Goal: Task Accomplishment & Management: Complete application form

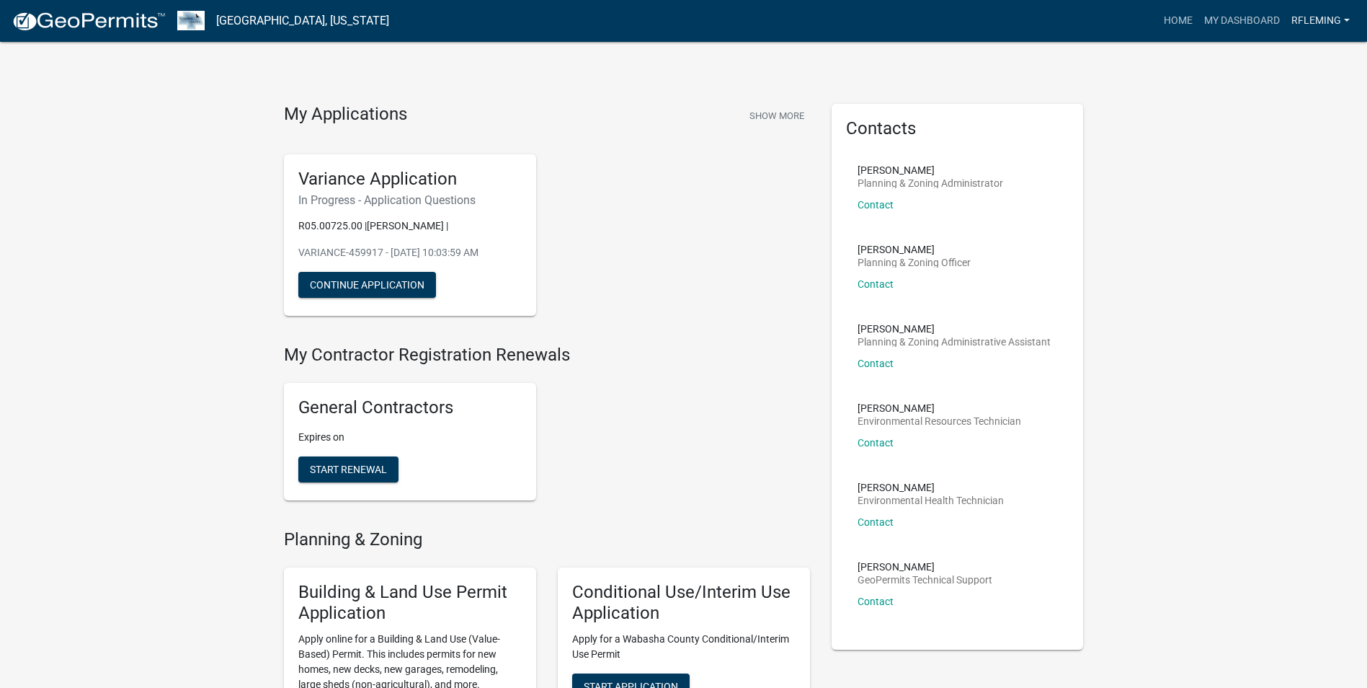
click at [1325, 17] on link "Rfleming" at bounding box center [1321, 20] width 70 height 27
click at [1280, 63] on link "Account" at bounding box center [1297, 59] width 115 height 35
click at [372, 296] on button "Continue Application" at bounding box center [367, 285] width 138 height 26
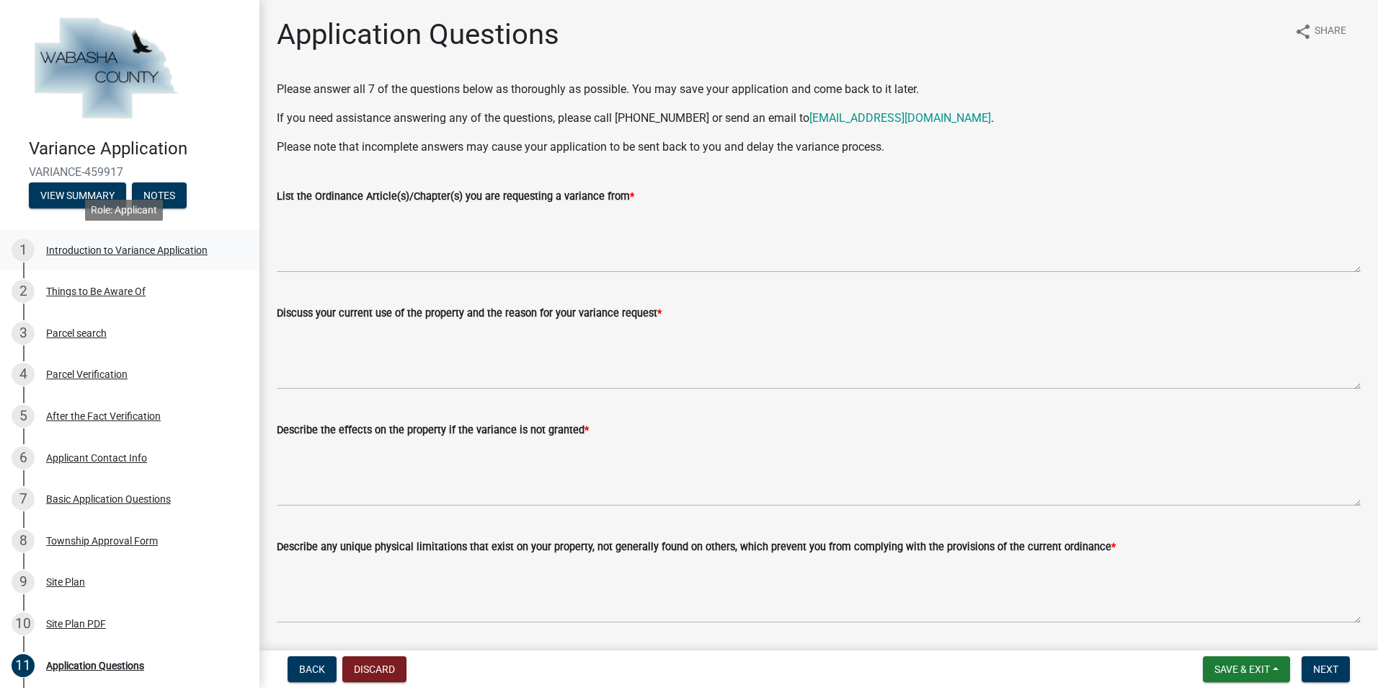
click at [123, 251] on div "Introduction to Variance Application" at bounding box center [126, 250] width 161 height 10
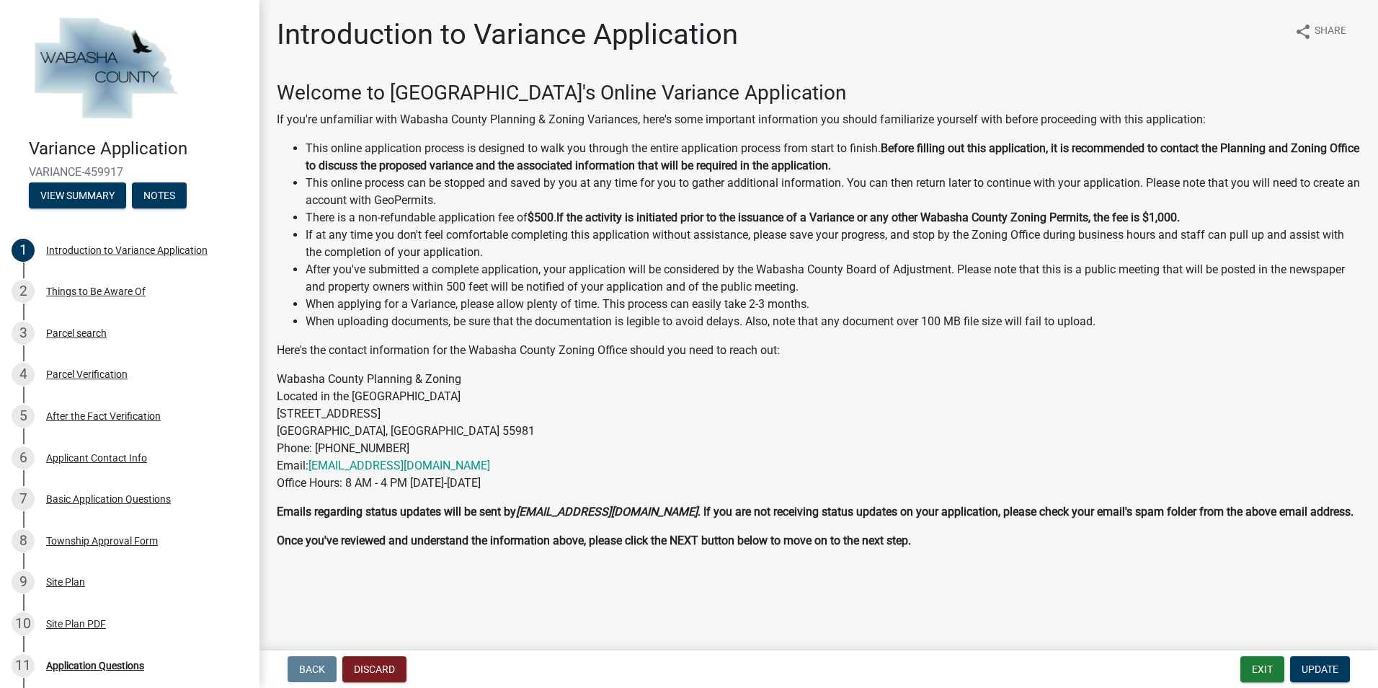
scroll to position [1, 0]
click at [109, 290] on div "Things to Be Aware Of" at bounding box center [95, 291] width 99 height 10
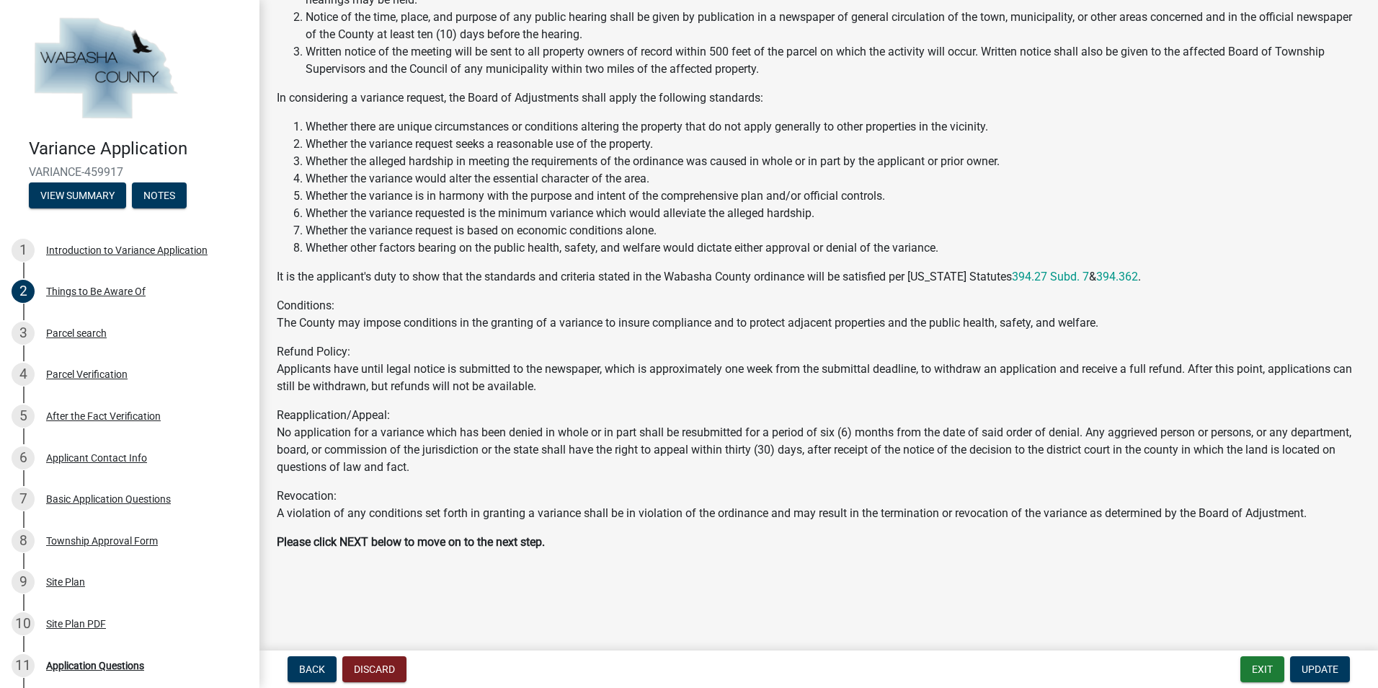
scroll to position [156, 0]
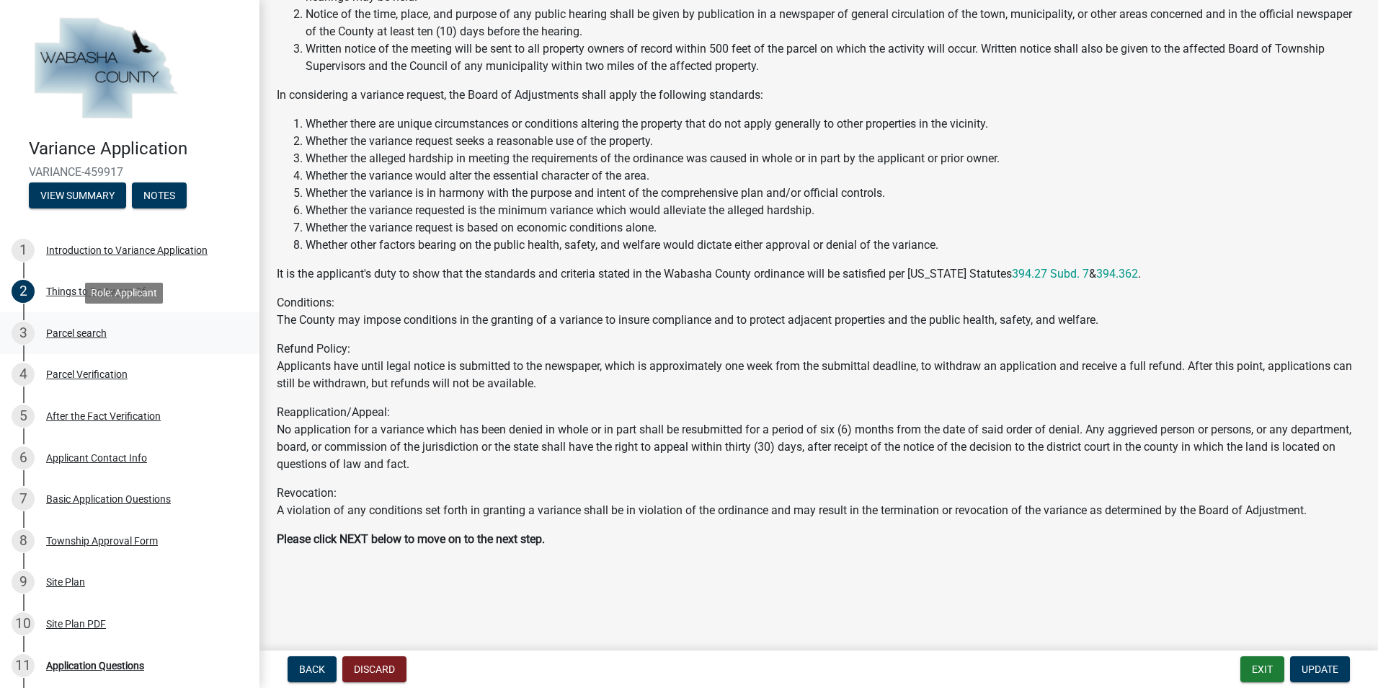
click at [81, 333] on div "Parcel search" at bounding box center [76, 333] width 61 height 10
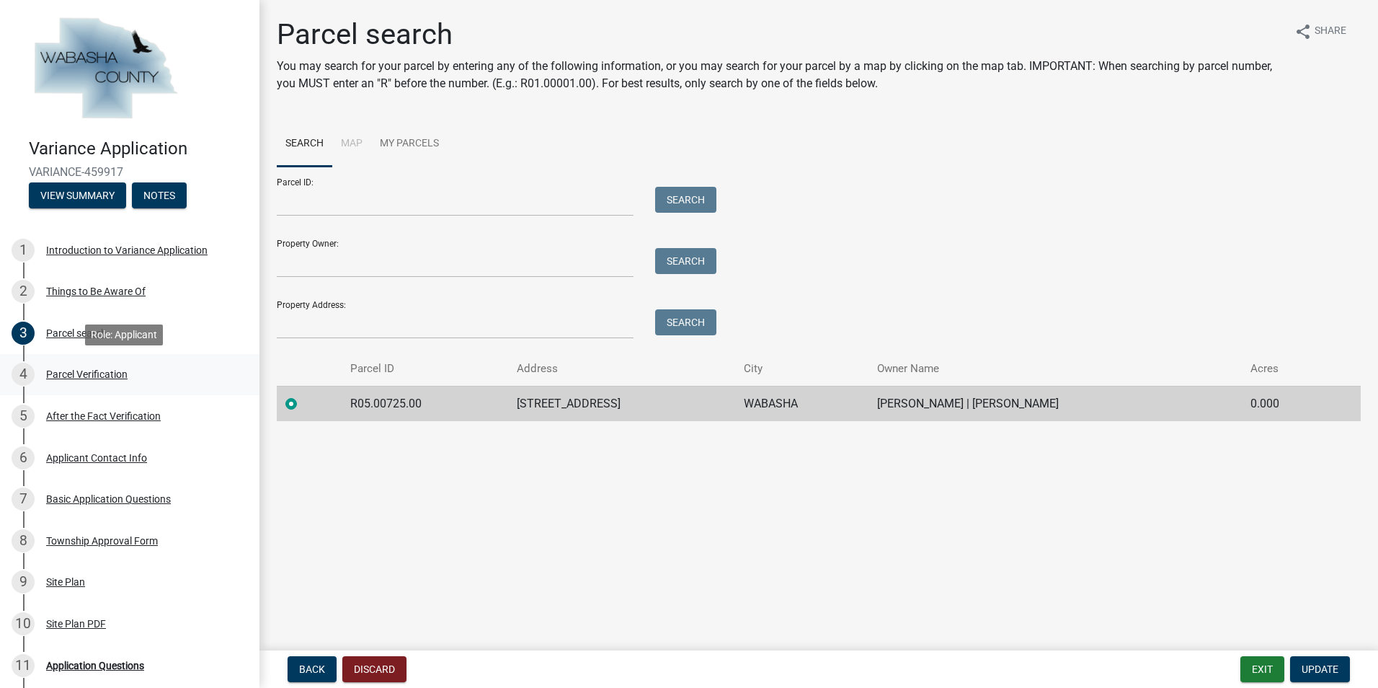
click at [95, 370] on div "Parcel Verification" at bounding box center [86, 374] width 81 height 10
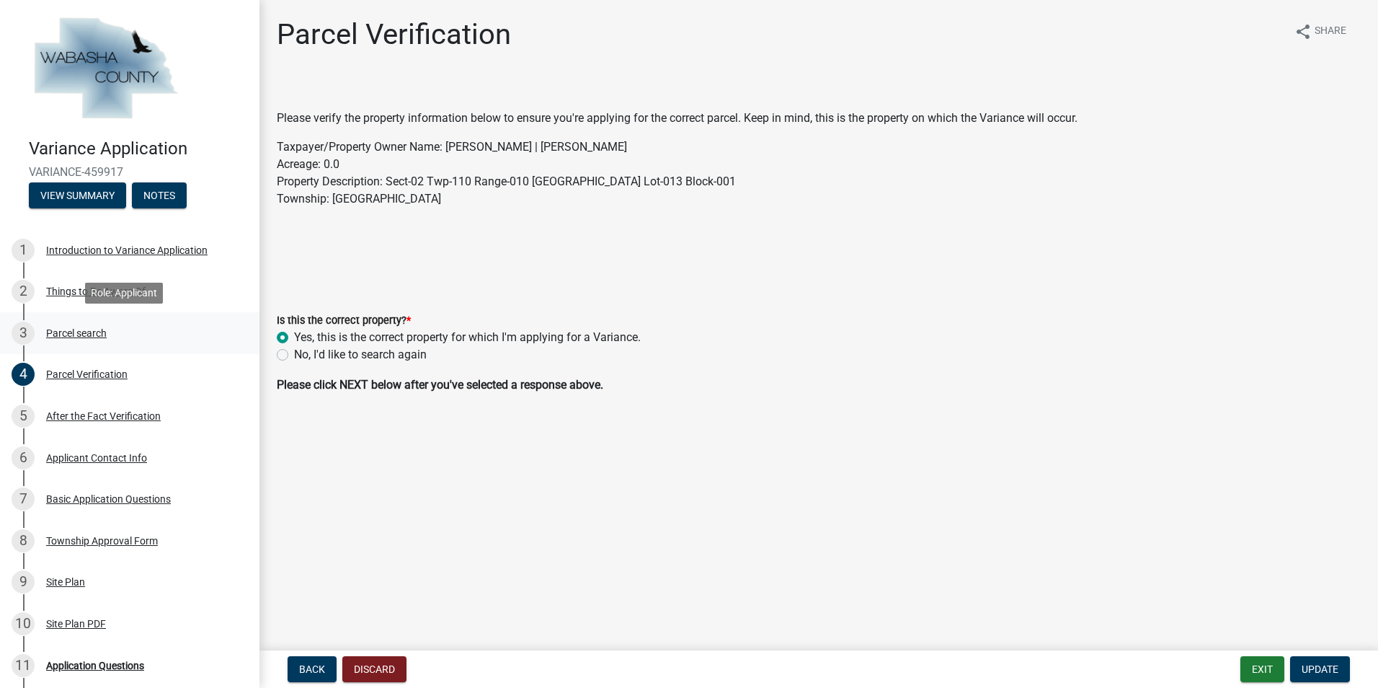
click at [79, 324] on div "3 Parcel search" at bounding box center [124, 332] width 225 height 23
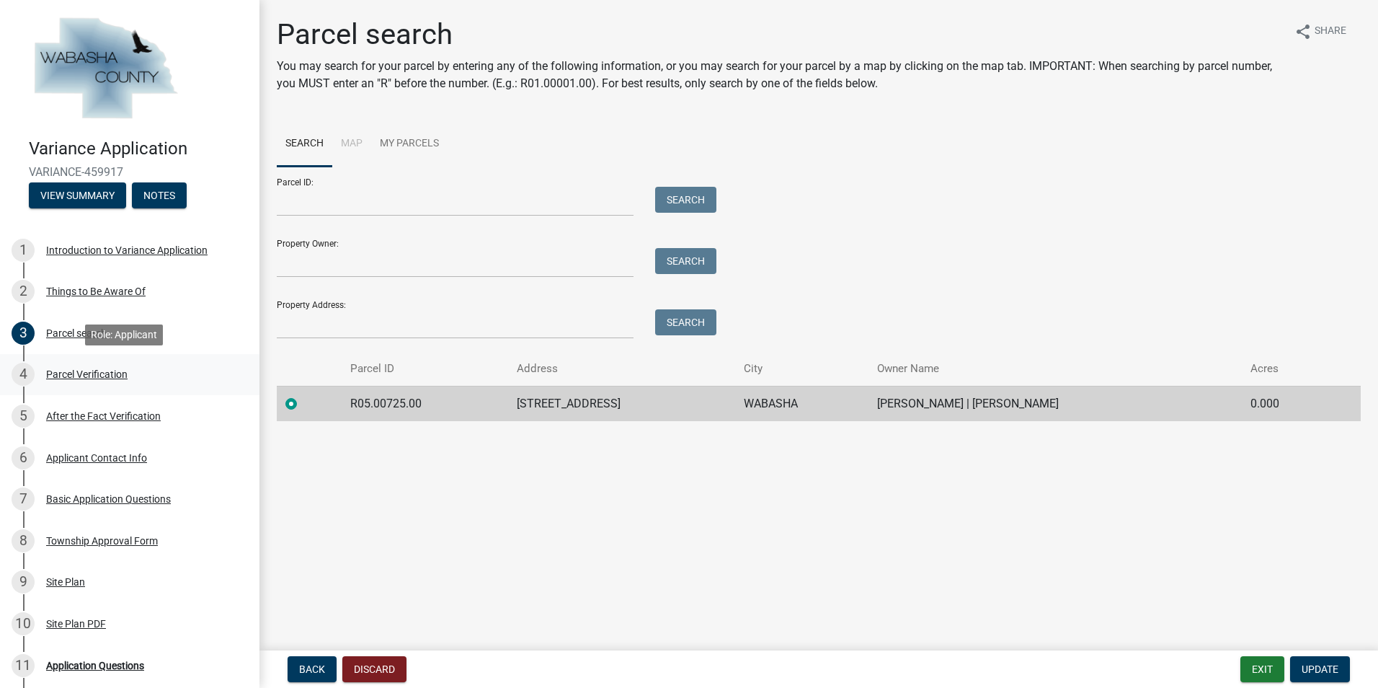
click at [96, 369] on div "Parcel Verification" at bounding box center [86, 374] width 81 height 10
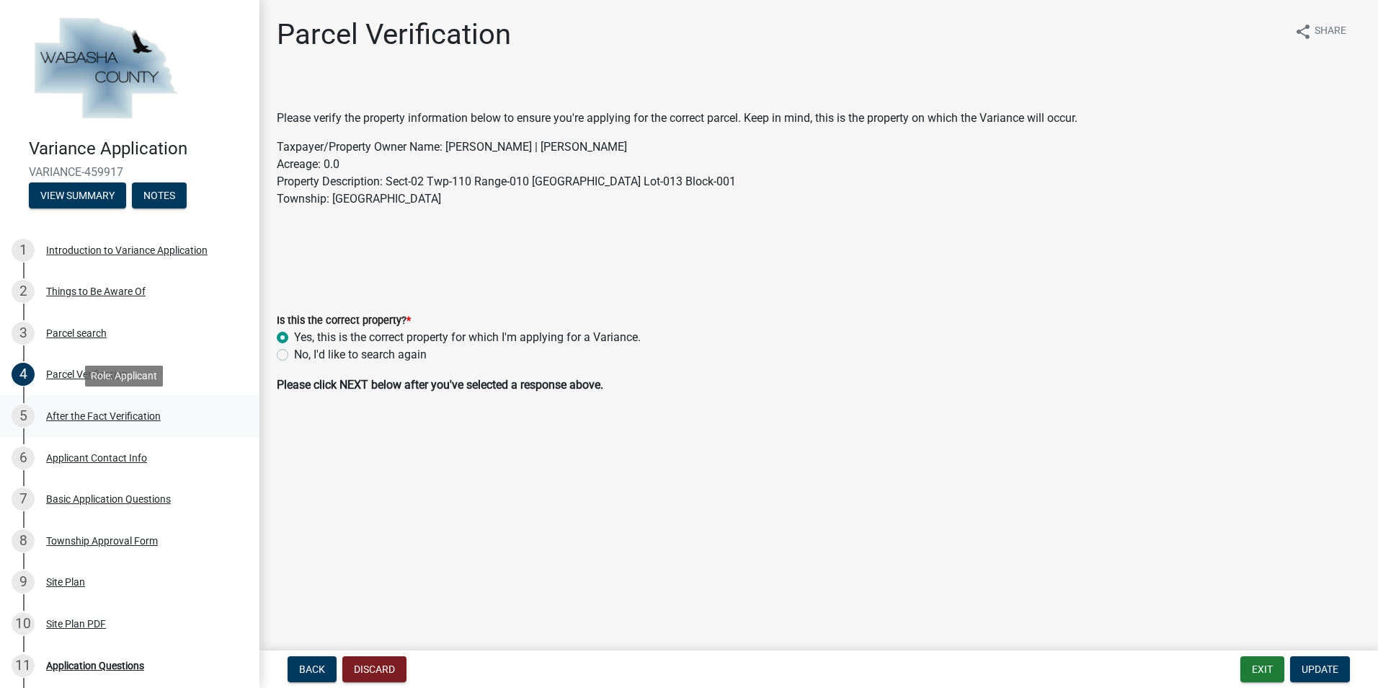
click at [86, 419] on div "After the Fact Verification" at bounding box center [103, 416] width 115 height 10
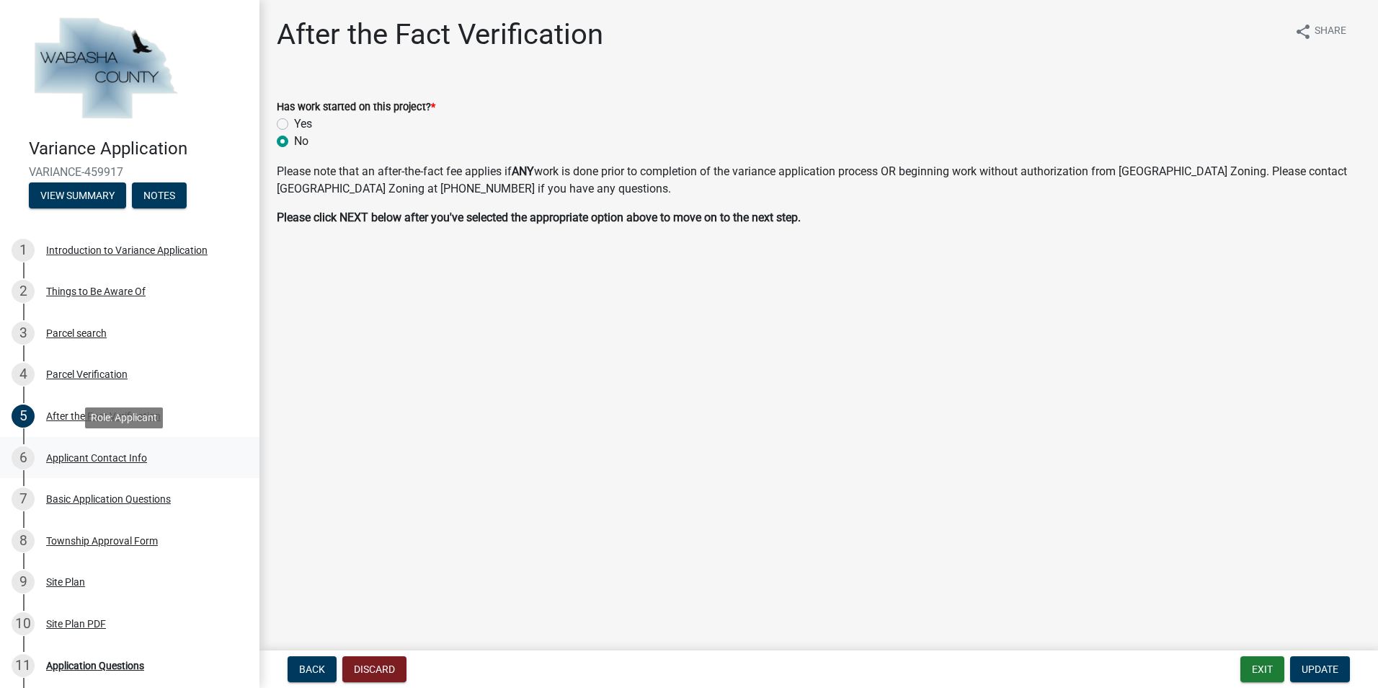
click at [120, 453] on div "Applicant Contact Info" at bounding box center [96, 458] width 101 height 10
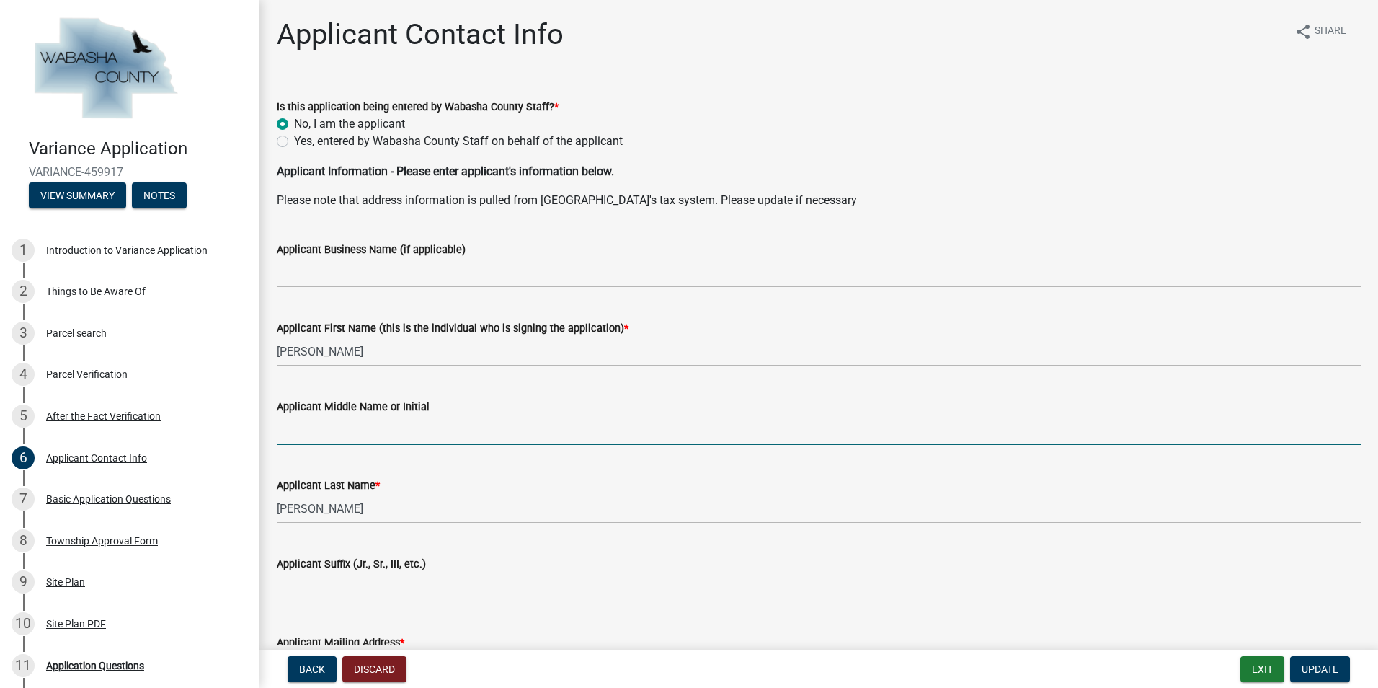
click at [368, 432] on input "Applicant Middle Name or Initial" at bounding box center [819, 430] width 1084 height 30
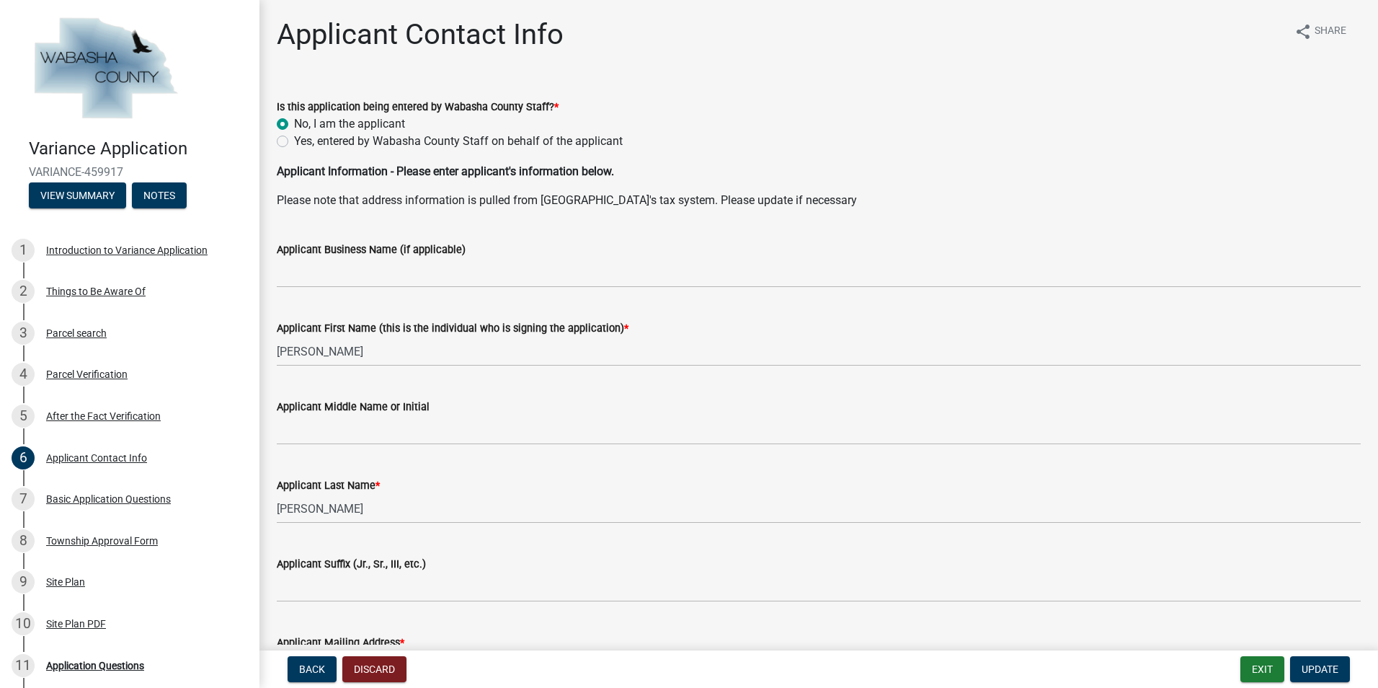
click at [831, 409] on div "Applicant Middle Name or Initial" at bounding box center [819, 406] width 1084 height 17
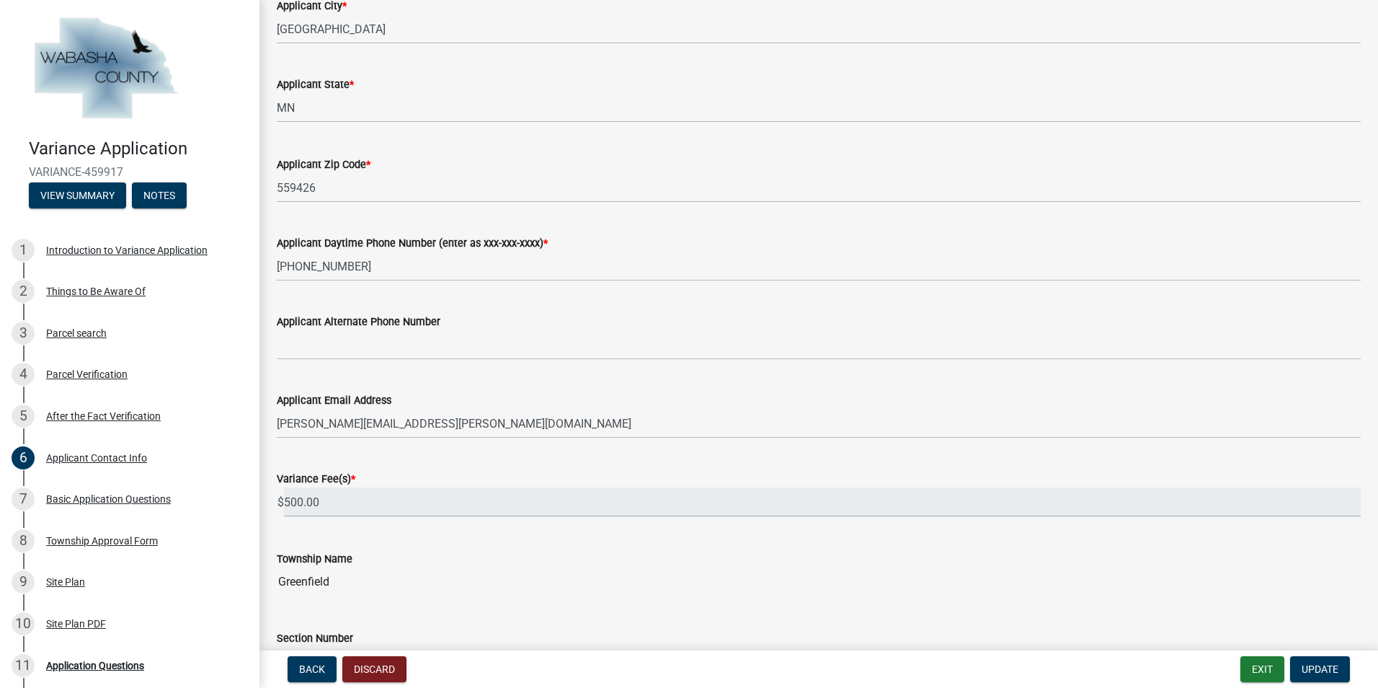
scroll to position [844, 0]
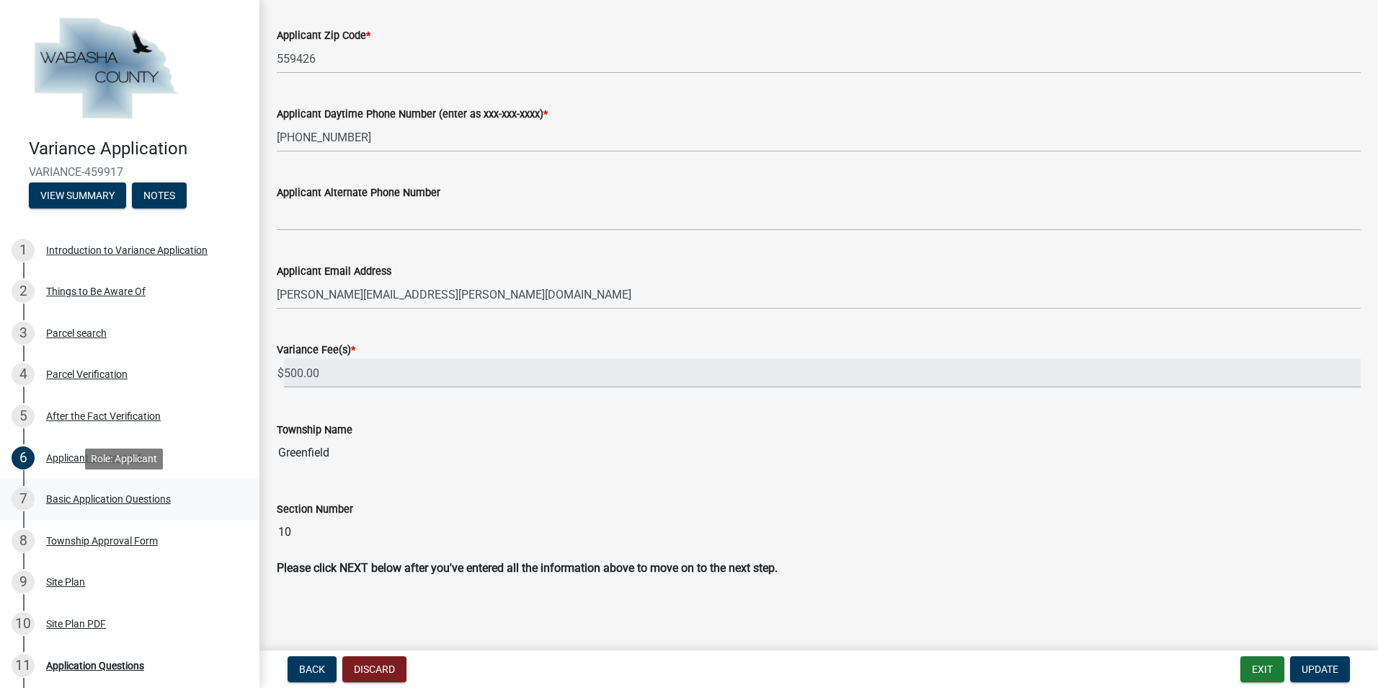
click at [126, 494] on div "Basic Application Questions" at bounding box center [108, 499] width 125 height 10
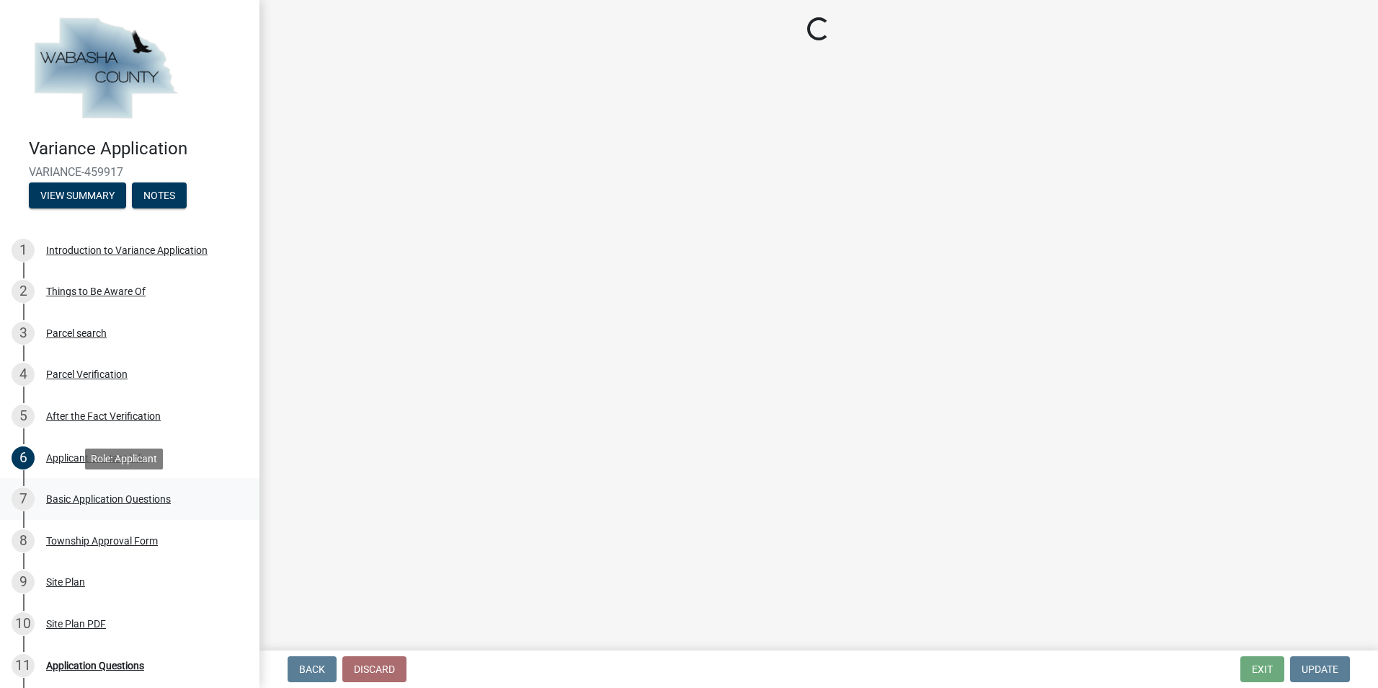
scroll to position [0, 0]
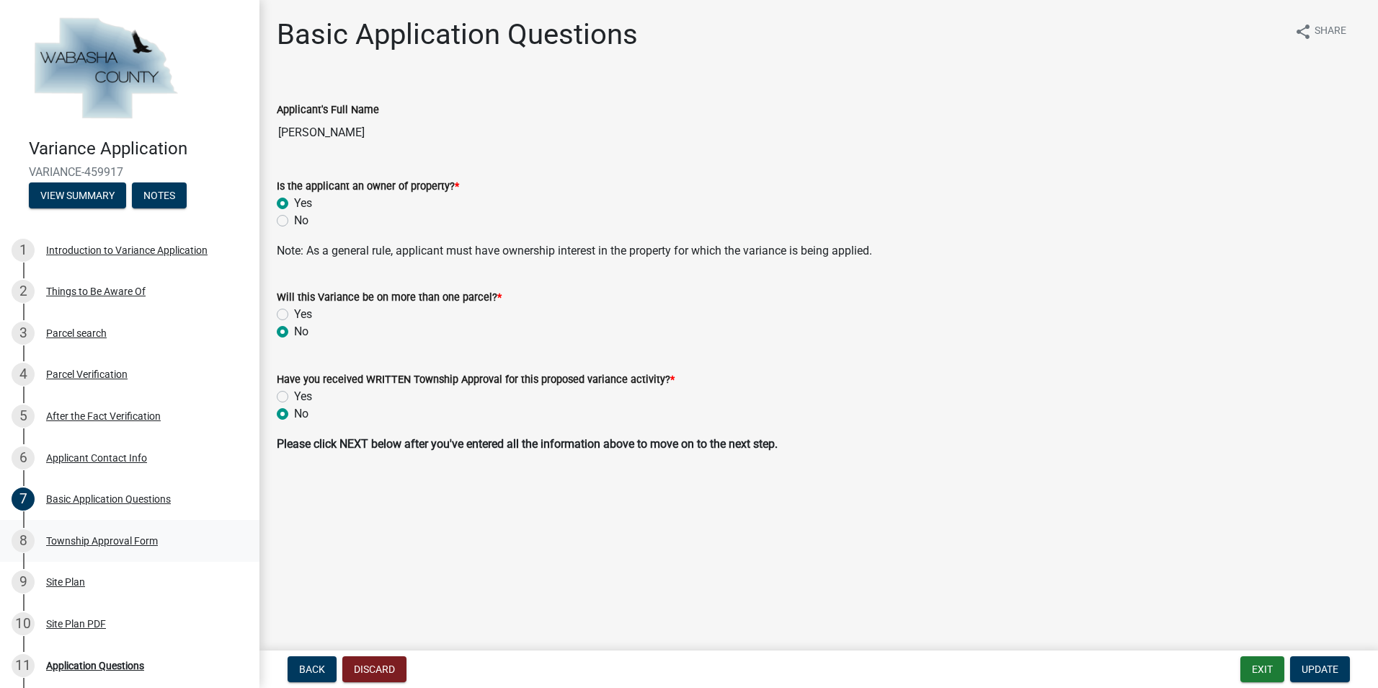
click at [86, 539] on div "Township Approval Form" at bounding box center [102, 541] width 112 height 10
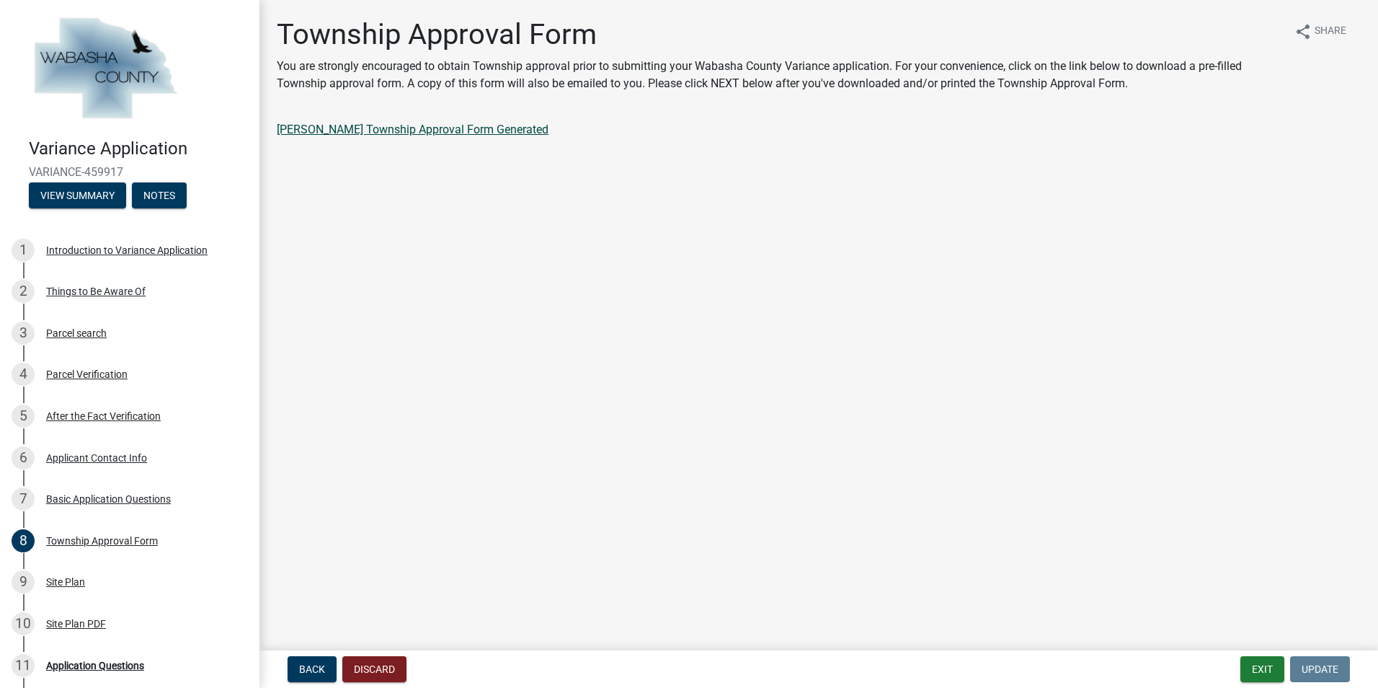
click at [433, 128] on link "[PERSON_NAME] Township Approval Form Generated" at bounding box center [413, 130] width 272 height 14
click at [76, 580] on div "Site Plan" at bounding box center [65, 582] width 39 height 10
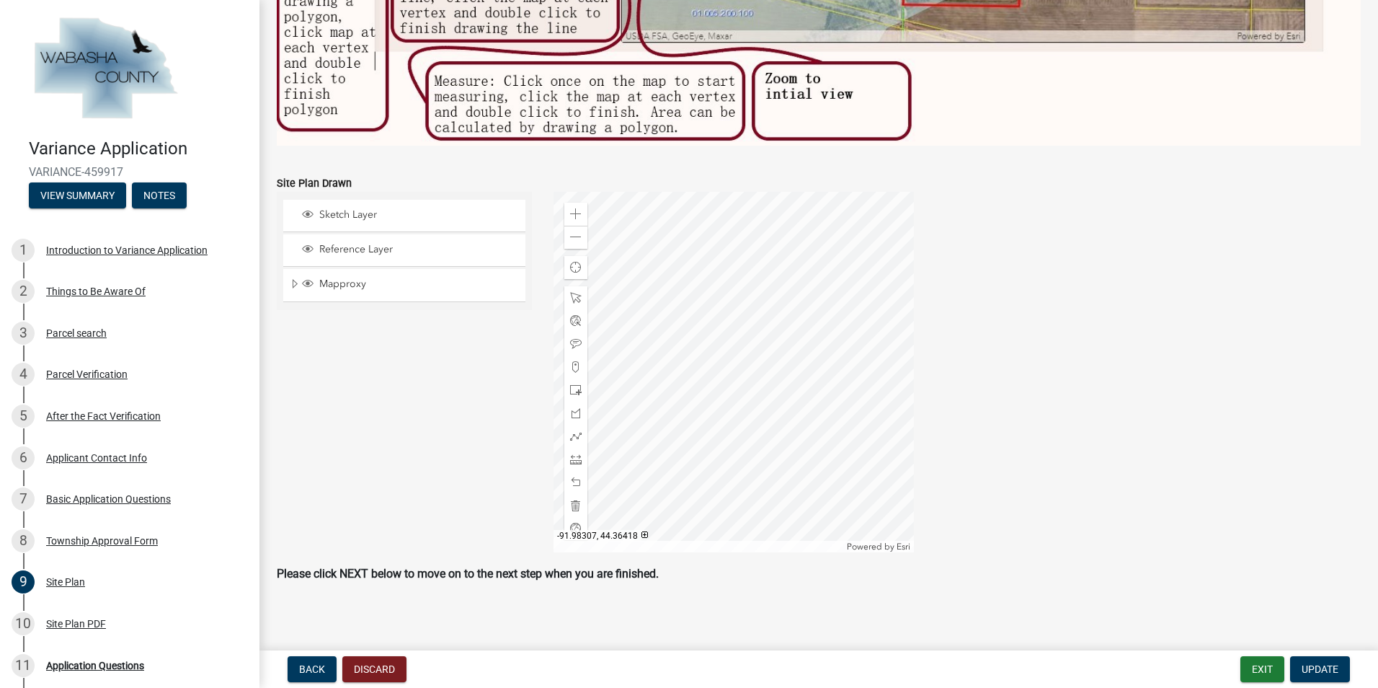
scroll to position [755, 0]
click at [101, 626] on div "Site Plan PDF" at bounding box center [76, 623] width 60 height 10
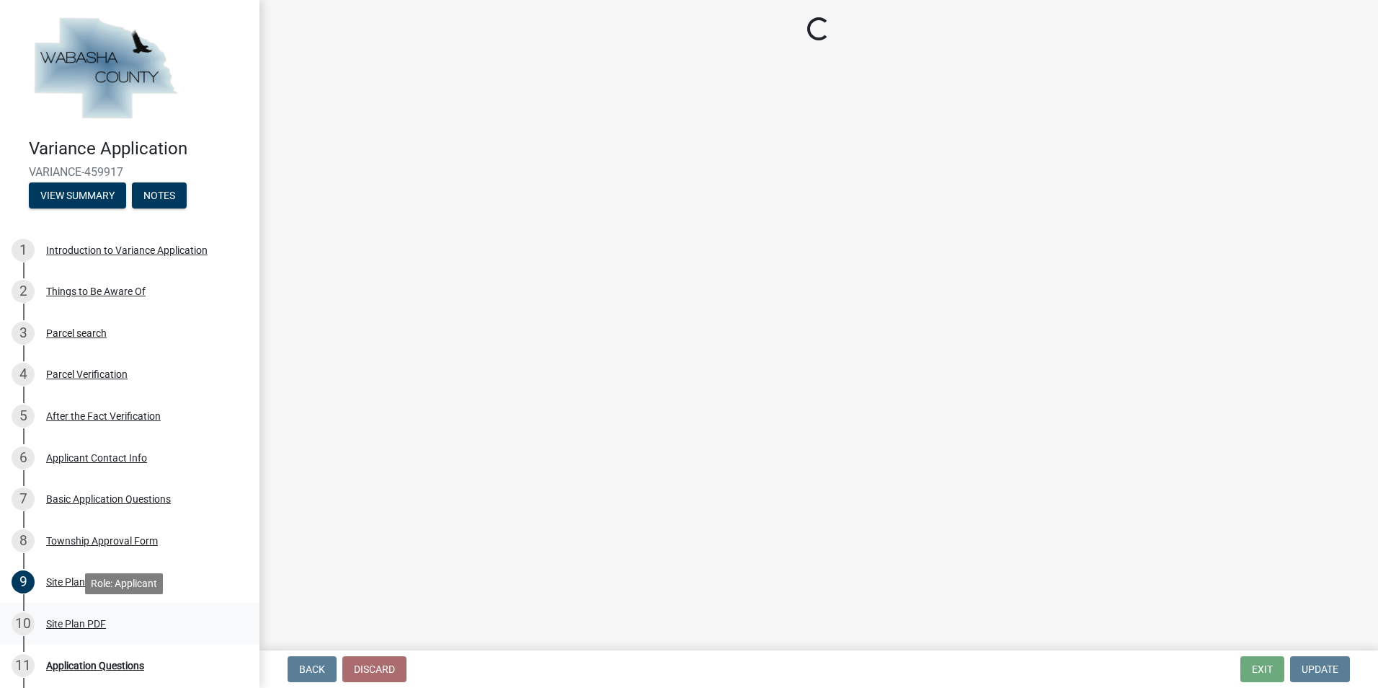
scroll to position [0, 0]
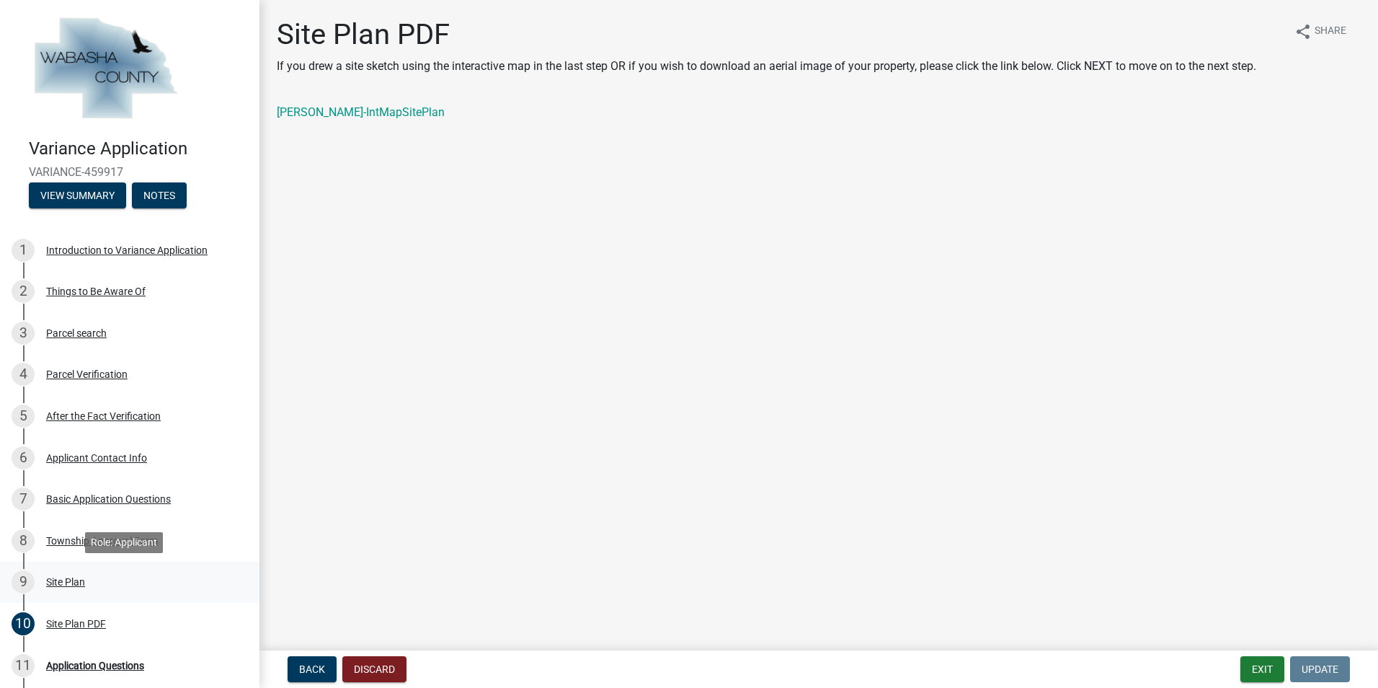
click at [77, 580] on div "Site Plan" at bounding box center [65, 582] width 39 height 10
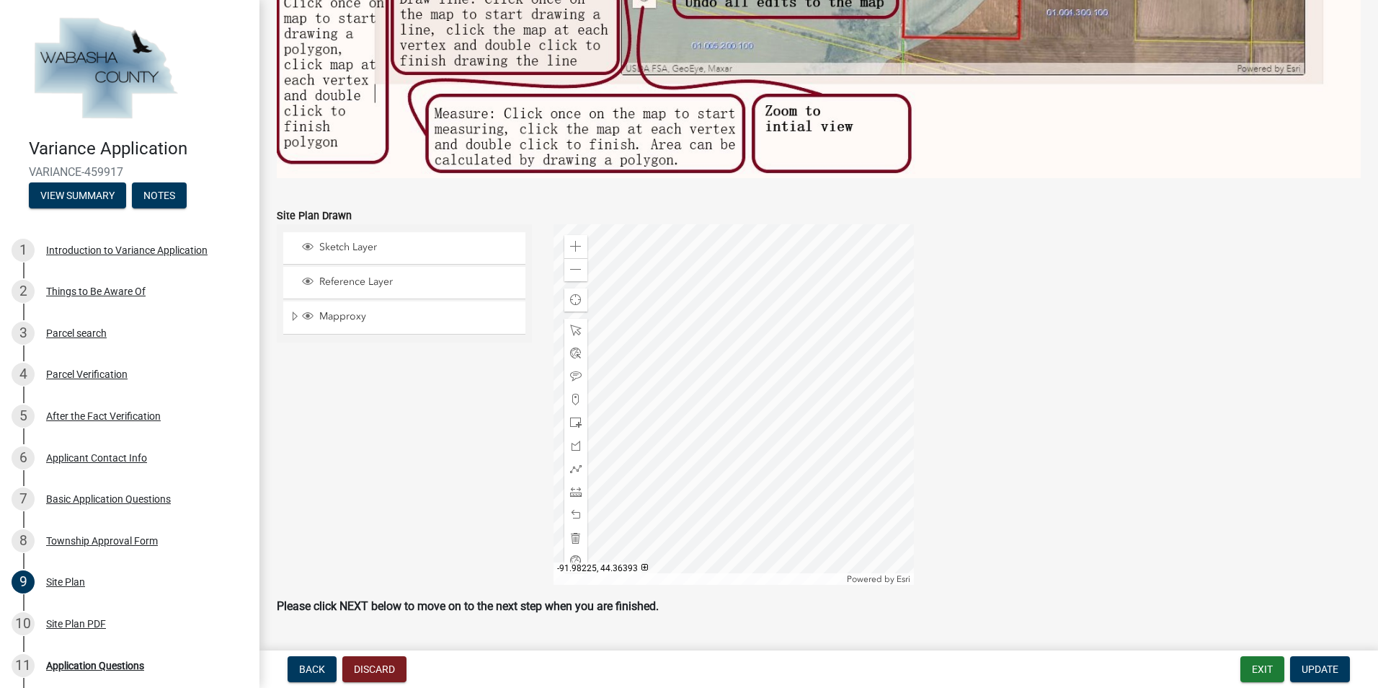
scroll to position [755, 0]
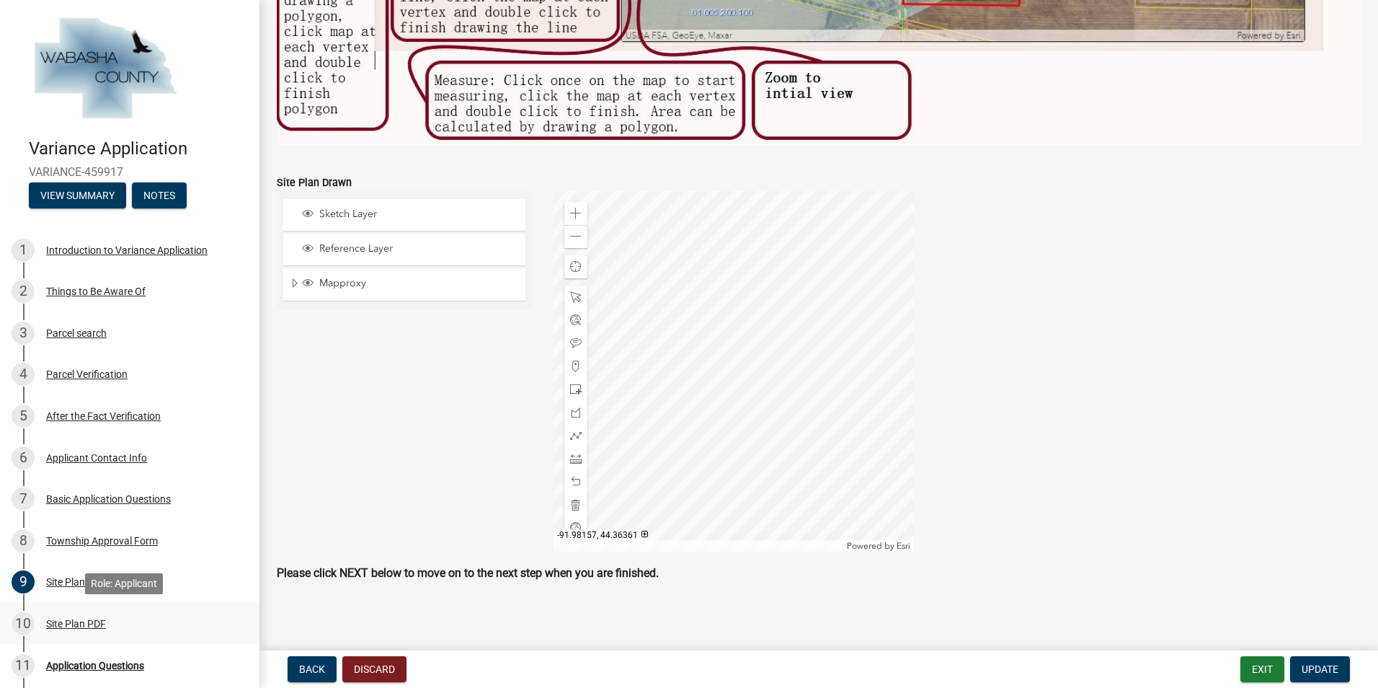
click at [92, 621] on div "Site Plan PDF" at bounding box center [76, 623] width 60 height 10
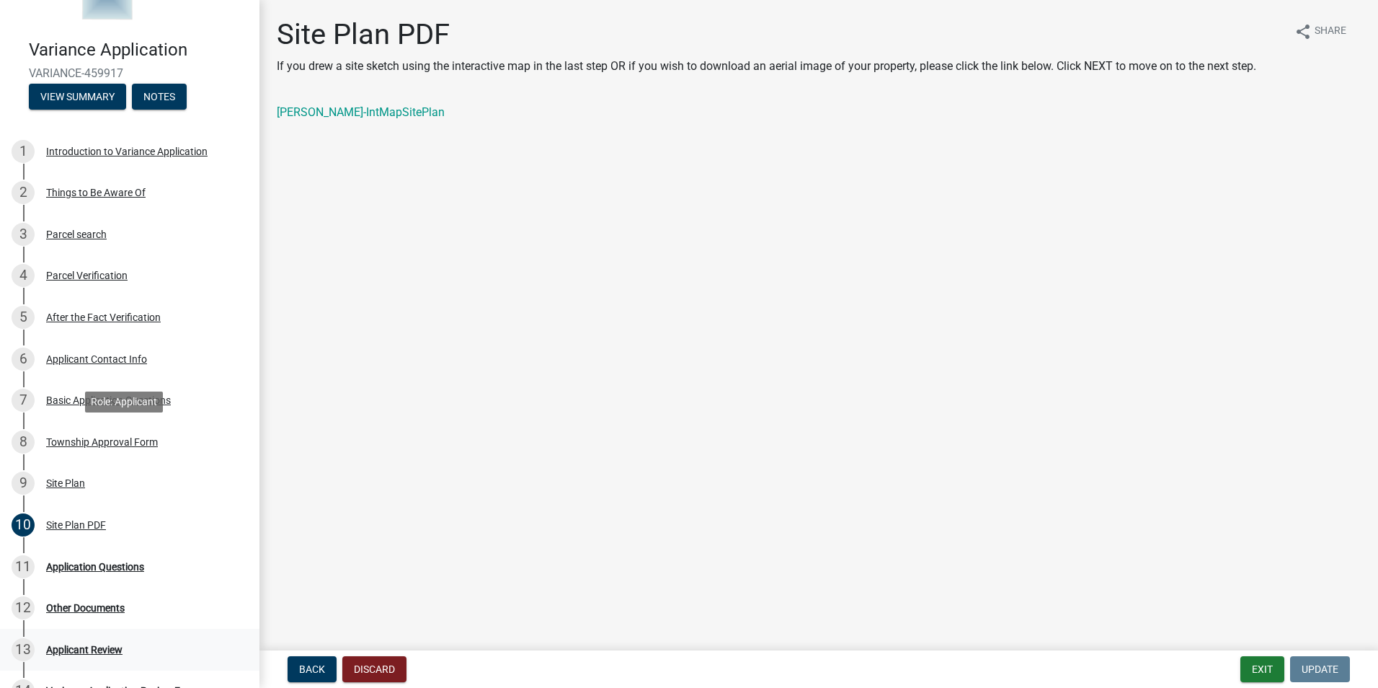
scroll to position [288, 0]
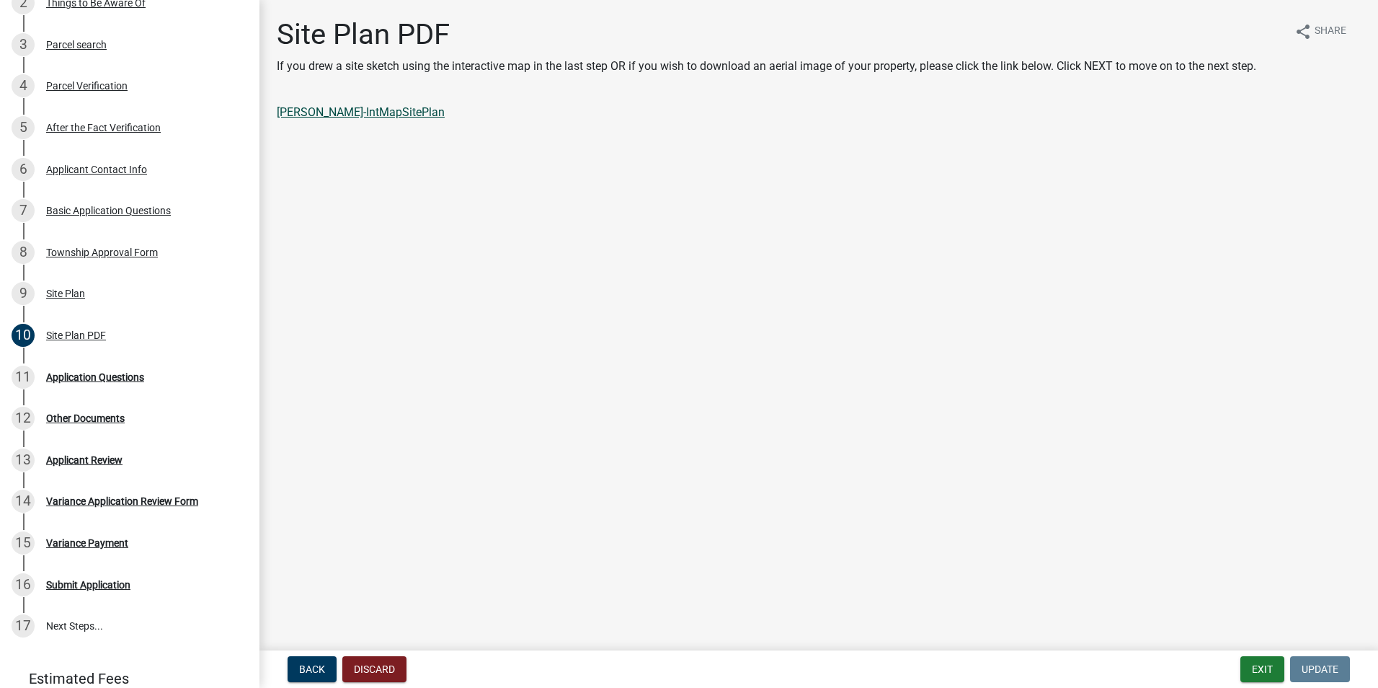
click at [379, 109] on link "[PERSON_NAME]-IntMapSitePlan" at bounding box center [361, 112] width 168 height 14
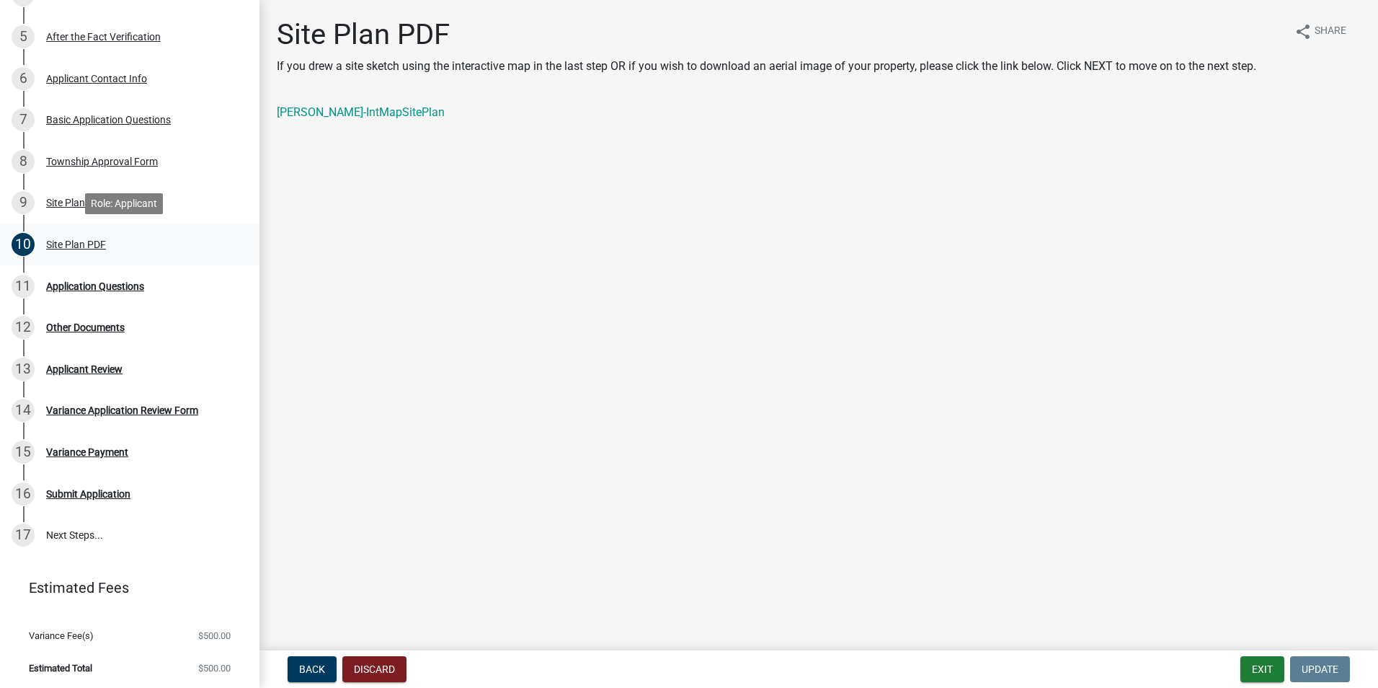
scroll to position [381, 0]
click at [81, 239] on div "Site Plan PDF" at bounding box center [76, 243] width 60 height 10
click at [79, 200] on div "Site Plan" at bounding box center [65, 201] width 39 height 10
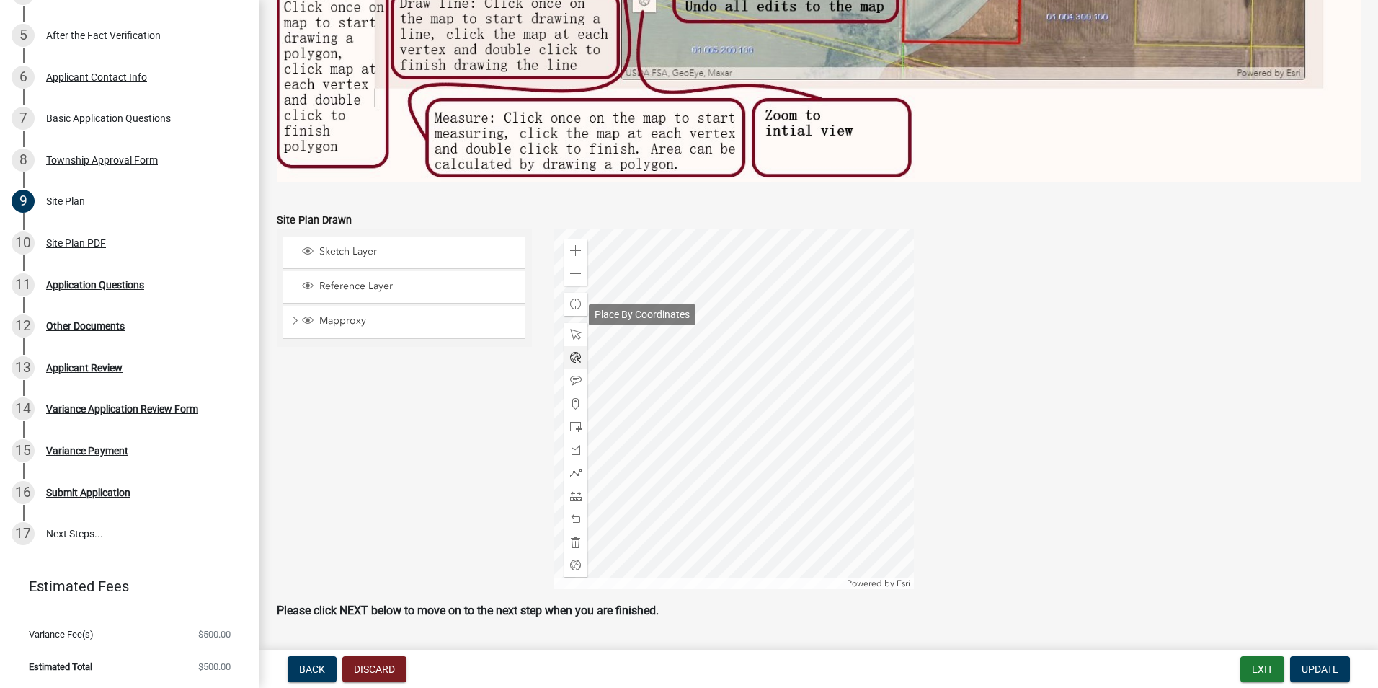
scroll to position [755, 0]
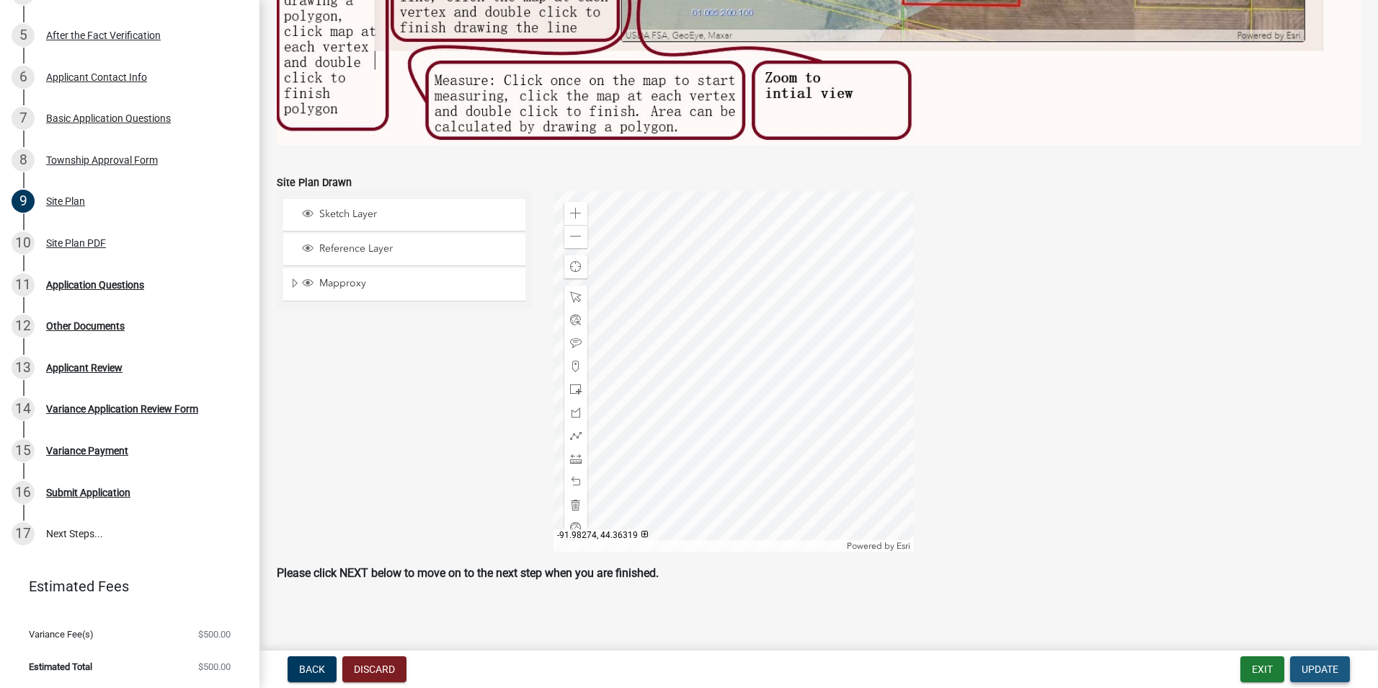
click at [1317, 662] on button "Update" at bounding box center [1320, 669] width 60 height 26
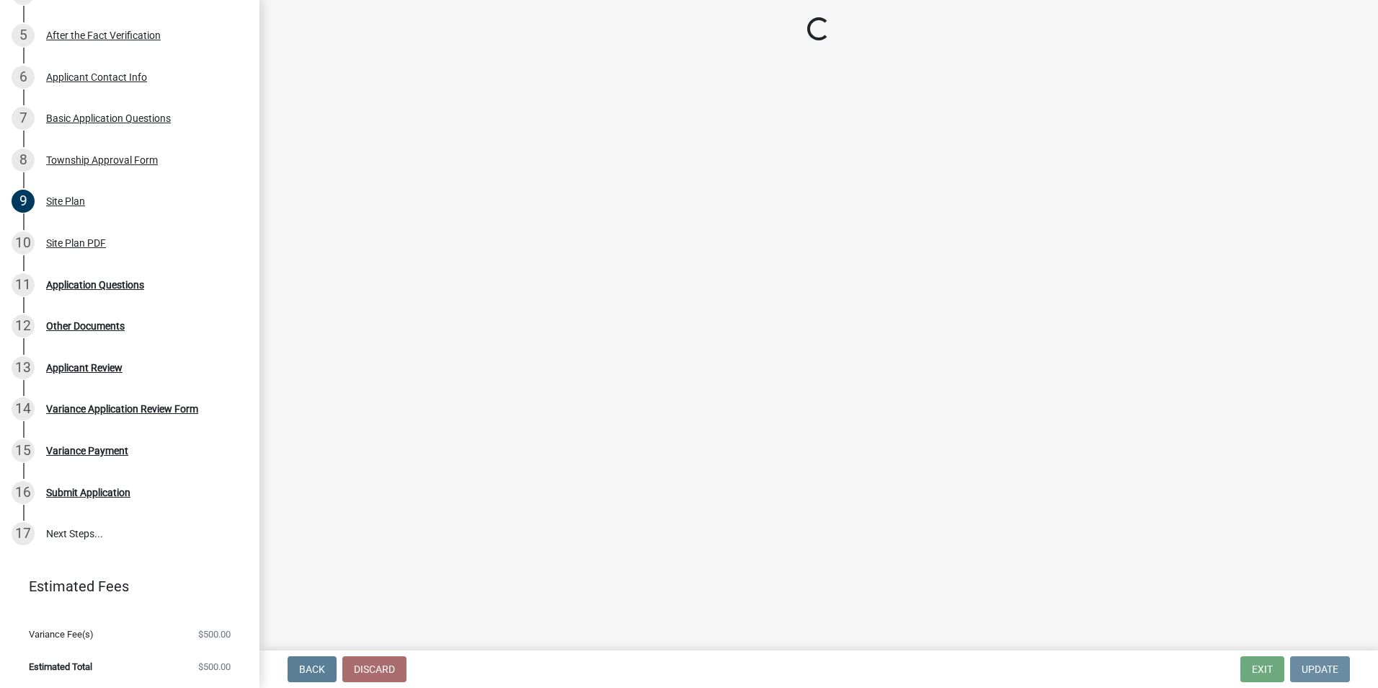
scroll to position [0, 0]
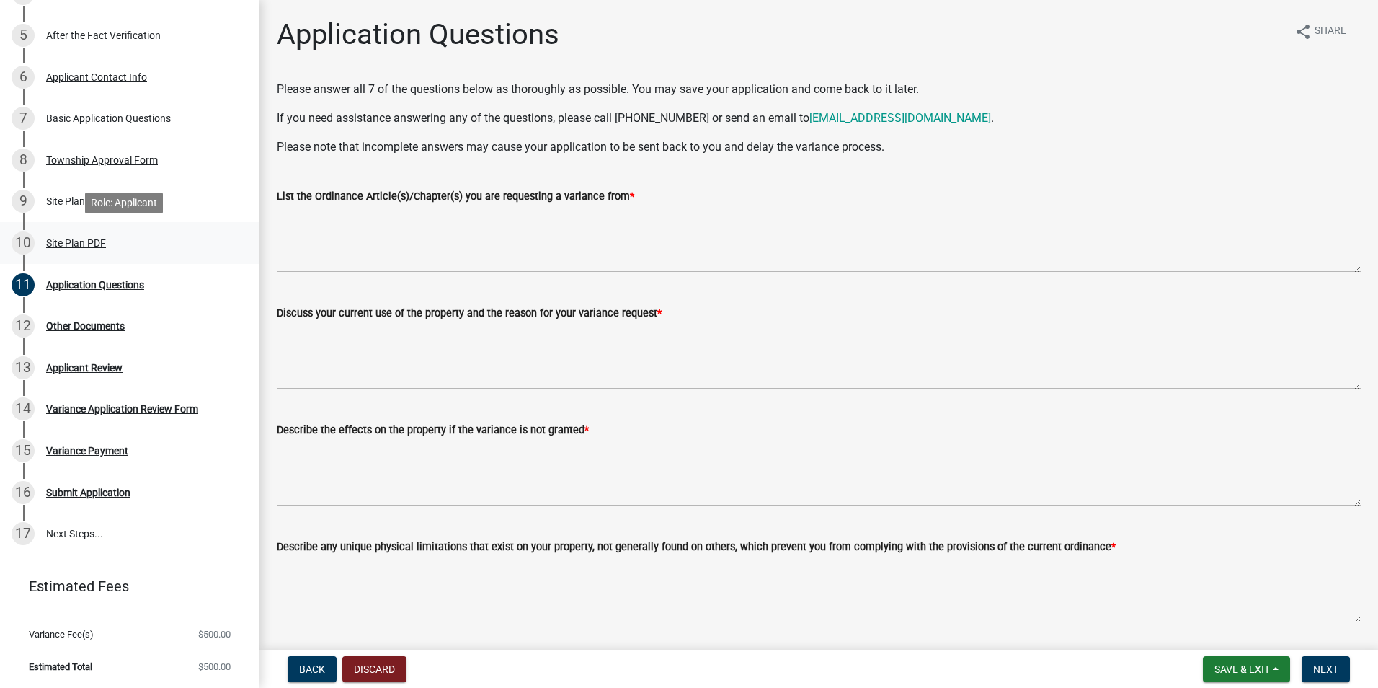
click at [57, 249] on div "10 Site Plan PDF" at bounding box center [124, 242] width 225 height 23
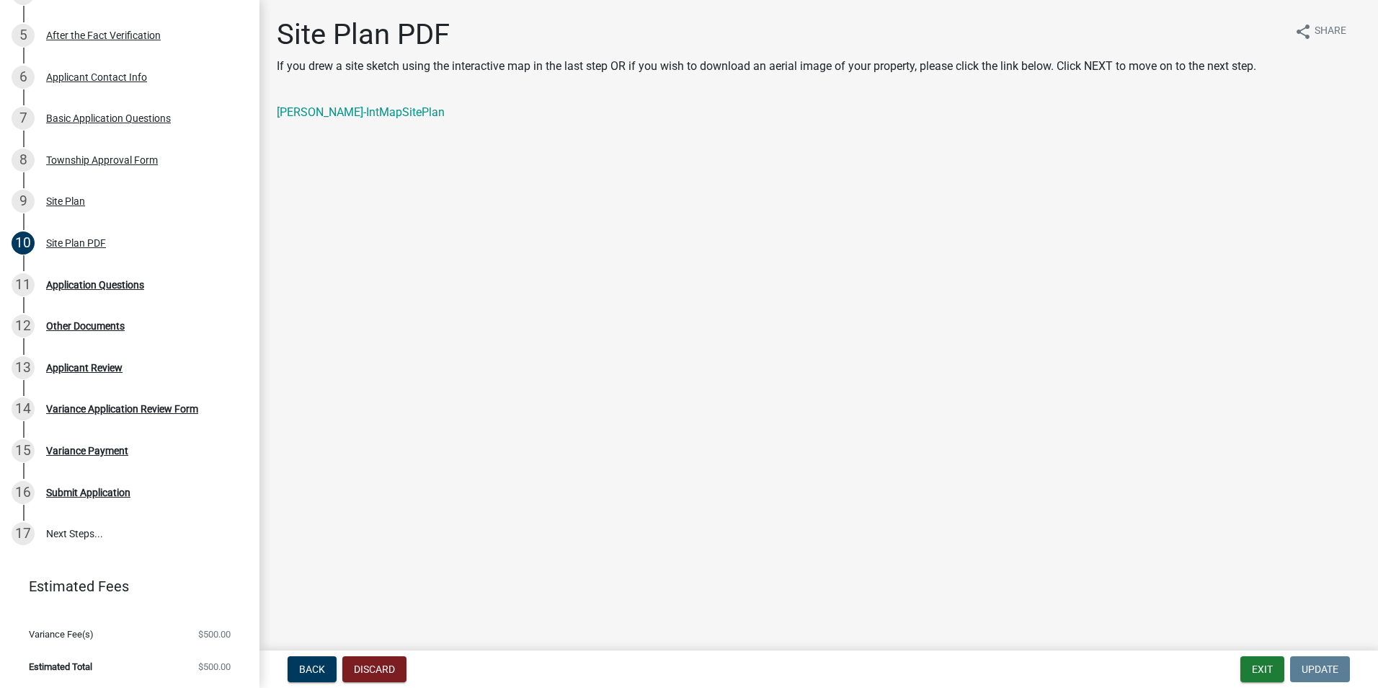
drag, startPoint x: 378, startPoint y: 112, endPoint x: 328, endPoint y: 163, distance: 71.9
click at [328, 163] on main "Site Plan PDF If you drew a site sketch using the interactive map in the last s…" at bounding box center [818, 322] width 1119 height 644
click at [66, 290] on div "Application Questions" at bounding box center [95, 285] width 98 height 10
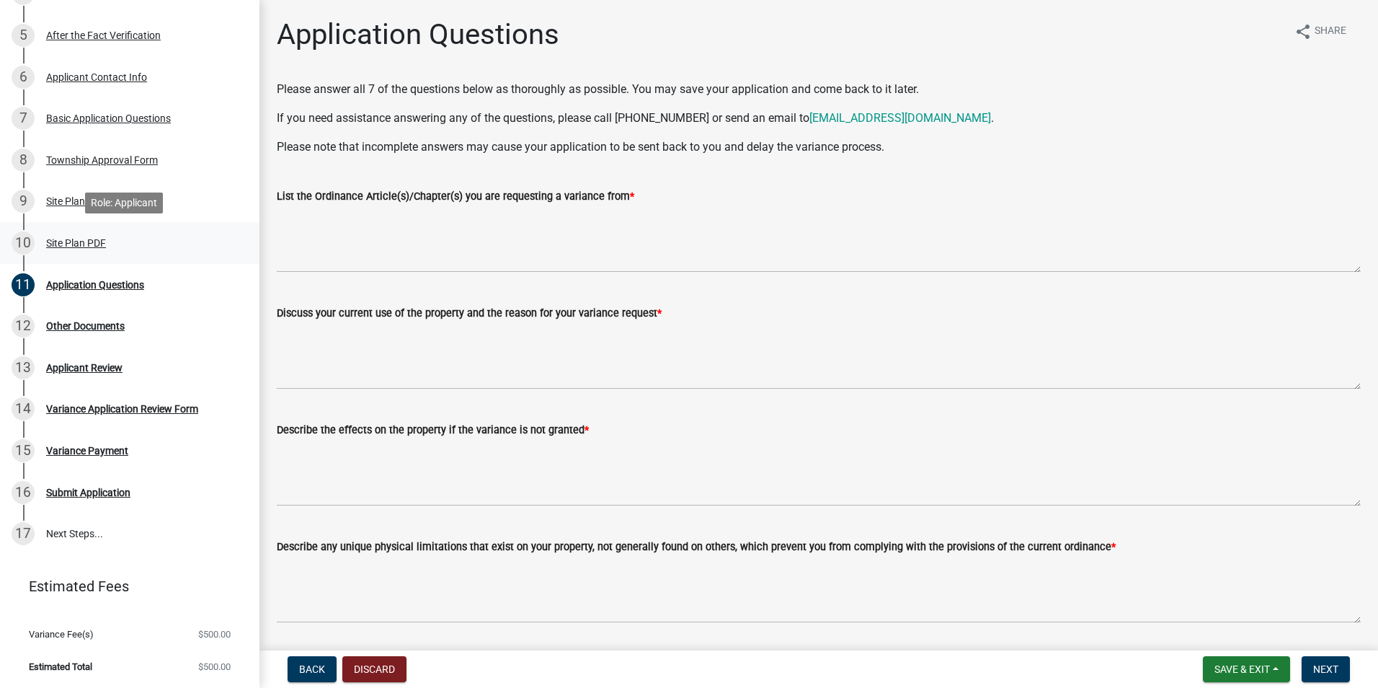
click at [64, 243] on div "Site Plan PDF" at bounding box center [76, 243] width 60 height 10
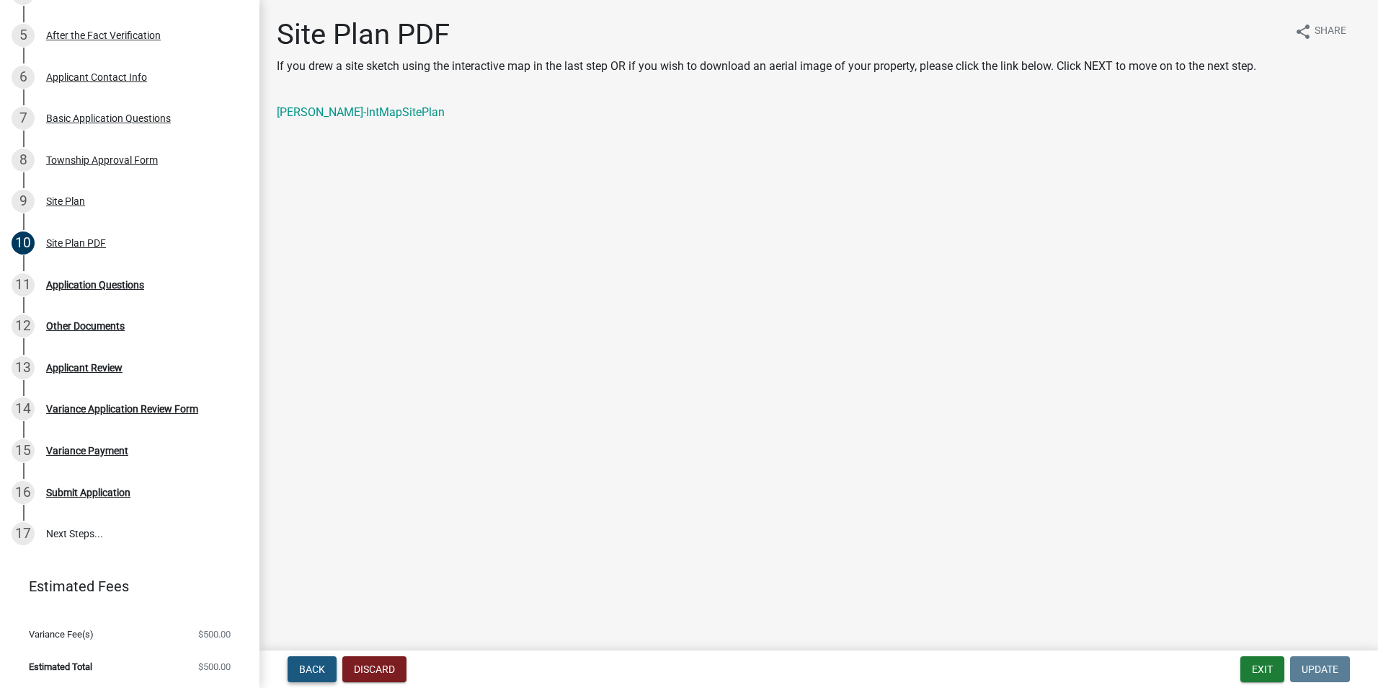
click at [313, 667] on span "Back" at bounding box center [312, 669] width 26 height 12
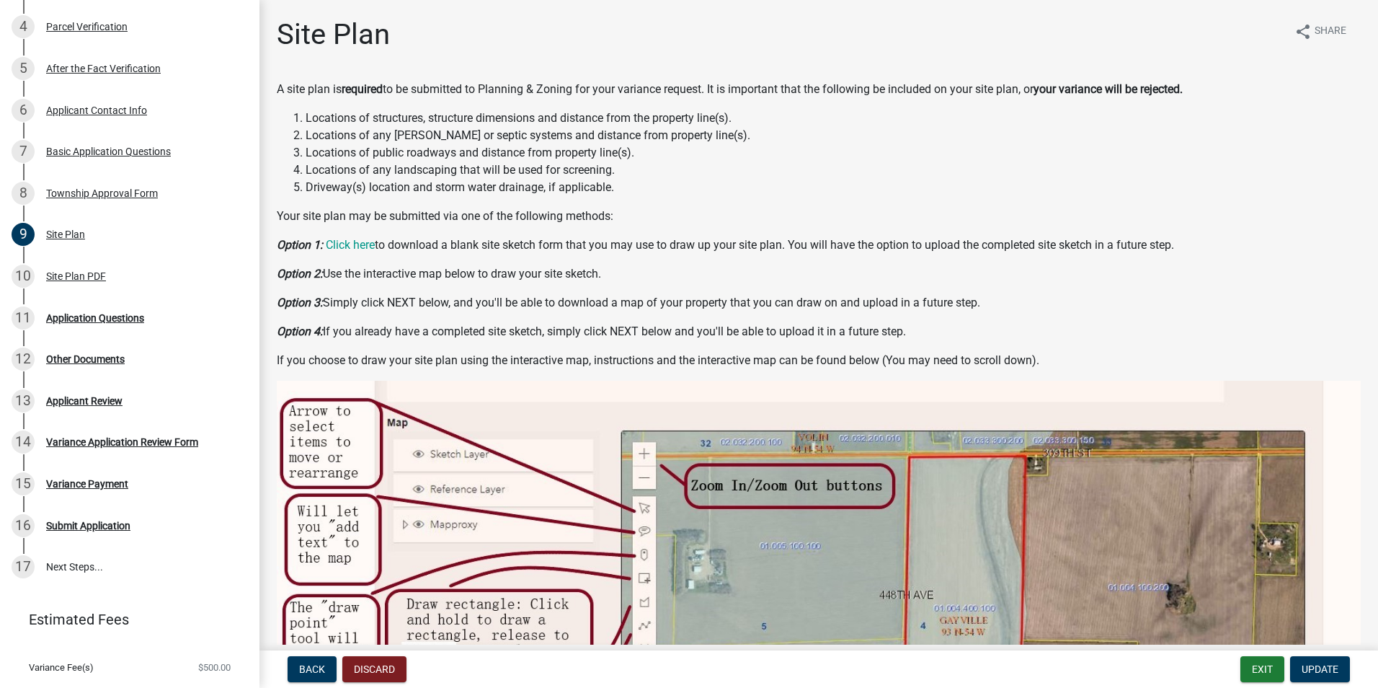
scroll to position [347, 0]
click at [94, 106] on div "Applicant Contact Info" at bounding box center [96, 111] width 101 height 10
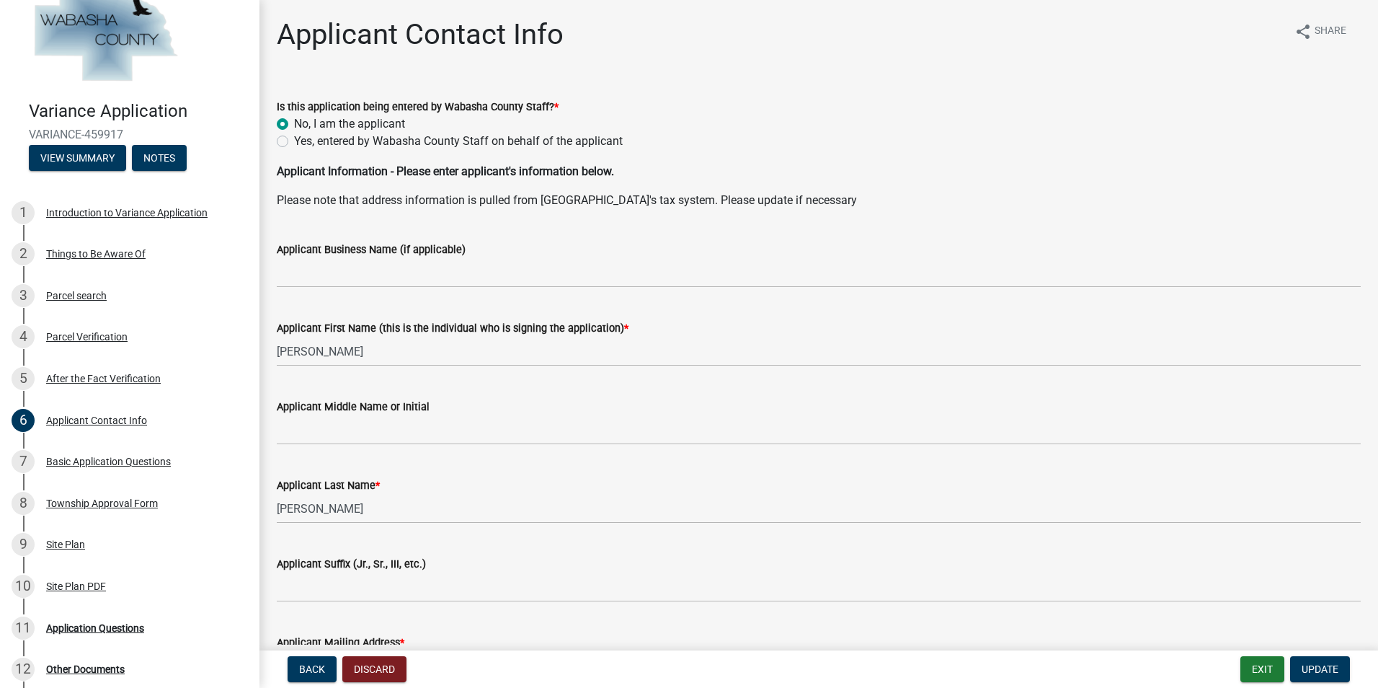
scroll to position [0, 0]
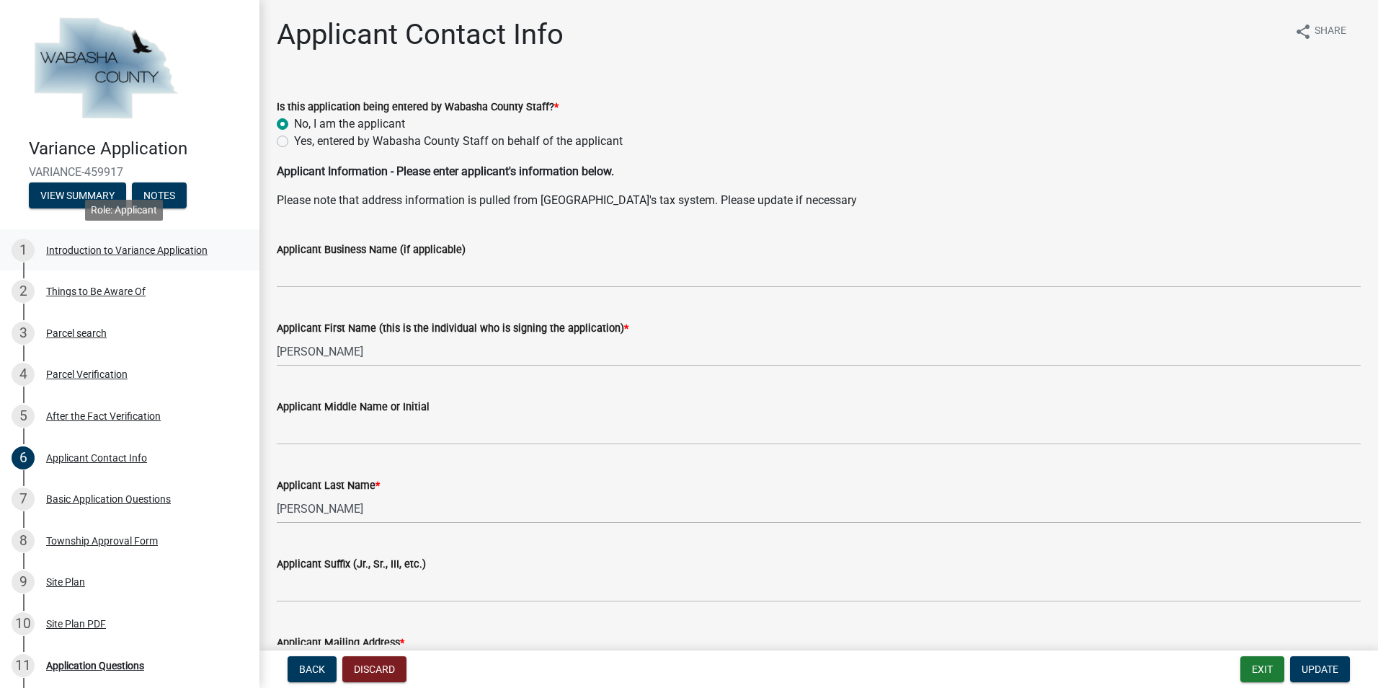
click at [87, 254] on div "Introduction to Variance Application" at bounding box center [126, 250] width 161 height 10
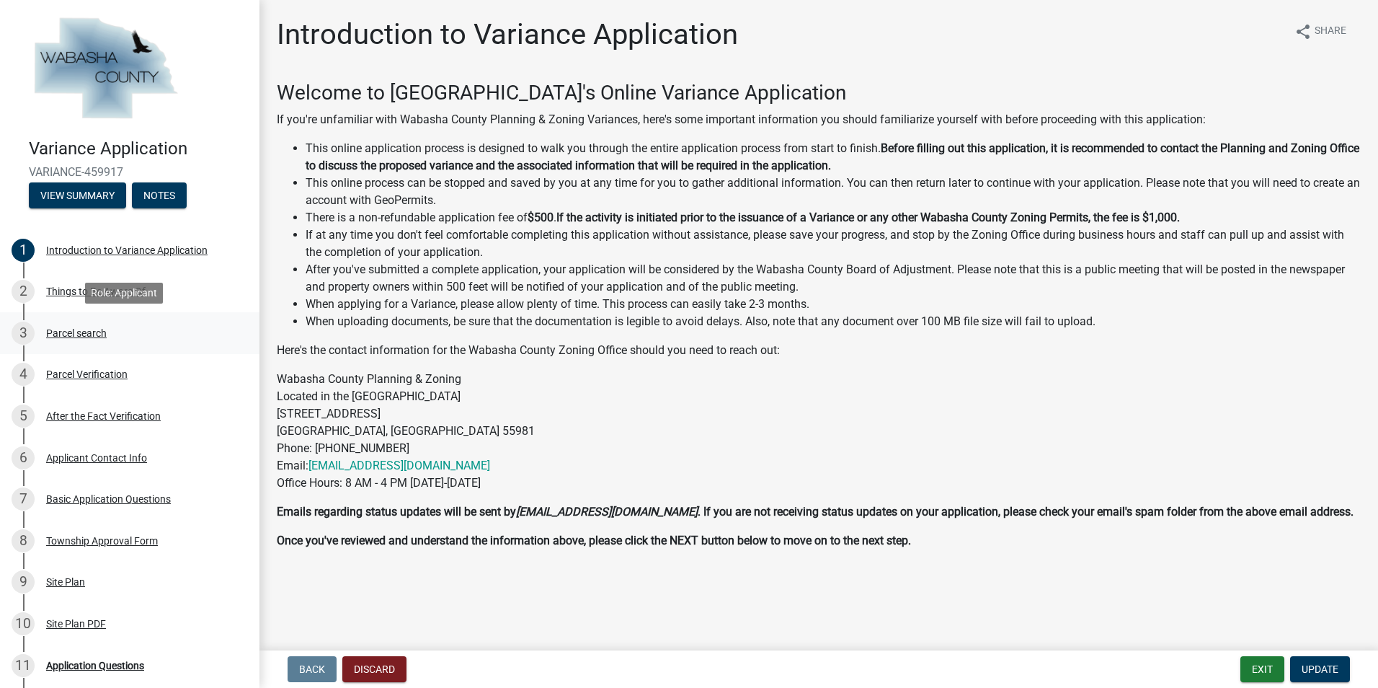
click at [84, 329] on div "Parcel search" at bounding box center [76, 333] width 61 height 10
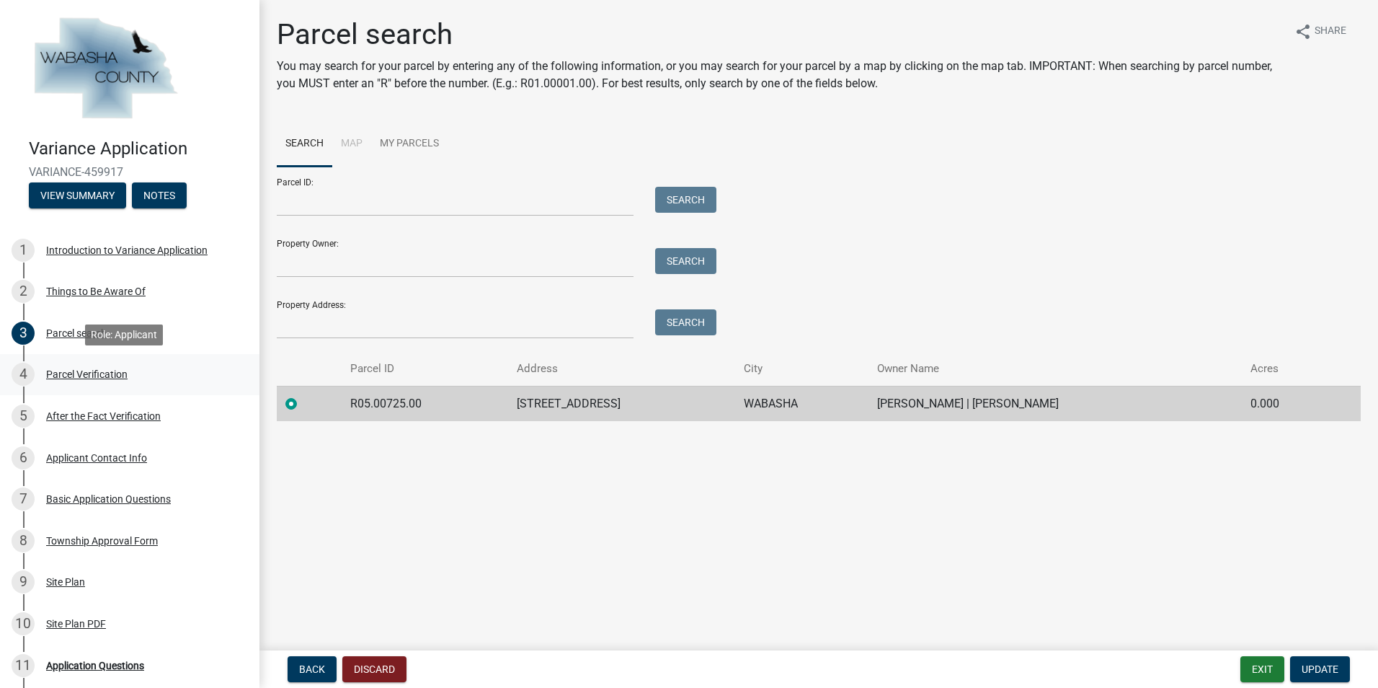
click at [102, 371] on div "Parcel Verification" at bounding box center [86, 374] width 81 height 10
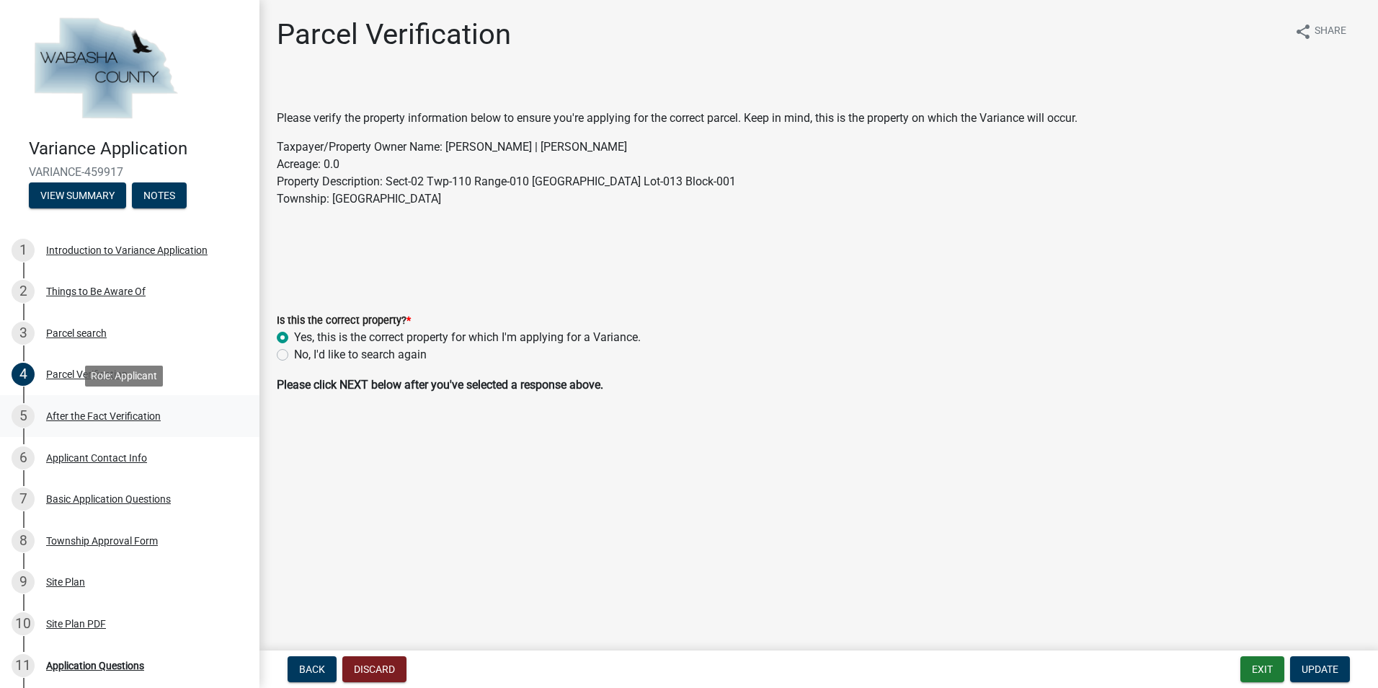
click at [118, 407] on div "5 After the Fact Verification" at bounding box center [124, 415] width 225 height 23
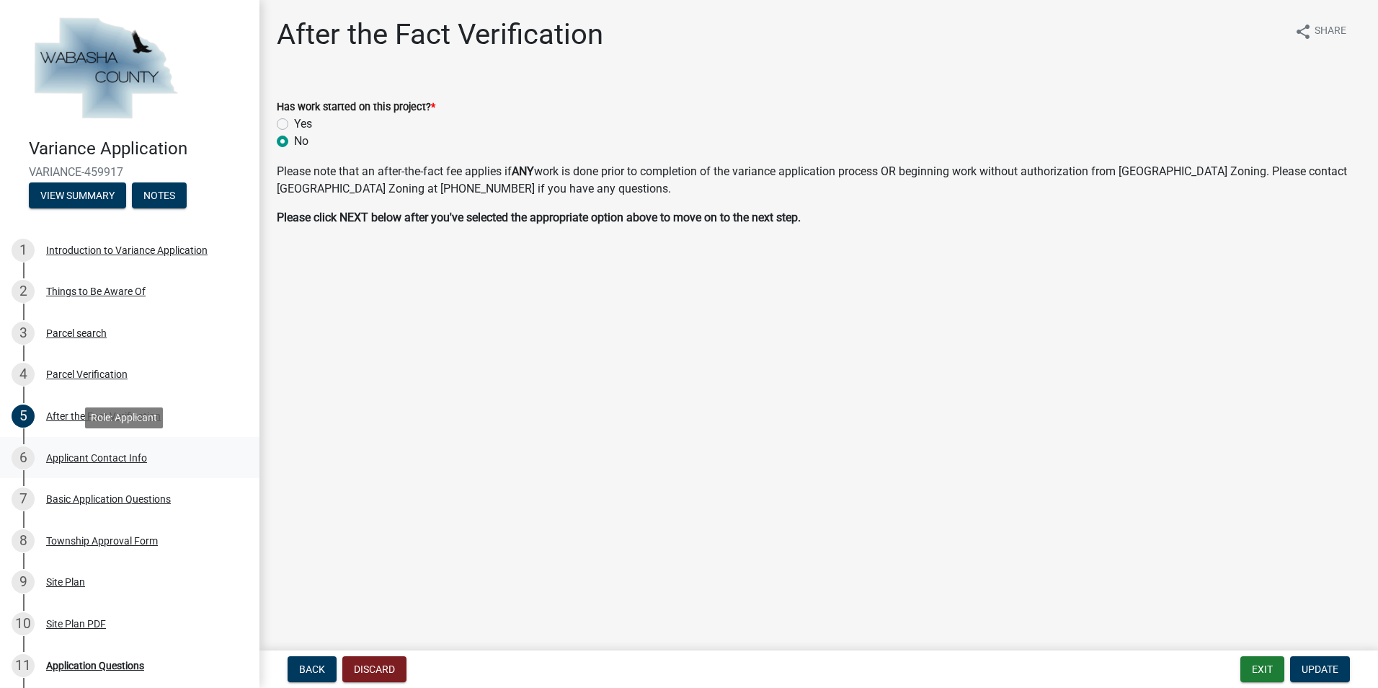
click at [89, 448] on div "6 Applicant Contact Info" at bounding box center [124, 457] width 225 height 23
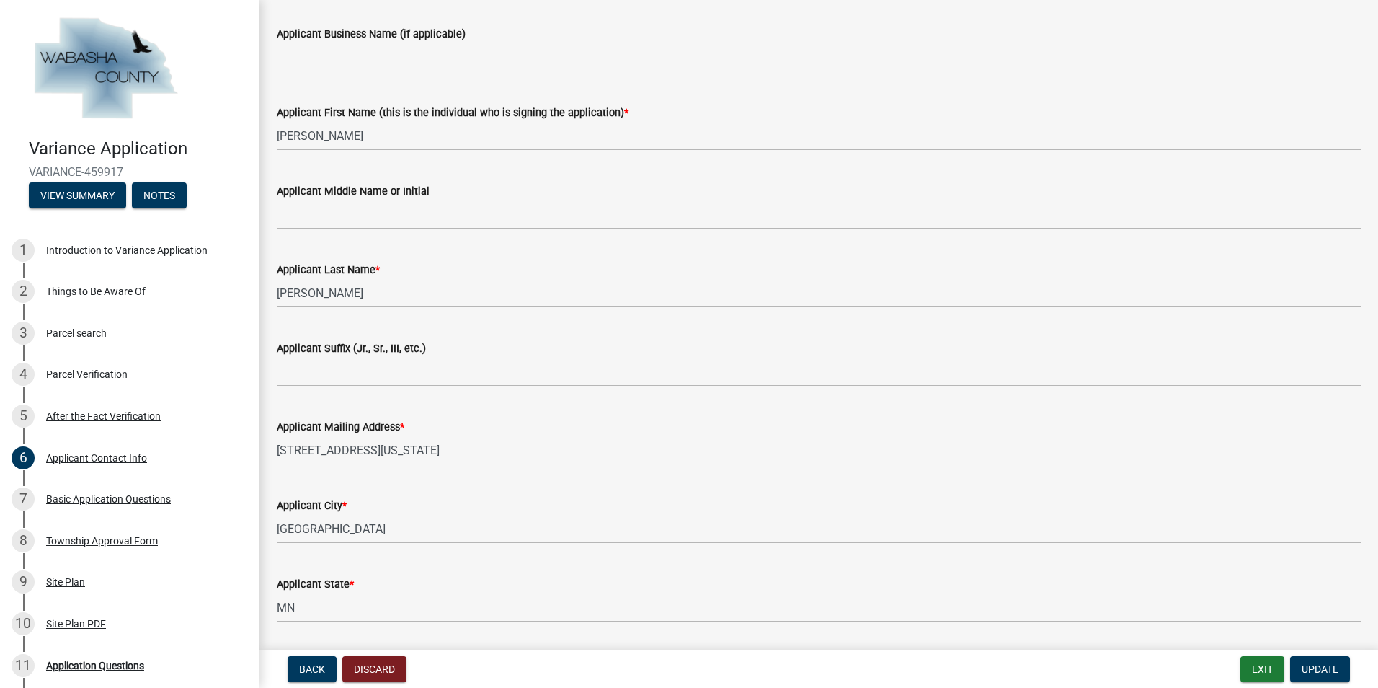
scroll to position [216, 0]
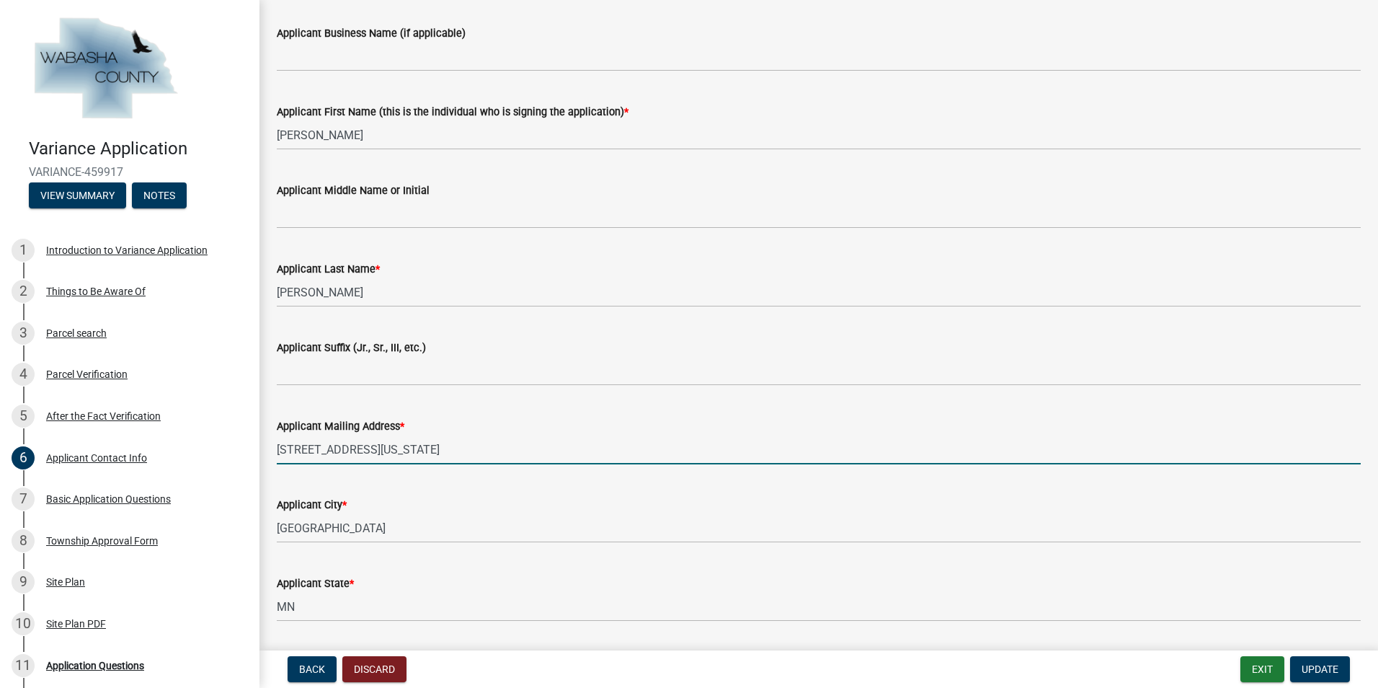
drag, startPoint x: 444, startPoint y: 447, endPoint x: 270, endPoint y: 456, distance: 173.9
click at [270, 456] on div "Applicant Mailing Address * 2801 georgia avenue south" at bounding box center [819, 430] width 1106 height 67
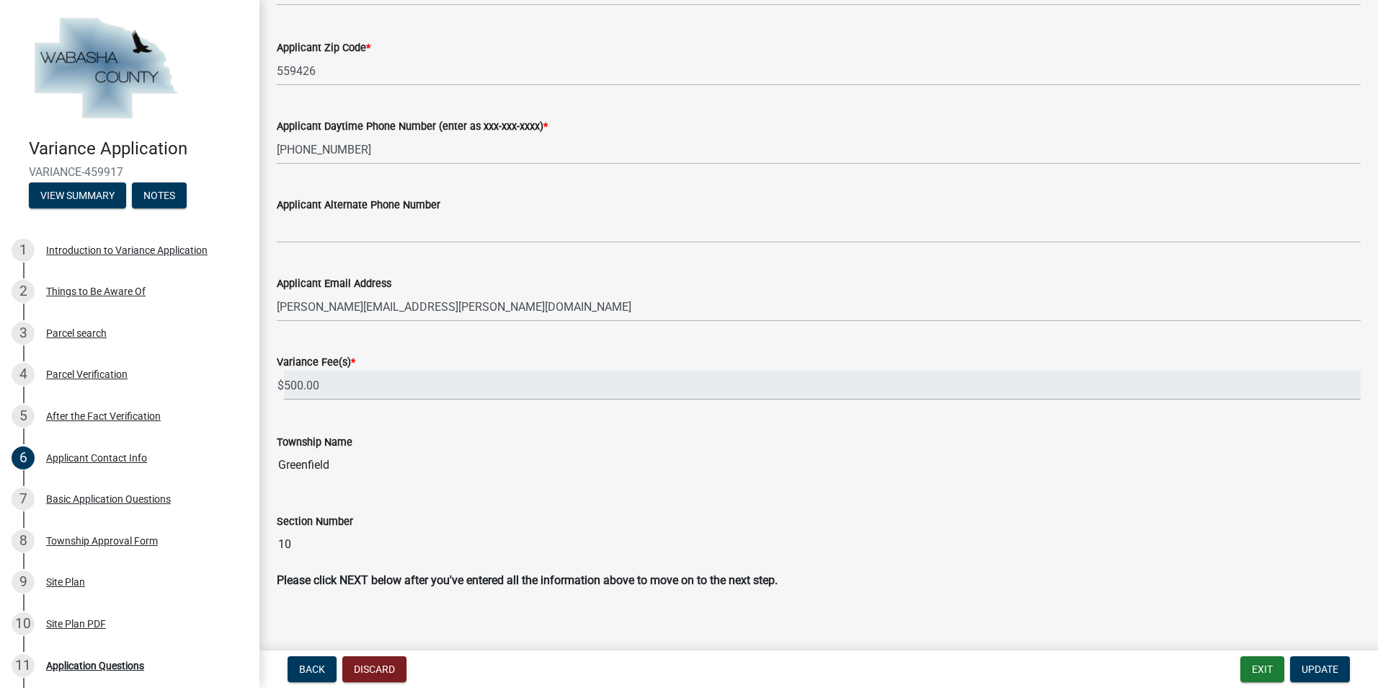
scroll to position [844, 0]
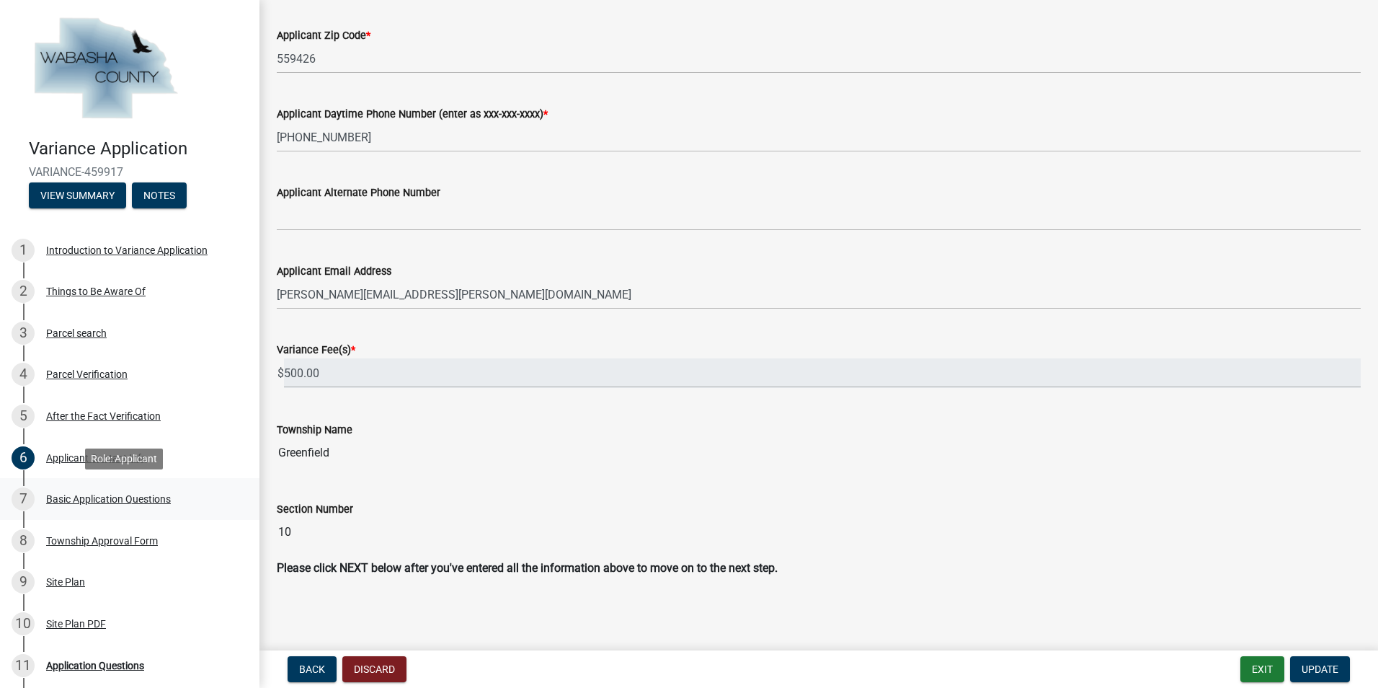
click at [81, 498] on div "Basic Application Questions" at bounding box center [108, 499] width 125 height 10
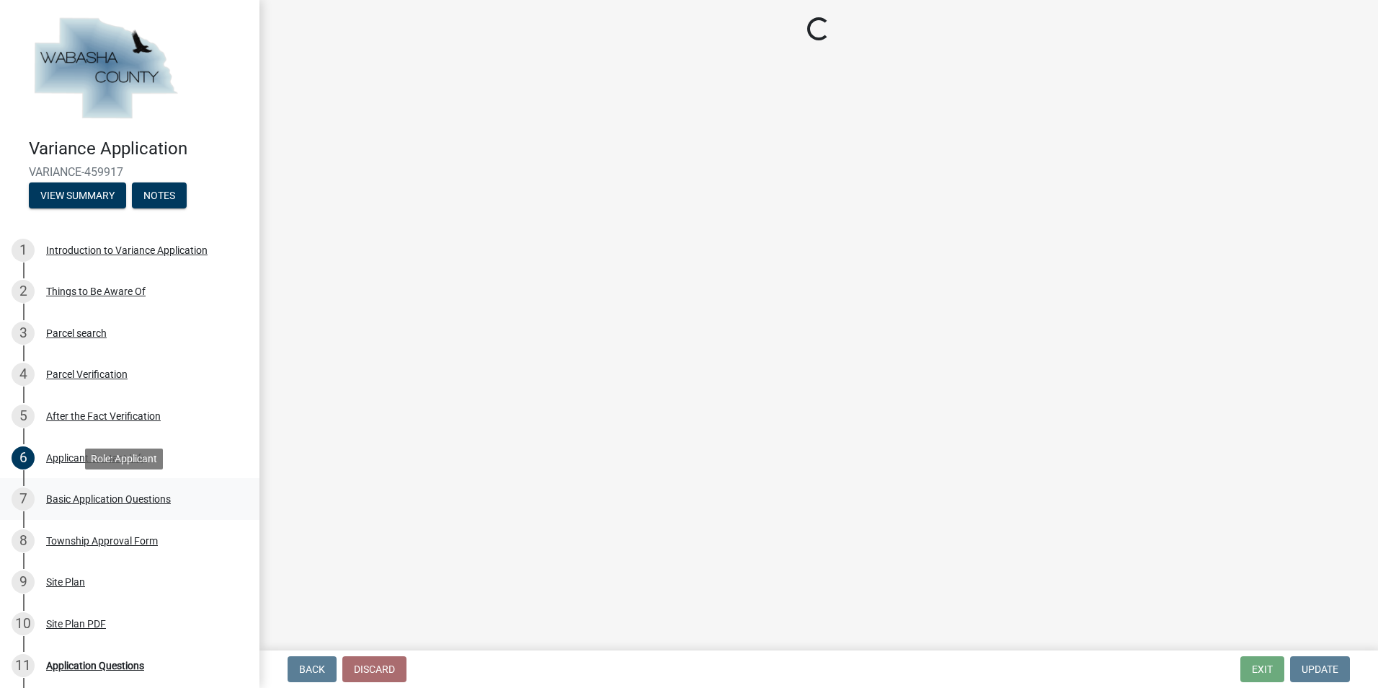
scroll to position [0, 0]
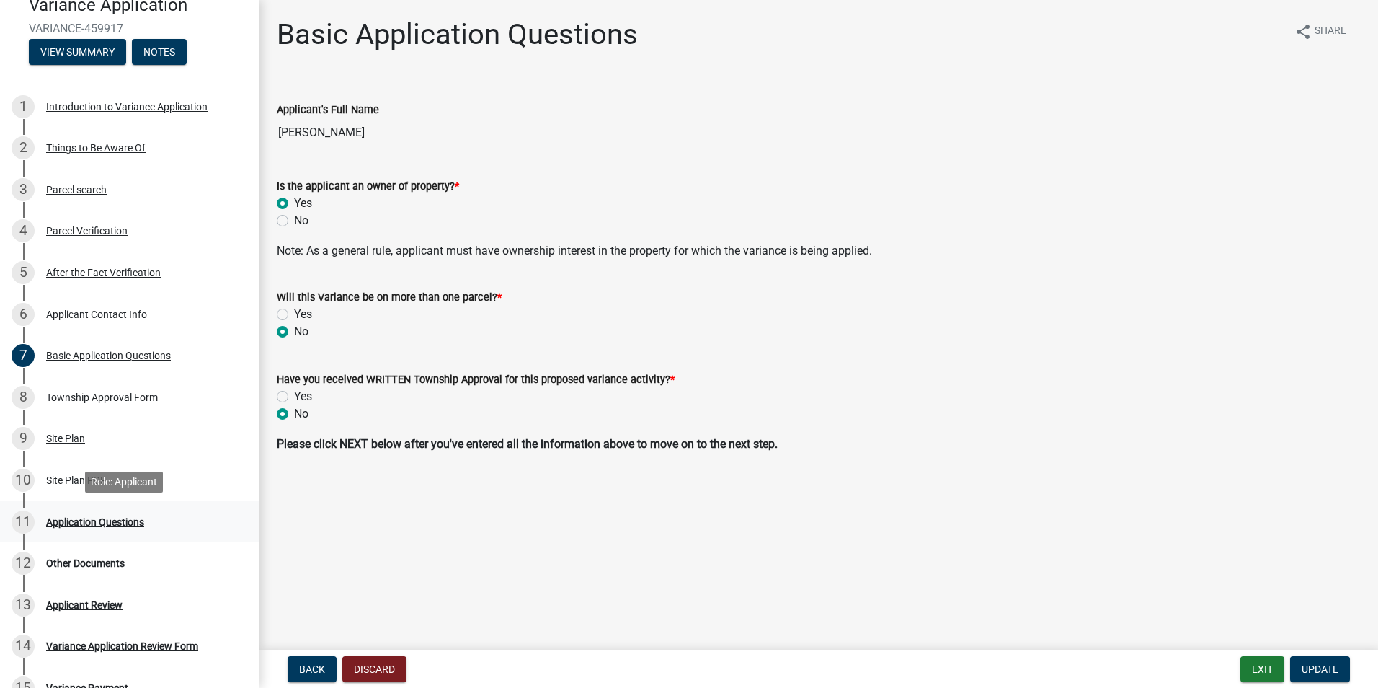
click at [79, 525] on div "Application Questions" at bounding box center [95, 522] width 98 height 10
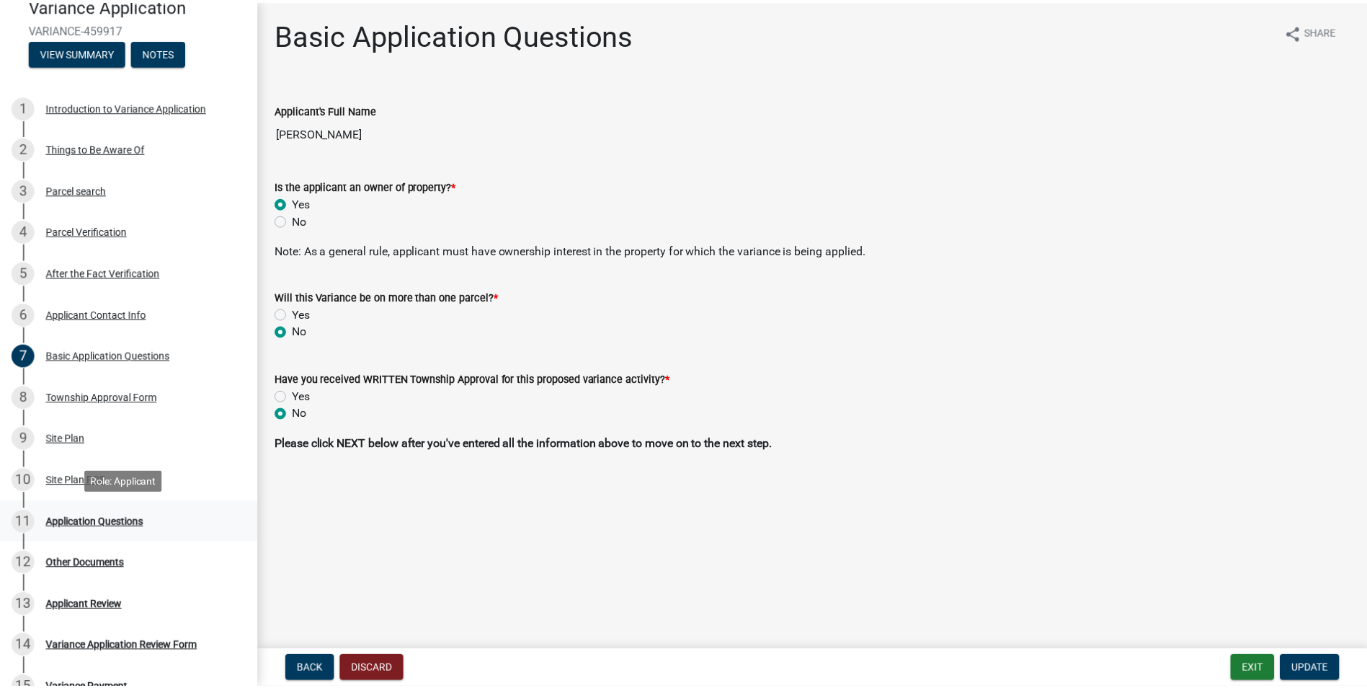
scroll to position [144, 0]
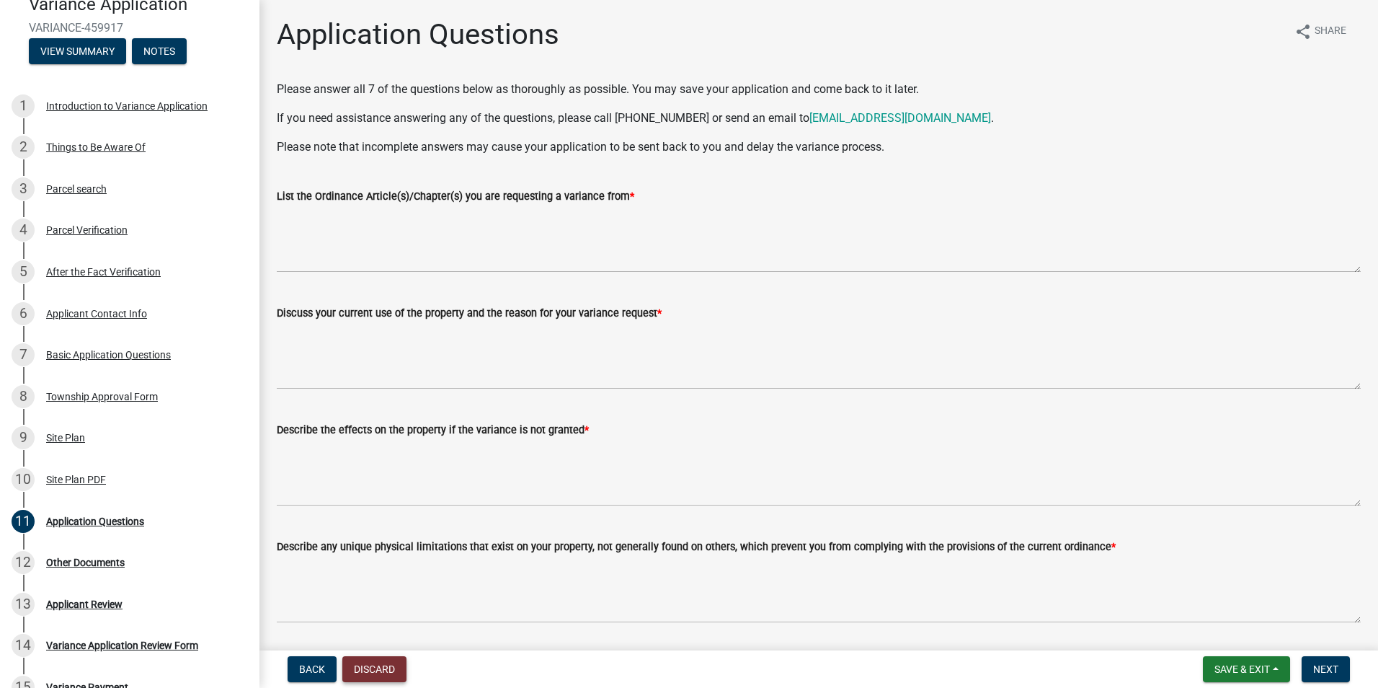
click at [374, 668] on button "Discard" at bounding box center [374, 669] width 64 height 26
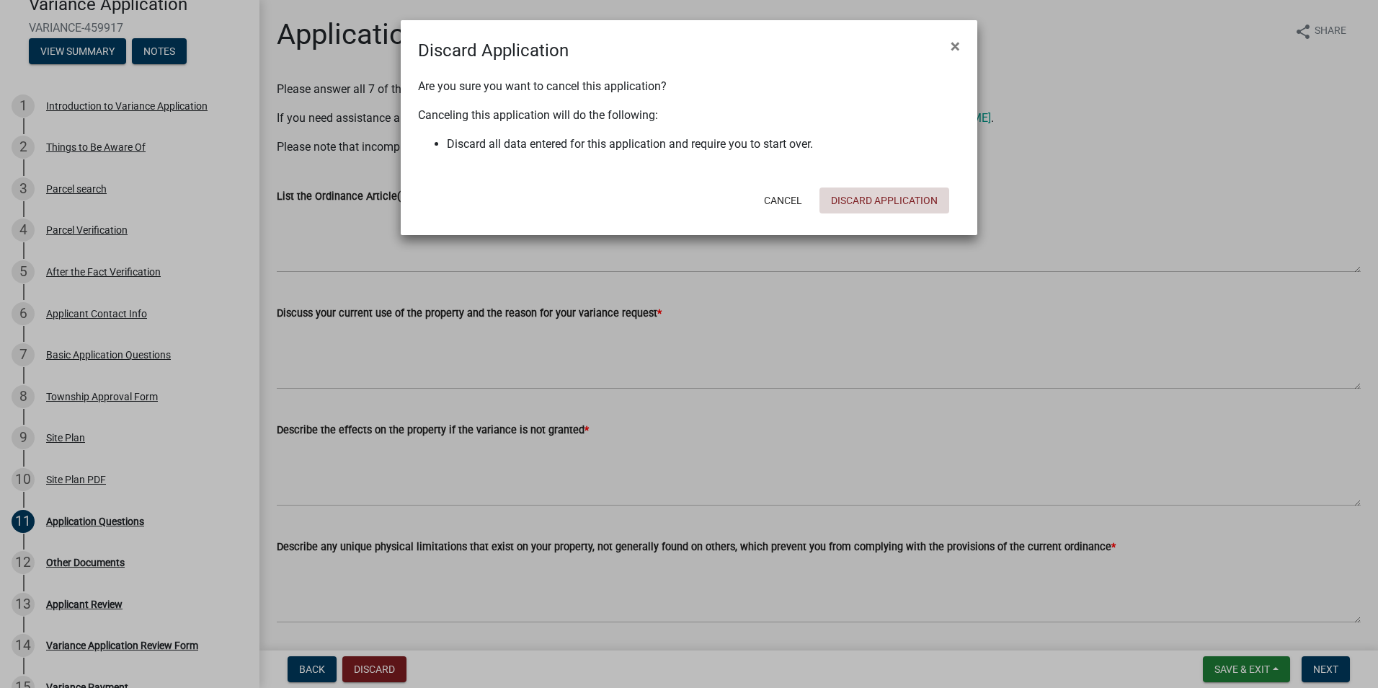
click at [883, 203] on button "Discard Application" at bounding box center [884, 200] width 130 height 26
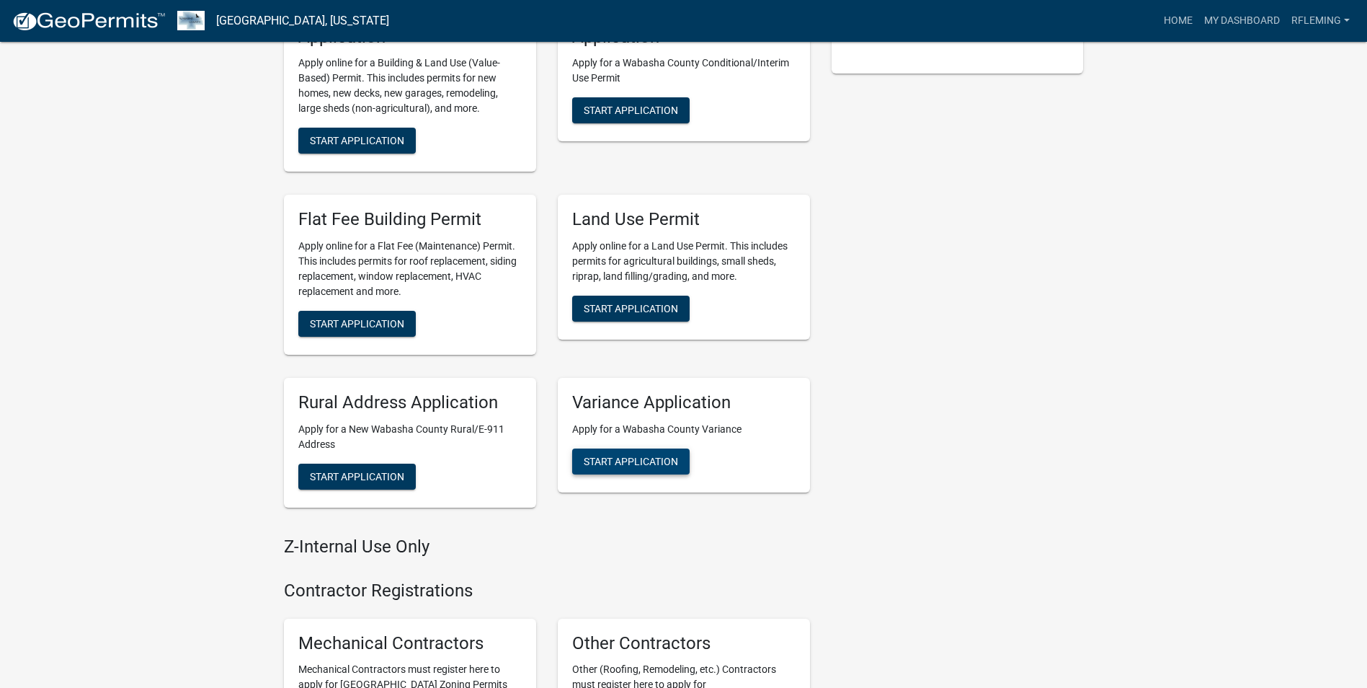
scroll to position [577, 0]
click at [625, 461] on span "Start Application" at bounding box center [631, 461] width 94 height 12
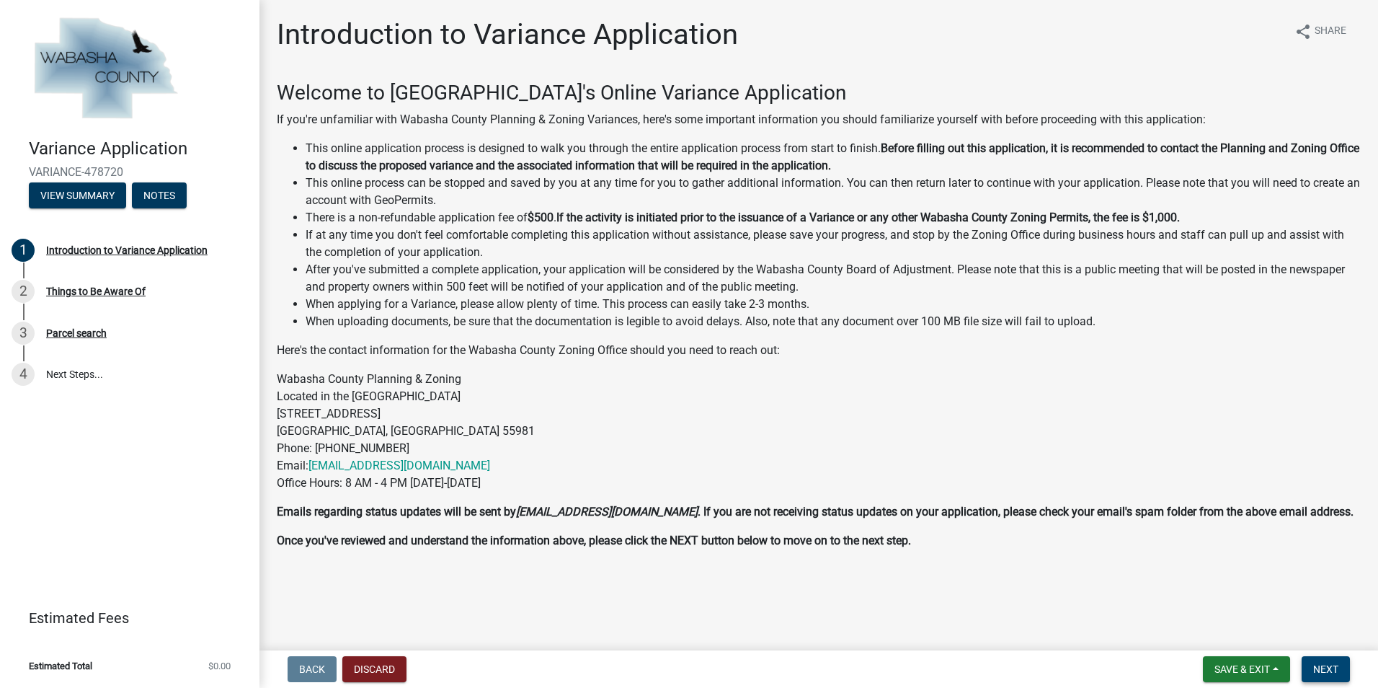
click at [1318, 665] on span "Next" at bounding box center [1325, 669] width 25 height 12
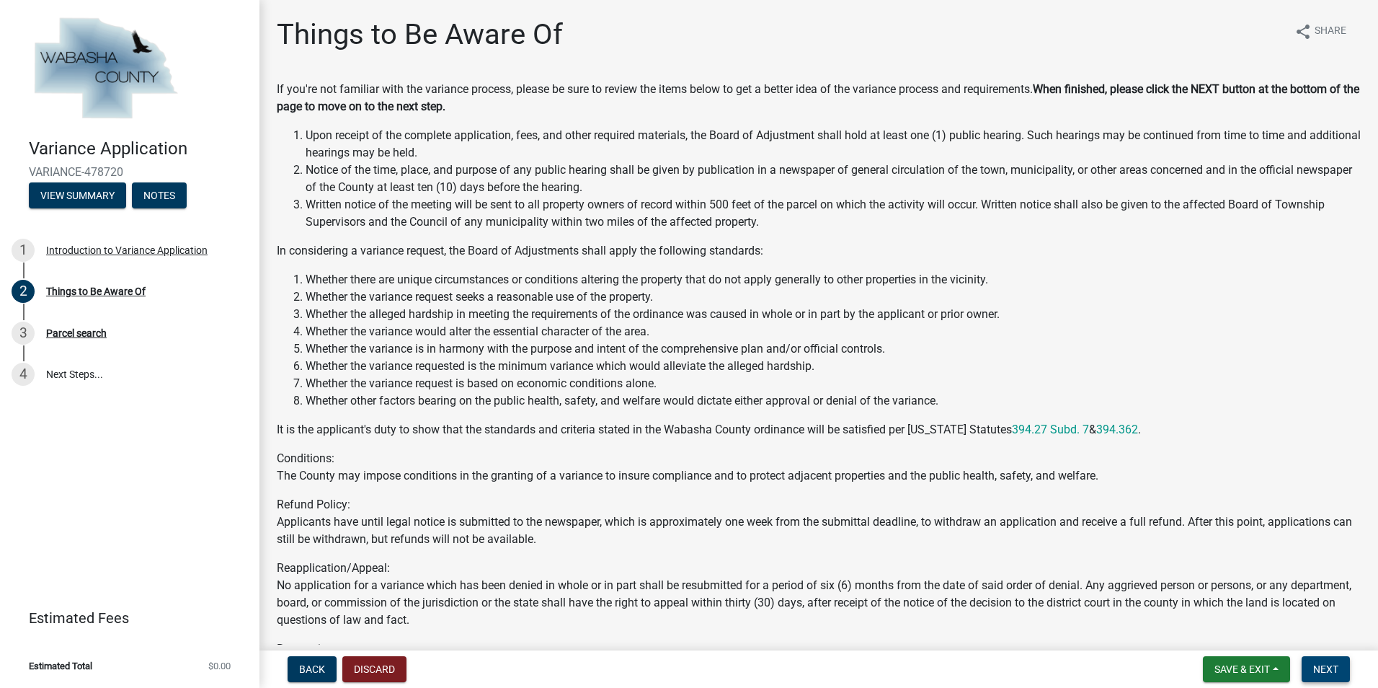
click at [1318, 665] on span "Next" at bounding box center [1325, 669] width 25 height 12
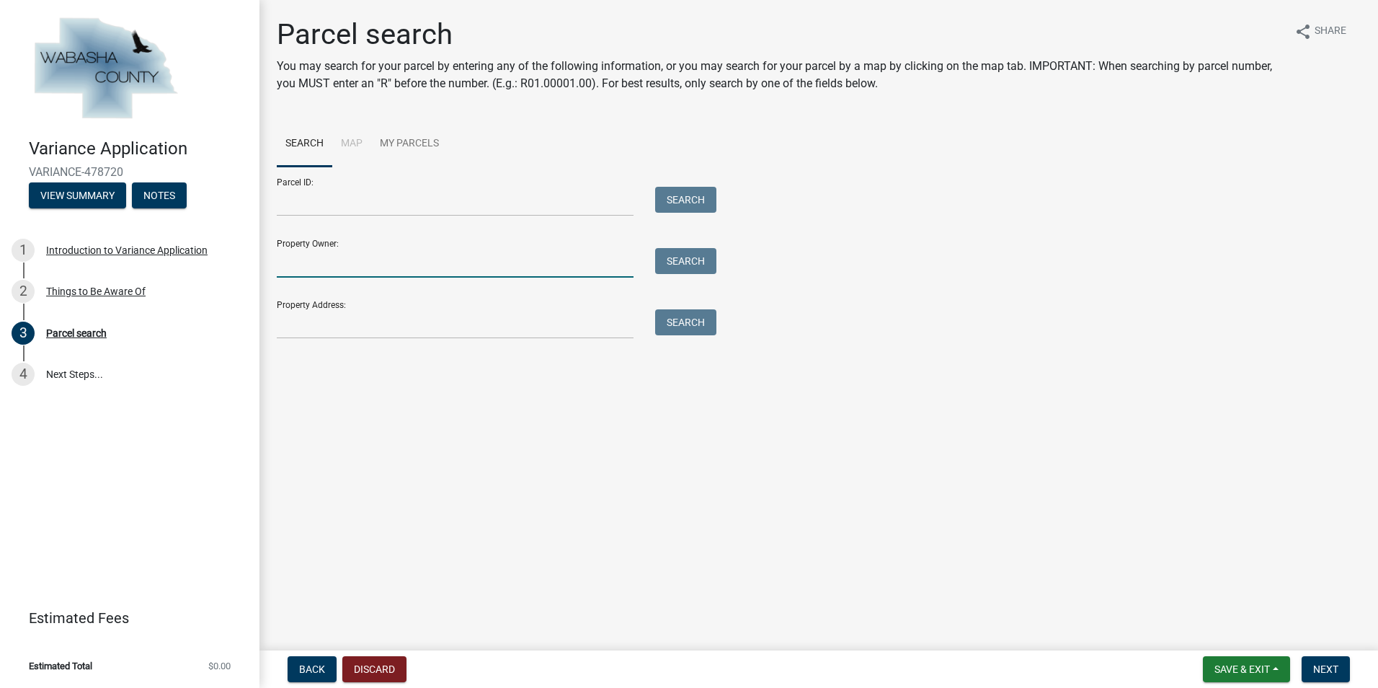
click at [338, 267] on input "Property Owner:" at bounding box center [455, 263] width 357 height 30
type input "[PERSON_NAME]"
click at [342, 267] on input "[PERSON_NAME]" at bounding box center [455, 263] width 357 height 30
type input "[PERSON_NAME]"
click at [694, 261] on button "Search" at bounding box center [685, 261] width 61 height 26
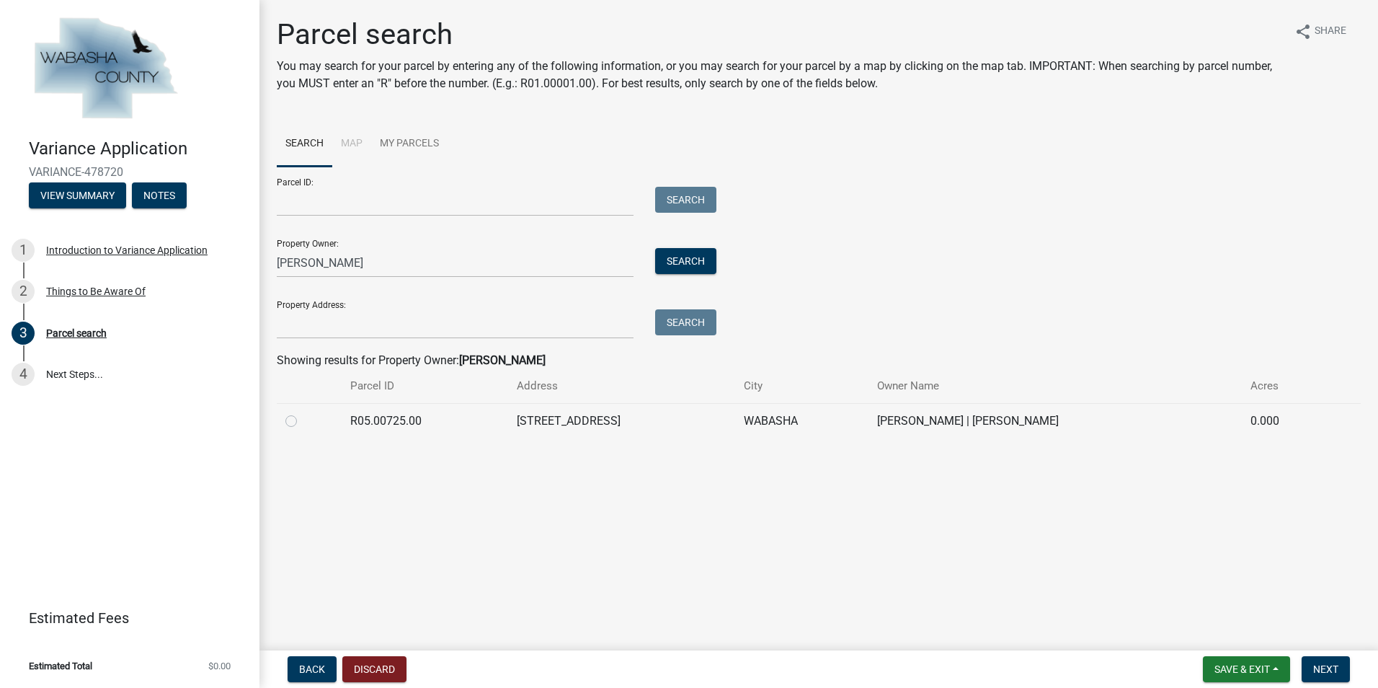
click at [303, 412] on label at bounding box center [303, 412] width 0 height 0
click at [303, 422] on input "radio" at bounding box center [307, 416] width 9 height 9
radio input "true"
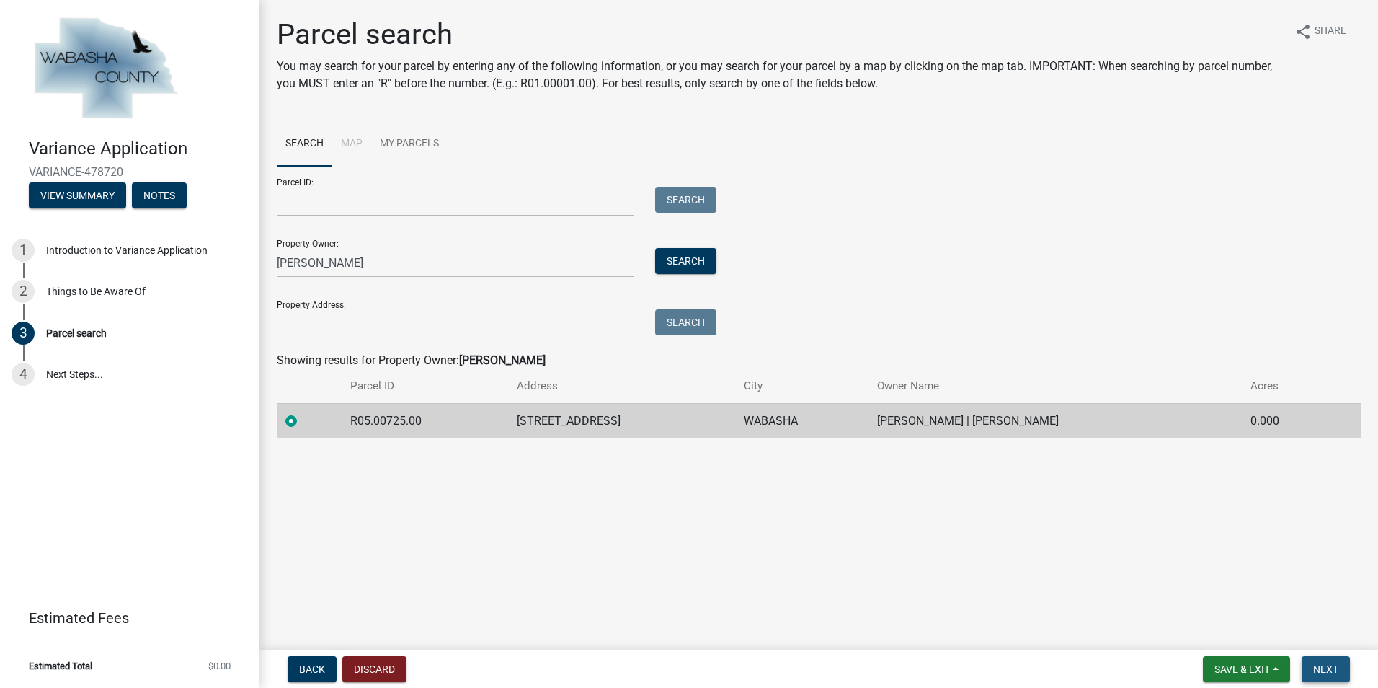
click at [1320, 670] on span "Next" at bounding box center [1325, 669] width 25 height 12
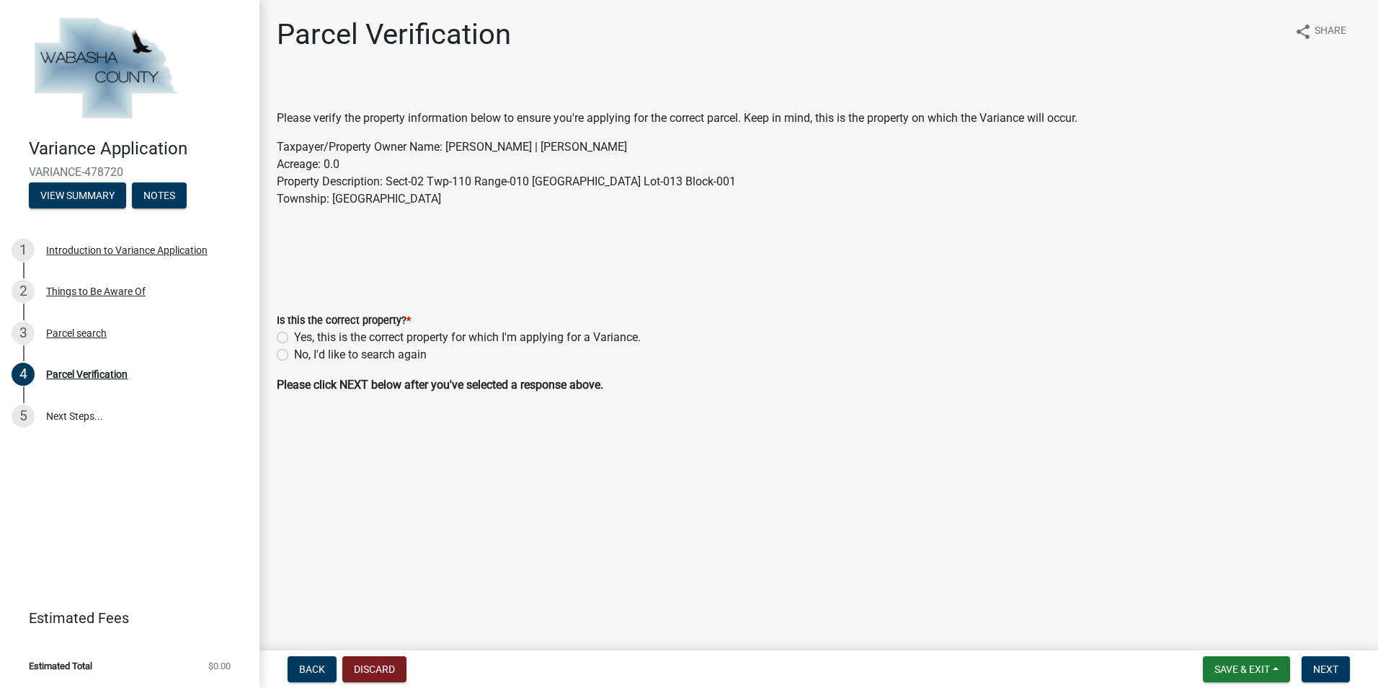
click at [294, 334] on label "Yes, this is the correct property for which I'm applying for a Variance." at bounding box center [467, 337] width 347 height 17
click at [294, 334] on input "Yes, this is the correct property for which I'm applying for a Variance." at bounding box center [298, 333] width 9 height 9
radio input "true"
click at [1339, 667] on button "Next" at bounding box center [1326, 669] width 48 height 26
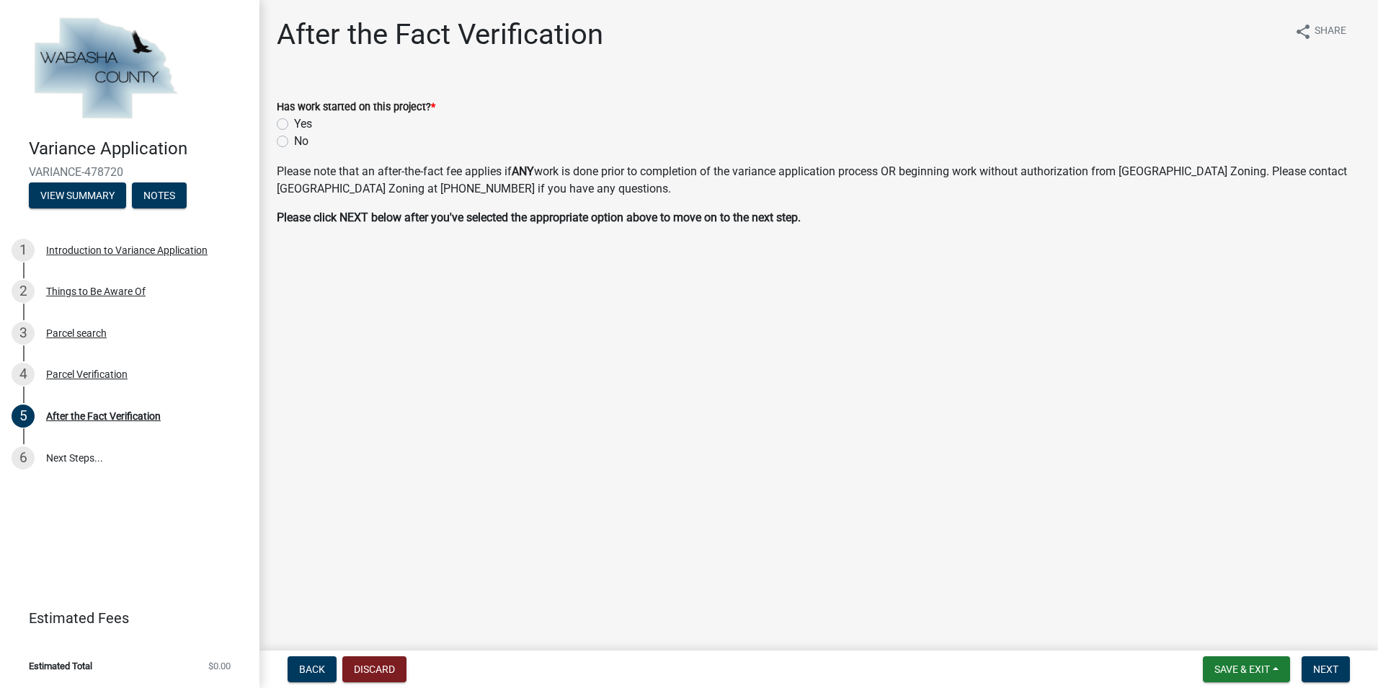
click at [294, 140] on label "No" at bounding box center [301, 141] width 14 height 17
click at [294, 140] on input "No" at bounding box center [298, 137] width 9 height 9
radio input "true"
click at [1324, 672] on span "Next" at bounding box center [1325, 669] width 25 height 12
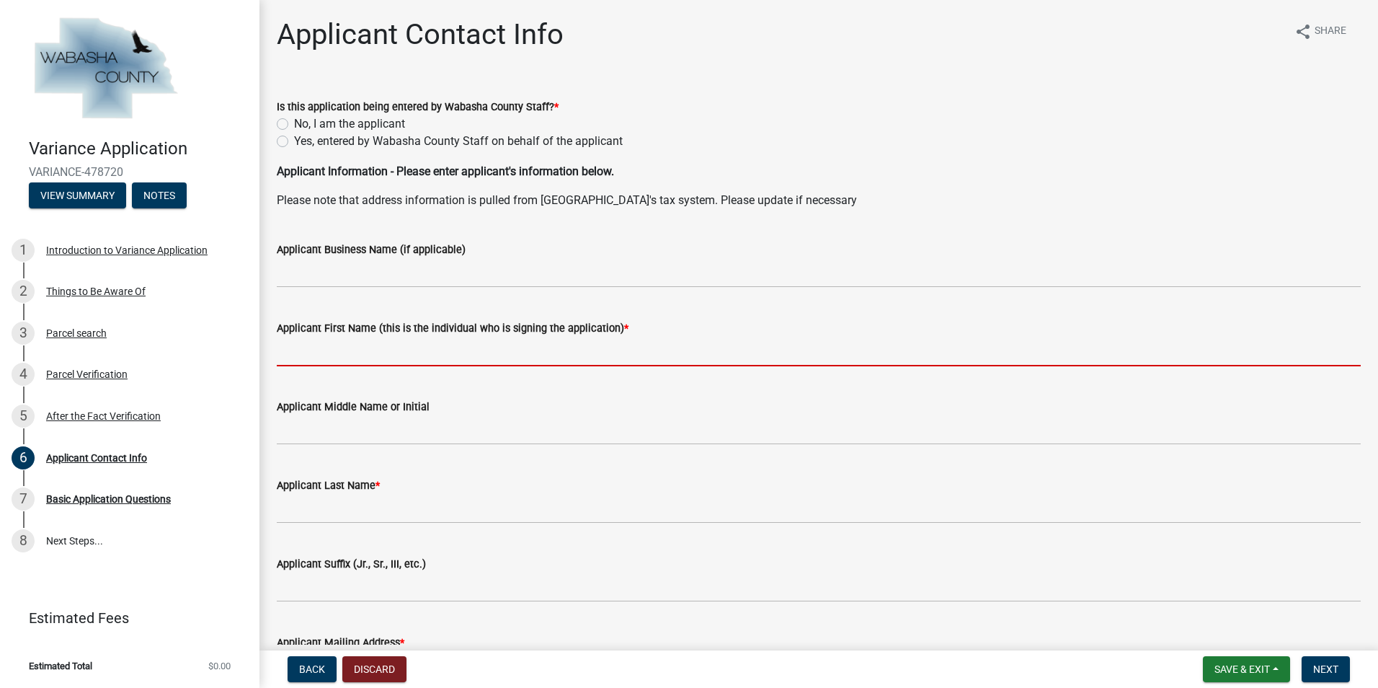
click at [337, 350] on input "Applicant First Name (this is the individual who is signing the application) *" at bounding box center [819, 352] width 1084 height 30
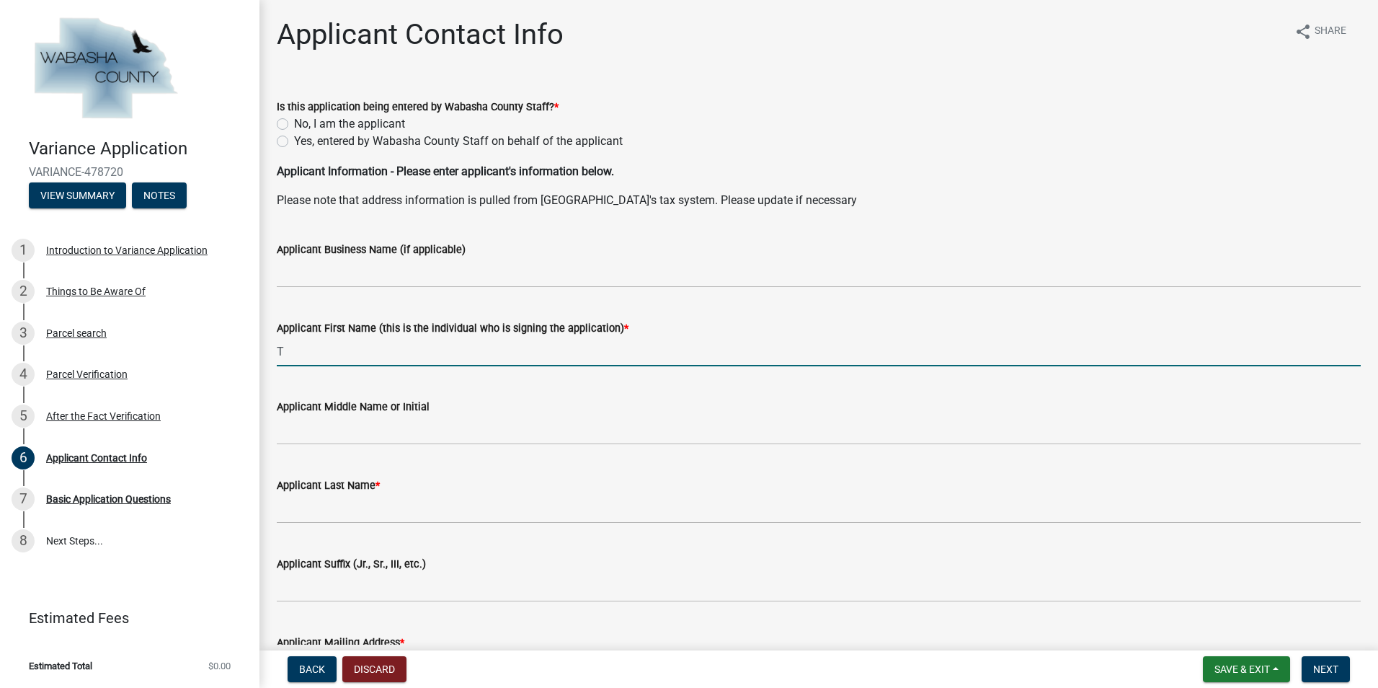
type input "[PERSON_NAME]"
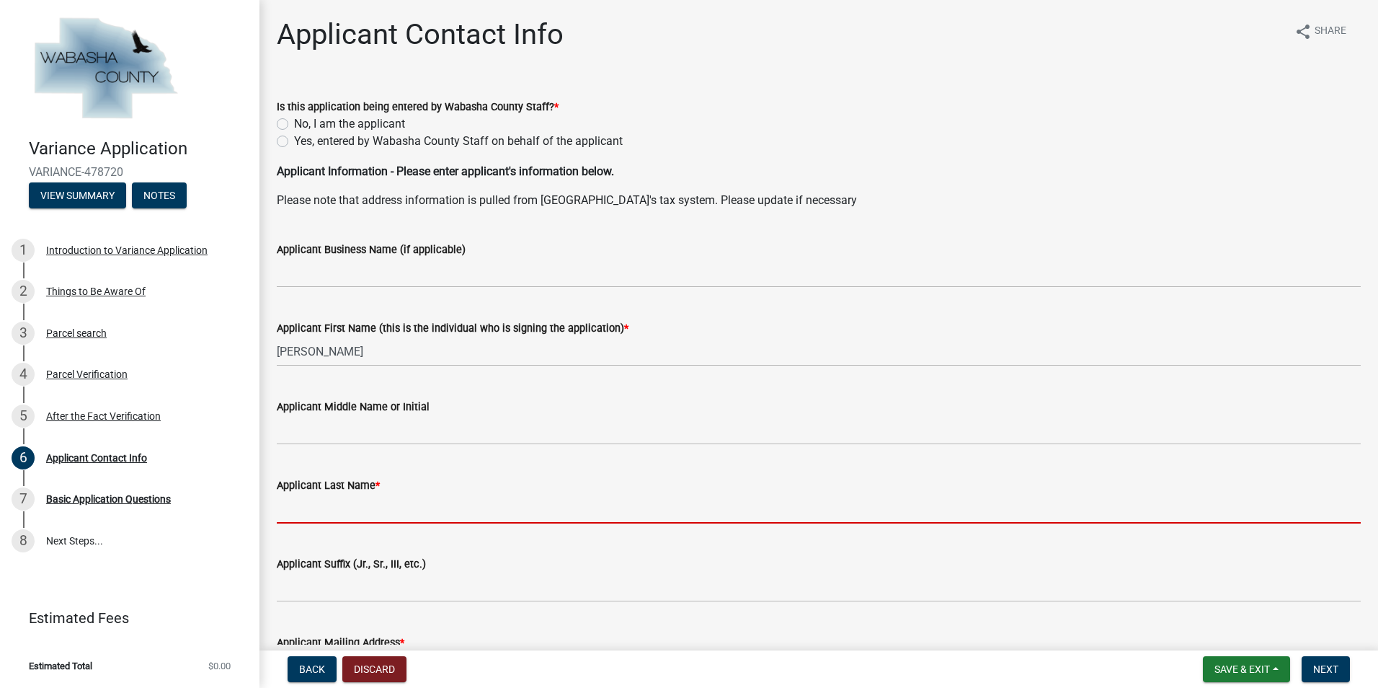
click at [333, 512] on input "Applicant Last Name *" at bounding box center [819, 509] width 1084 height 30
type input "[PERSON_NAME]"
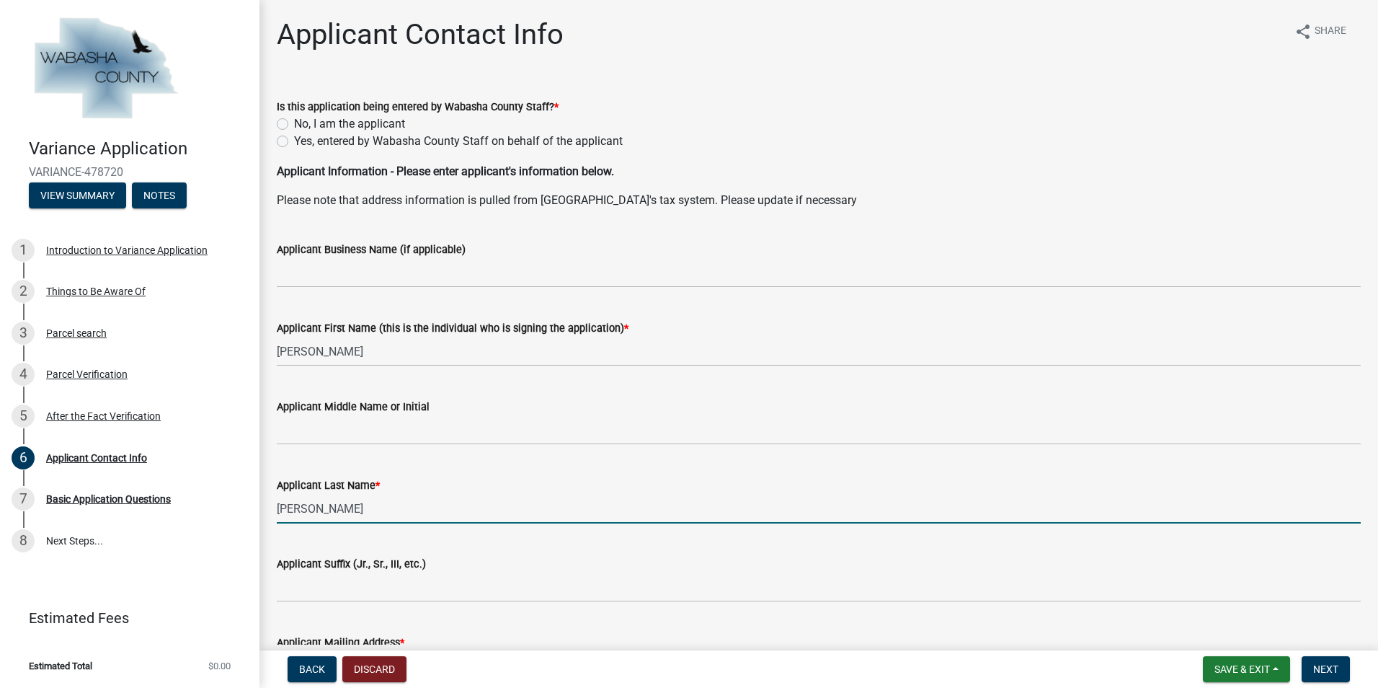
type input "[PHONE_NUMBER]"
type input "[PERSON_NAME][EMAIL_ADDRESS][PERSON_NAME][DOMAIN_NAME]"
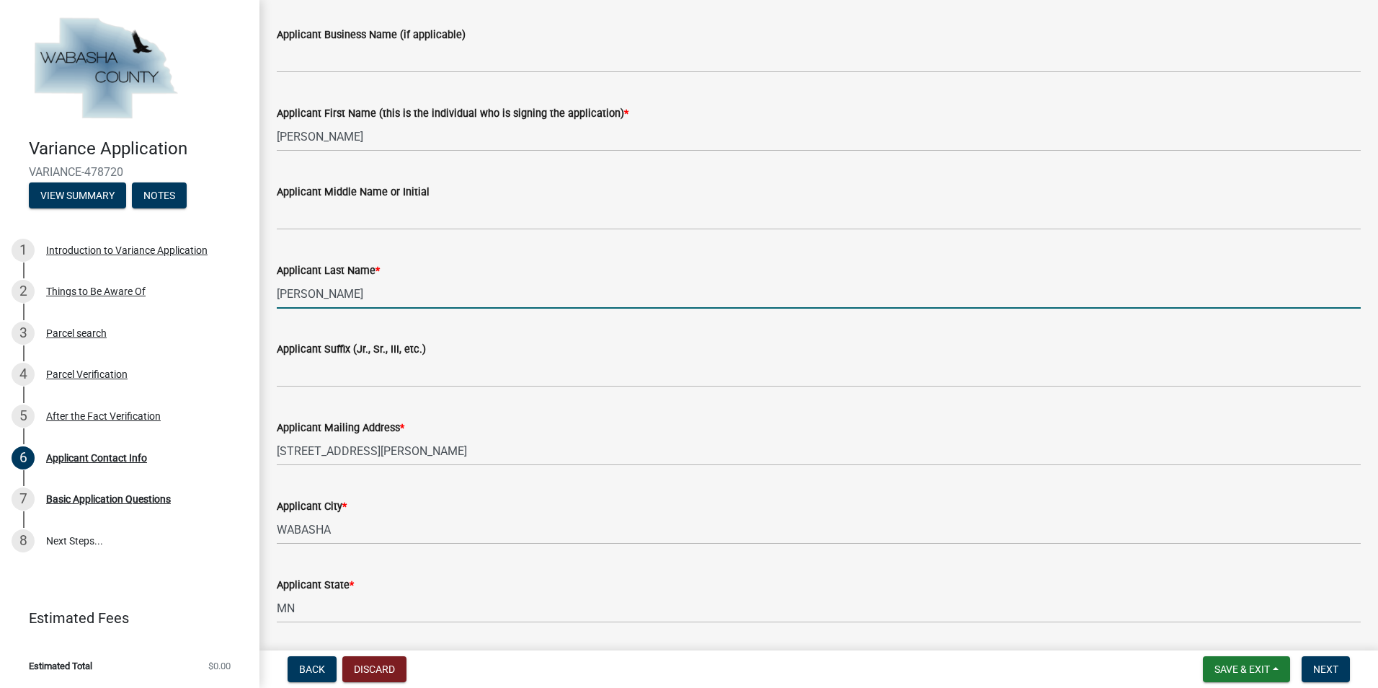
scroll to position [216, 0]
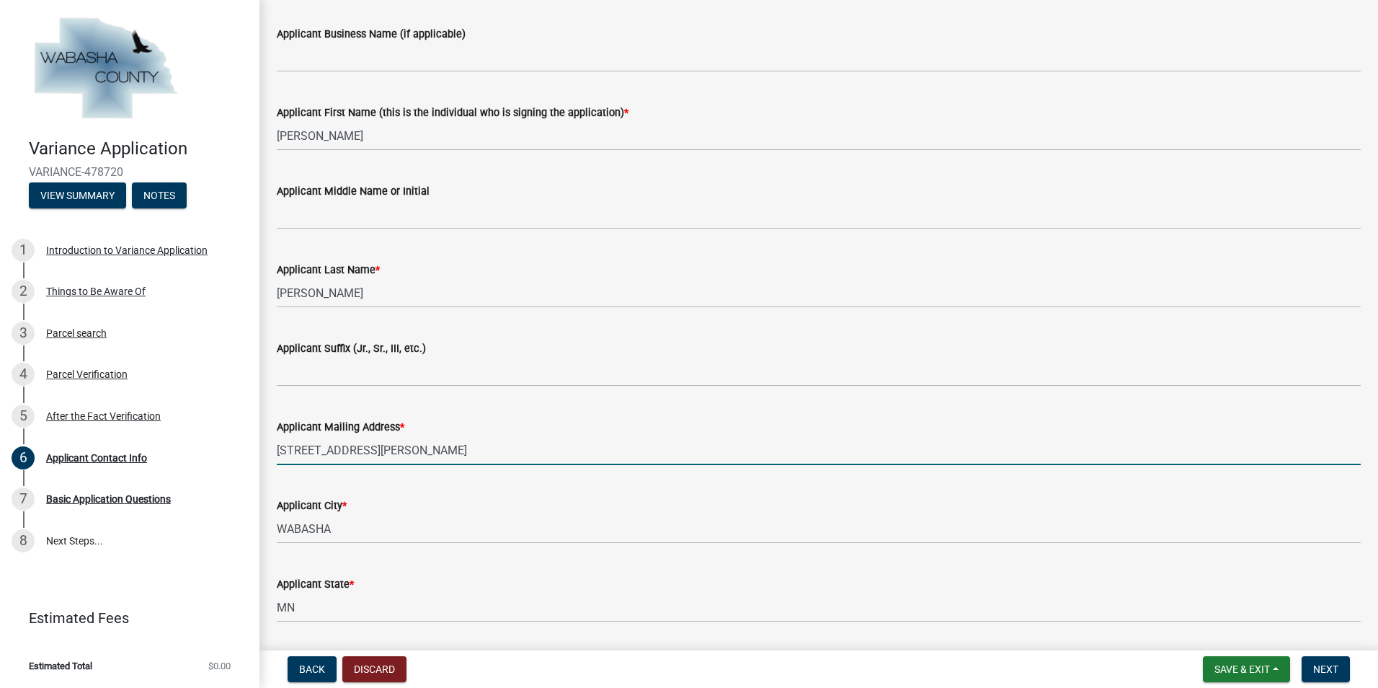
drag, startPoint x: 453, startPoint y: 456, endPoint x: 269, endPoint y: 454, distance: 183.8
click at [269, 454] on div "Applicant Mailing Address * [STREET_ADDRESS][PERSON_NAME]" at bounding box center [819, 431] width 1106 height 67
paste input "[STREET_ADDRESS][US_STATE]"
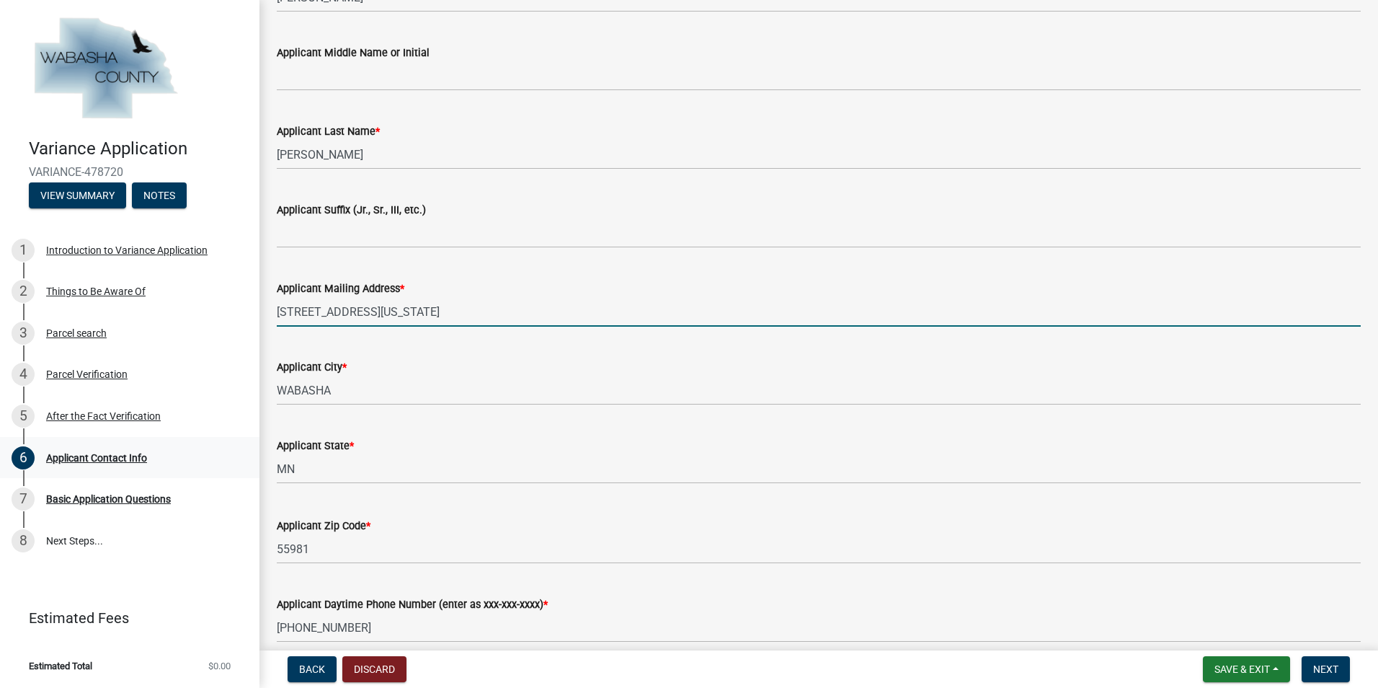
scroll to position [357, 0]
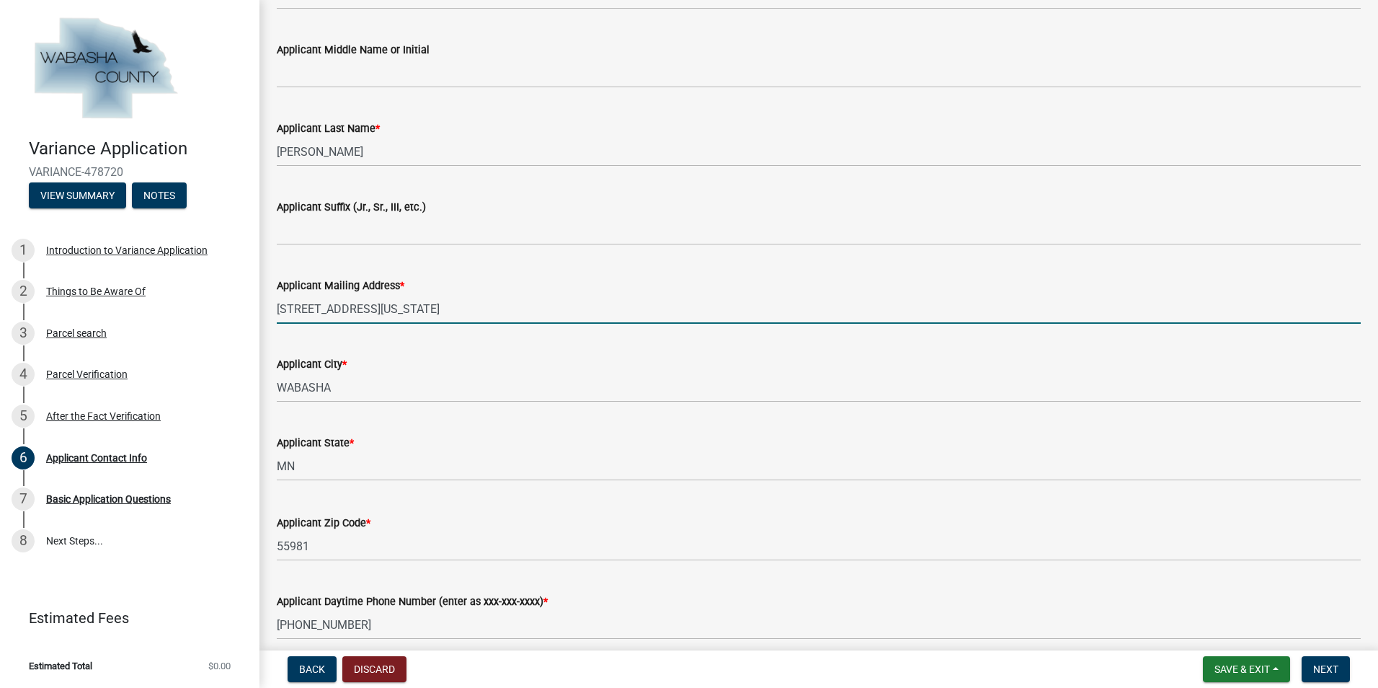
type input "[STREET_ADDRESS][US_STATE]"
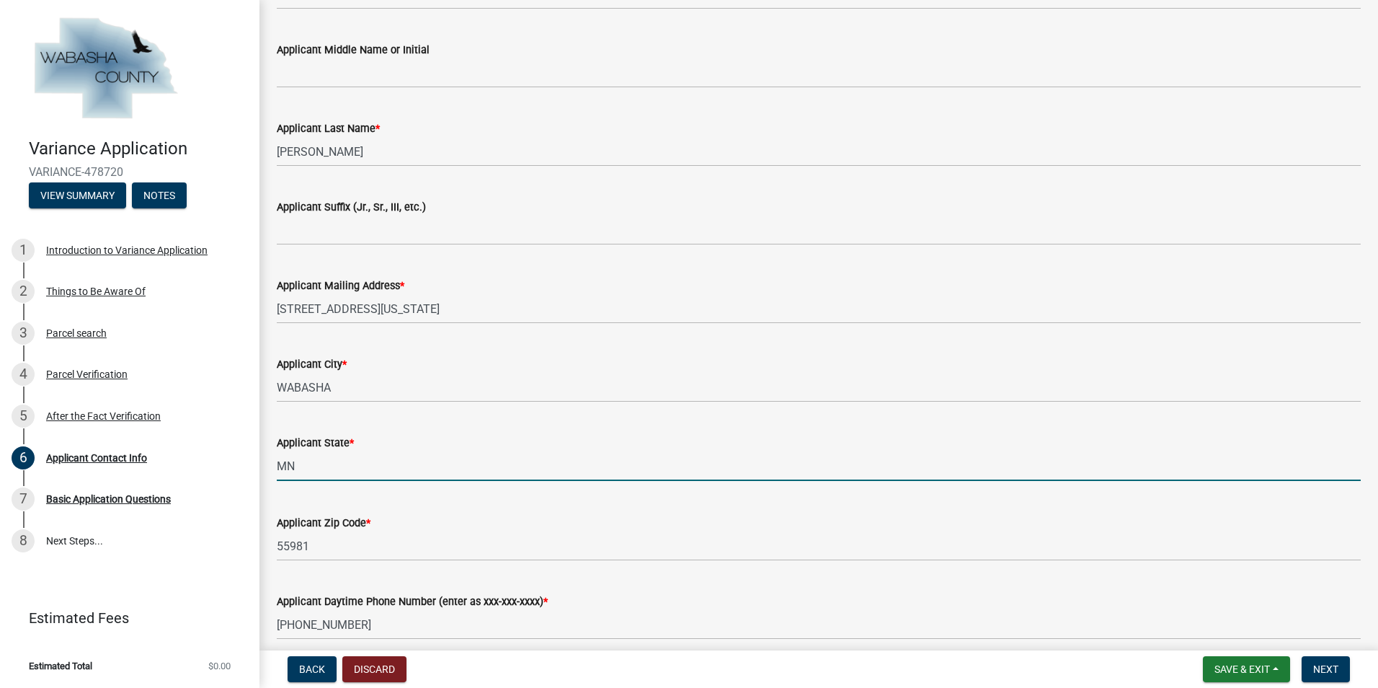
drag, startPoint x: 311, startPoint y: 466, endPoint x: 289, endPoint y: 466, distance: 21.6
click at [289, 466] on input "MN" at bounding box center [819, 466] width 1084 height 30
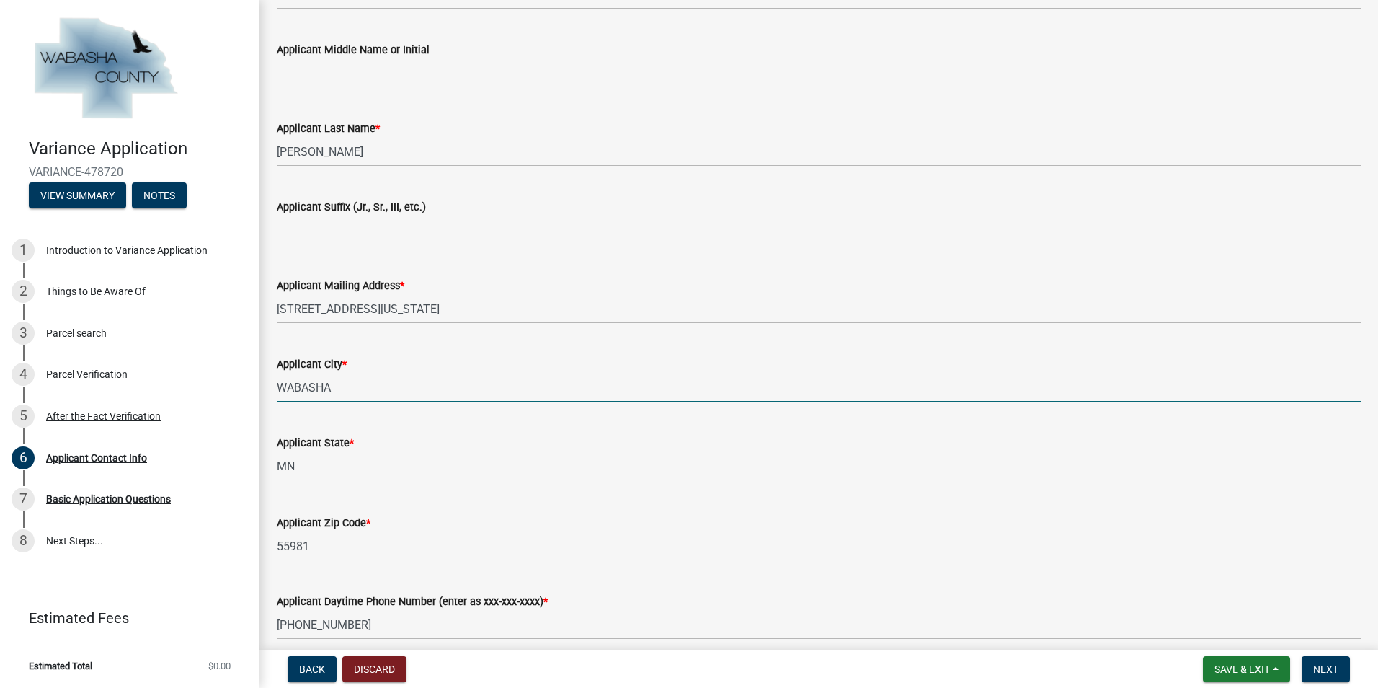
drag, startPoint x: 366, startPoint y: 390, endPoint x: 275, endPoint y: 391, distance: 91.5
click at [275, 391] on div "Applicant City * WABASHA" at bounding box center [819, 368] width 1106 height 67
type input "[GEOGRAPHIC_DATA]"
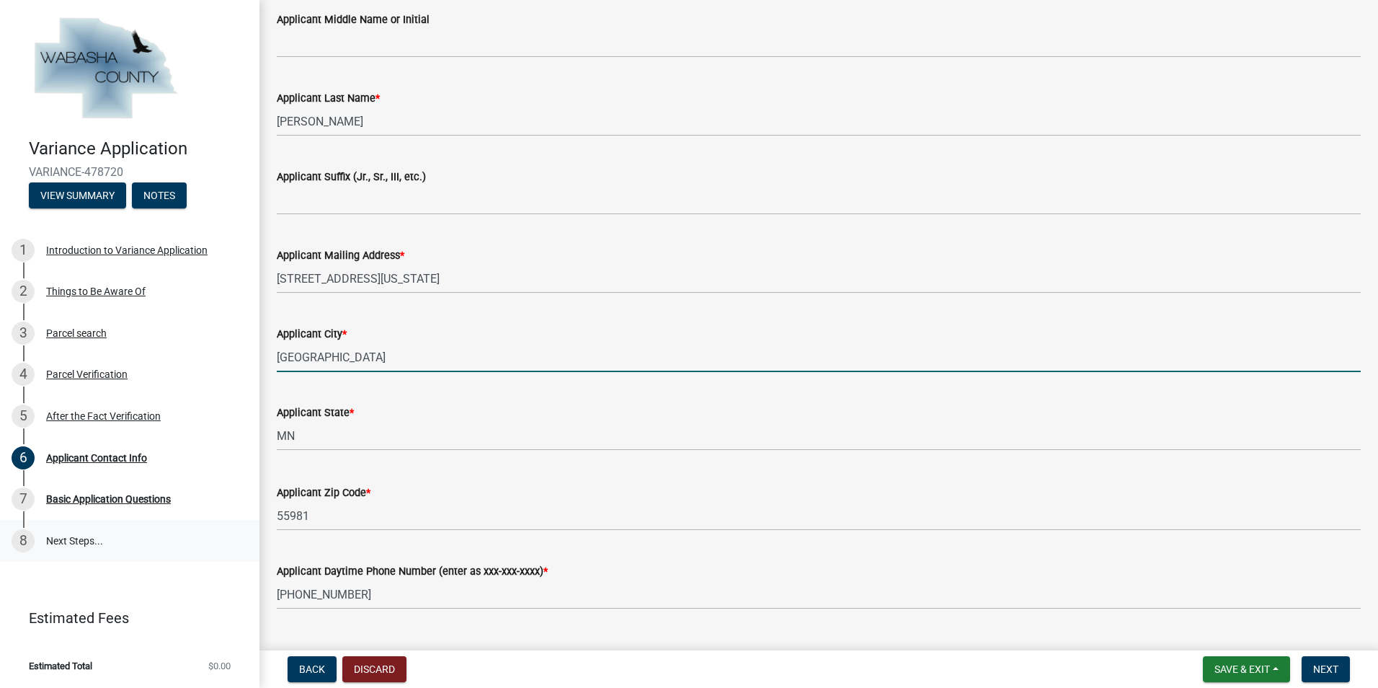
scroll to position [404, 0]
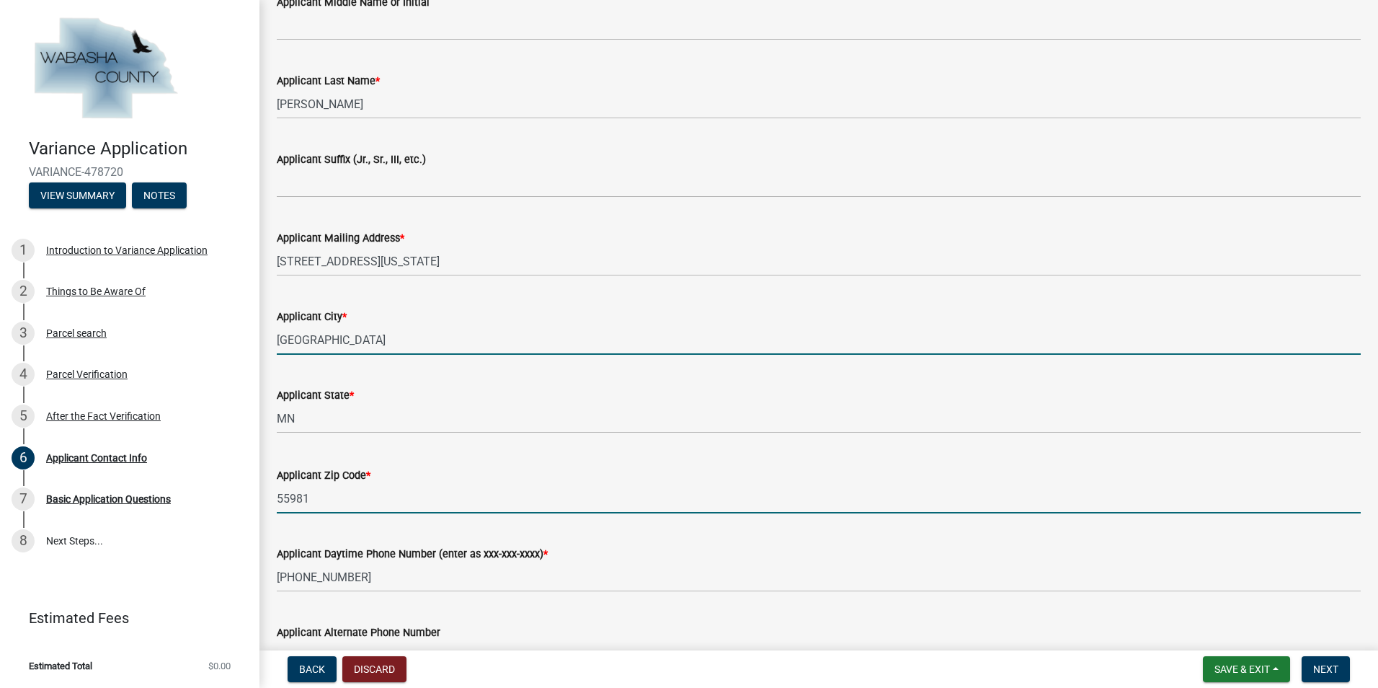
click at [337, 502] on input "55981" at bounding box center [819, 499] width 1084 height 30
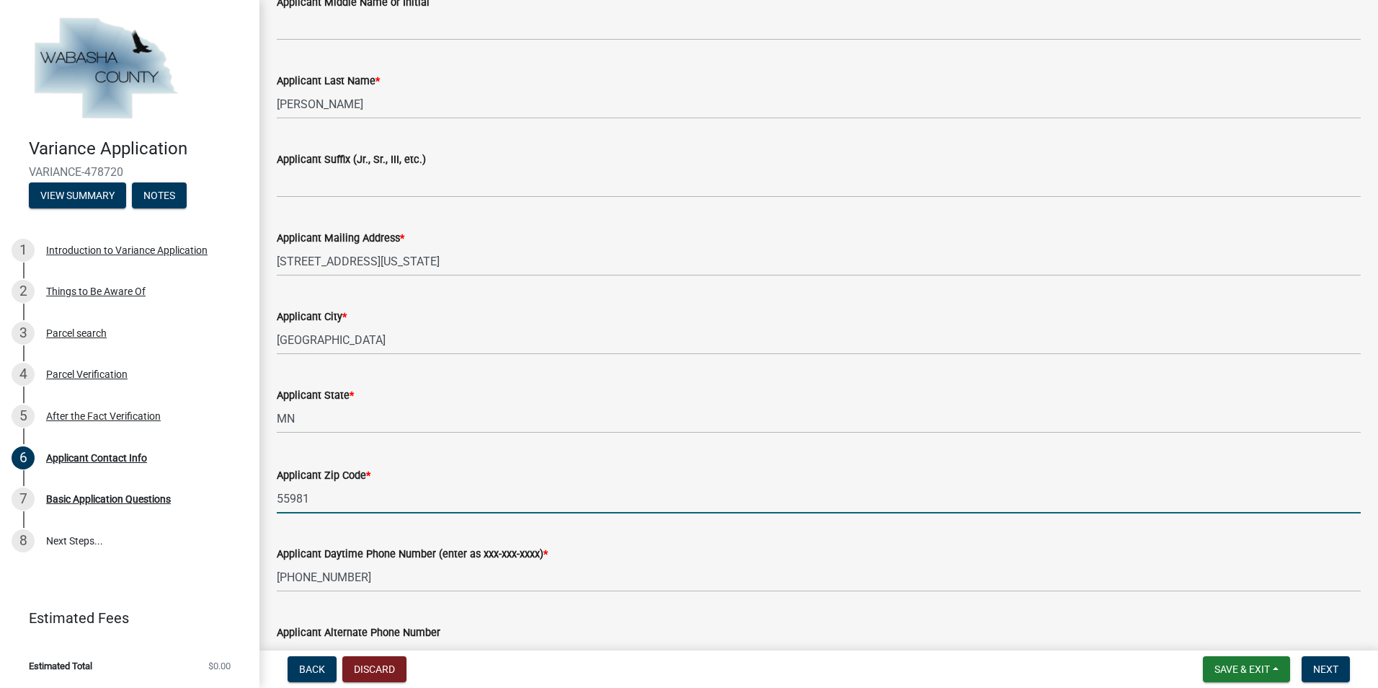
drag, startPoint x: 330, startPoint y: 501, endPoint x: 291, endPoint y: 499, distance: 38.9
click at [291, 499] on input "55981" at bounding box center [819, 499] width 1084 height 30
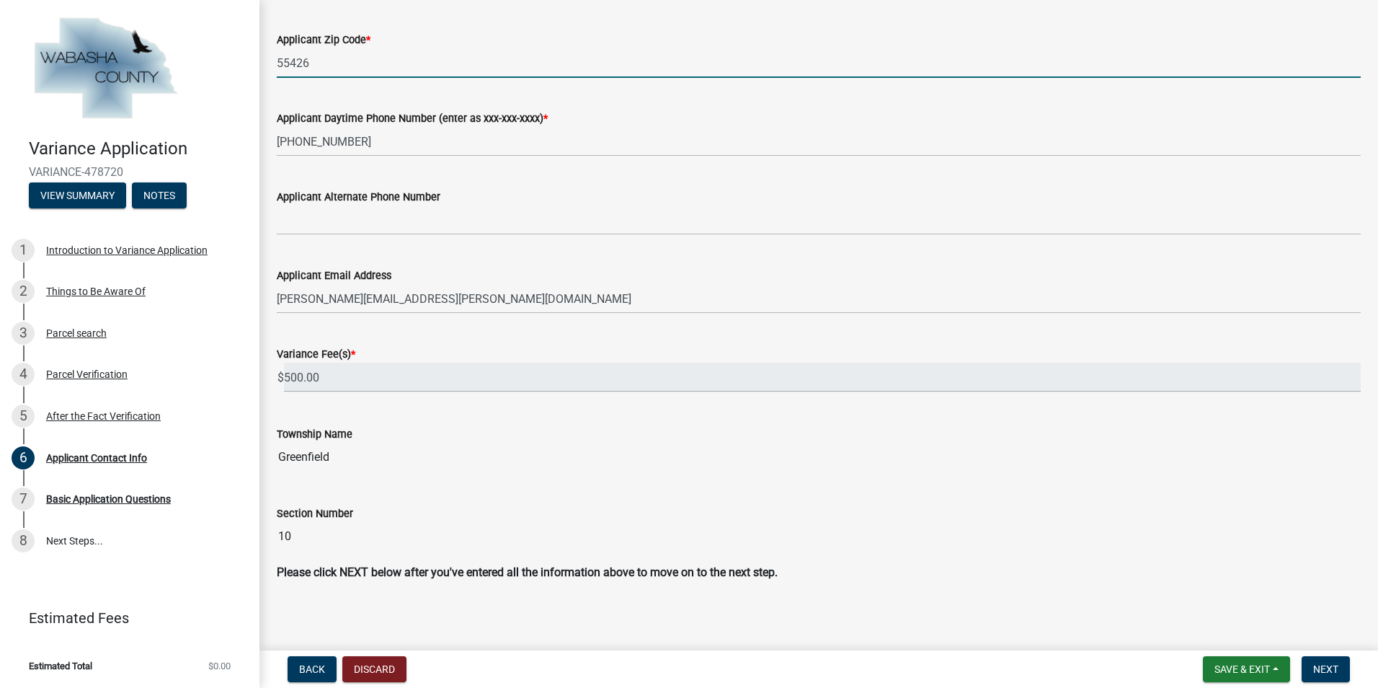
scroll to position [844, 0]
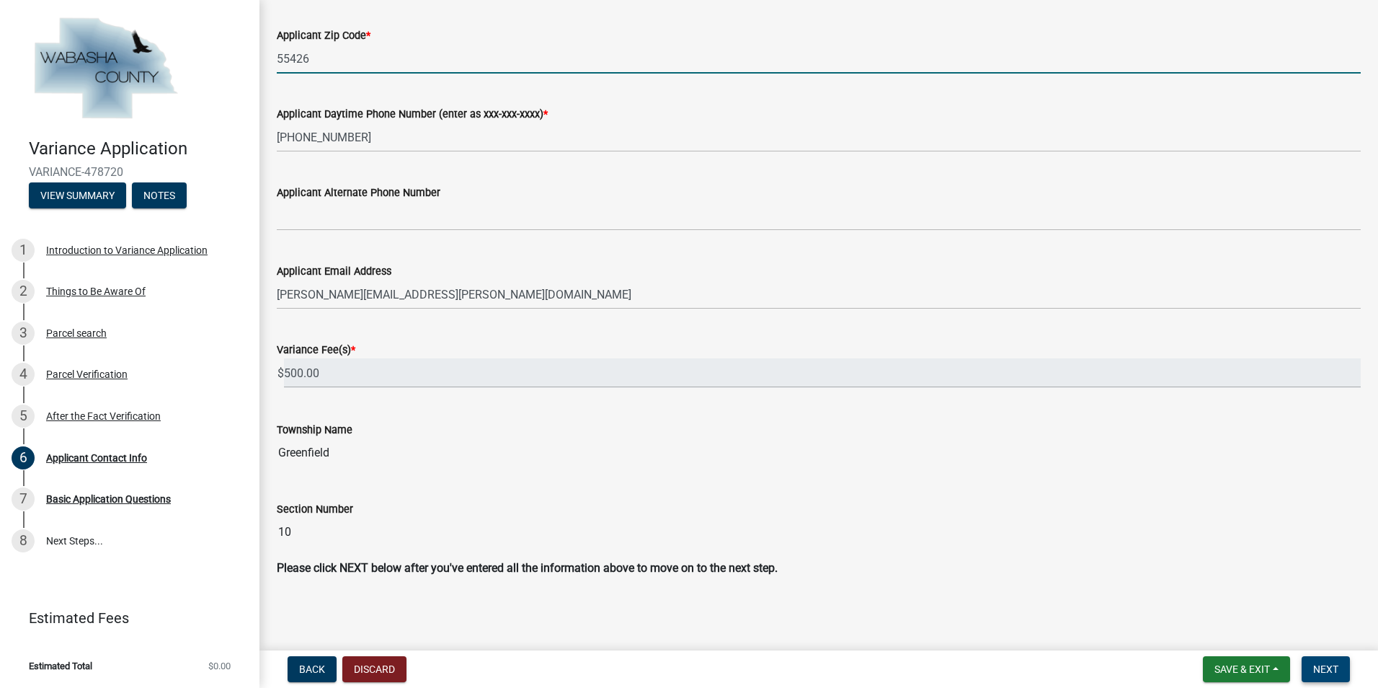
type input "55426"
click at [1323, 663] on span "Next" at bounding box center [1325, 669] width 25 height 12
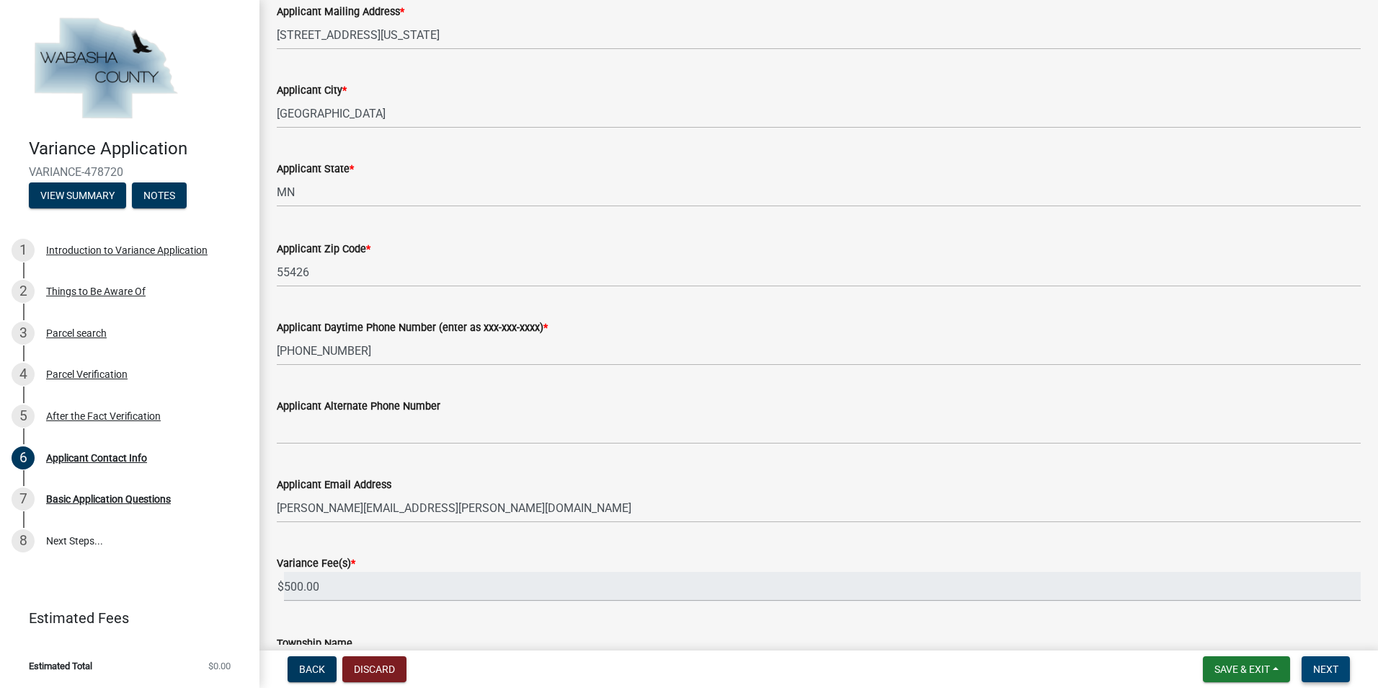
scroll to position [658, 0]
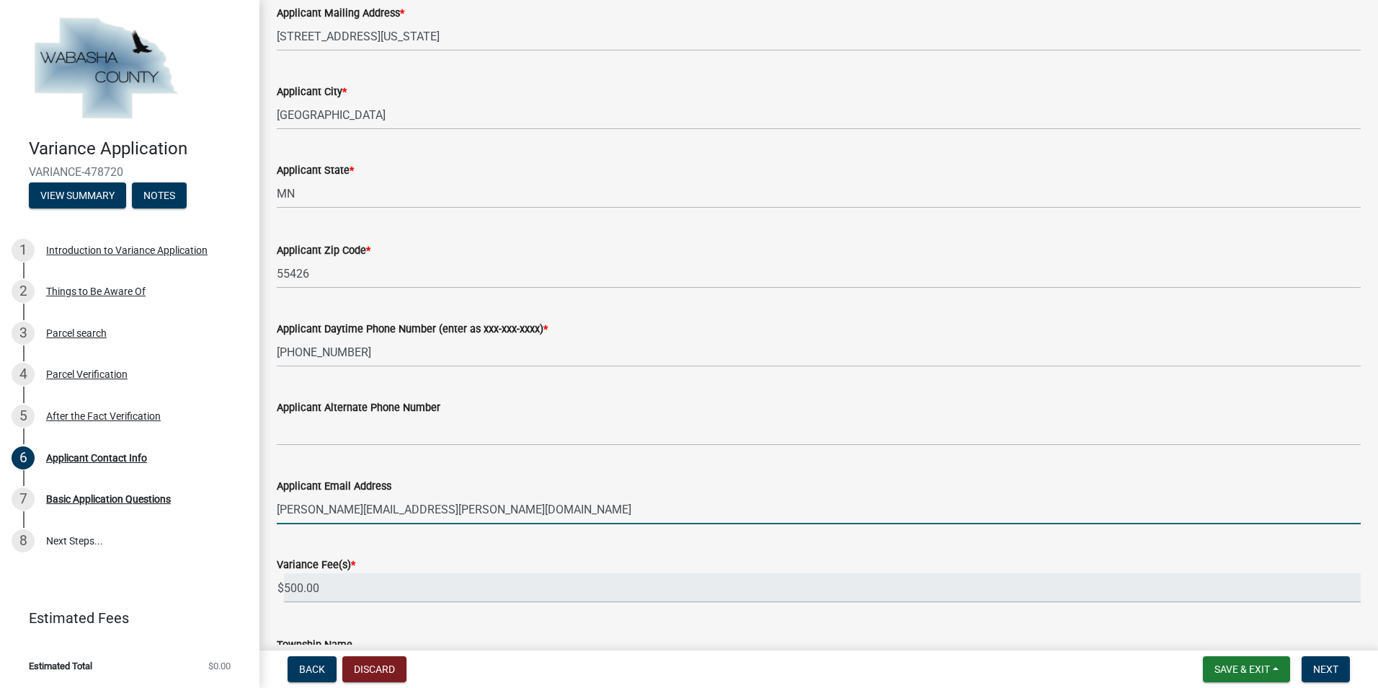
click at [484, 507] on input "[PERSON_NAME][EMAIL_ADDRESS][PERSON_NAME][DOMAIN_NAME]" at bounding box center [819, 509] width 1084 height 30
click at [1326, 665] on span "Next" at bounding box center [1325, 669] width 25 height 12
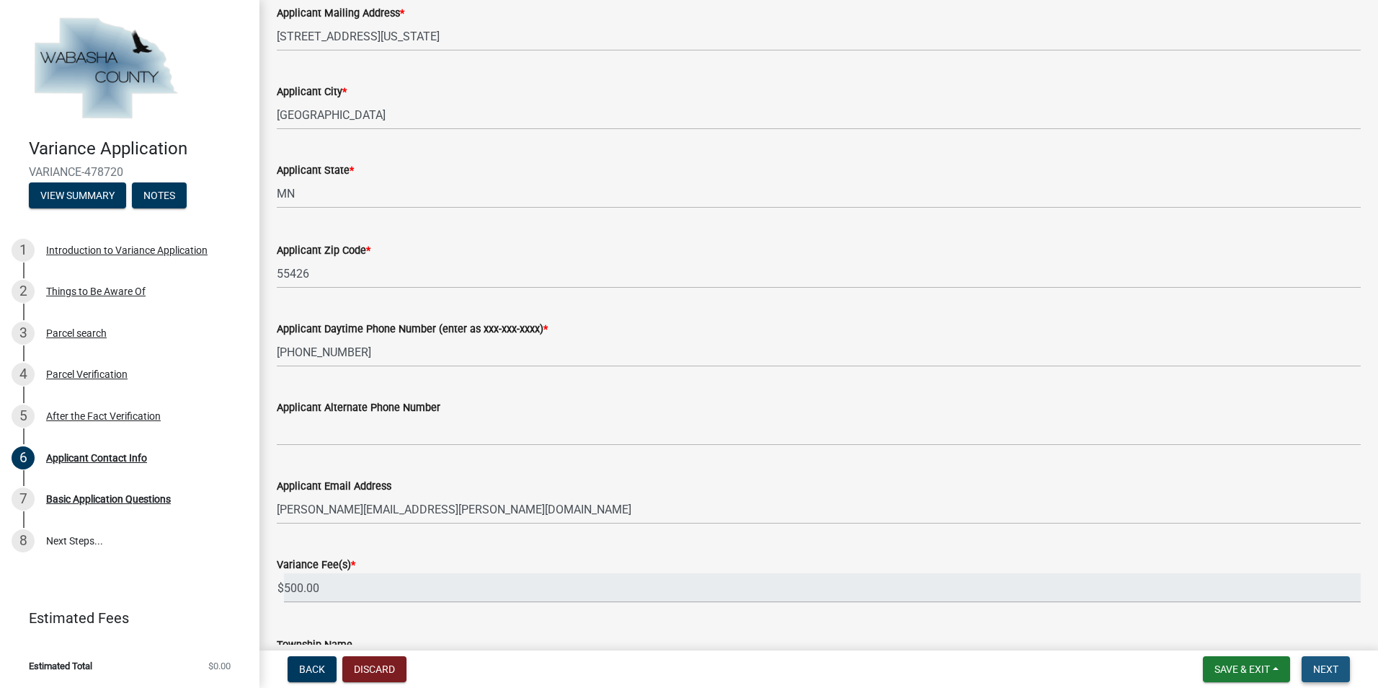
click at [1323, 669] on span "Next" at bounding box center [1325, 669] width 25 height 12
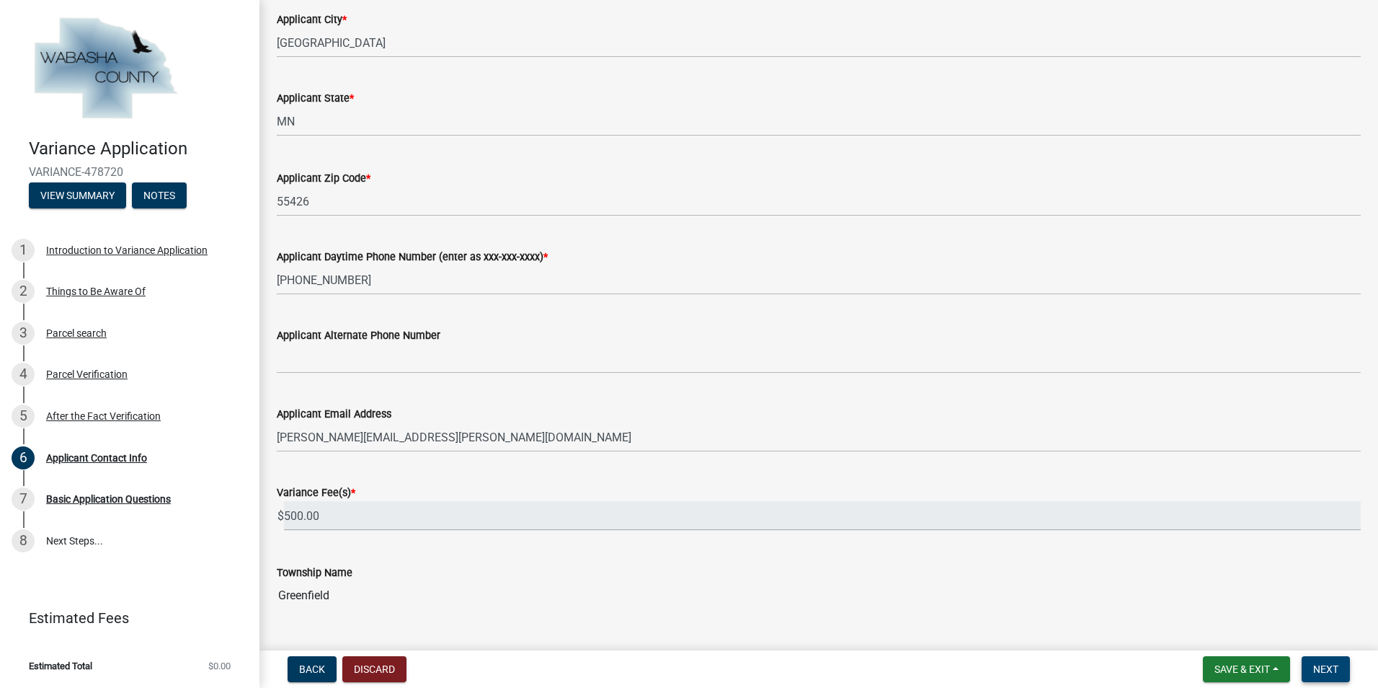
scroll to position [873, 0]
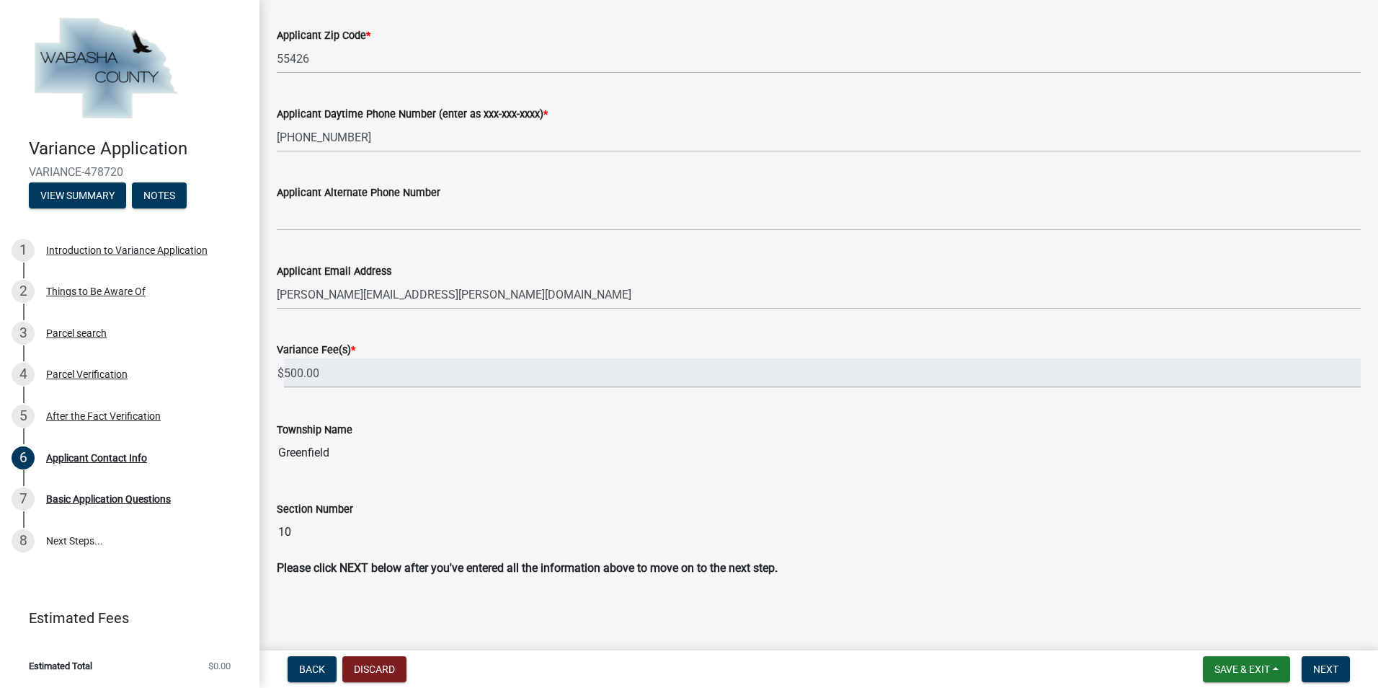
click at [490, 530] on input "10" at bounding box center [819, 531] width 1084 height 29
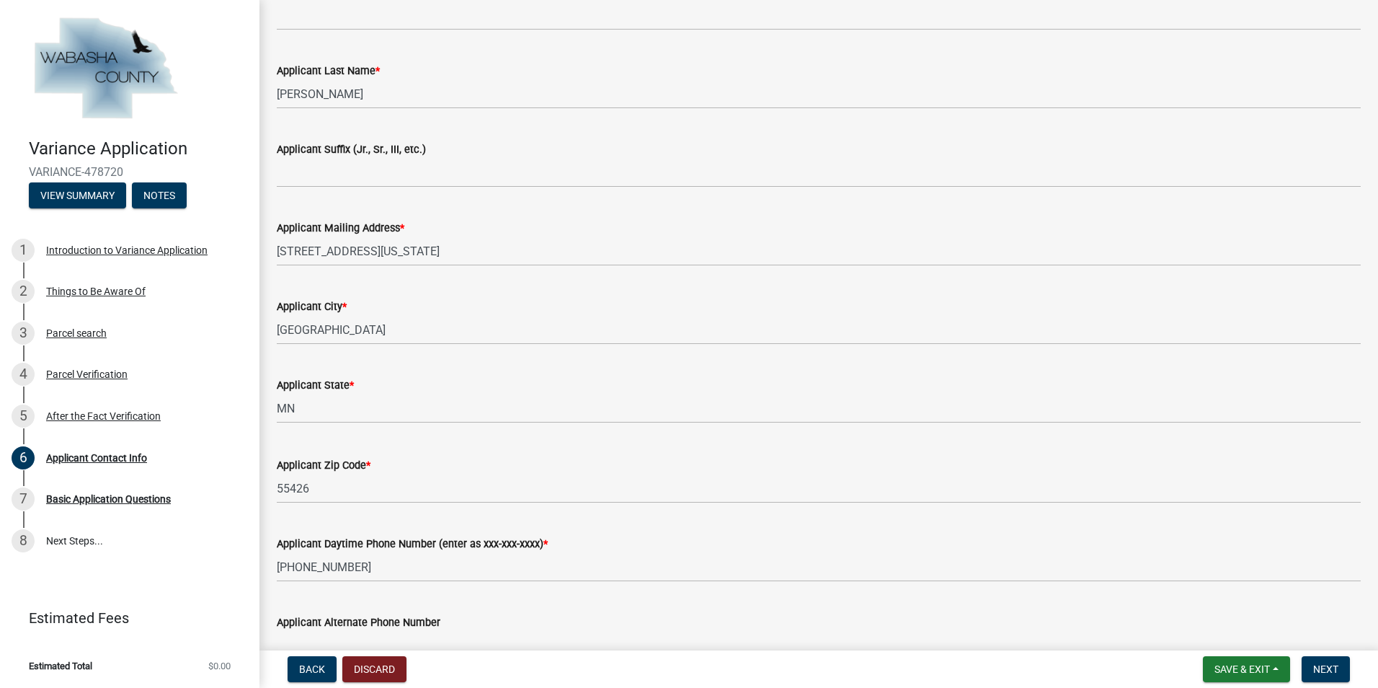
scroll to position [442, 0]
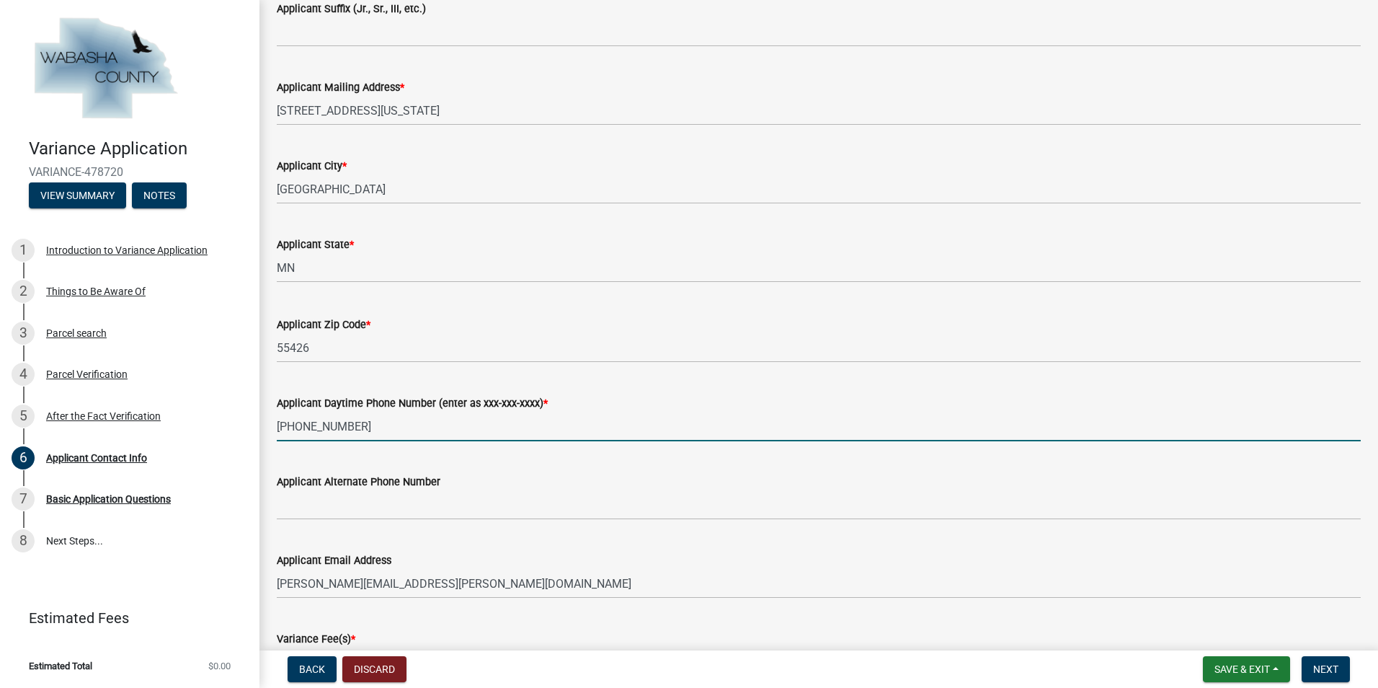
click at [388, 431] on input "[PHONE_NUMBER]" at bounding box center [819, 427] width 1084 height 30
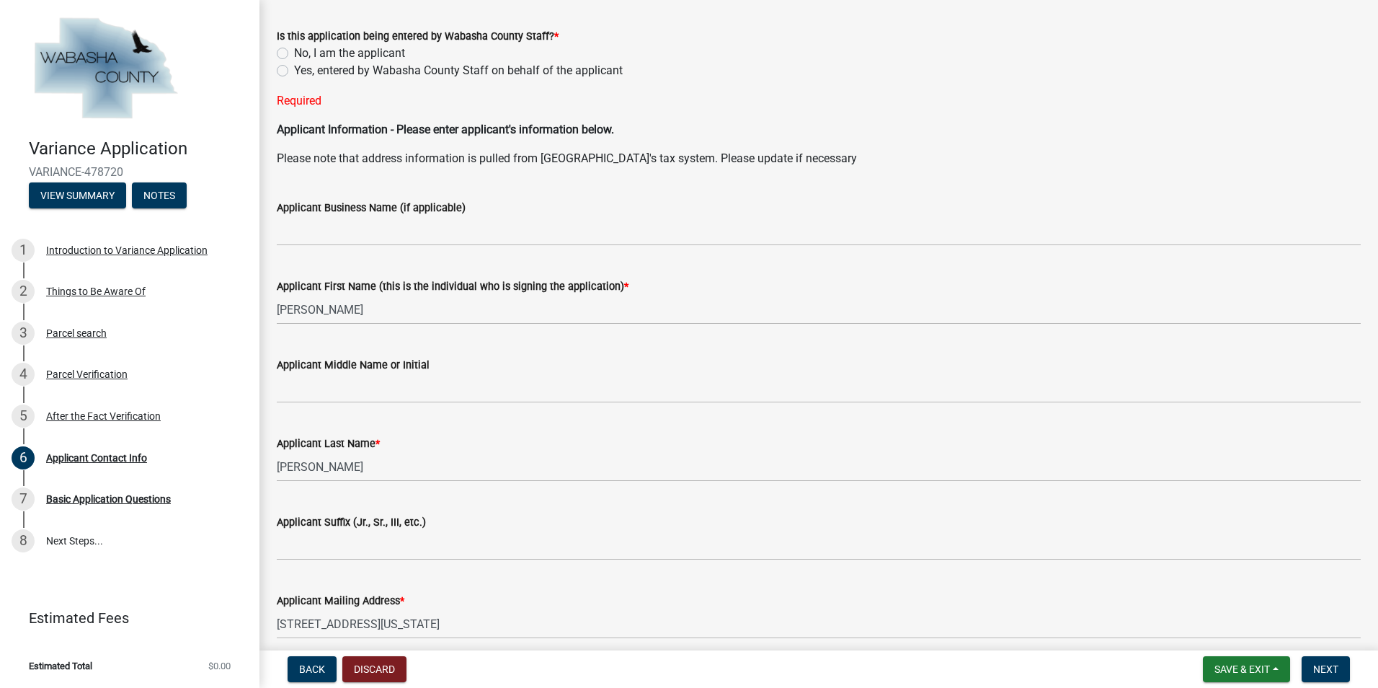
scroll to position [0, 0]
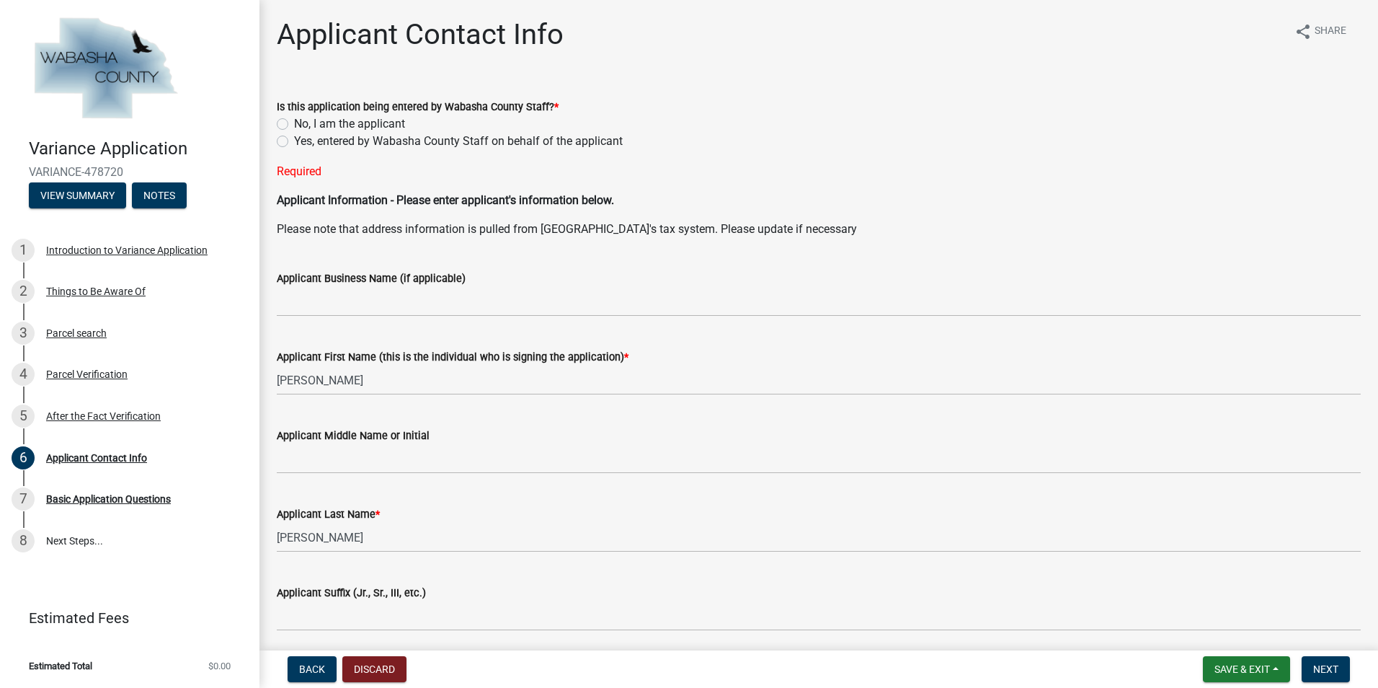
click at [294, 127] on label "No, I am the applicant" at bounding box center [349, 123] width 111 height 17
click at [294, 125] on input "No, I am the applicant" at bounding box center [298, 119] width 9 height 9
radio input "true"
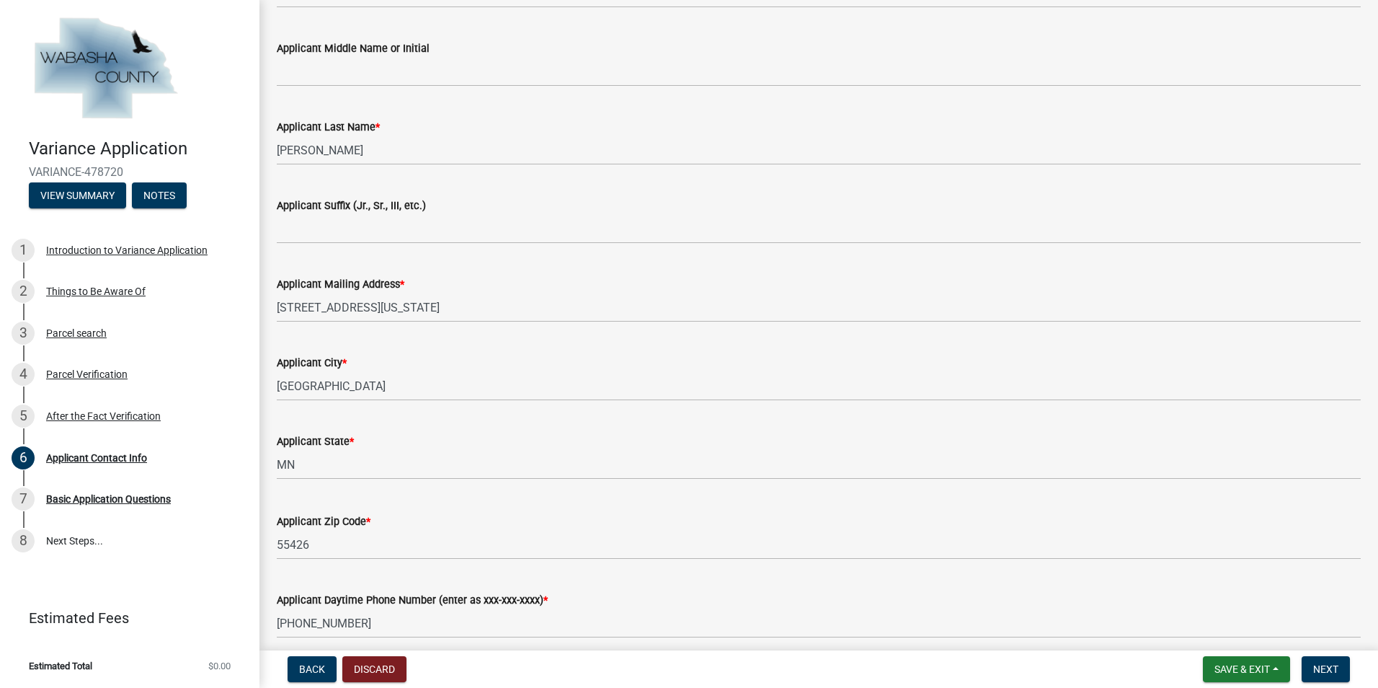
scroll to position [360, 0]
click at [1329, 663] on span "Next" at bounding box center [1325, 669] width 25 height 12
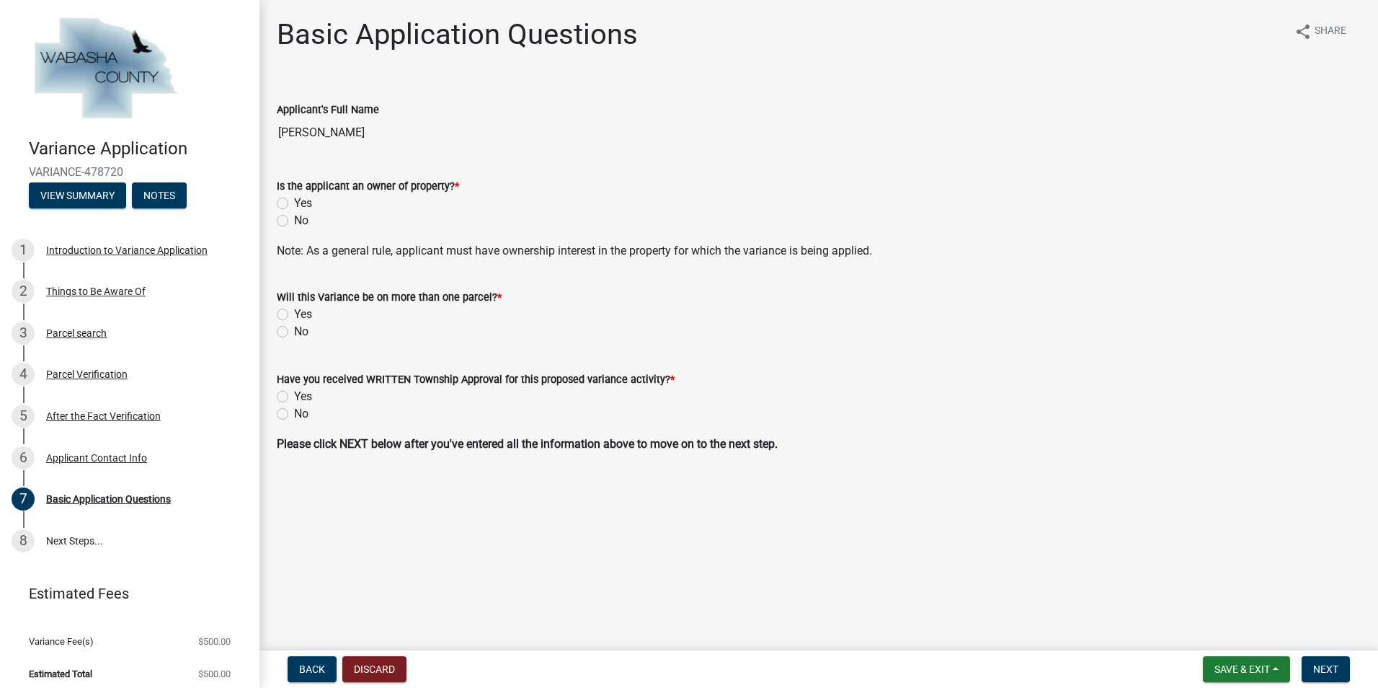
click at [294, 204] on label "Yes" at bounding box center [303, 203] width 18 height 17
click at [294, 204] on input "Yes" at bounding box center [298, 199] width 9 height 9
radio input "true"
click at [294, 329] on label "No" at bounding box center [301, 331] width 14 height 17
click at [294, 329] on input "No" at bounding box center [298, 327] width 9 height 9
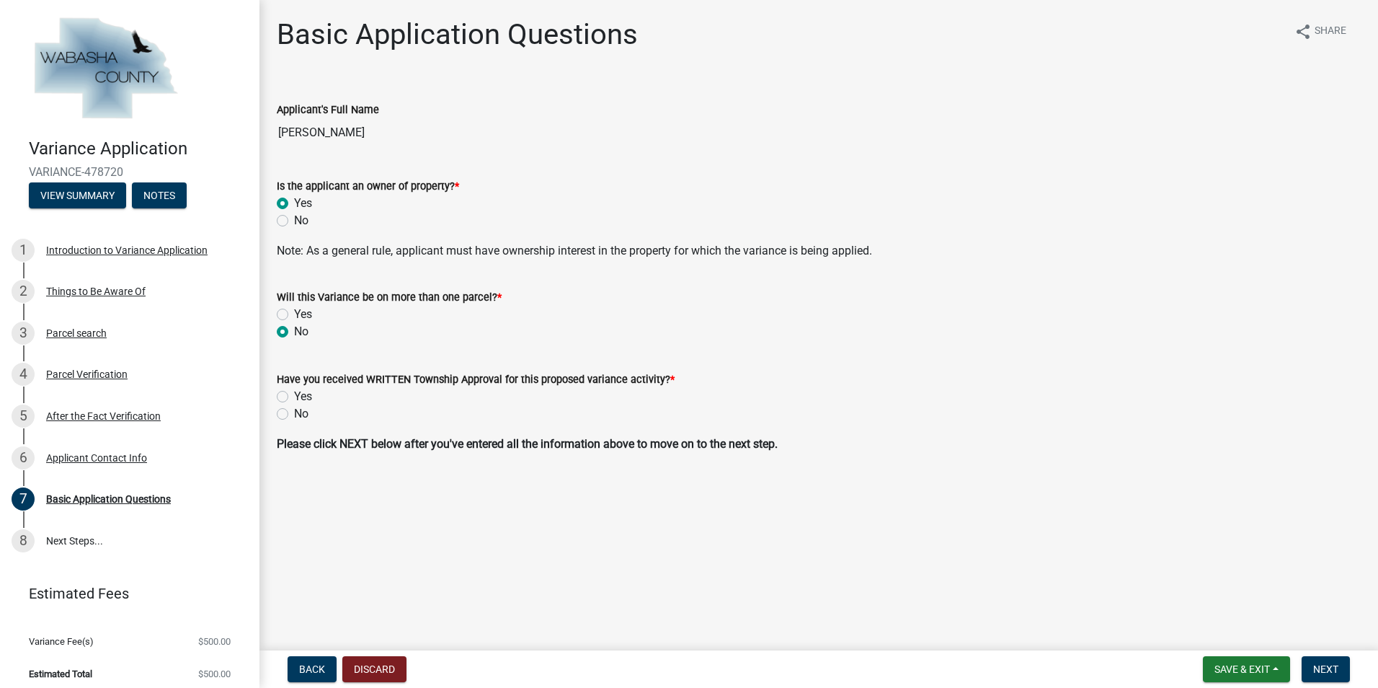
radio input "true"
click at [294, 412] on label "No" at bounding box center [301, 413] width 14 height 17
click at [294, 412] on input "No" at bounding box center [298, 409] width 9 height 9
radio input "true"
click at [1336, 669] on span "Next" at bounding box center [1325, 669] width 25 height 12
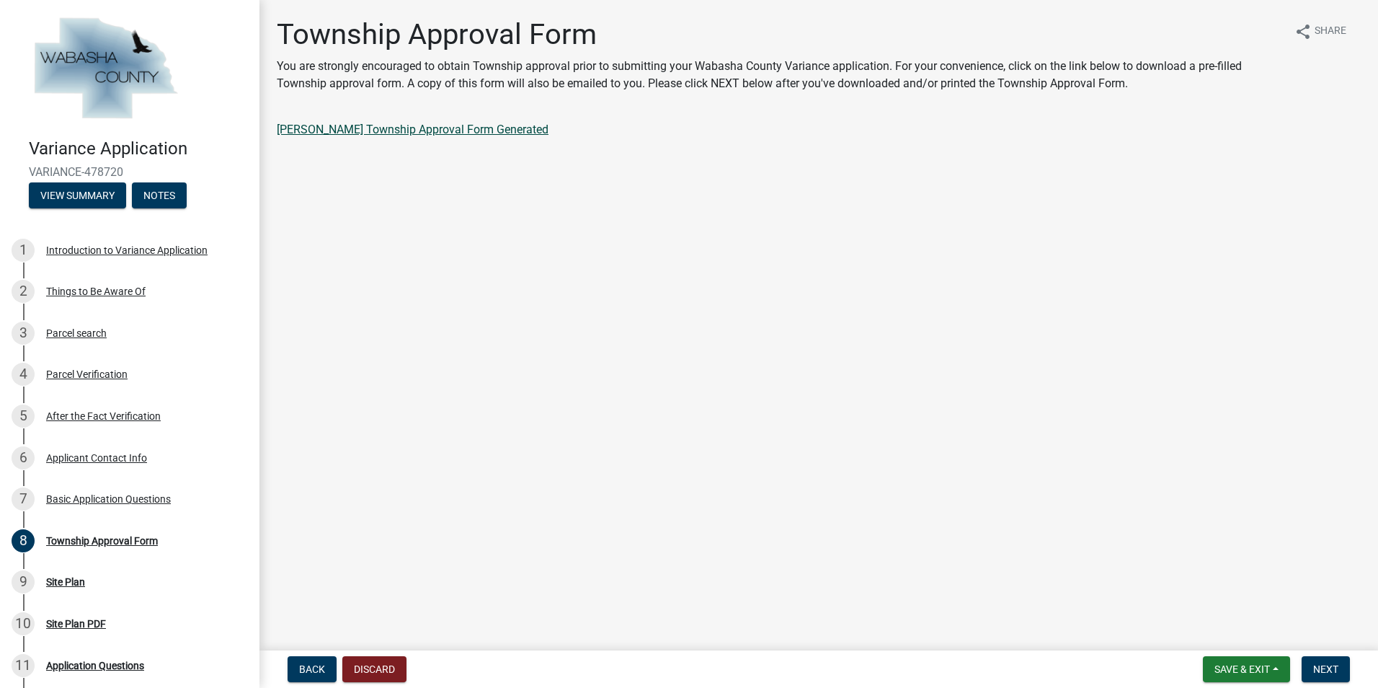
click at [438, 134] on link "[PERSON_NAME] Township Approval Form Generated" at bounding box center [413, 130] width 272 height 14
click at [1328, 660] on button "Next" at bounding box center [1326, 669] width 48 height 26
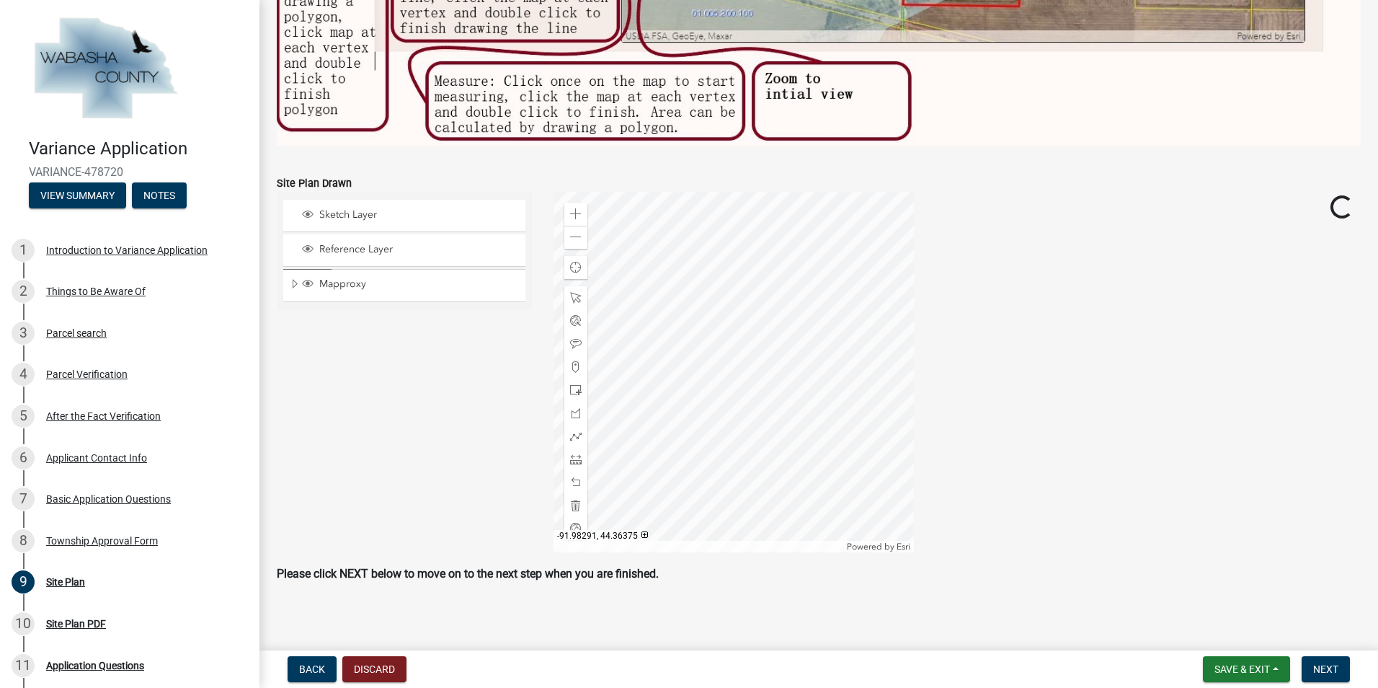
scroll to position [755, 0]
click at [1328, 670] on span "Next" at bounding box center [1325, 669] width 25 height 12
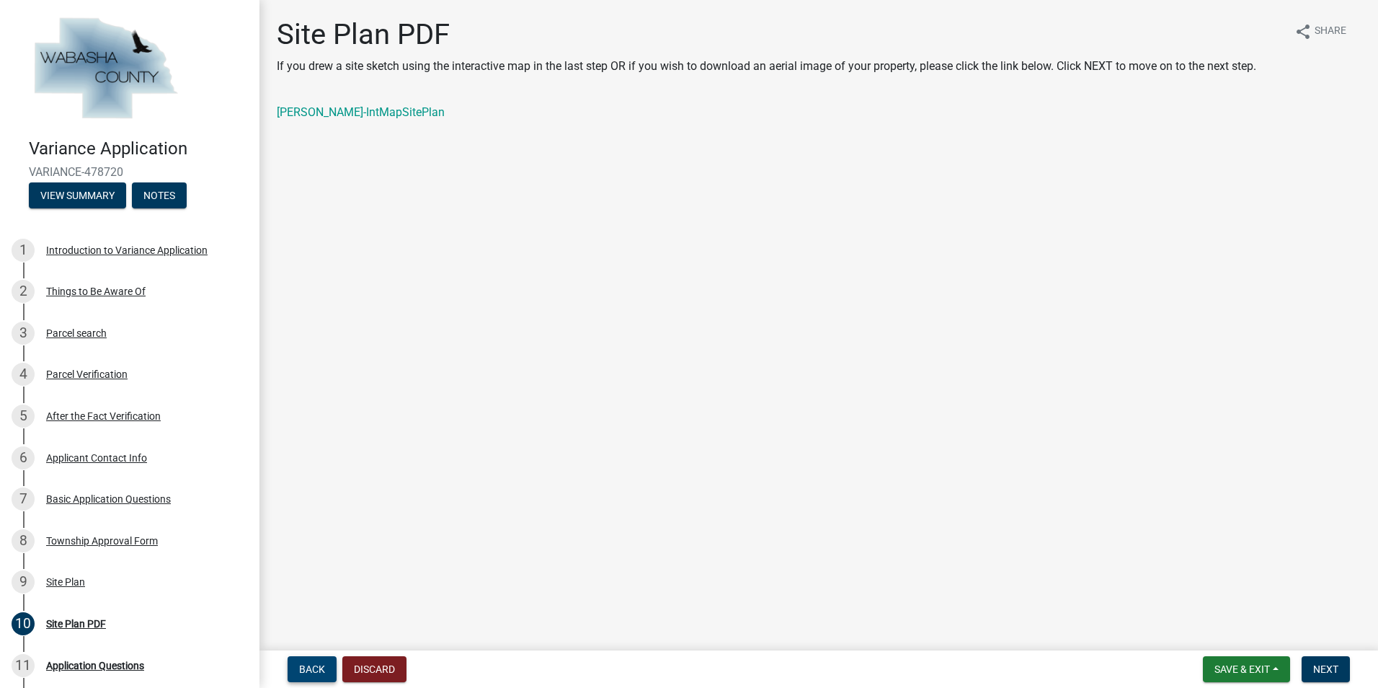
click at [325, 662] on button "Back" at bounding box center [312, 669] width 49 height 26
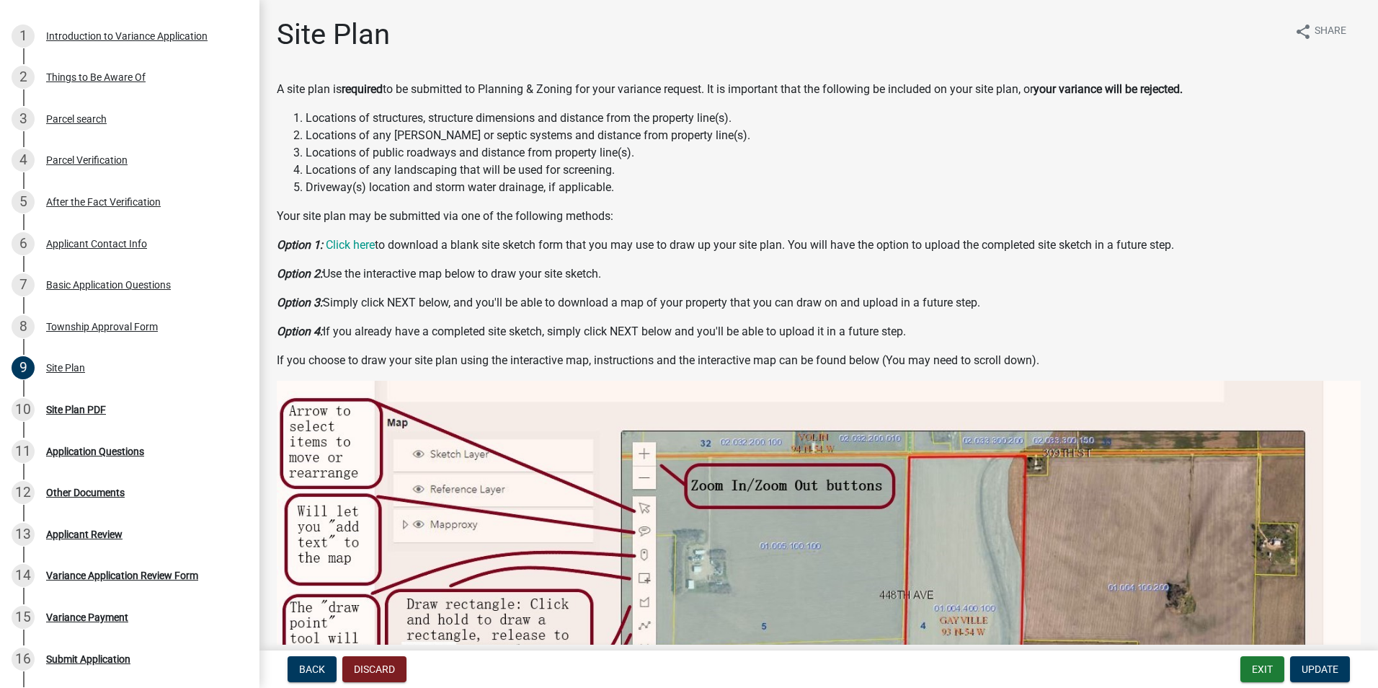
scroll to position [216, 0]
click at [71, 403] on div "Site Plan PDF" at bounding box center [76, 408] width 60 height 10
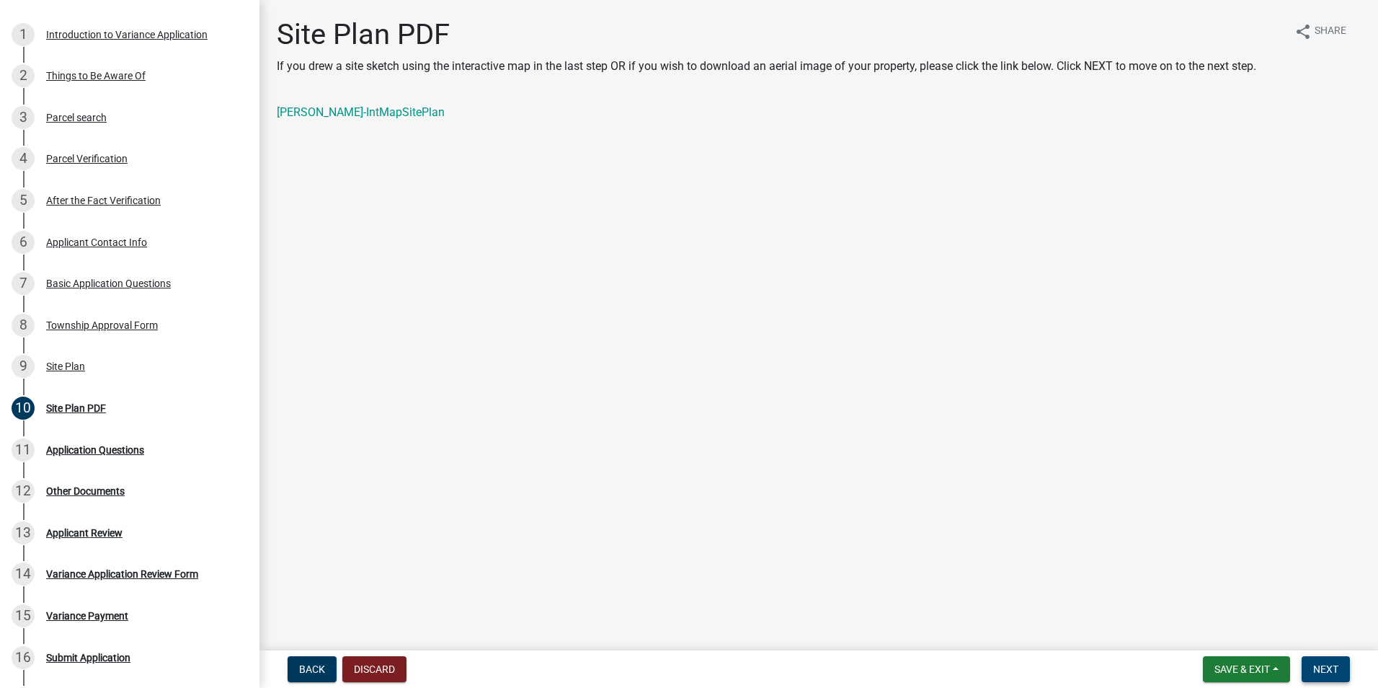
click at [1334, 665] on span "Next" at bounding box center [1325, 669] width 25 height 12
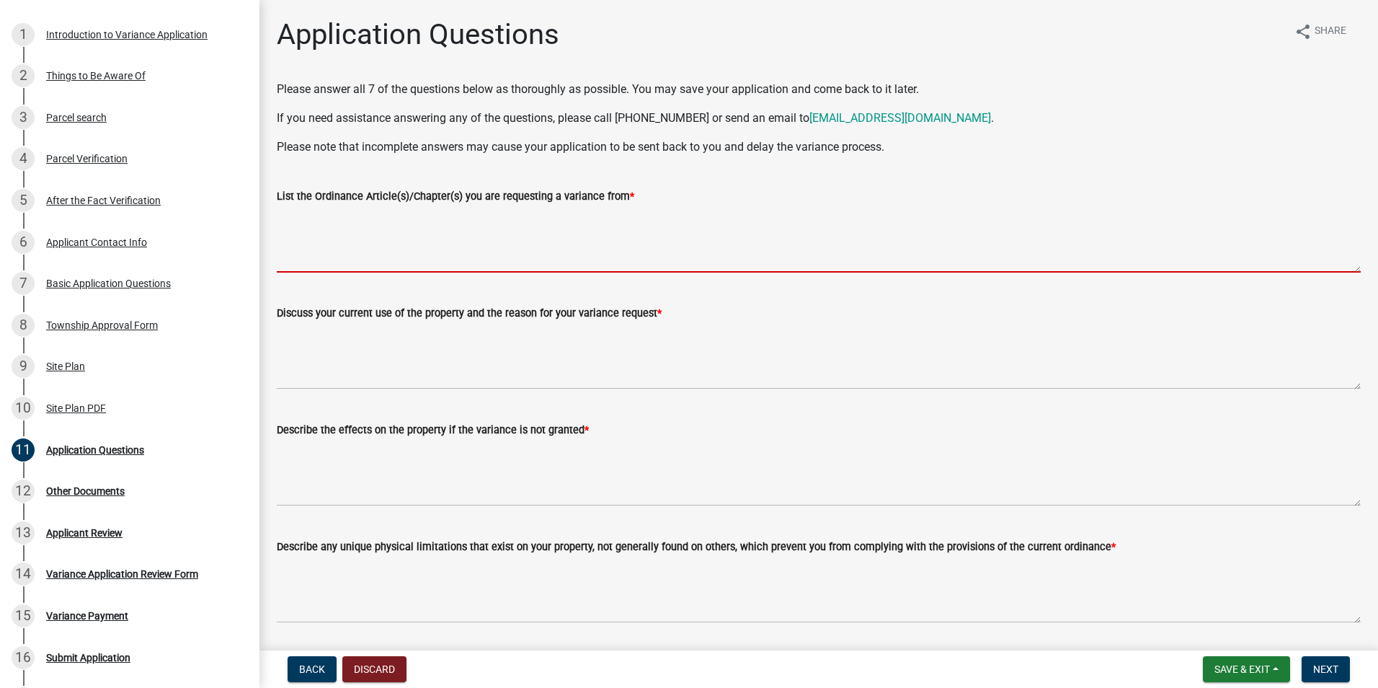
click at [432, 249] on textarea "List the Ordinance Article(s)/Chapter(s) you are requesting a variance from *" at bounding box center [819, 239] width 1084 height 68
click at [368, 260] on textarea "List the Ordinance Article(s)/Chapter(s) you are requesting a variance from *" at bounding box center [819, 239] width 1084 height 68
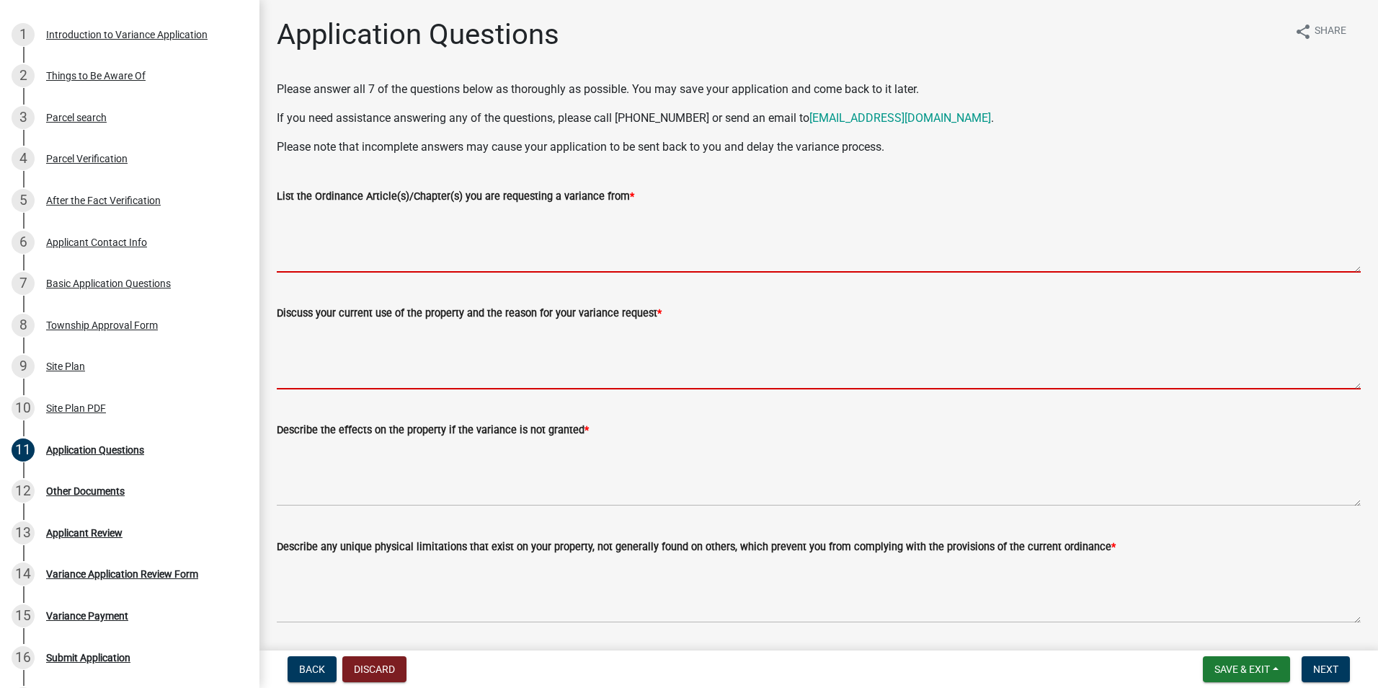
click at [347, 373] on textarea "Discuss your current use of the property and the reason for your variance reque…" at bounding box center [819, 355] width 1084 height 68
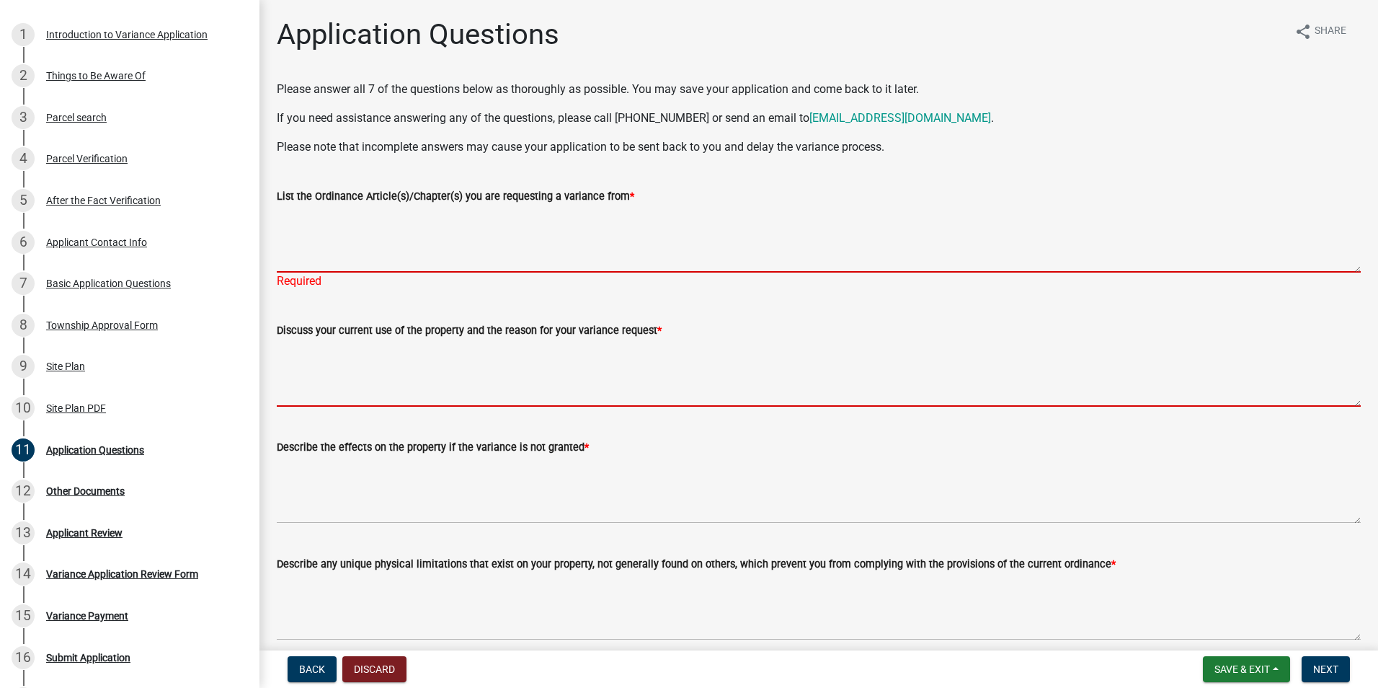
click at [315, 228] on textarea "List the Ordinance Article(s)/Chapter(s) you are requesting a variance from *" at bounding box center [819, 239] width 1084 height 68
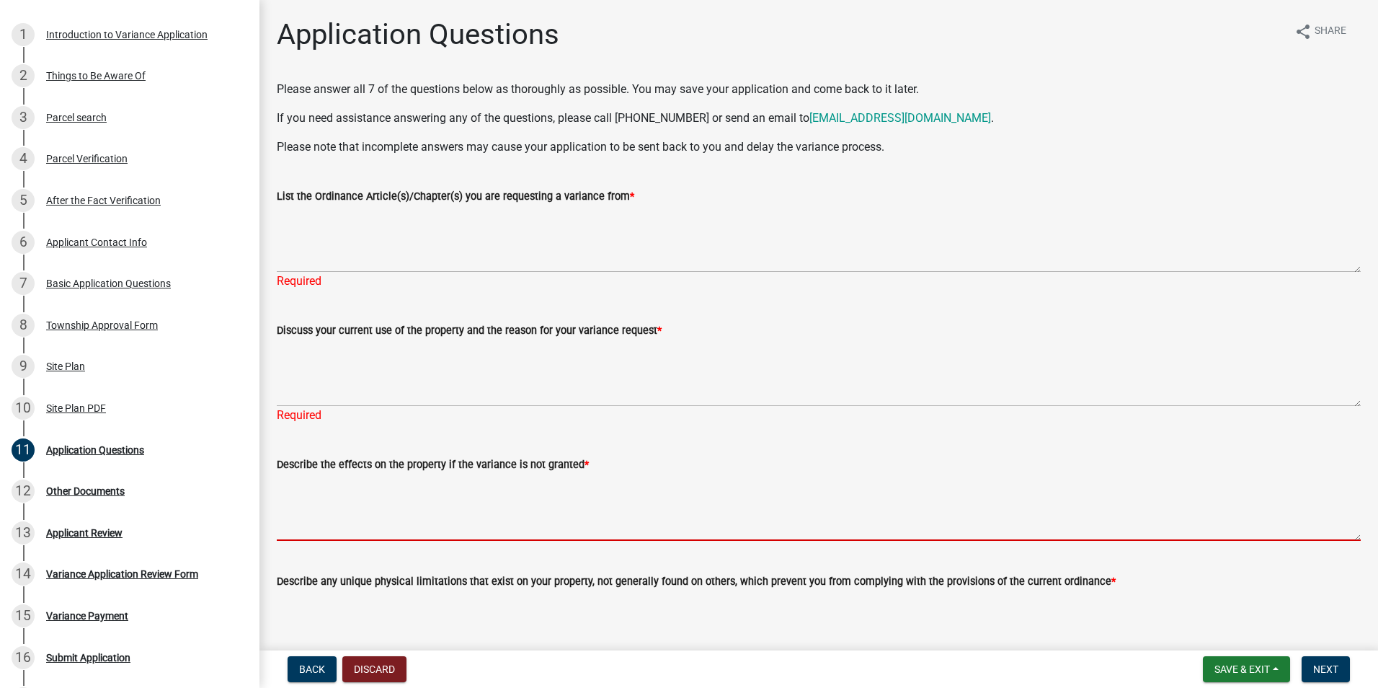
click at [338, 510] on textarea "Describe the effects on the property if the variance is not granted *" at bounding box center [819, 507] width 1084 height 68
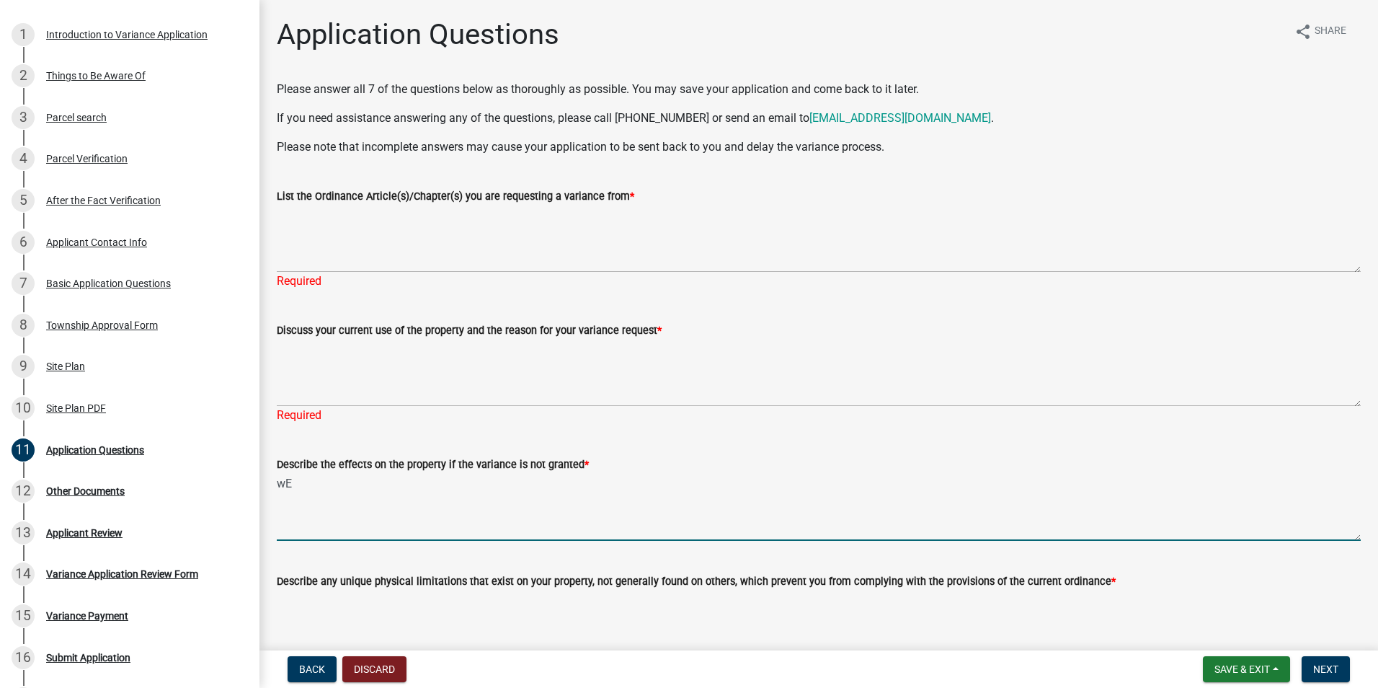
type textarea "w"
type textarea "Will not be able to construct new home on property."
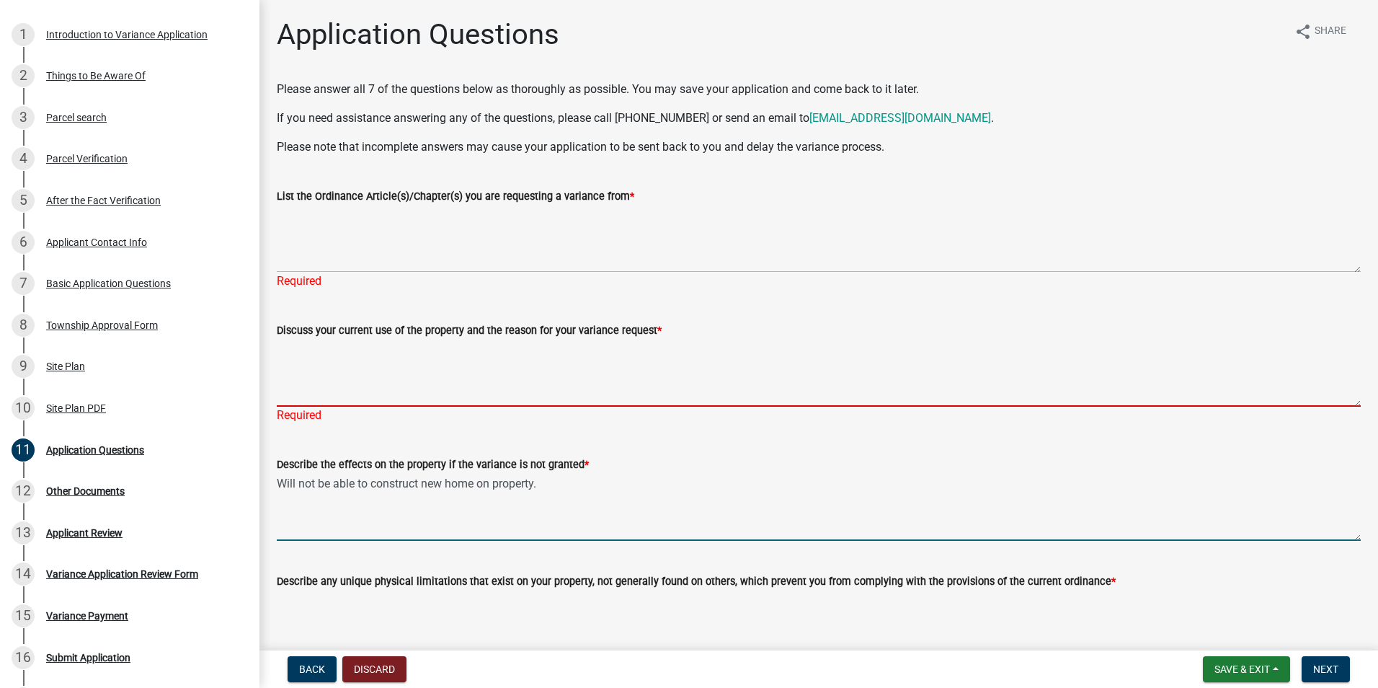
click at [339, 373] on textarea "Discuss your current use of the property and the reason for your variance reque…" at bounding box center [819, 373] width 1084 height 68
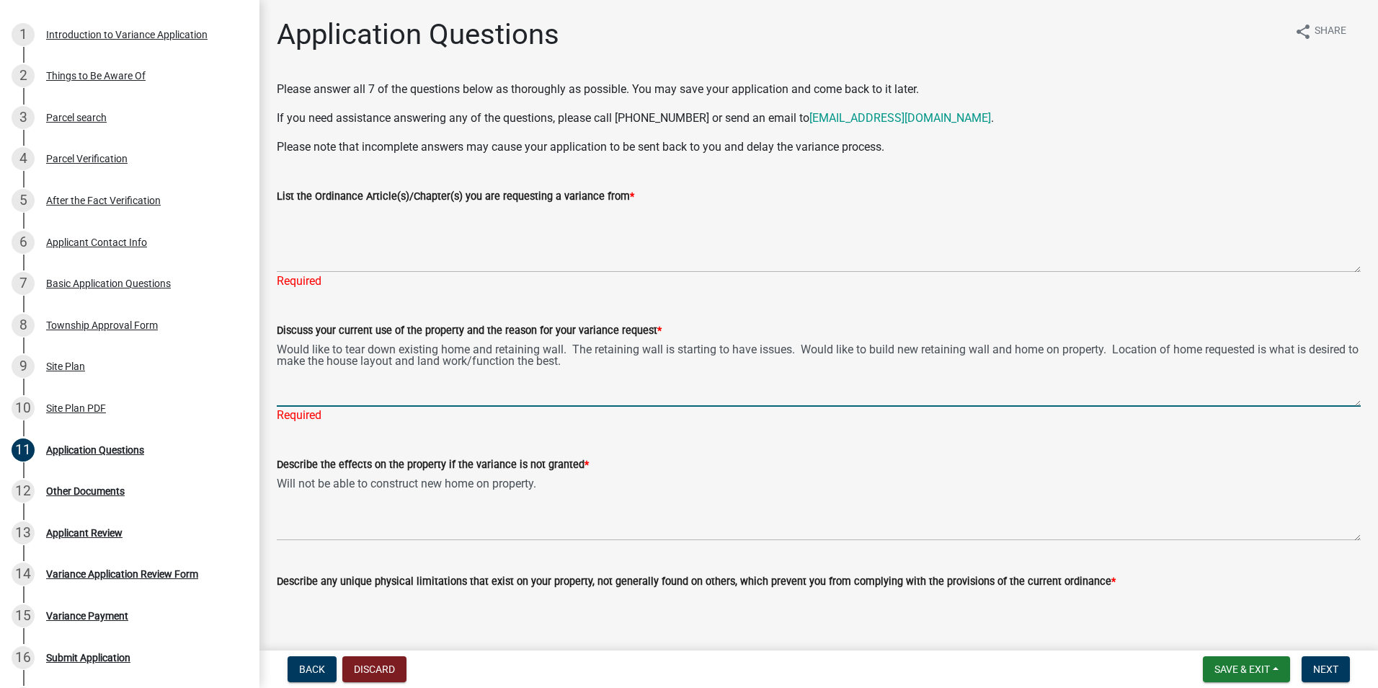
type textarea "Would like to tear down existing home and retaining wall. The retaining wall is…"
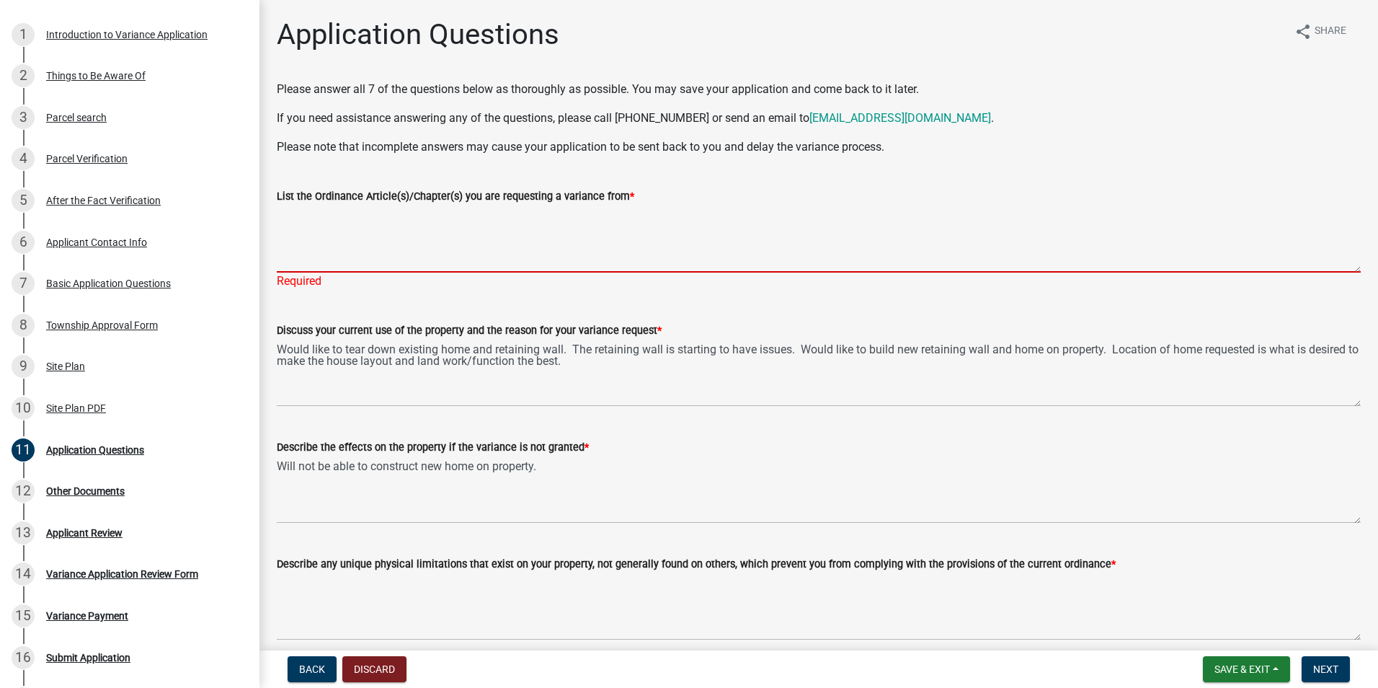
click at [363, 248] on textarea "List the Ordinance Article(s)/Chapter(s) you are requesting a variance from *" at bounding box center [819, 239] width 1084 height 68
click at [404, 252] on textarea "List the Ordinance Article(s)/Chapter(s) you are requesting a variance from *" at bounding box center [819, 239] width 1084 height 68
click at [71, 486] on div "Other Documents" at bounding box center [85, 491] width 79 height 10
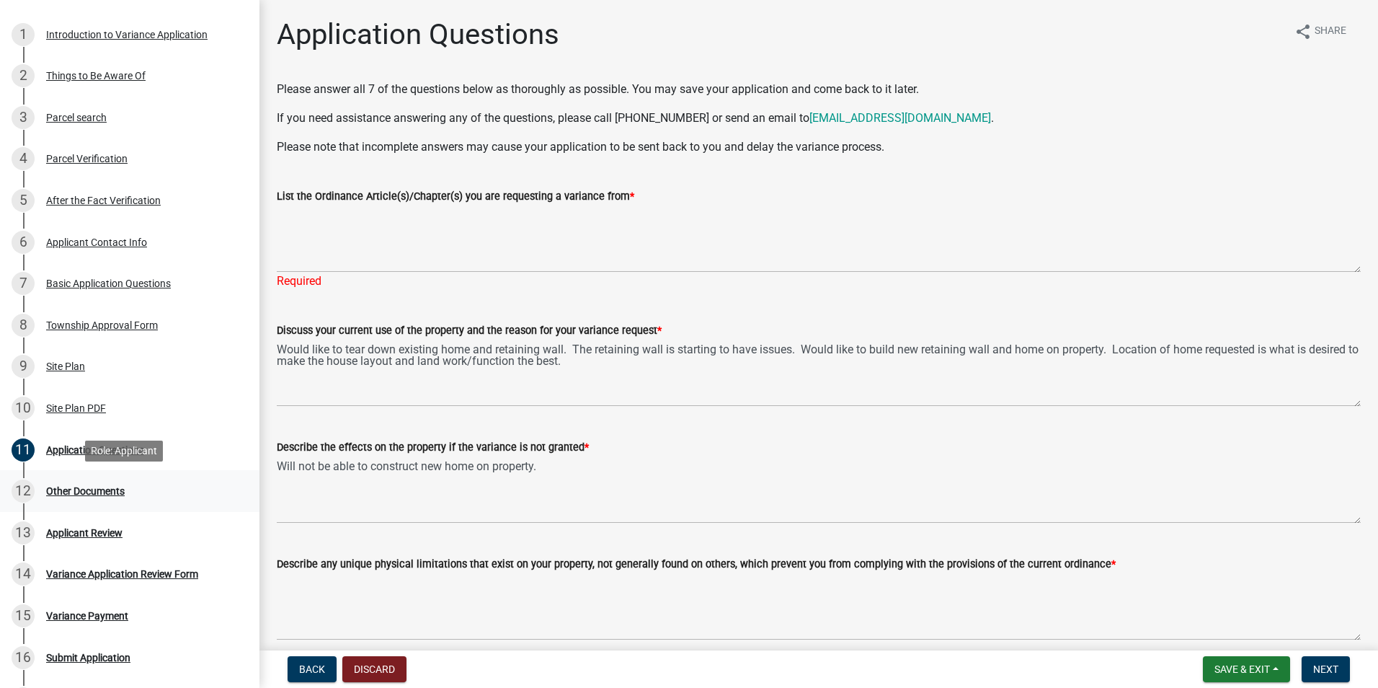
click at [73, 492] on div "Other Documents" at bounding box center [85, 491] width 79 height 10
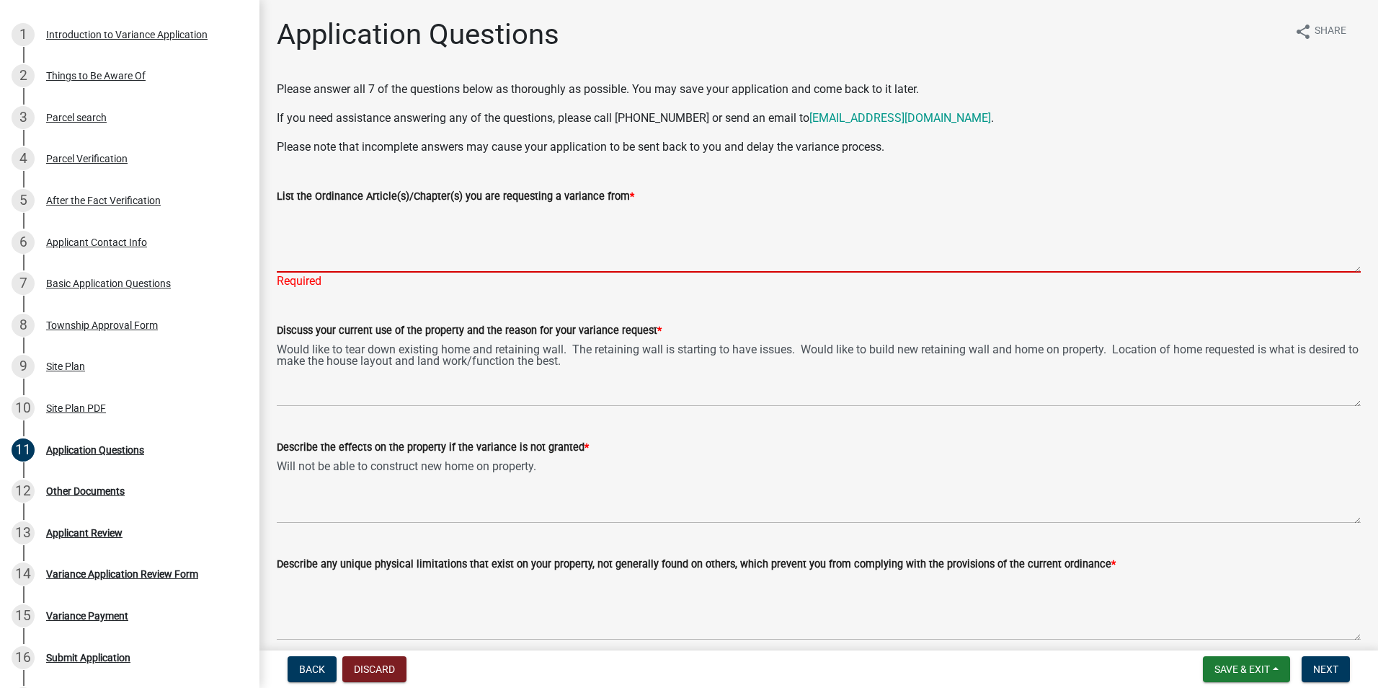
click at [325, 231] on textarea "List the Ordinance Article(s)/Chapter(s) you are requesting a variance from *" at bounding box center [819, 239] width 1084 height 68
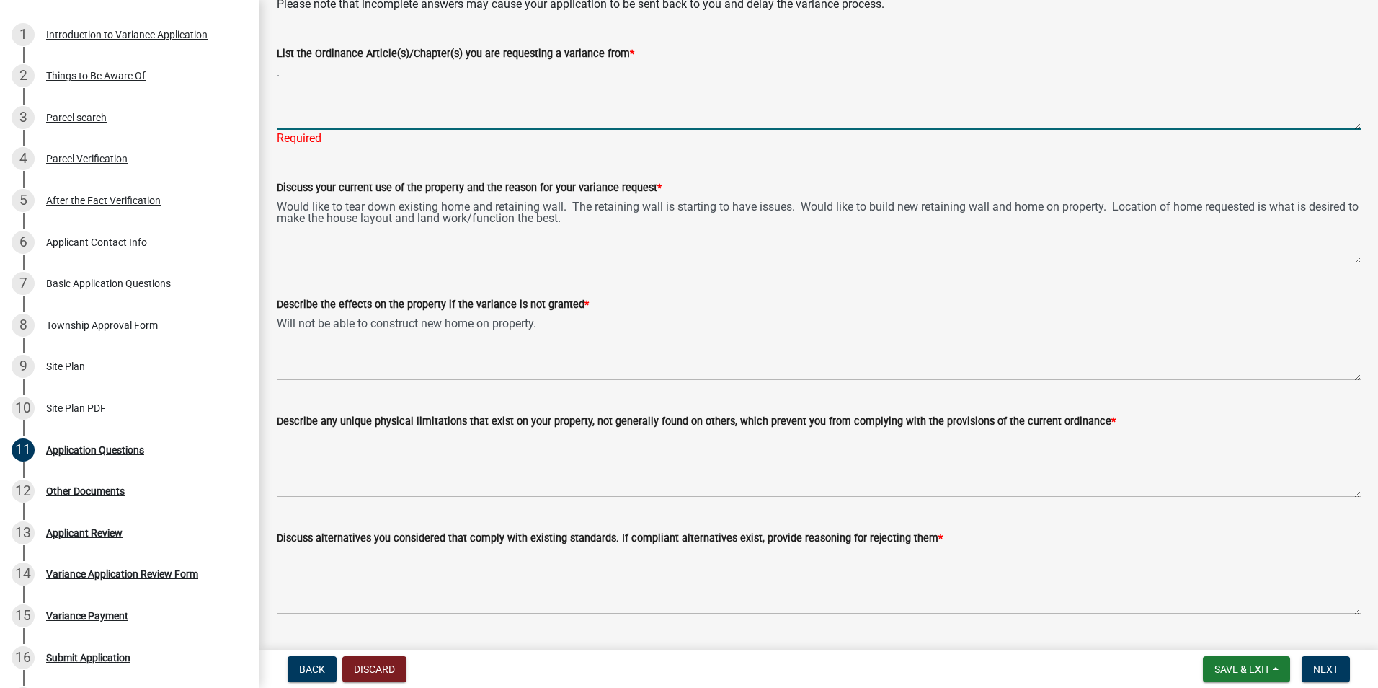
scroll to position [143, 0]
click at [325, 103] on textarea "." at bounding box center [819, 95] width 1084 height 68
click at [312, 124] on textarea "." at bounding box center [819, 95] width 1084 height 68
type textarea "."
click at [1313, 669] on span "Next" at bounding box center [1325, 669] width 25 height 12
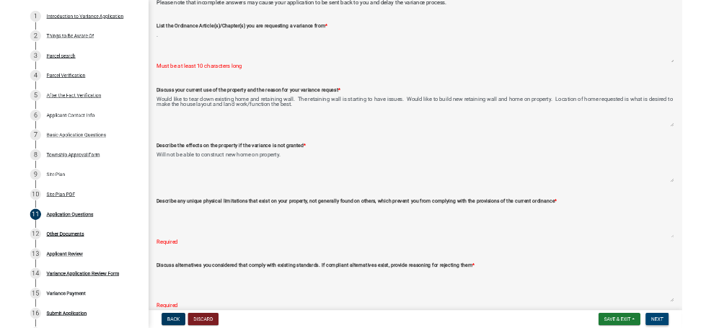
scroll to position [143, 0]
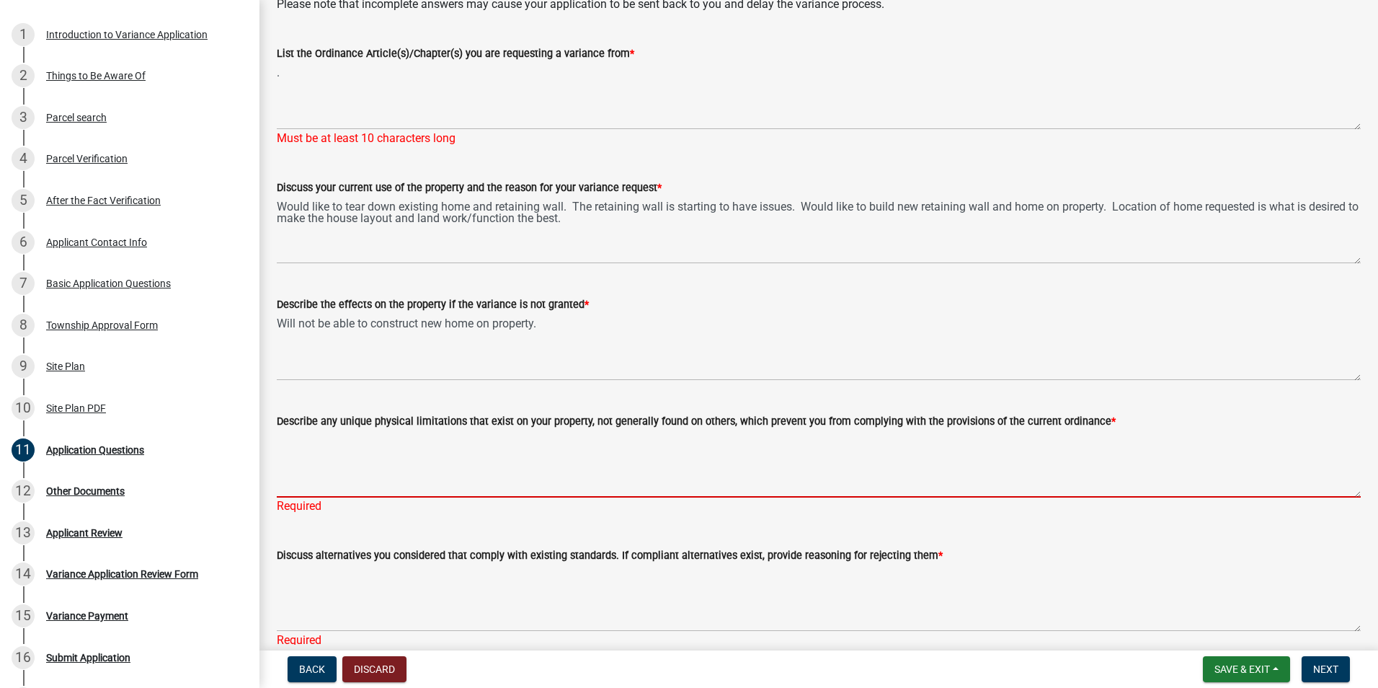
click at [298, 456] on textarea "Describe any unique physical limitations that exist on your property, not gener…" at bounding box center [819, 464] width 1084 height 68
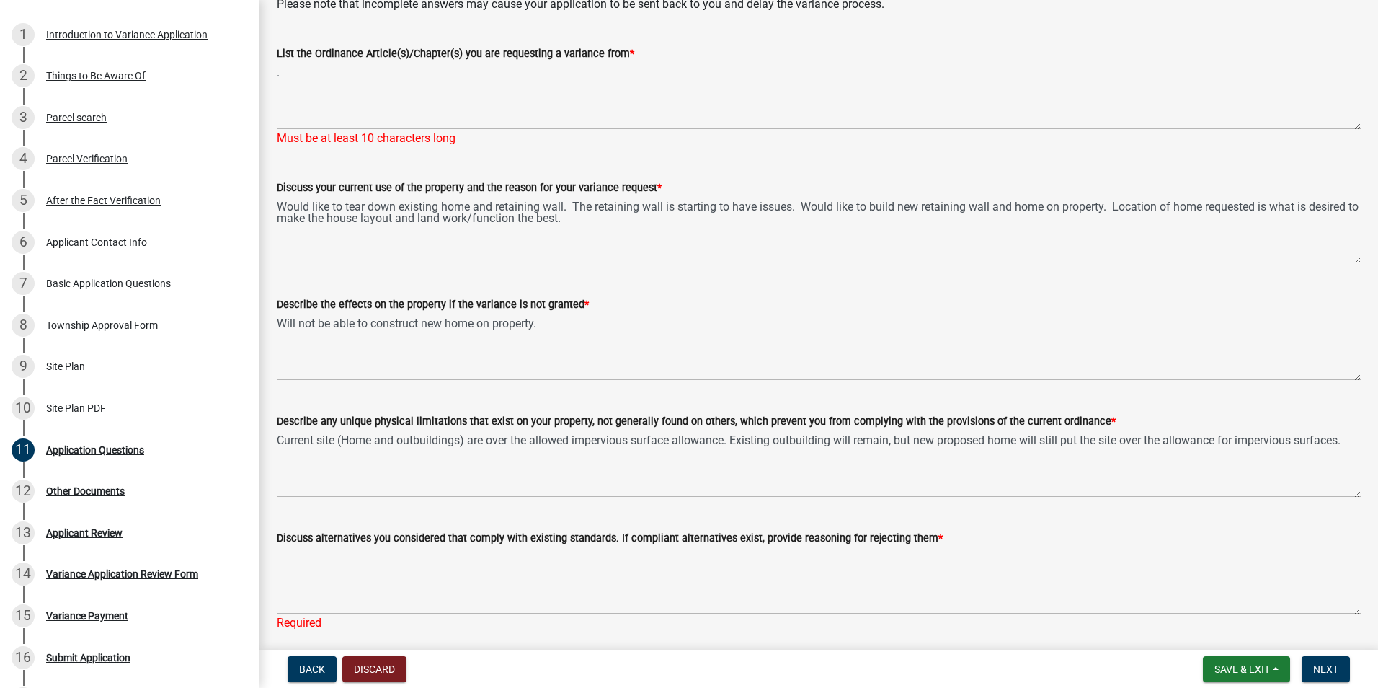
click at [643, 417] on label "Describe any unique physical limitations that exist on your property, not gener…" at bounding box center [696, 422] width 839 height 10
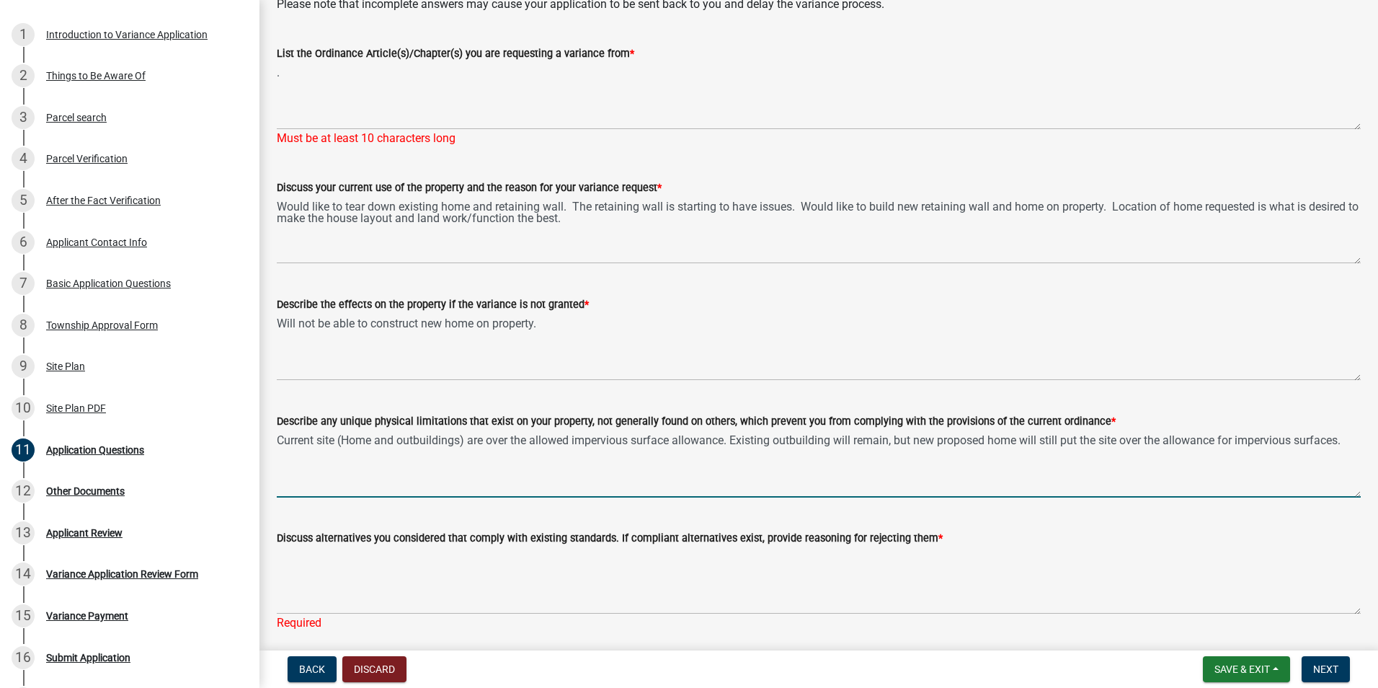
click at [643, 430] on textarea "Current site (Home and outbuildings) are over the allowed impervious surface al…" at bounding box center [819, 464] width 1084 height 68
click at [937, 440] on textarea "Current site (Home and outbuildings) are over the allowed impervious surface al…" at bounding box center [819, 464] width 1084 height 68
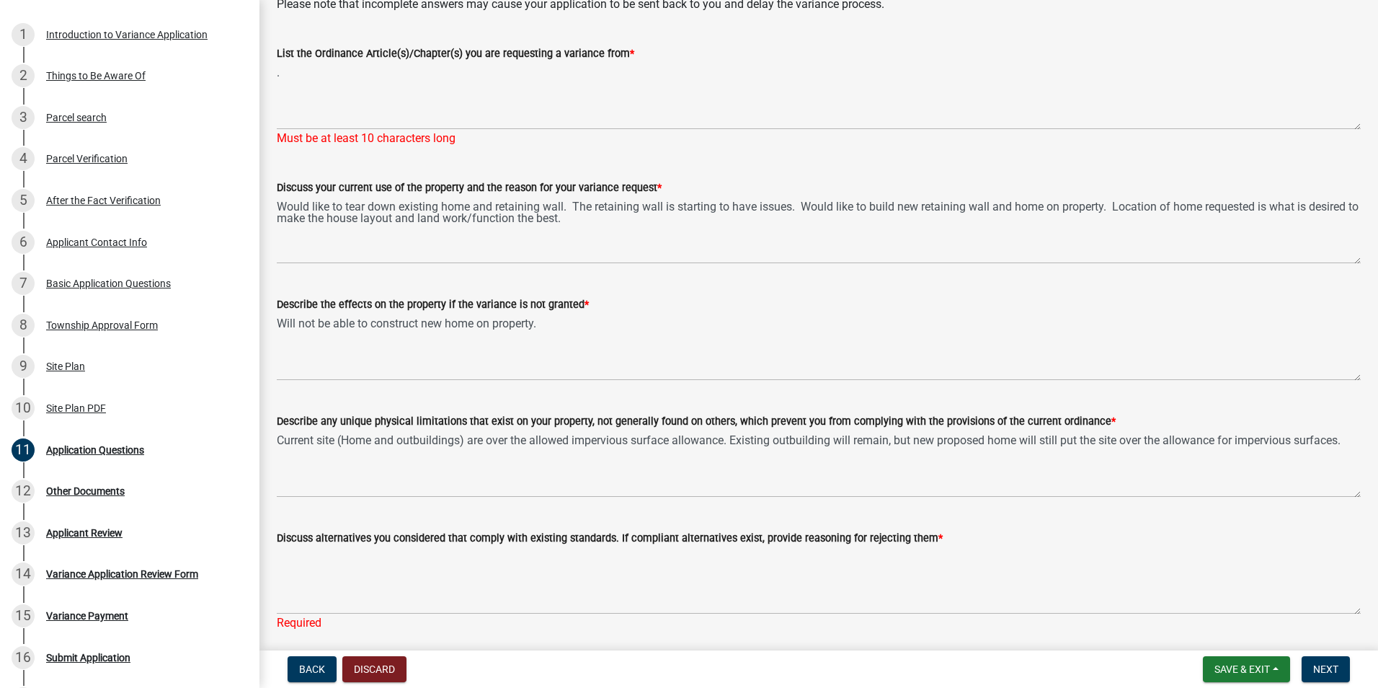
click at [1350, 438] on div "Describe any unique physical limitations that exist on your property, not gener…" at bounding box center [819, 444] width 1106 height 105
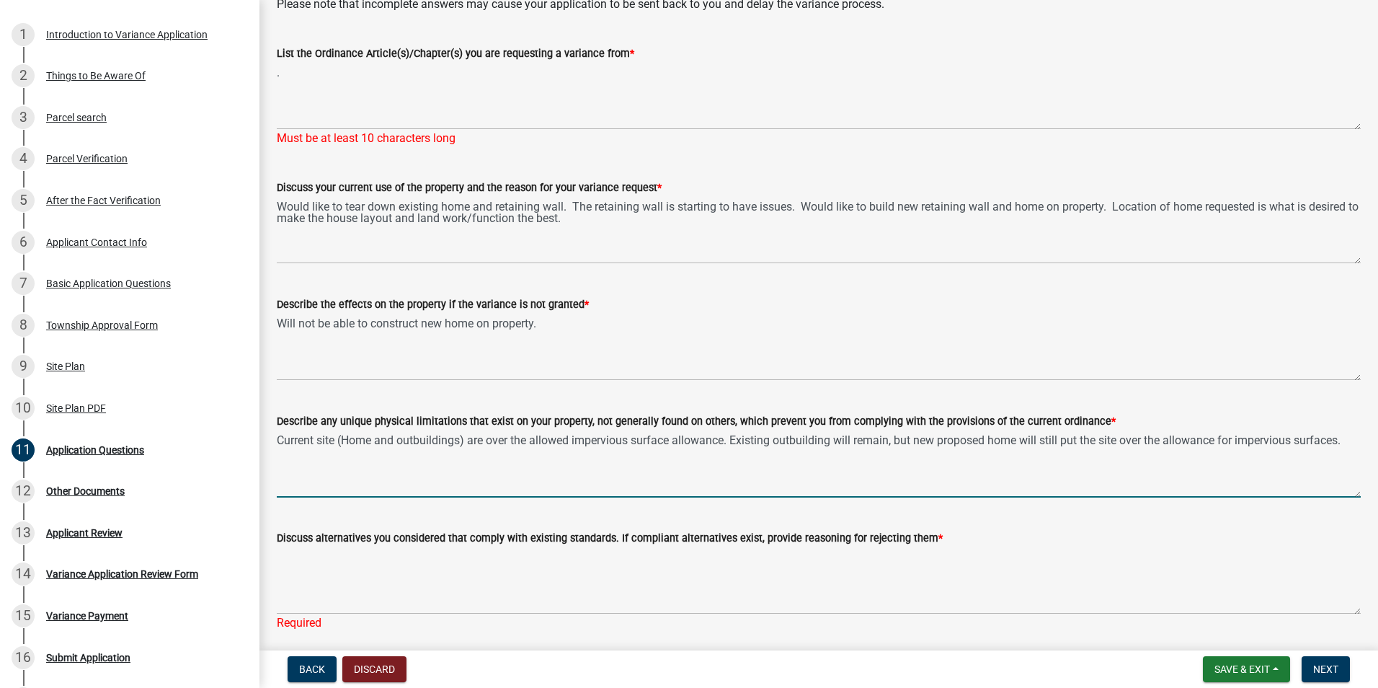
click at [1349, 439] on textarea "Current site (Home and outbuildings) are over the allowed impervious surface al…" at bounding box center [819, 464] width 1084 height 68
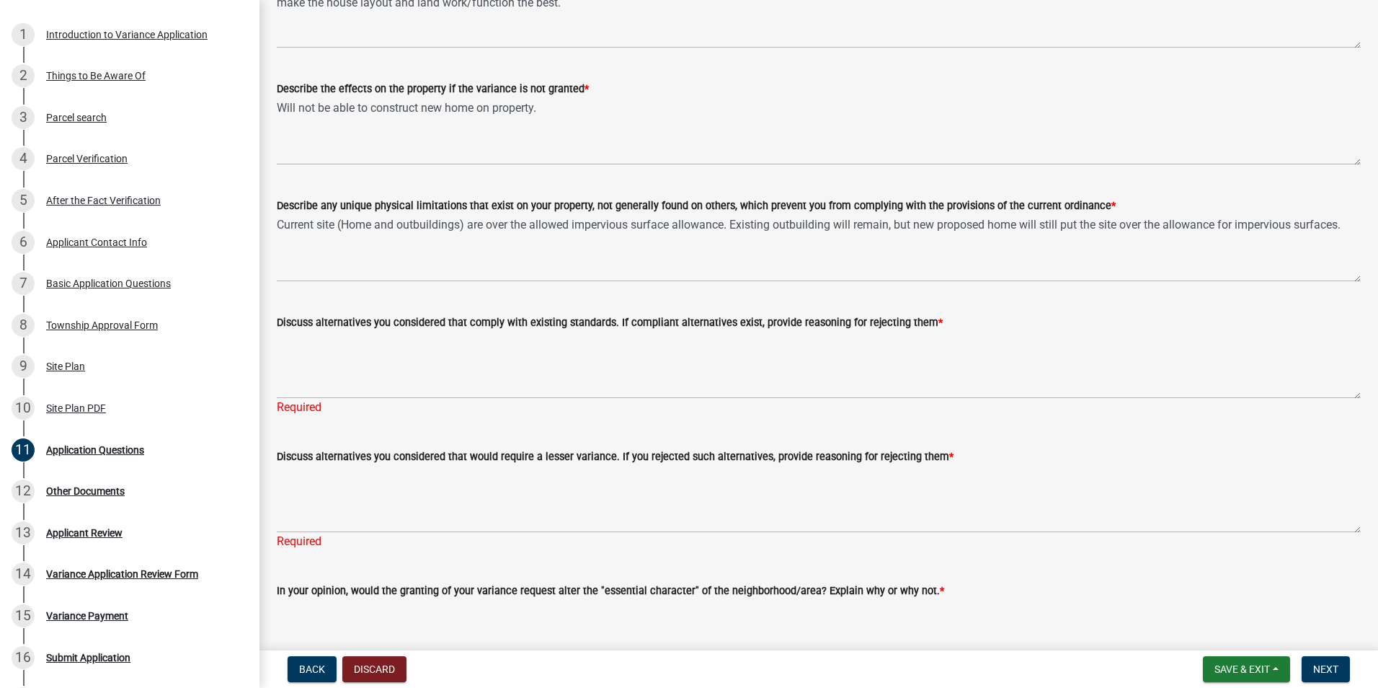
scroll to position [359, 0]
click at [1353, 225] on div "Describe any unique physical limitations that exist on your property, not gener…" at bounding box center [819, 228] width 1106 height 105
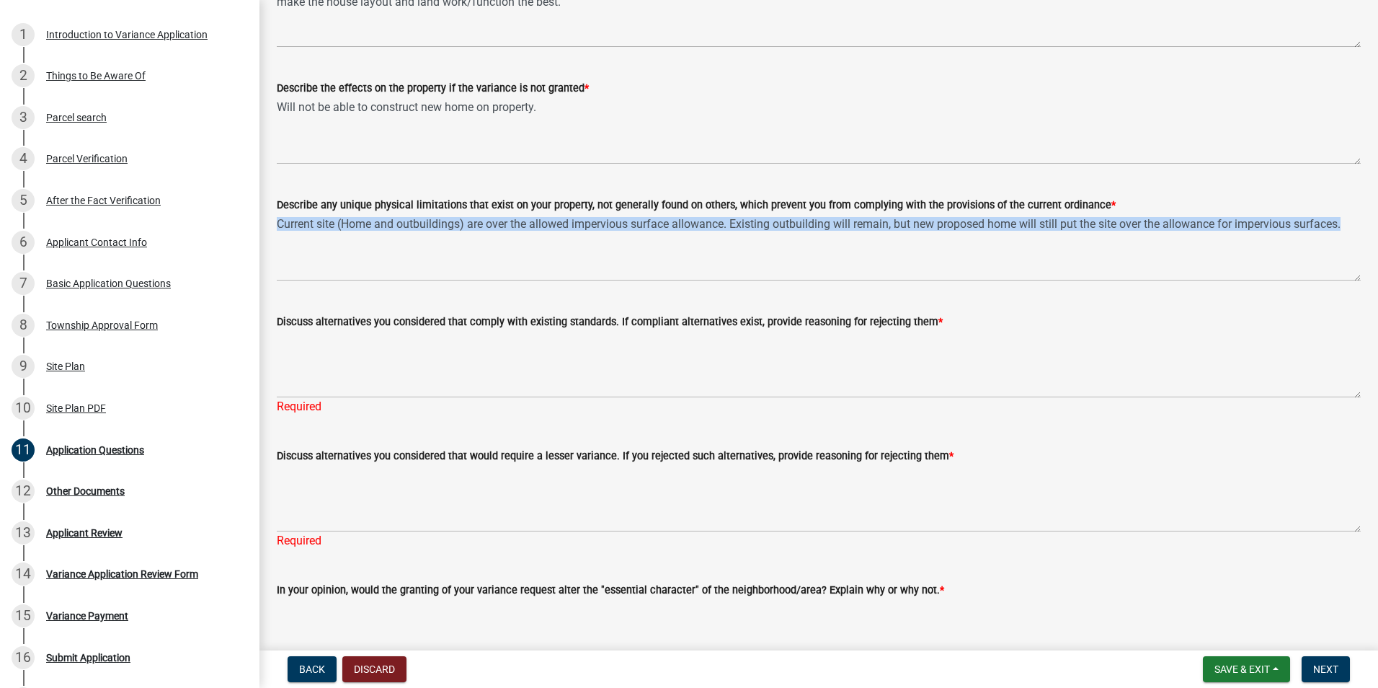
click at [1350, 223] on div "Describe any unique physical limitations that exist on your property, not gener…" at bounding box center [819, 228] width 1106 height 105
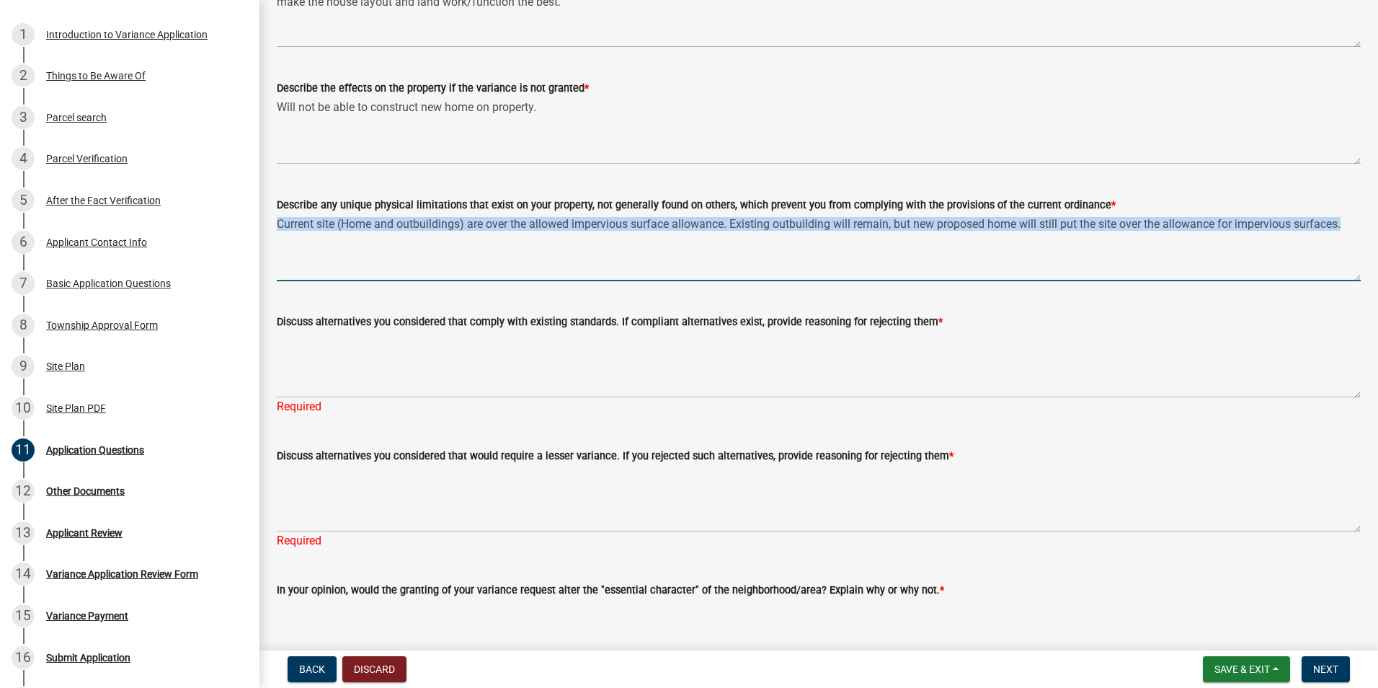
drag, startPoint x: 1350, startPoint y: 223, endPoint x: 1348, endPoint y: 231, distance: 8.2
click at [1348, 230] on textarea "Current site (Home and outbuildings) are over the allowed impervious surface al…" at bounding box center [819, 247] width 1084 height 68
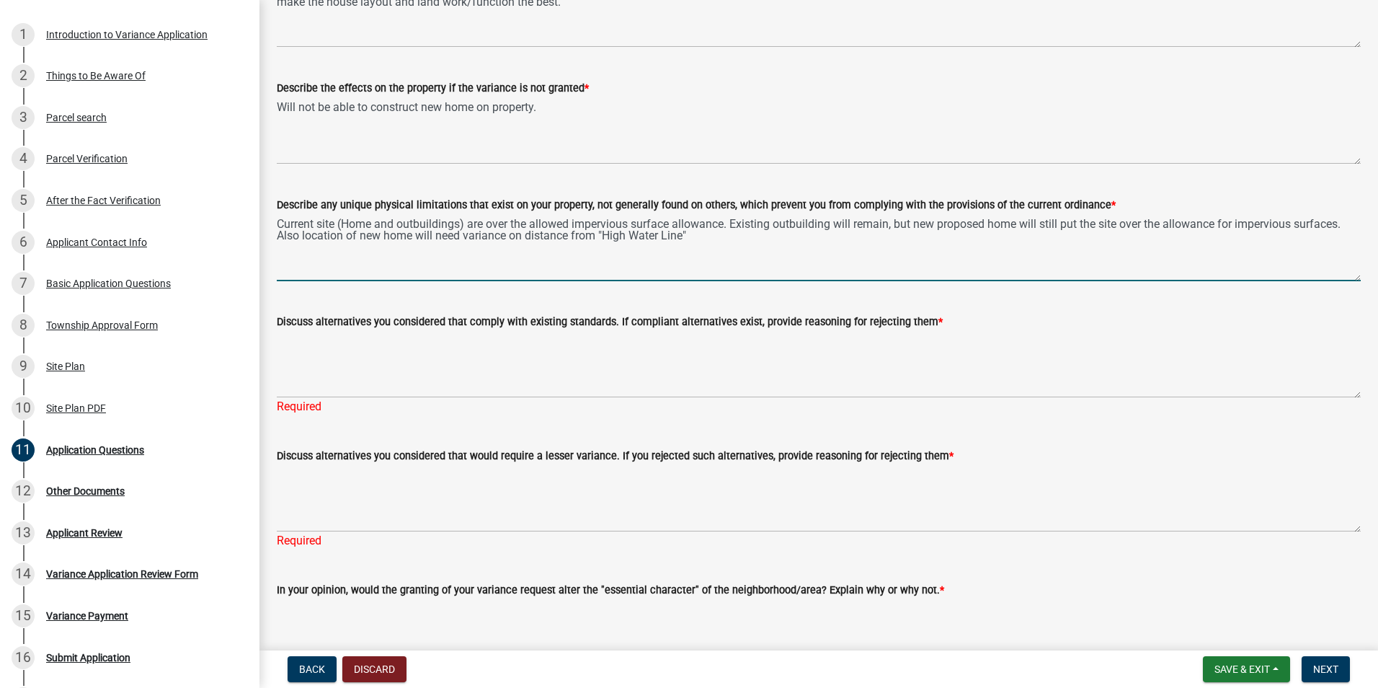
type textarea "Current site (Home and outbuildings) are over the allowed impervious surface al…"
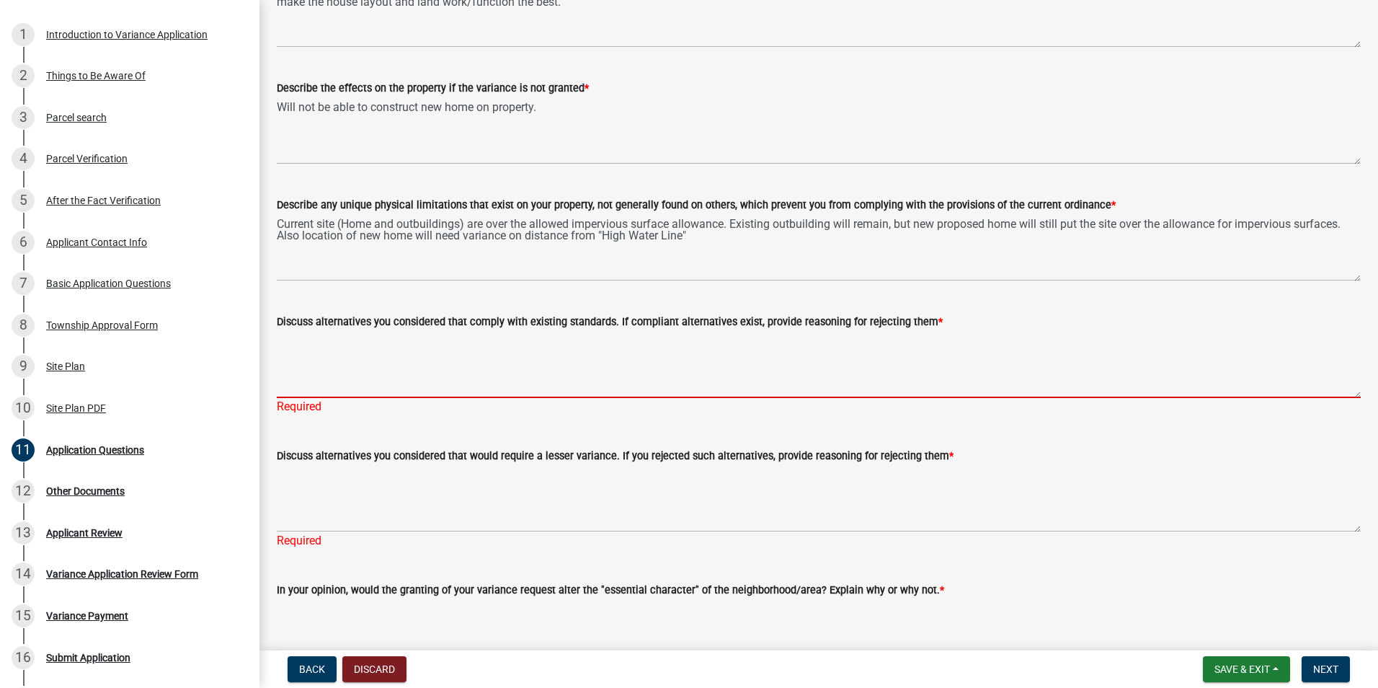
click at [392, 382] on textarea "Discuss alternatives you considered that comply with existing standards. If com…" at bounding box center [819, 364] width 1084 height 68
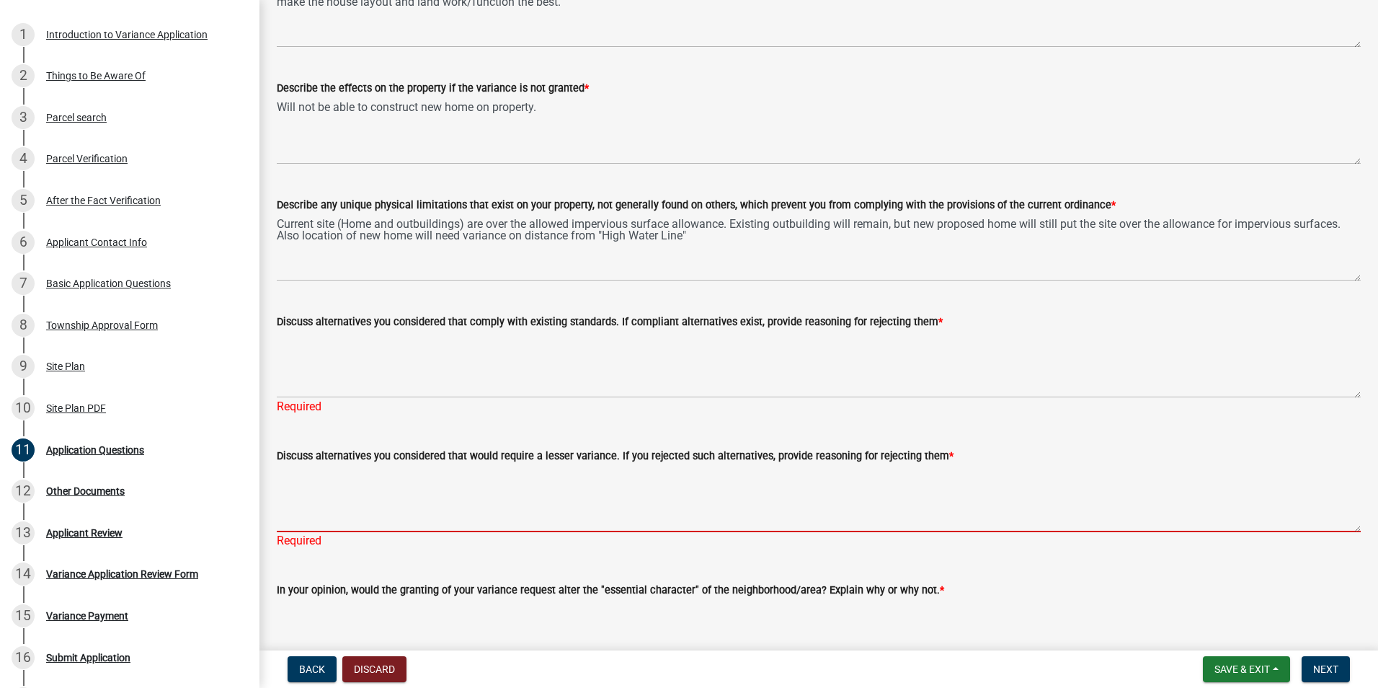
click at [378, 490] on textarea "Discuss alternatives you considered that would require a lesser variance. If yo…" at bounding box center [819, 498] width 1084 height 68
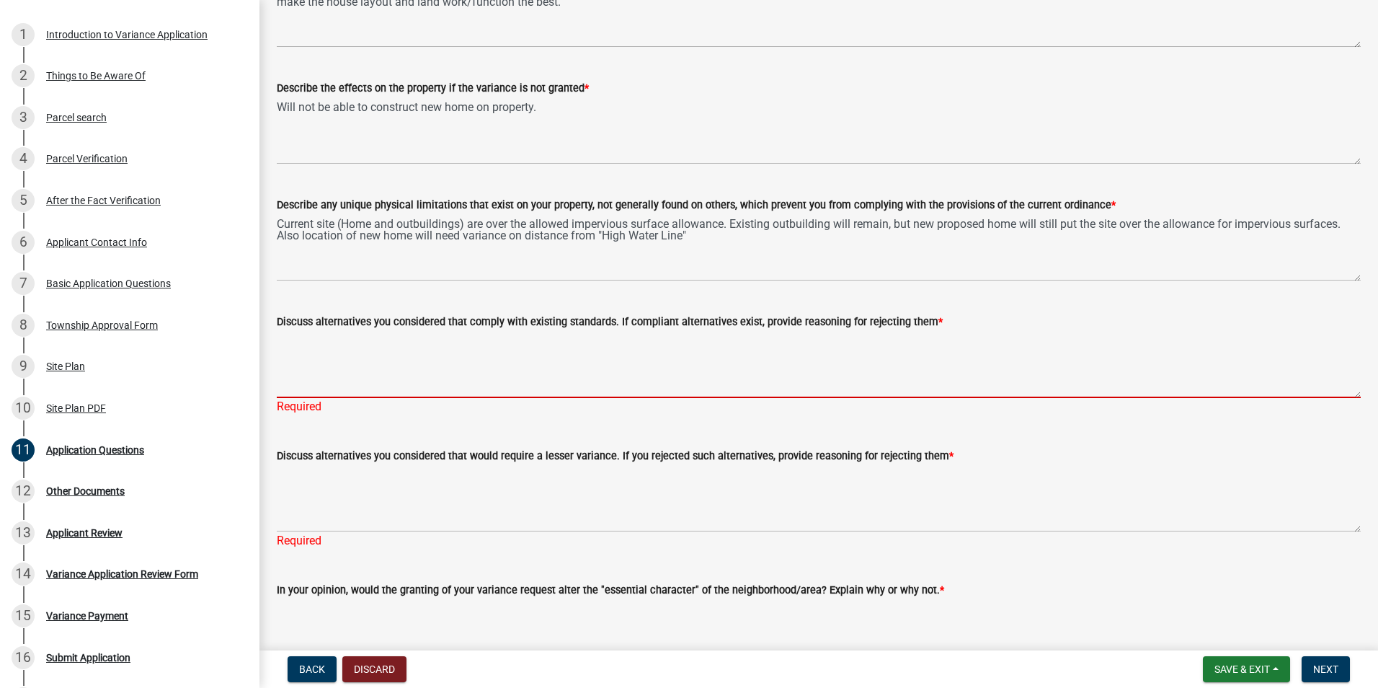
click at [323, 354] on textarea "Discuss alternatives you considered that comply with existing standards. If com…" at bounding box center [819, 364] width 1084 height 68
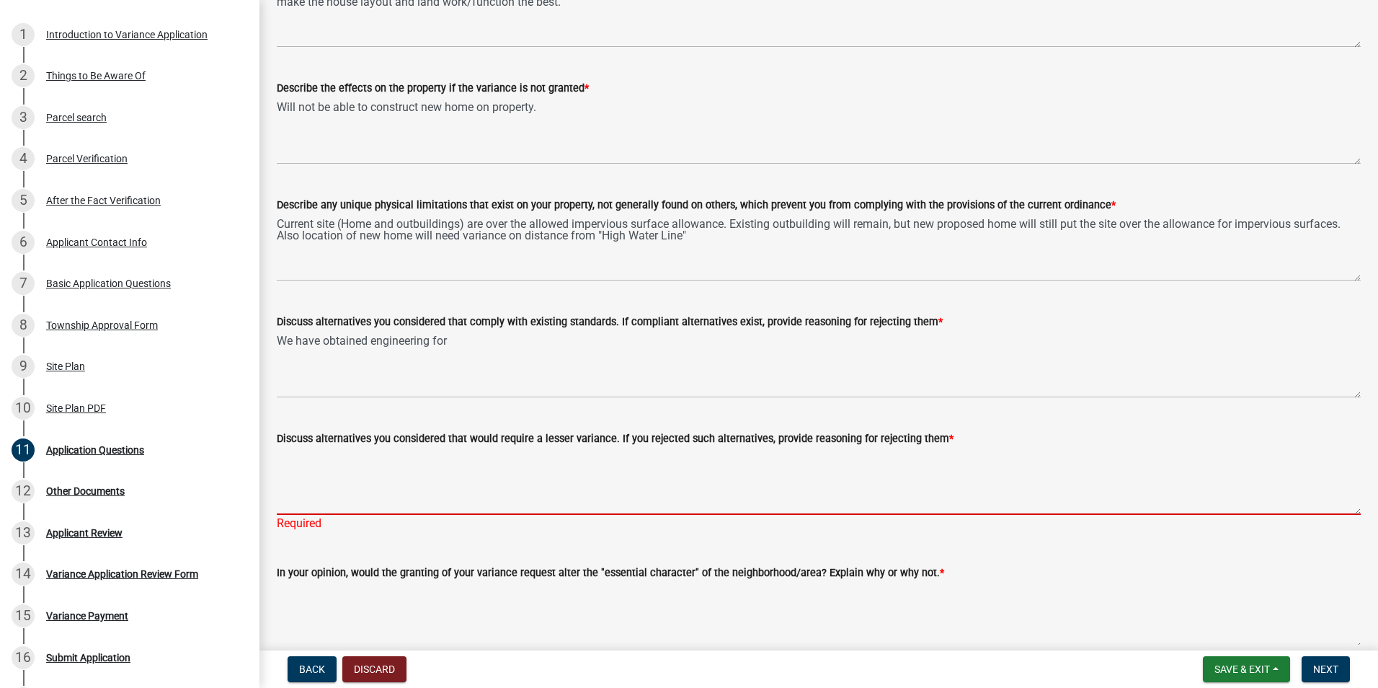
click at [1069, 489] on textarea "Discuss alternatives you considered that would require a lesser variance. If yo…" at bounding box center [819, 481] width 1084 height 68
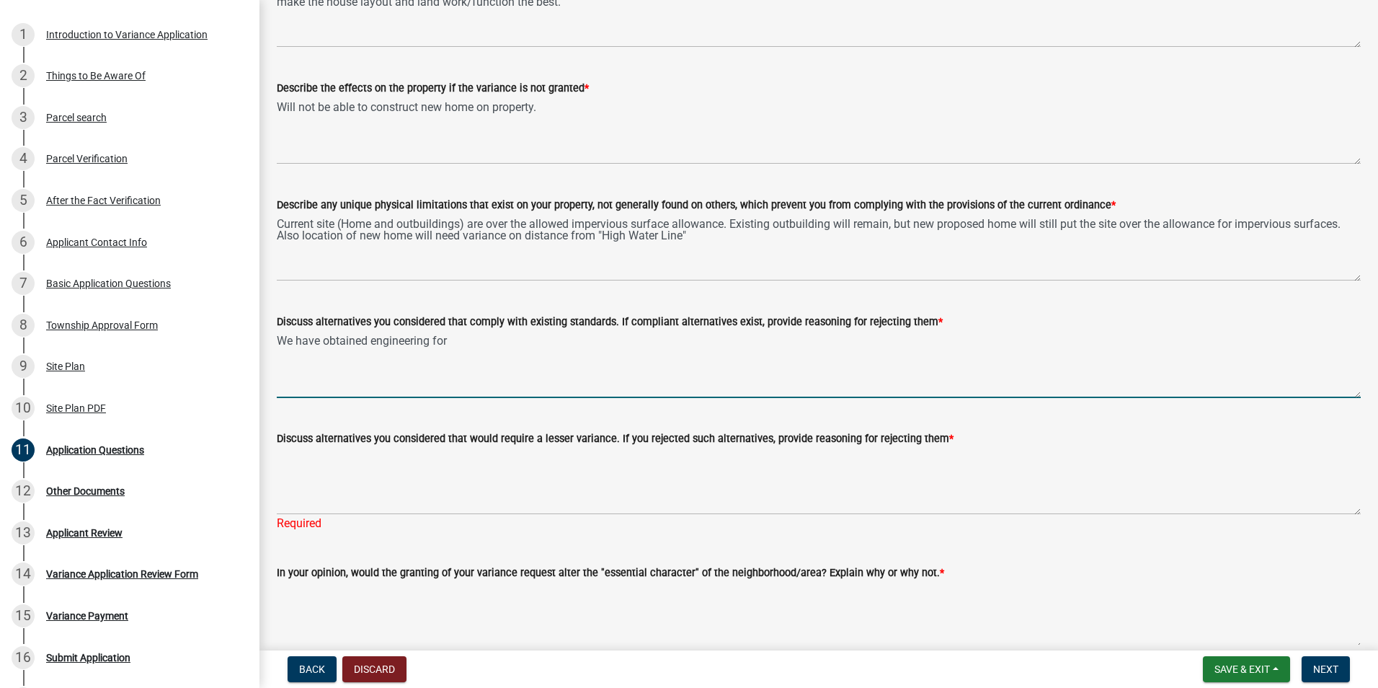
click at [596, 339] on textarea "We have obtained engineering for" at bounding box center [819, 364] width 1084 height 68
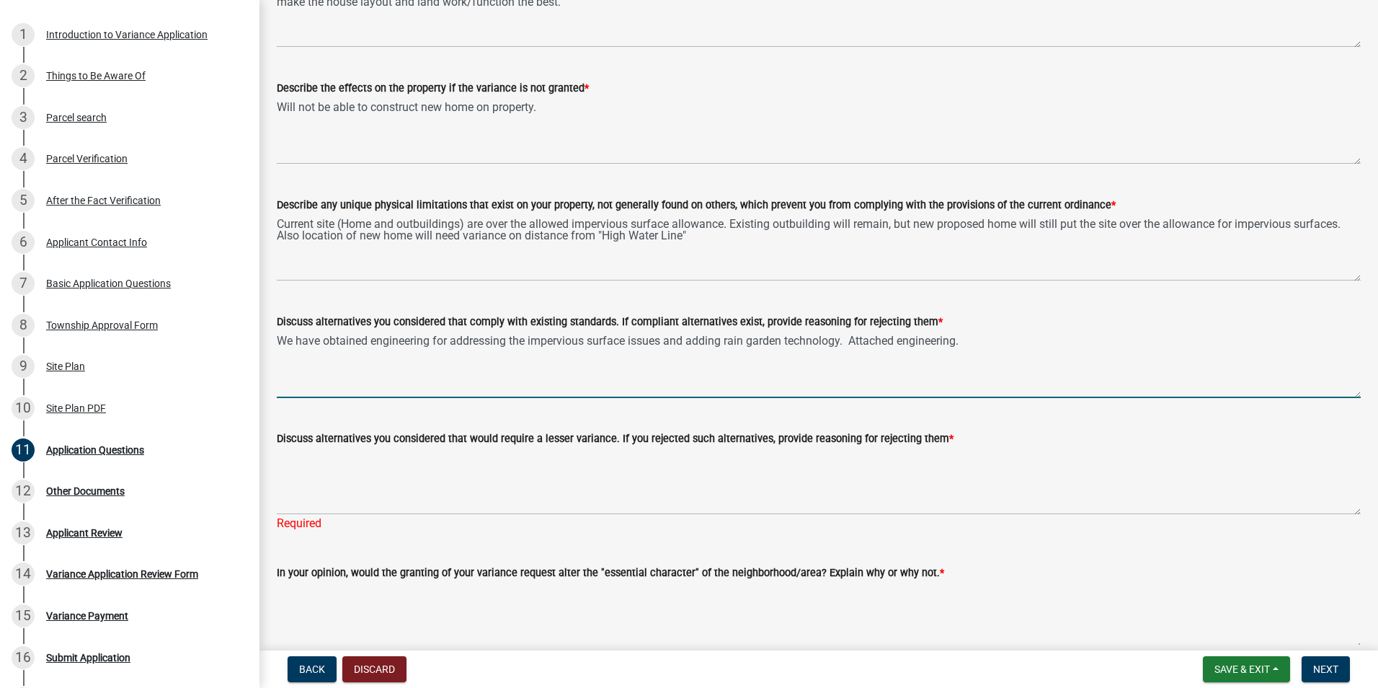
type textarea "We have obtained engineering for addressing the impervious surface issues and a…"
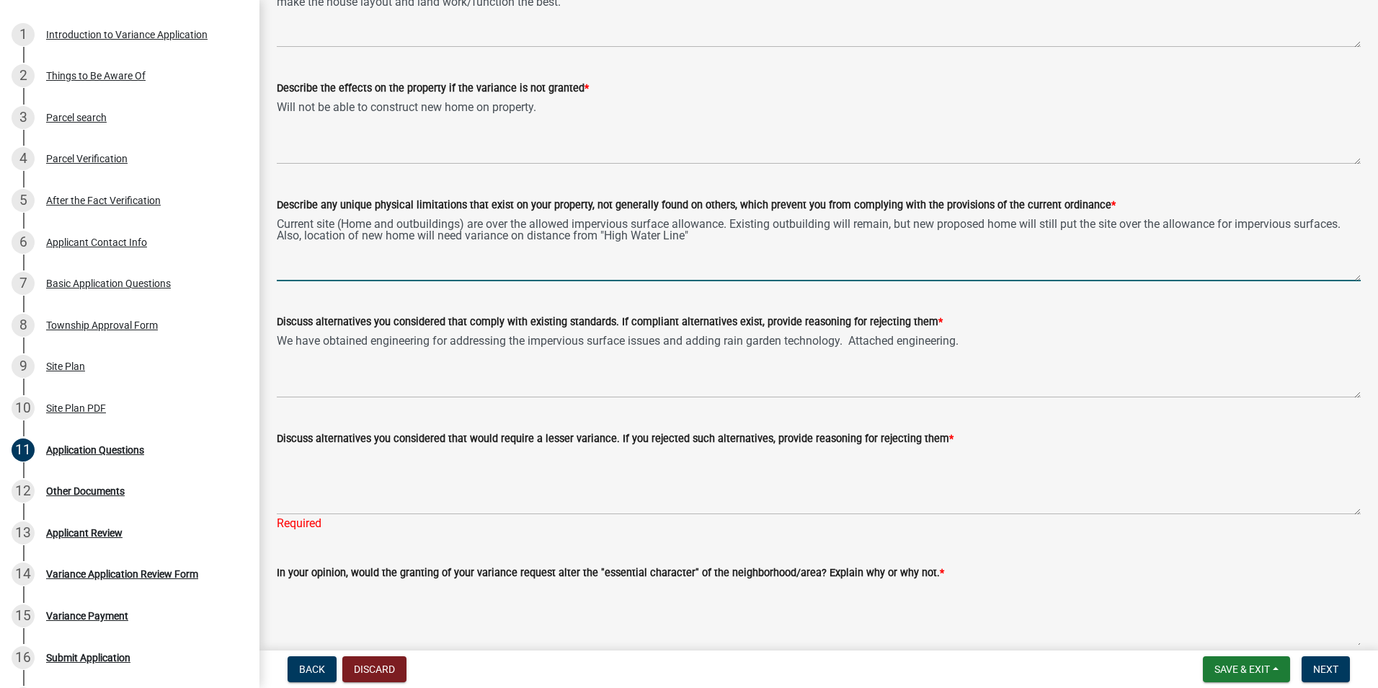
type textarea "Current site (Home and outbuildings) are over the allowed impervious surface al…"
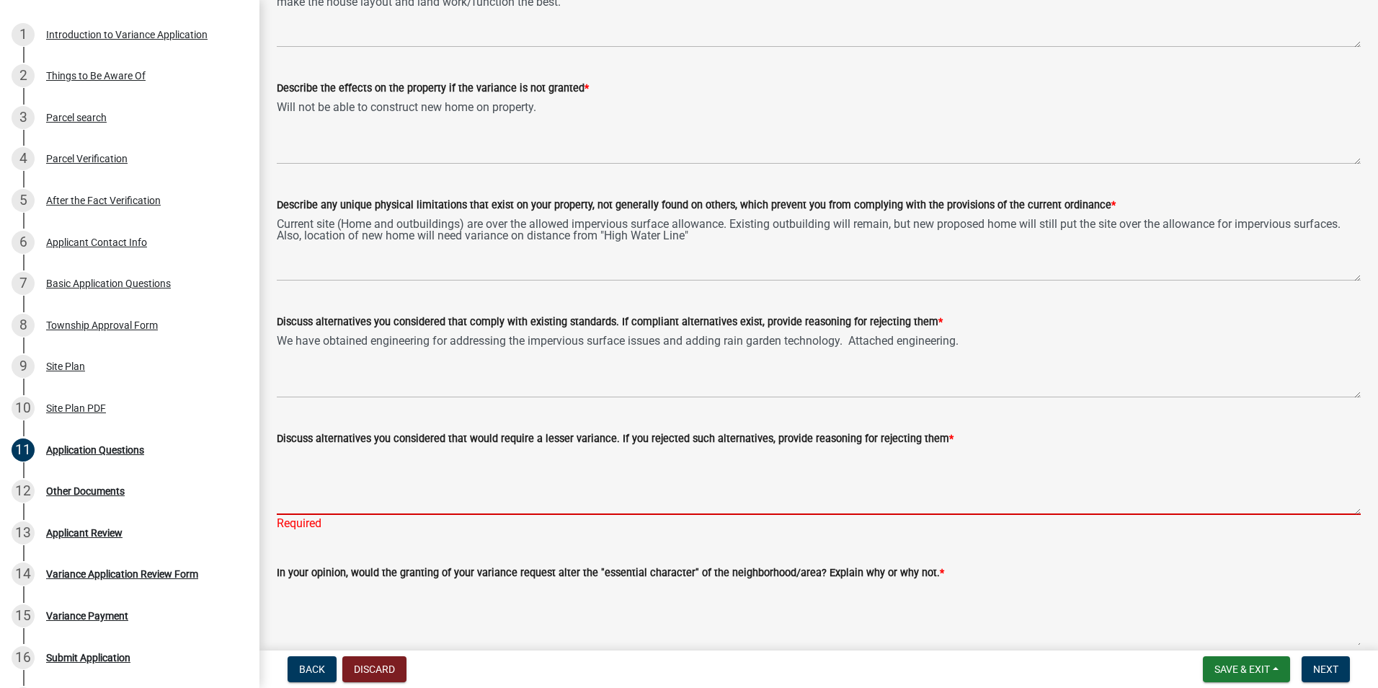
click at [327, 470] on textarea "Discuss alternatives you considered that would require a lesser variance. If yo…" at bounding box center [819, 481] width 1084 height 68
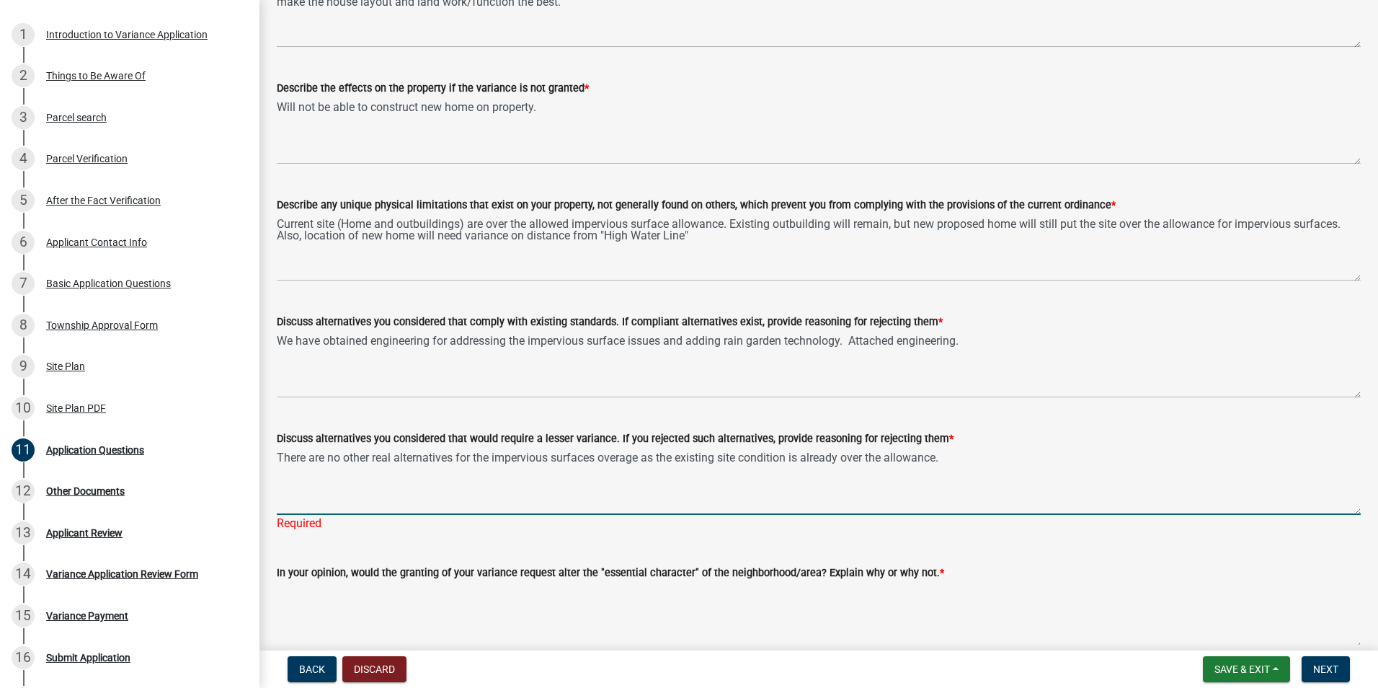
type textarea "There are no other real alternatives for the impervious surfaces overage as the…"
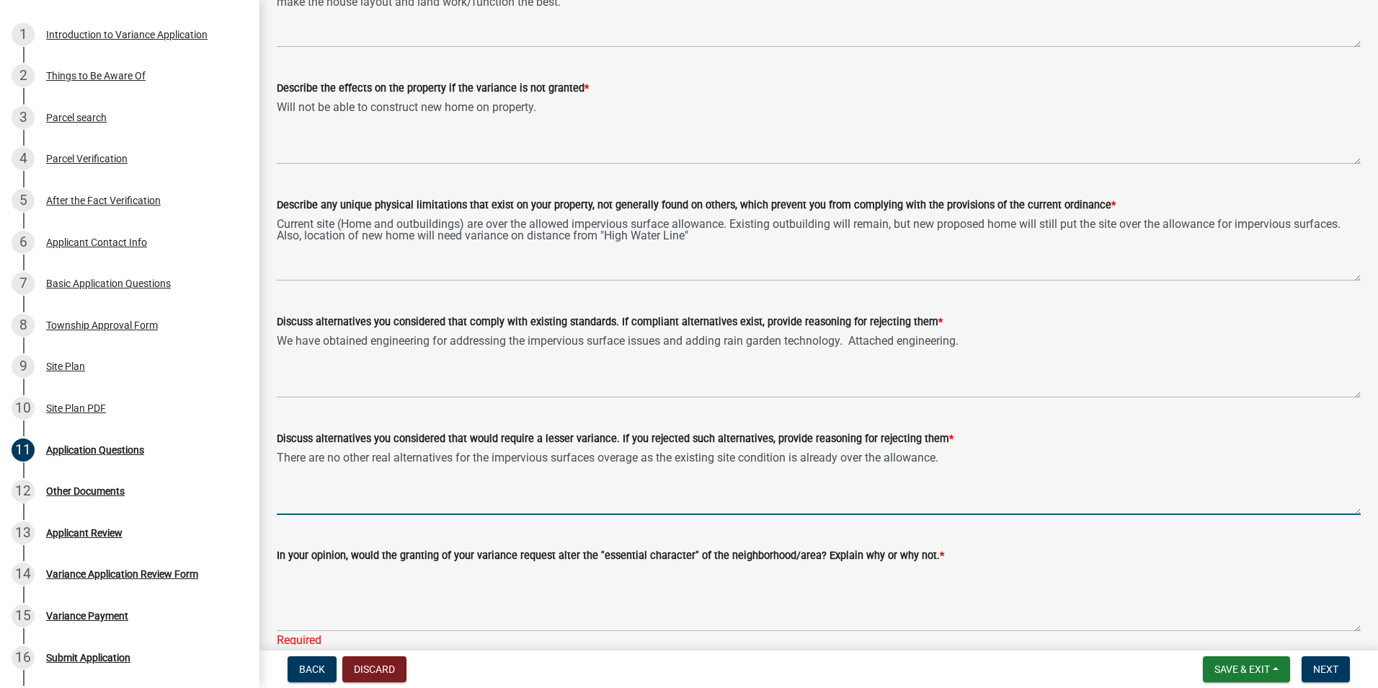
click at [604, 456] on textarea "There are no other real alternatives for the impervious surfaces overage as the…" at bounding box center [819, 481] width 1084 height 68
click at [979, 452] on textarea "There are no other real alternatives for the impervious surfaces overage as the…" at bounding box center [819, 481] width 1084 height 68
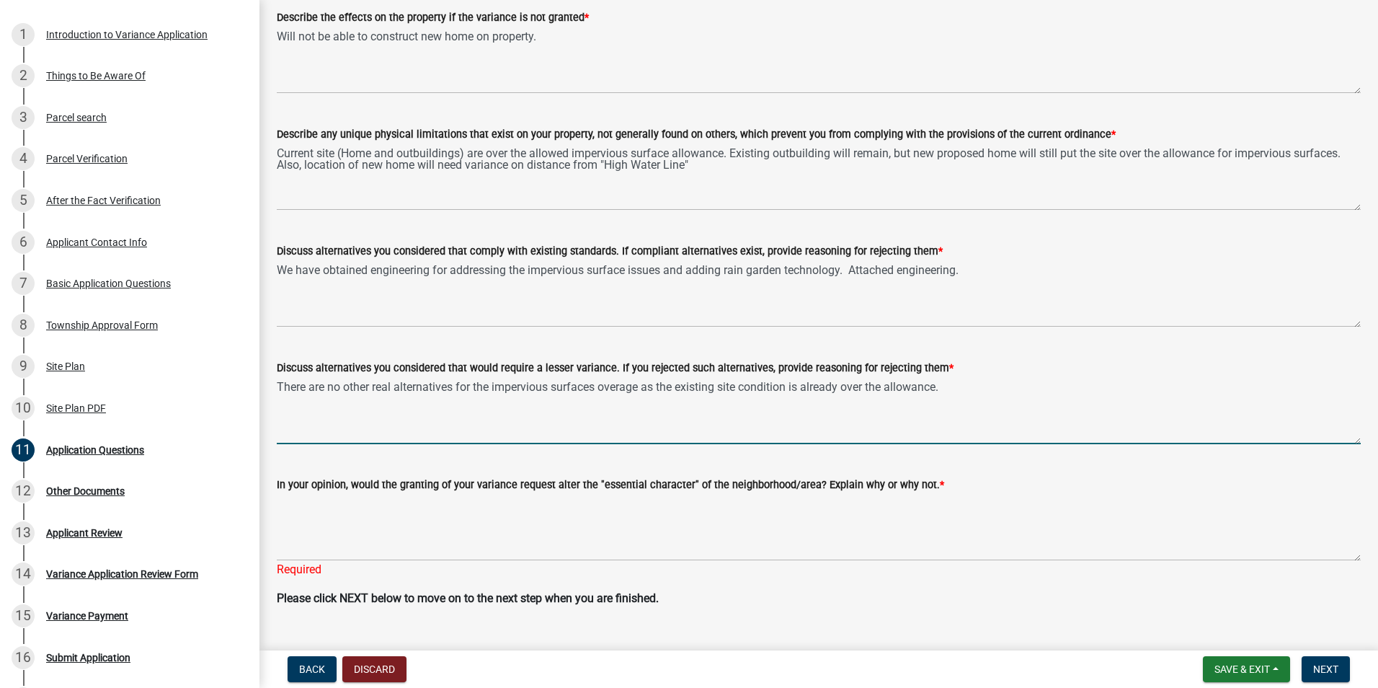
scroll to position [430, 0]
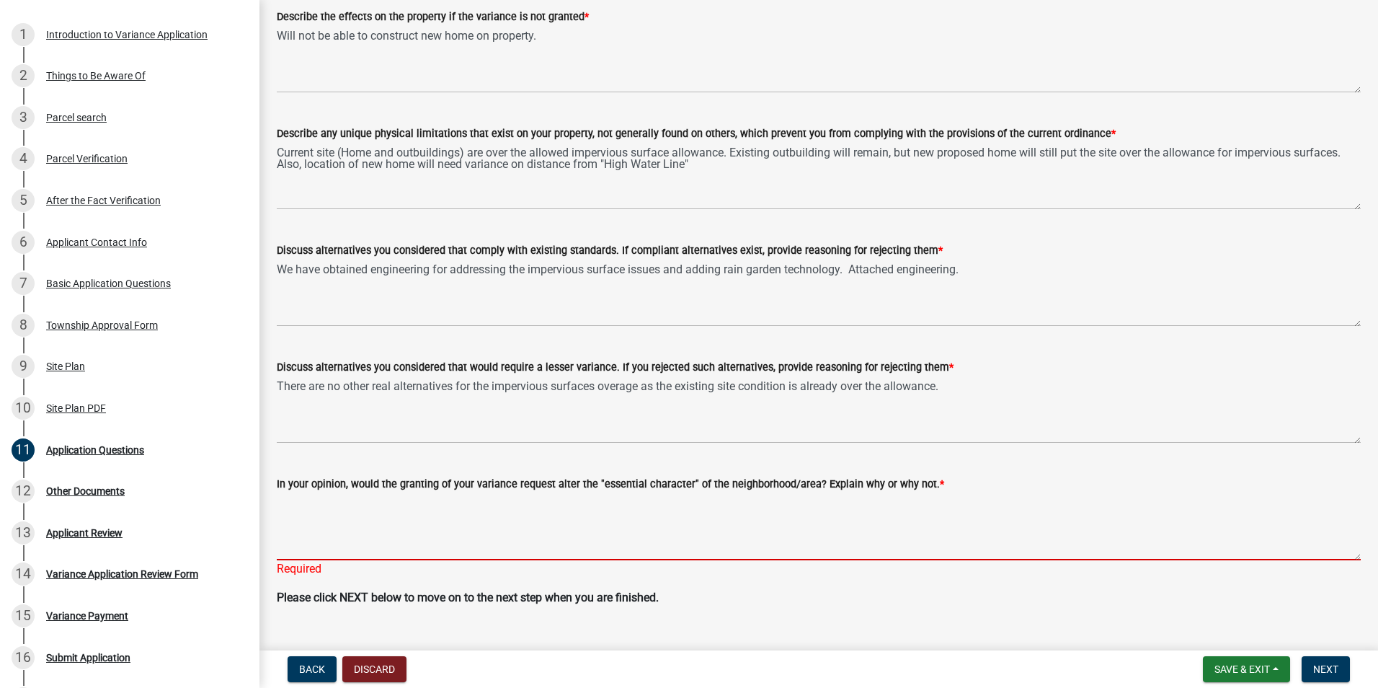
click at [315, 515] on textarea "In your opinion, would the granting of your variance request alter the "essenti…" at bounding box center [819, 526] width 1084 height 68
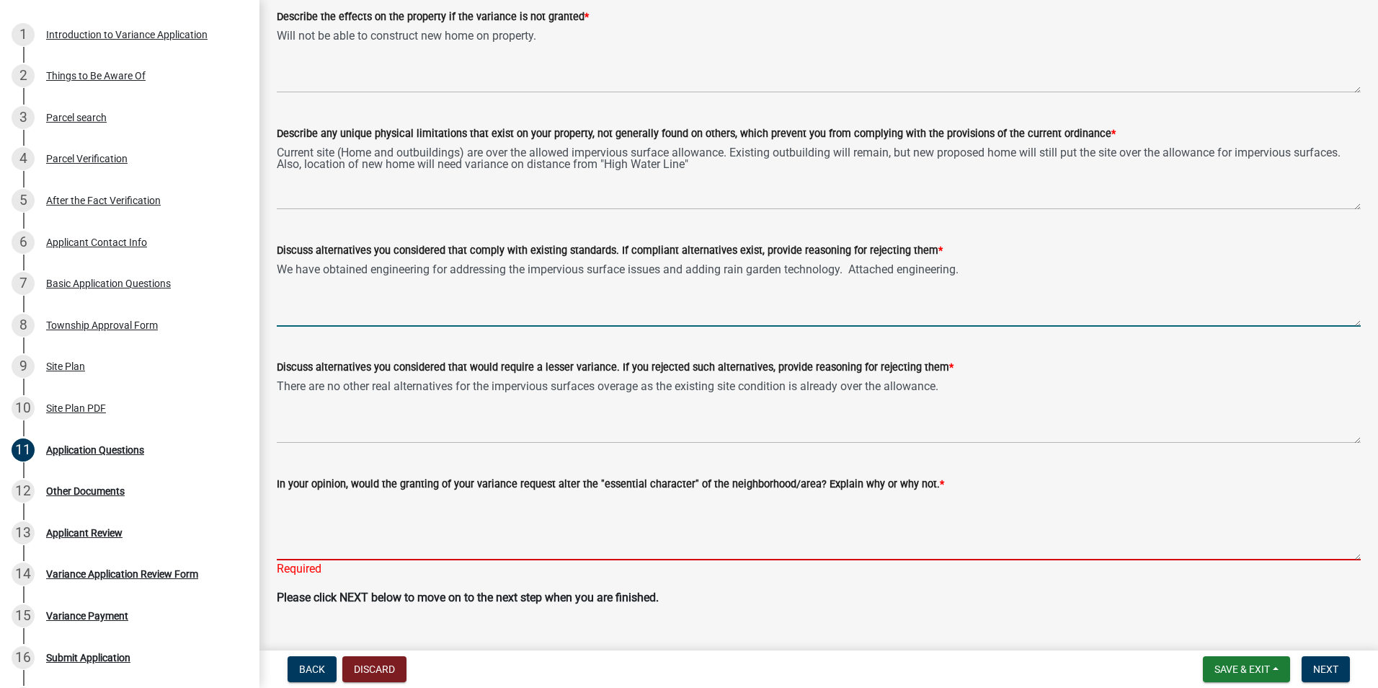
click at [999, 272] on textarea "We have obtained engineering for addressing the impervious surface issues and a…" at bounding box center [819, 293] width 1084 height 68
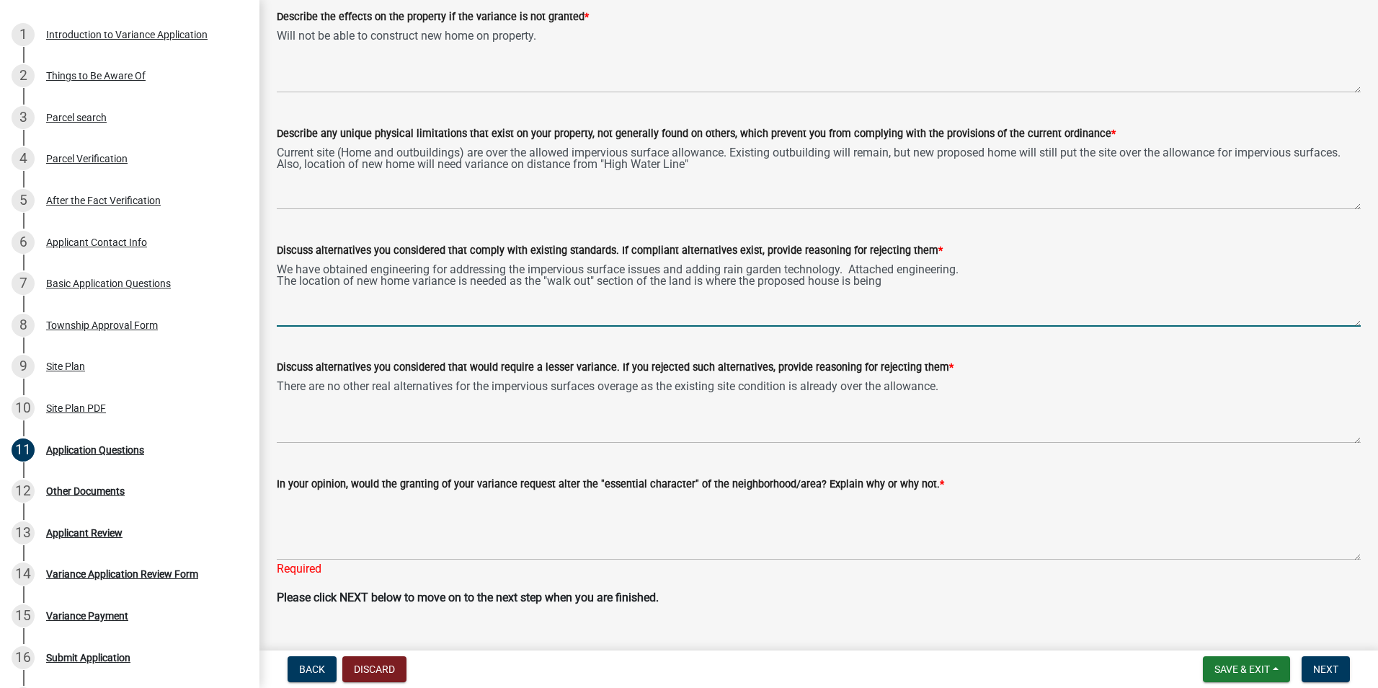
drag, startPoint x: 760, startPoint y: 280, endPoint x: 770, endPoint y: 279, distance: 10.1
click at [760, 280] on textarea "We have obtained engineering for addressing the impervious surface issues and a…" at bounding box center [819, 293] width 1084 height 68
click at [933, 277] on textarea "We have obtained engineering for addressing the impervious surface issues and a…" at bounding box center [819, 293] width 1084 height 68
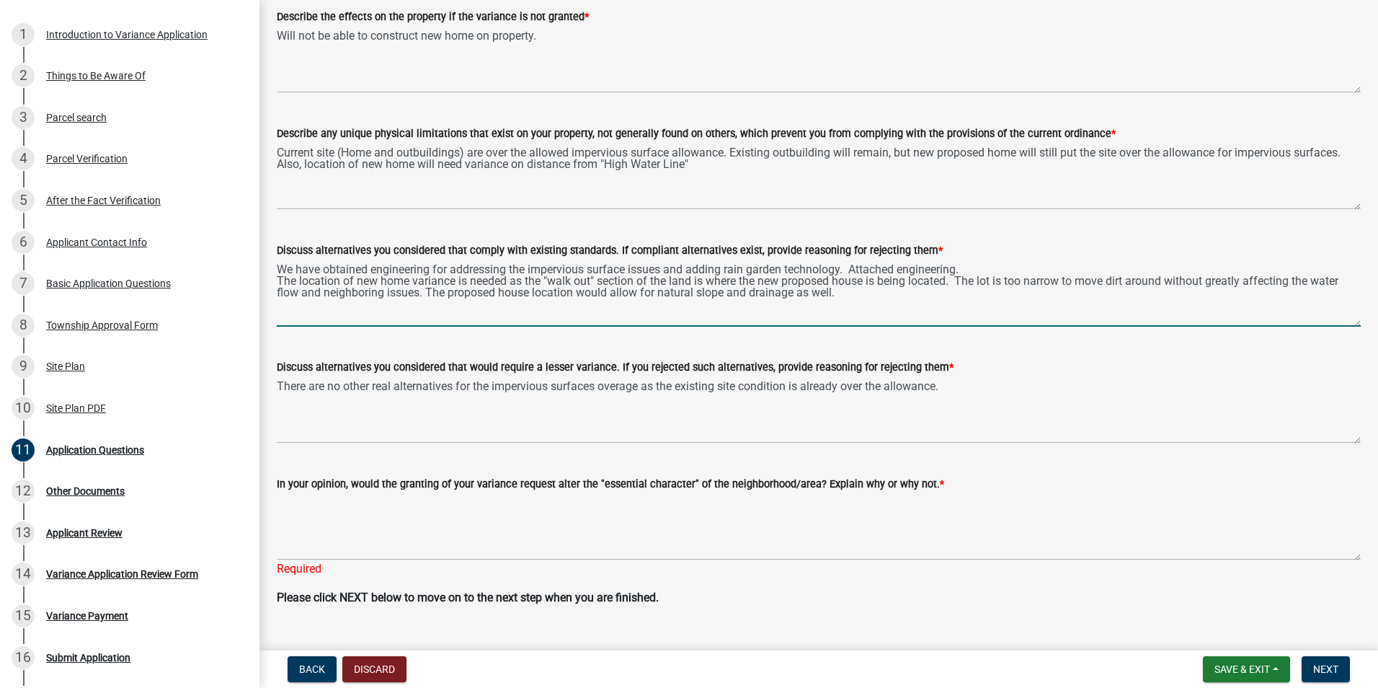
type textarea "We have obtained engineering for addressing the impervious surface issues and a…"
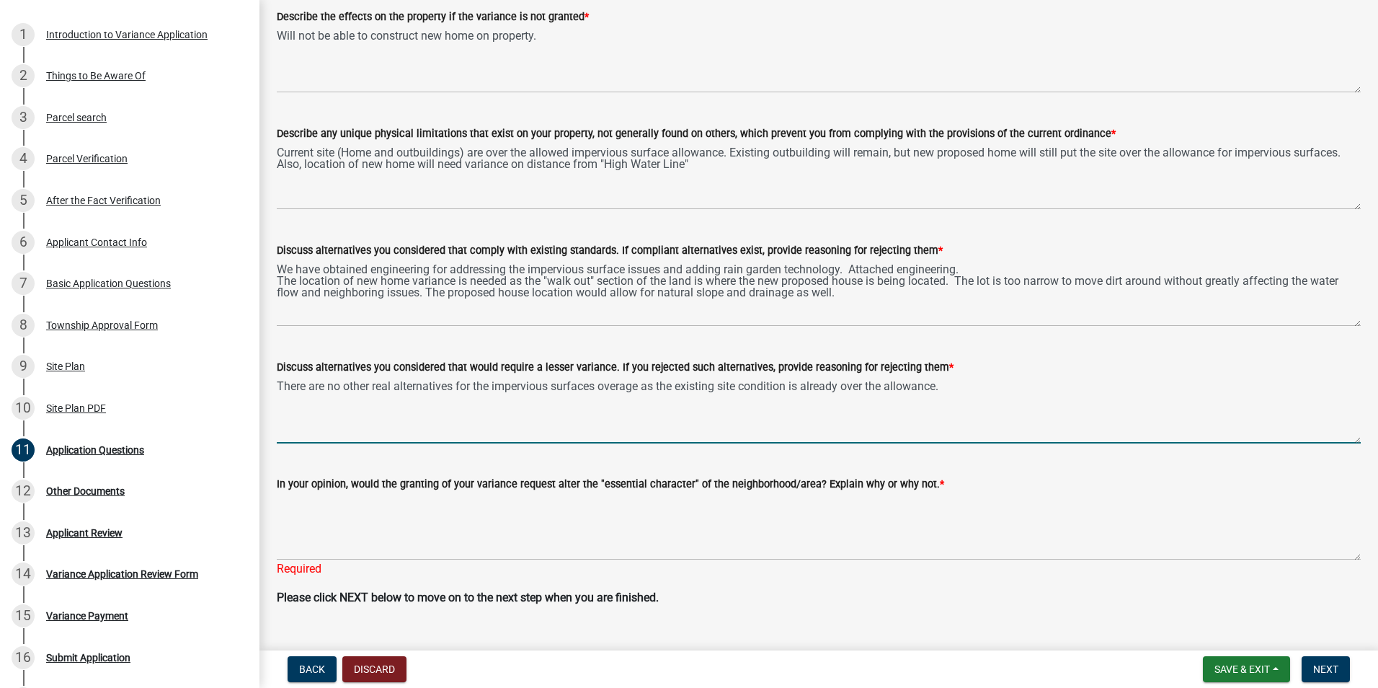
drag, startPoint x: 657, startPoint y: 383, endPoint x: 675, endPoint y: 380, distance: 17.5
click at [657, 382] on textarea "There are no other real alternatives for the impervious surfaces overage as the…" at bounding box center [819, 410] width 1084 height 68
click at [978, 387] on textarea "There are no other real alternatives for the impervious surfaces overage as the…" at bounding box center [819, 410] width 1084 height 68
drag, startPoint x: 786, startPoint y: 397, endPoint x: 629, endPoint y: 406, distance: 156.6
click at [629, 406] on textarea "There are no other real alternatives for the impervious surfaces overage as the…" at bounding box center [819, 410] width 1084 height 68
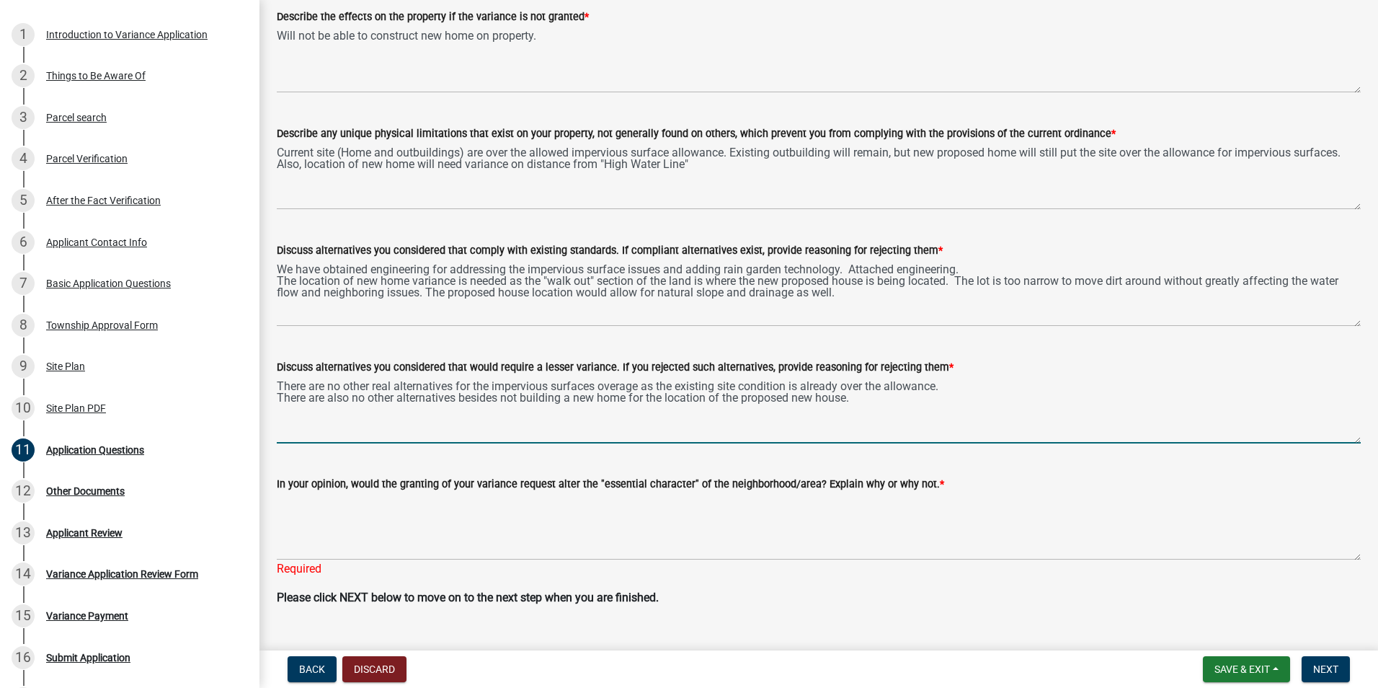
click at [877, 394] on textarea "There are no other real alternatives for the impervious surfaces overage as the…" at bounding box center [819, 410] width 1084 height 68
type textarea "There are no other real alternatives for the impervious surfaces overage as the…"
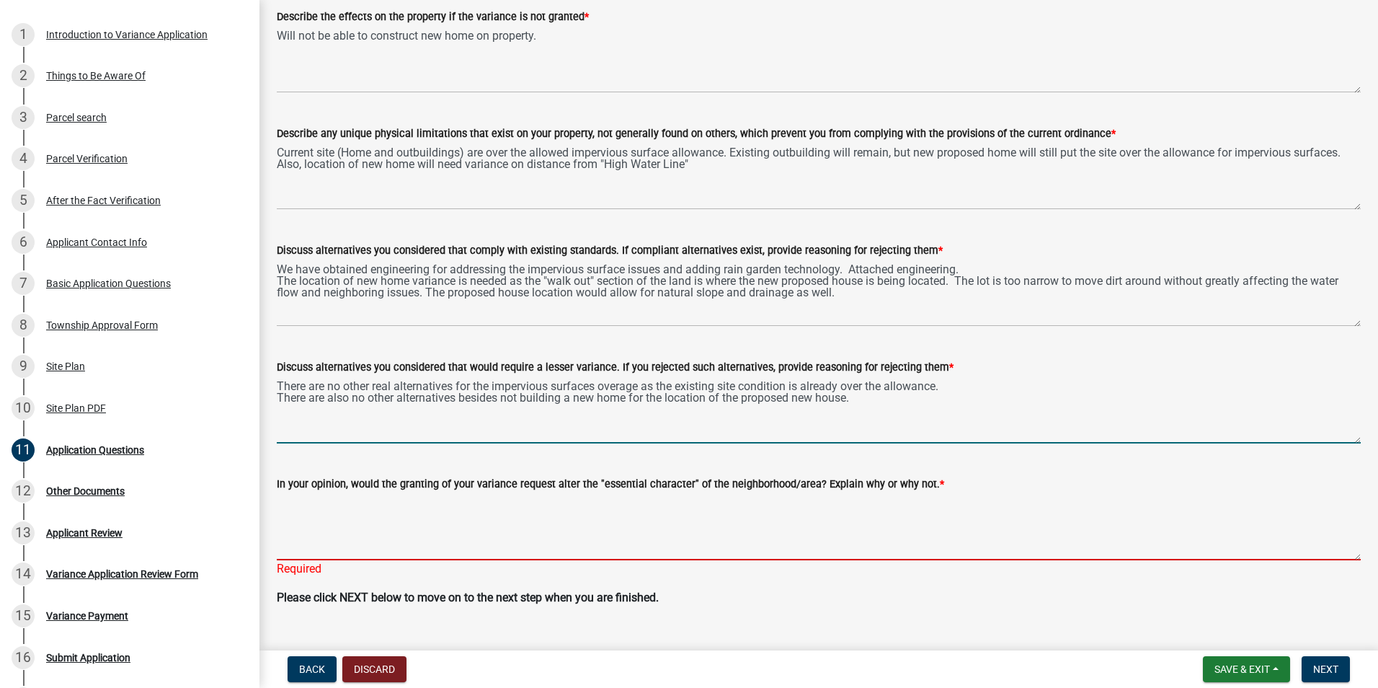
click at [412, 520] on textarea "In your opinion, would the granting of your variance request alter the "essenti…" at bounding box center [819, 526] width 1084 height 68
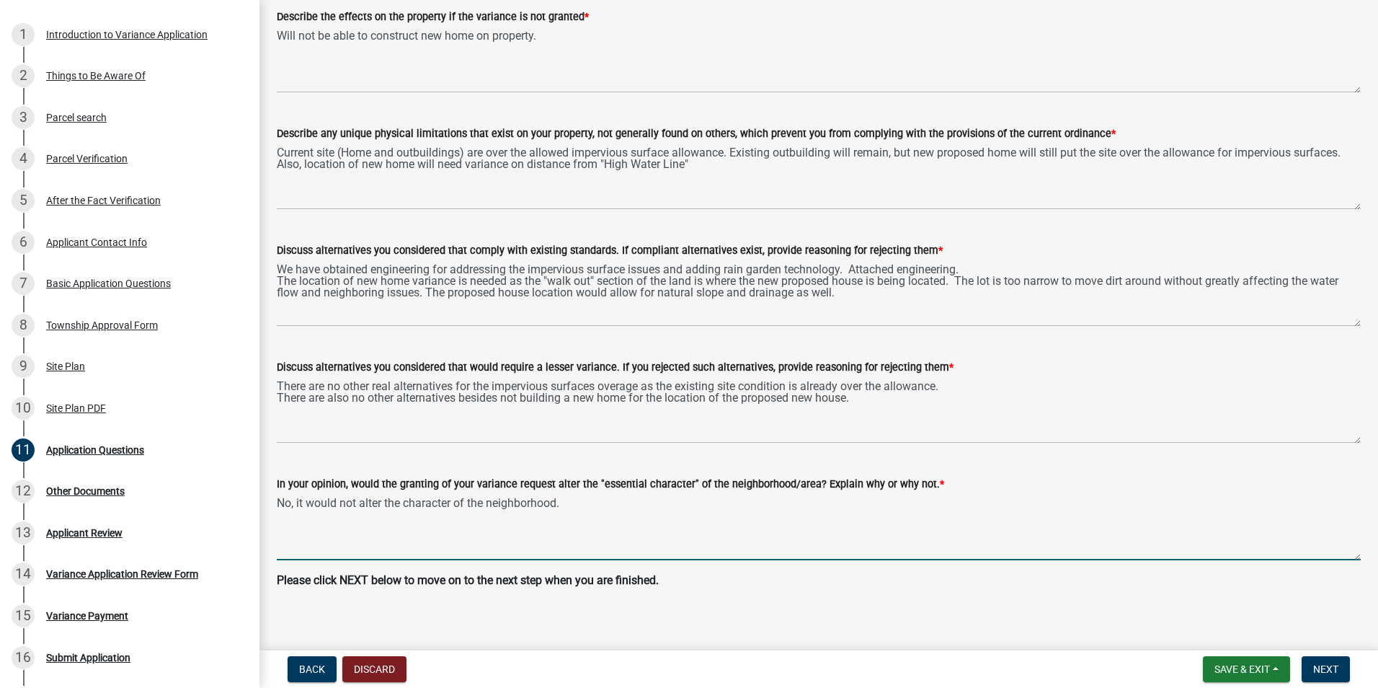
click at [591, 499] on textarea "No, it would not alter the character of the neighborhood." at bounding box center [819, 526] width 1084 height 68
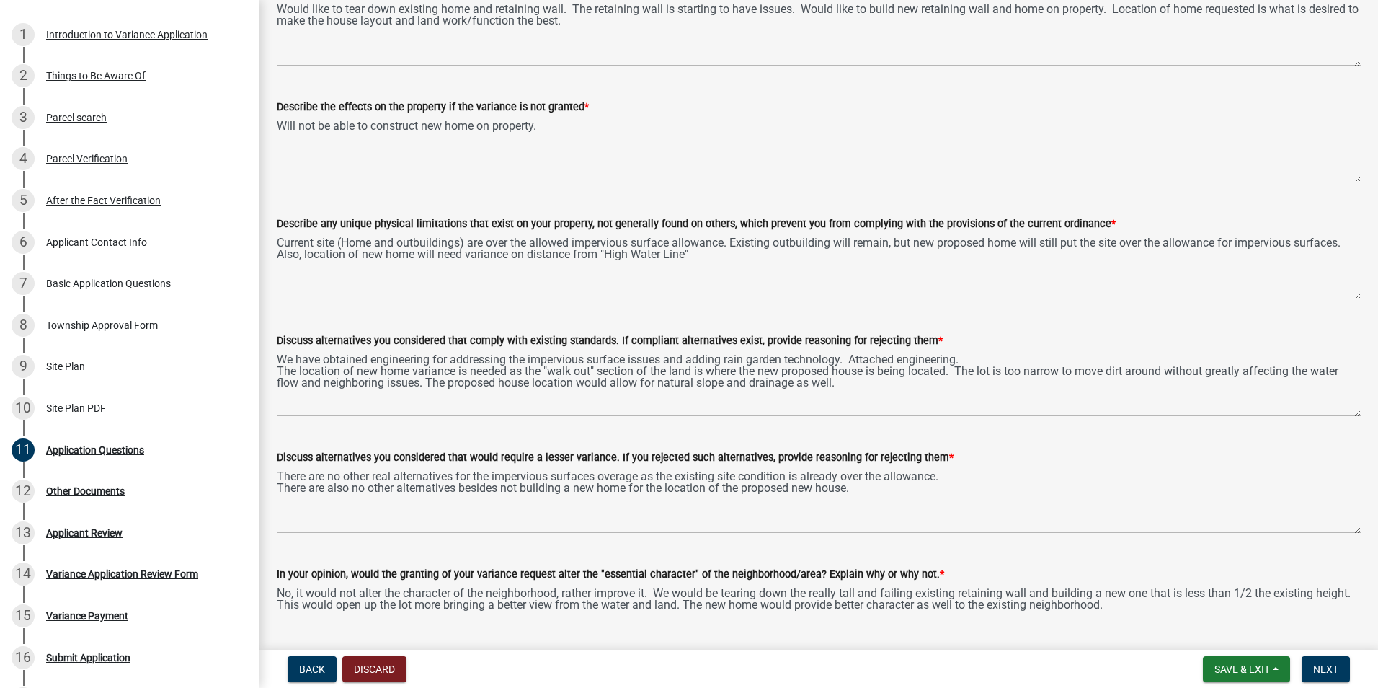
scroll to position [339, 0]
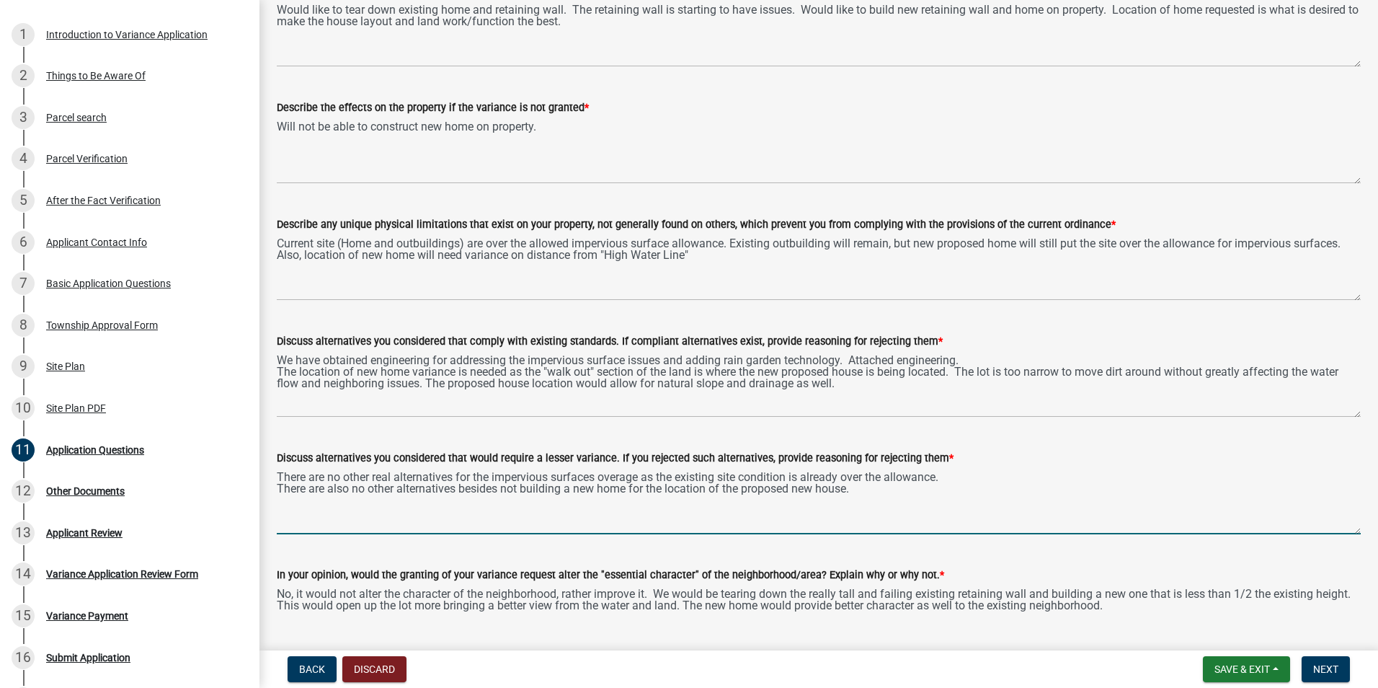
click at [496, 515] on textarea "There are no other real alternatives for the impervious surfaces overage as the…" at bounding box center [819, 500] width 1084 height 68
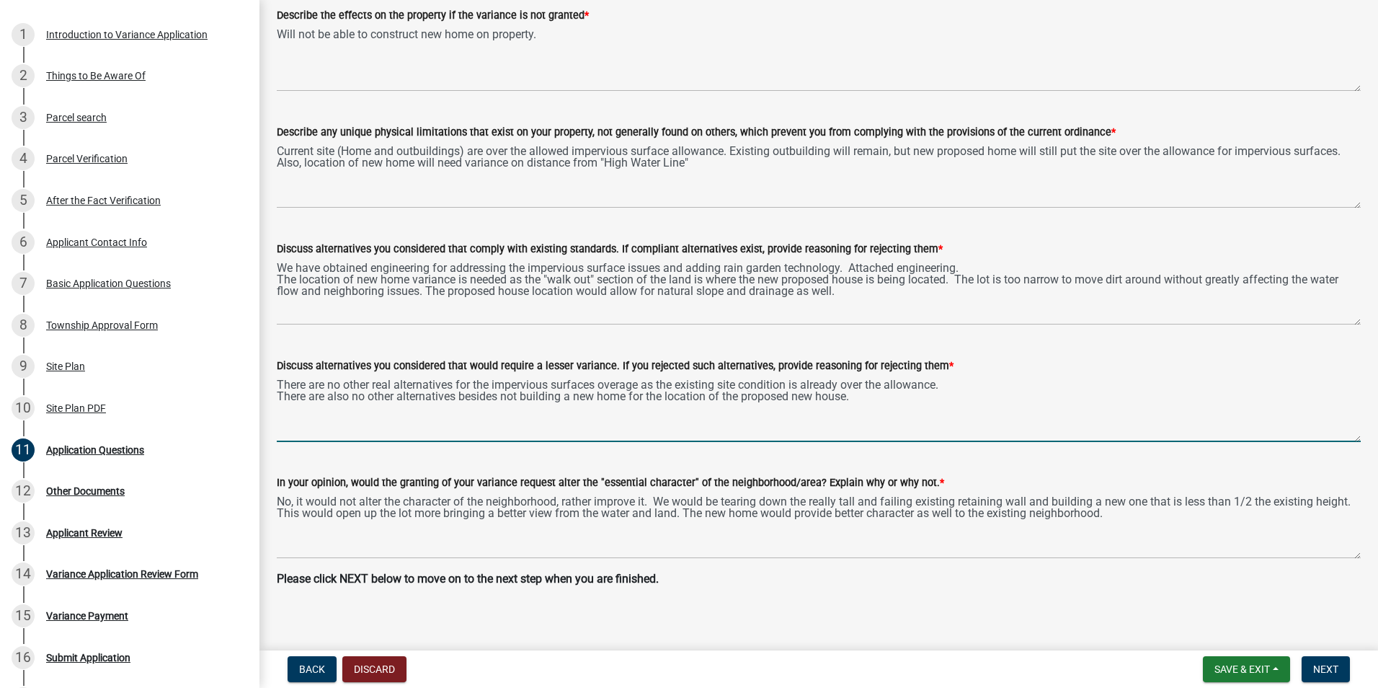
scroll to position [443, 0]
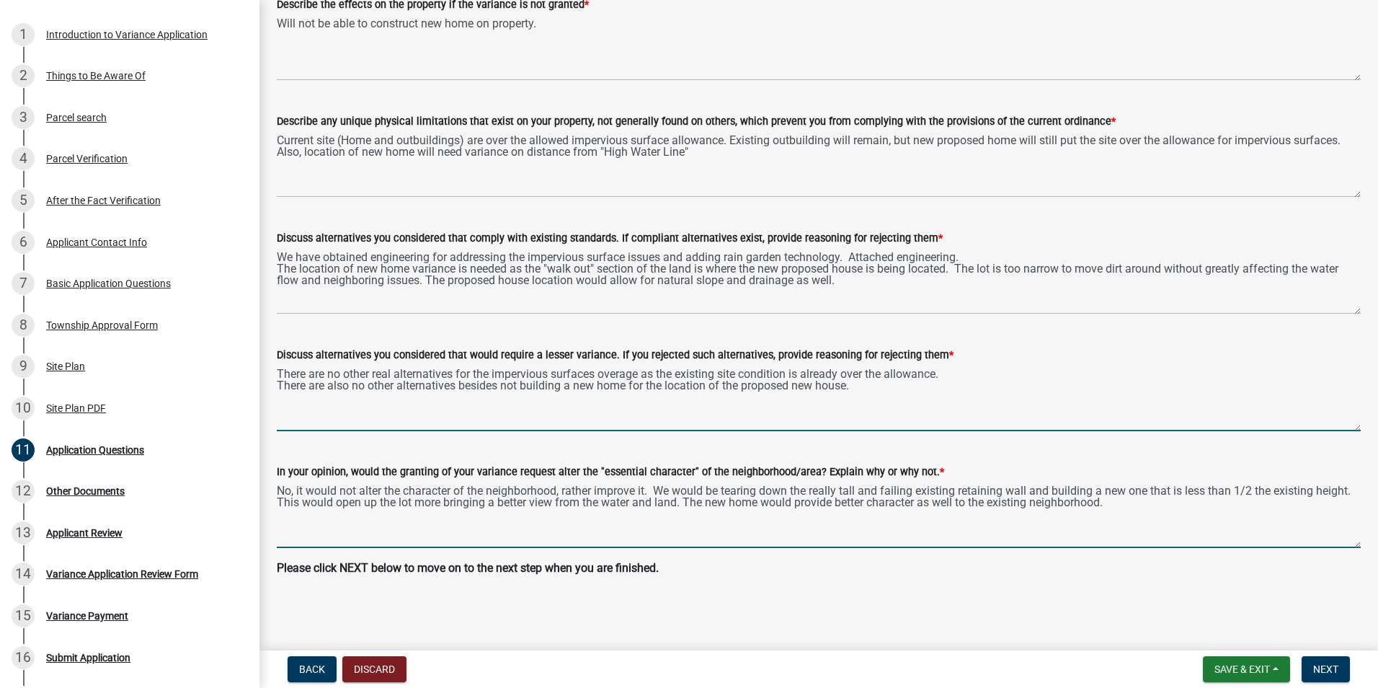
click at [1056, 487] on textarea "No, it would not alter the character of the neighborhood, rather improve it. We…" at bounding box center [819, 514] width 1084 height 68
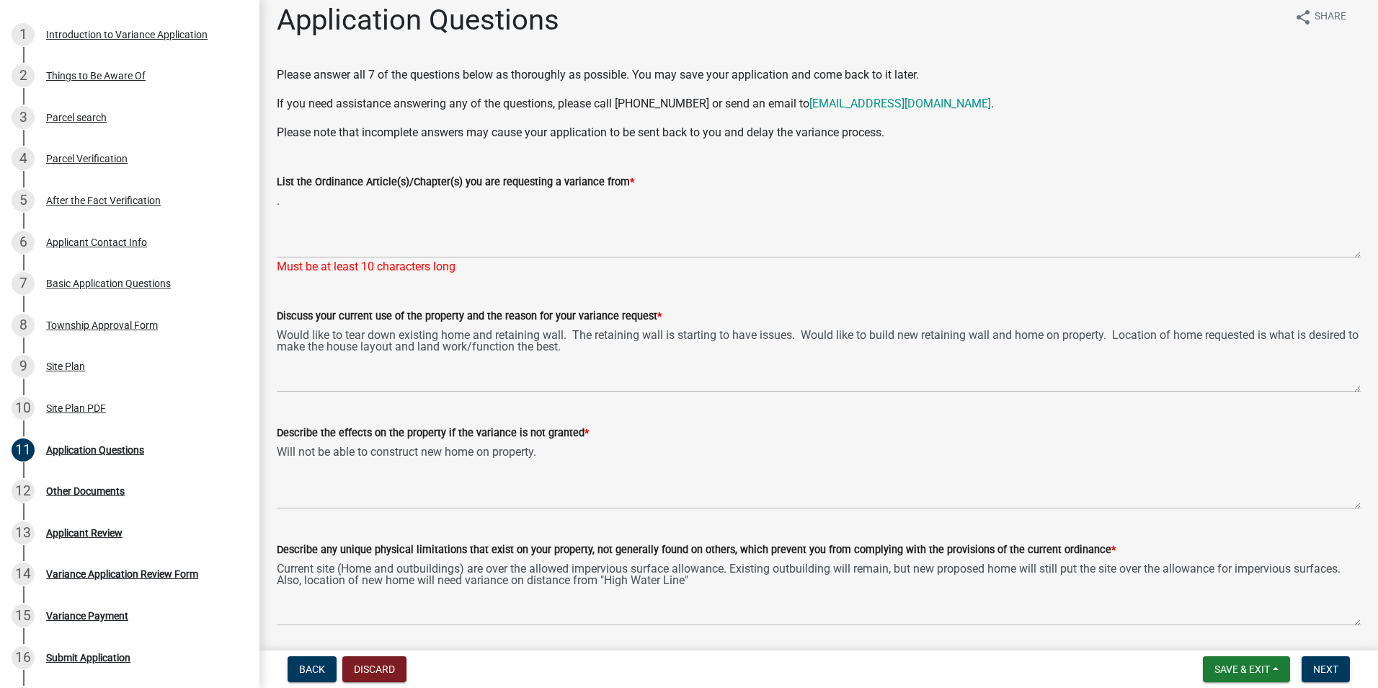
scroll to position [0, 0]
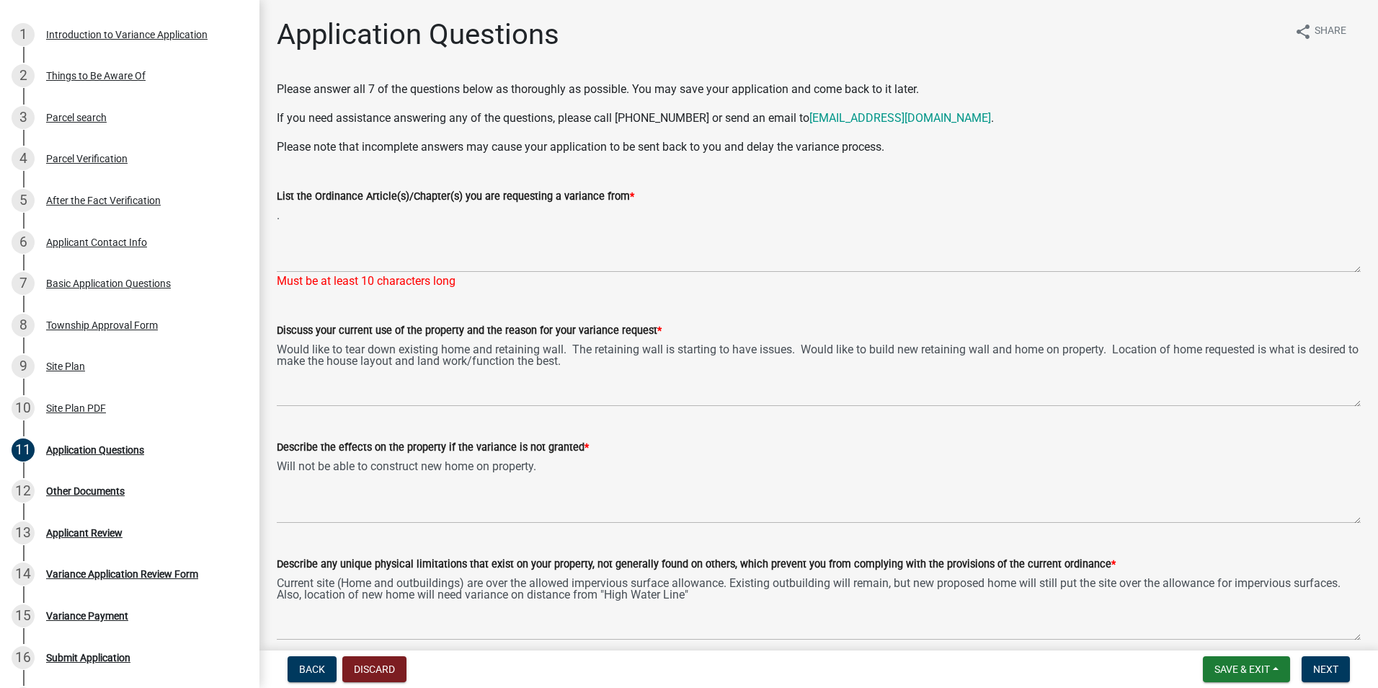
type textarea "No, it would not alter the character of the neighborhood, rather improve it. We…"
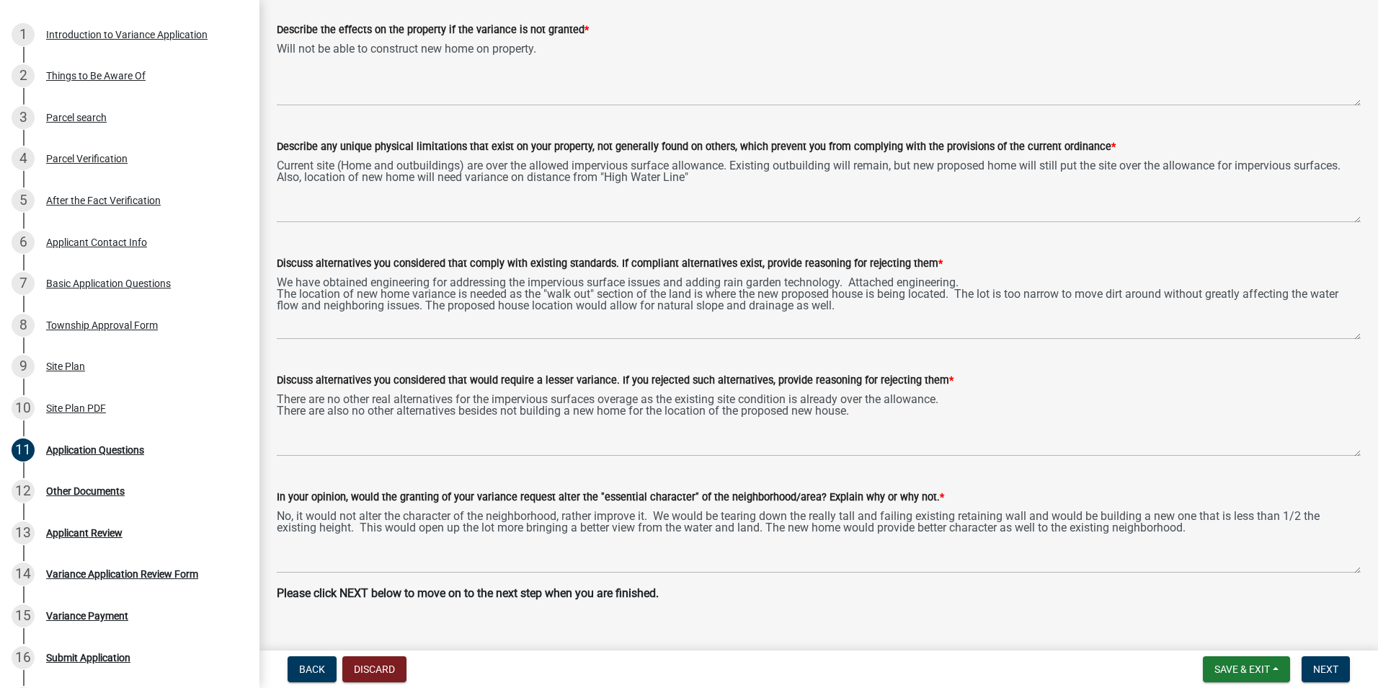
scroll to position [443, 0]
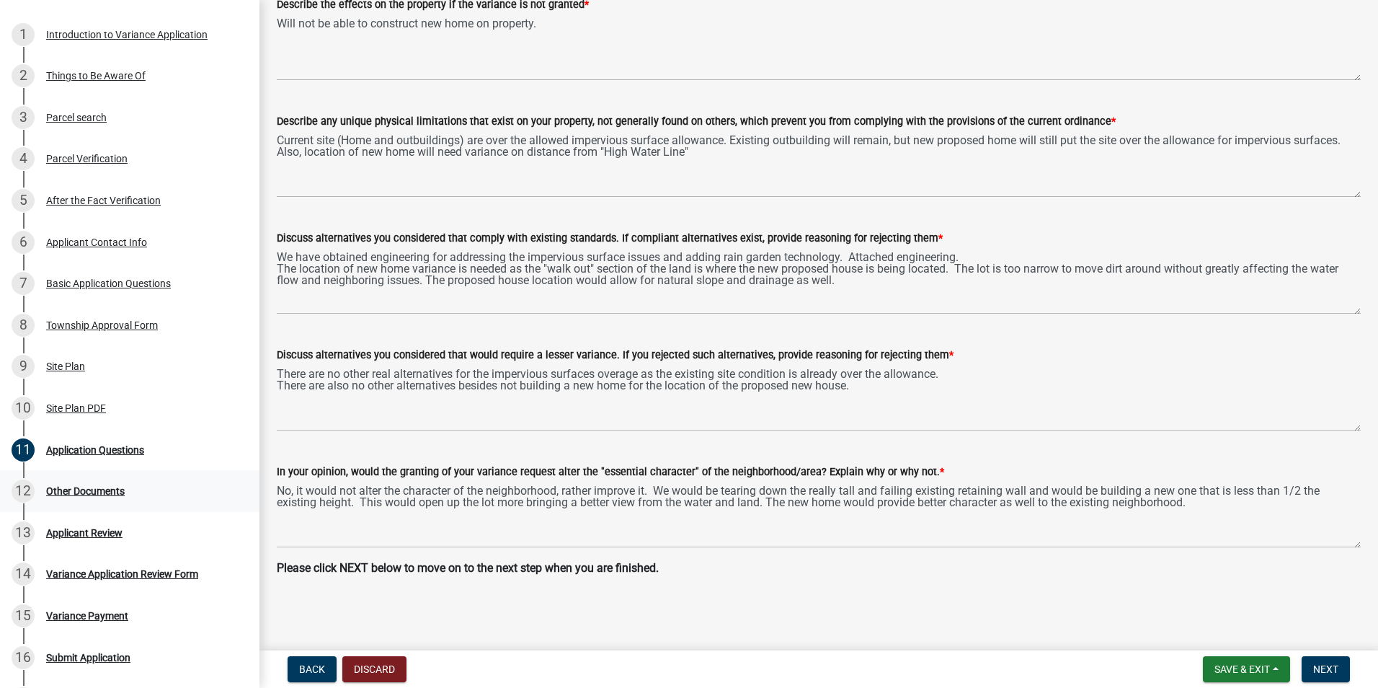
click at [86, 489] on div "Other Documents" at bounding box center [85, 491] width 79 height 10
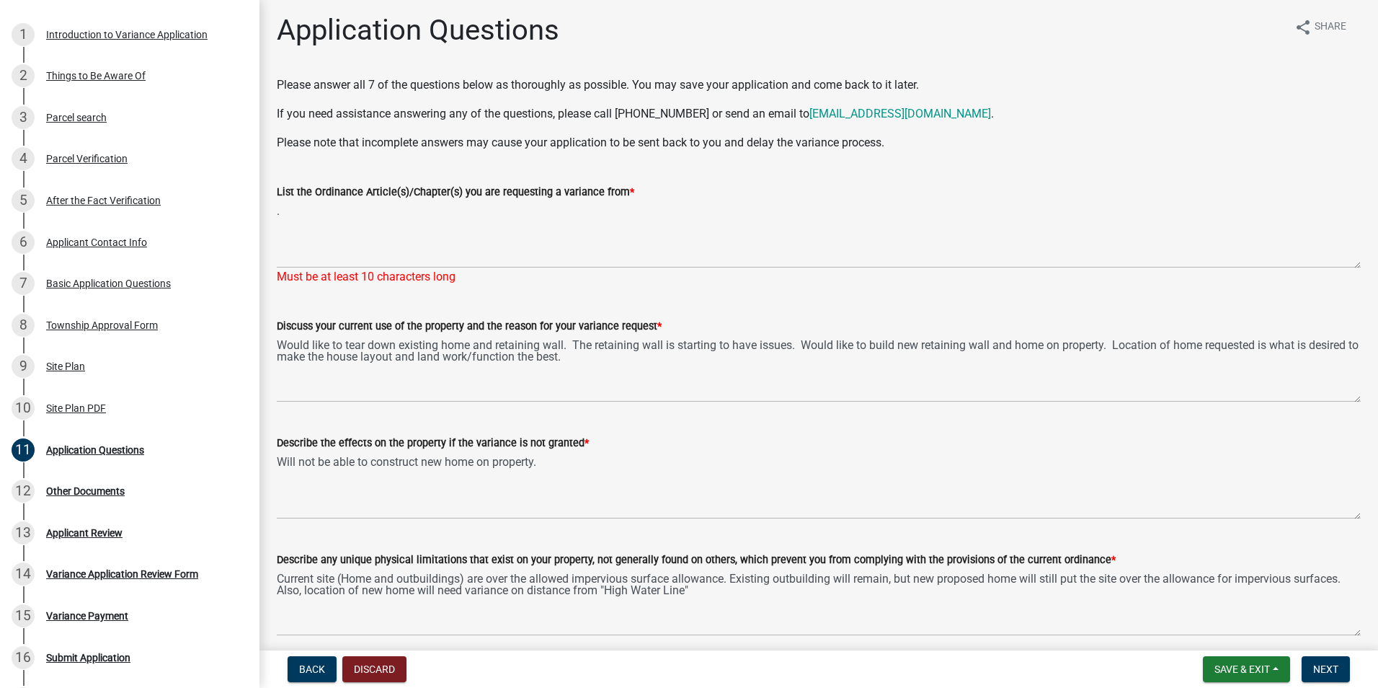
scroll to position [0, 0]
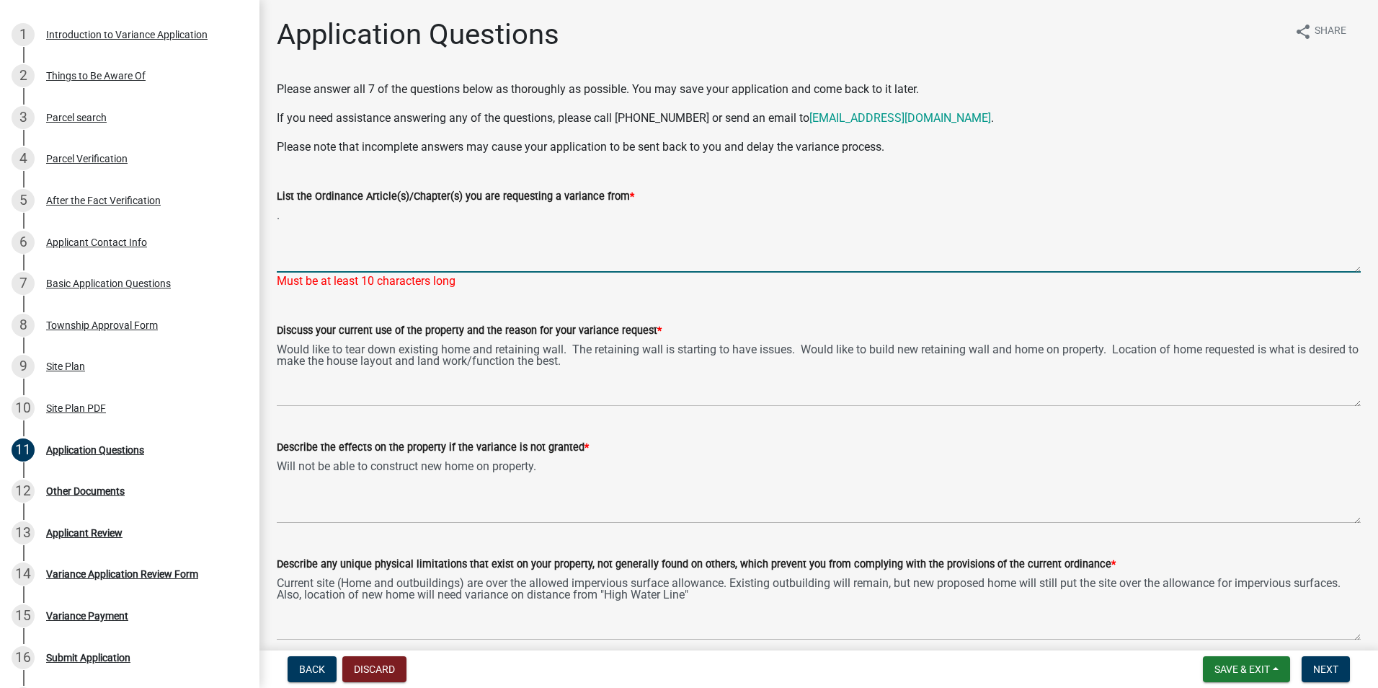
drag, startPoint x: 305, startPoint y: 220, endPoint x: 266, endPoint y: 220, distance: 38.9
click at [266, 220] on div "List the Ordinance Article(s)/Chapter(s) you are requesting a variance from * .…" at bounding box center [819, 228] width 1106 height 123
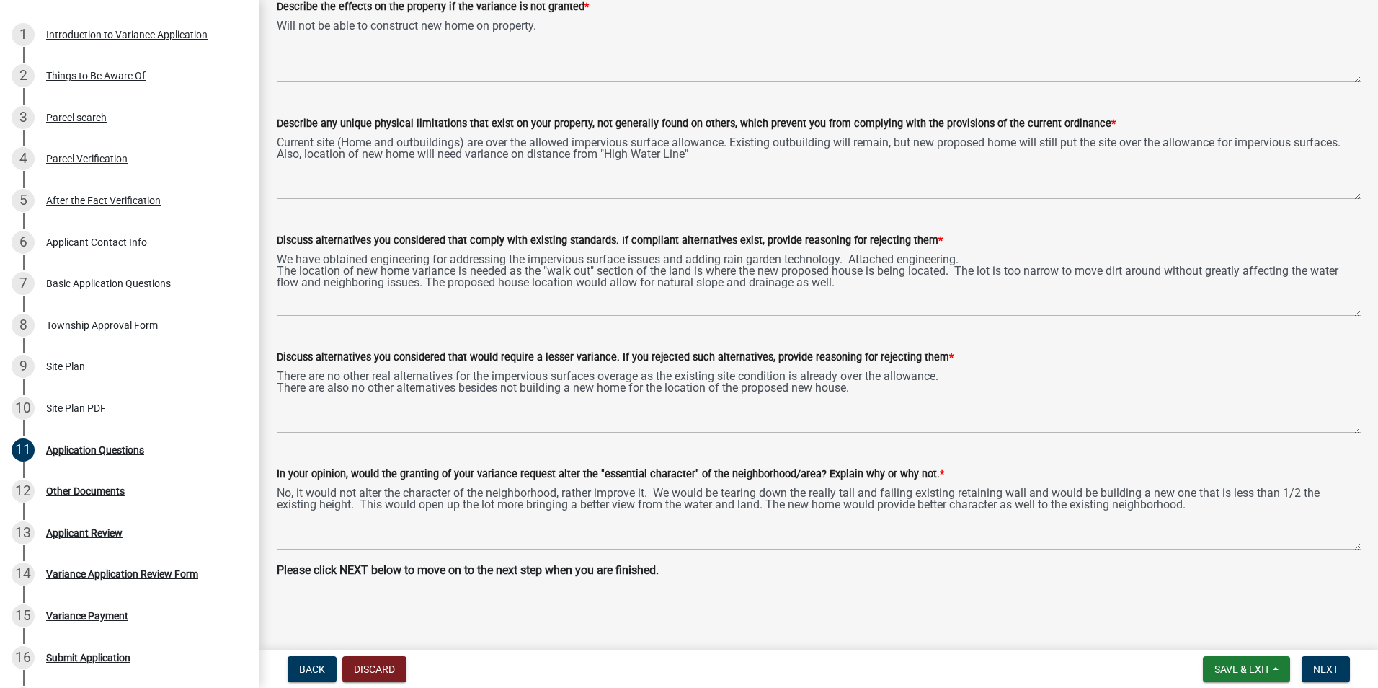
scroll to position [443, 0]
type textarea "Waiting on County to get back to me with the Articles/Chapters."
click at [1319, 664] on span "Next" at bounding box center [1325, 669] width 25 height 12
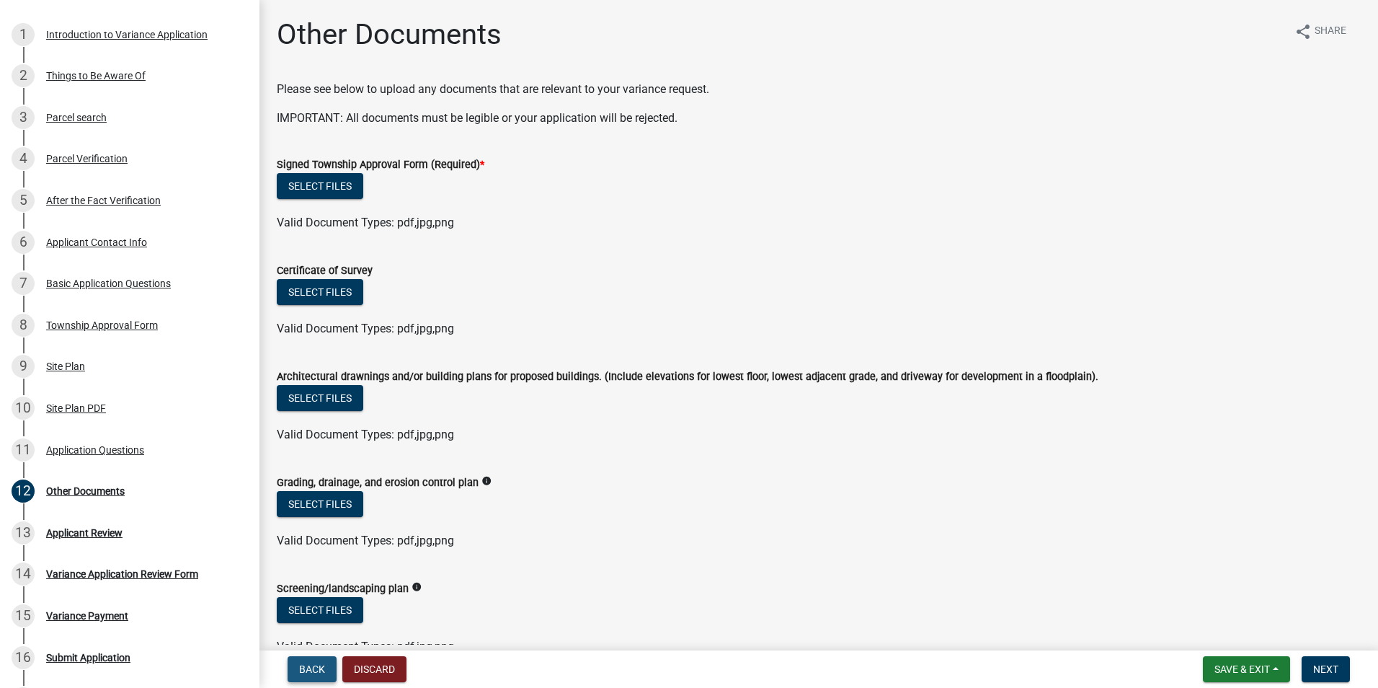
click at [314, 669] on span "Back" at bounding box center [312, 669] width 26 height 12
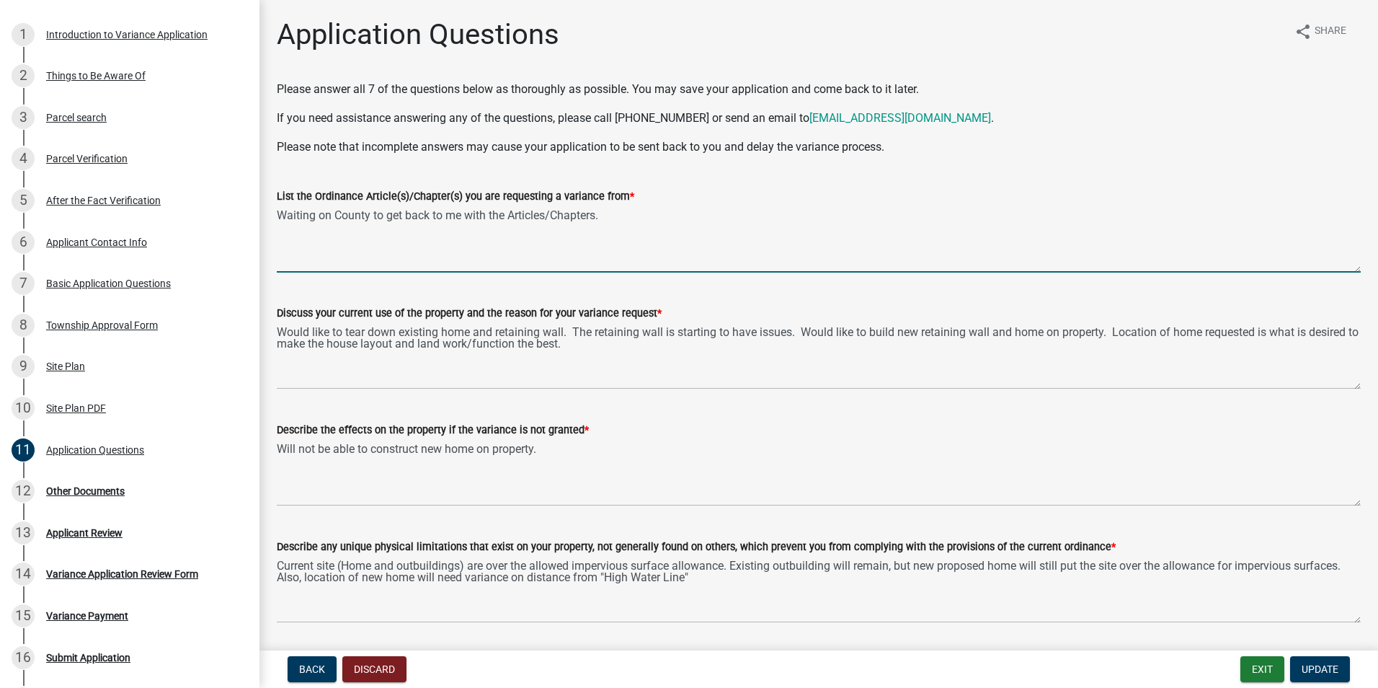
click at [359, 225] on textarea "Waiting on County to get back to me with the Articles/Chapters." at bounding box center [819, 239] width 1084 height 68
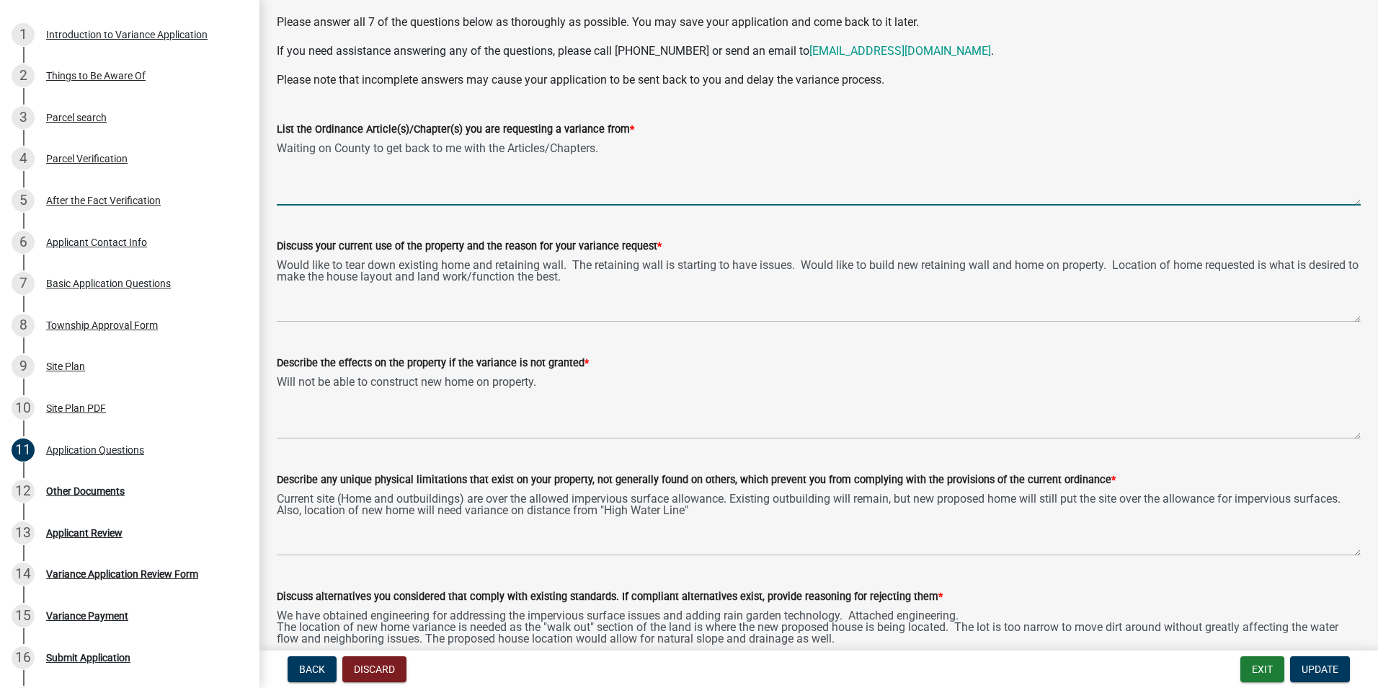
scroll to position [66, 0]
click at [1312, 669] on span "Update" at bounding box center [1320, 669] width 37 height 12
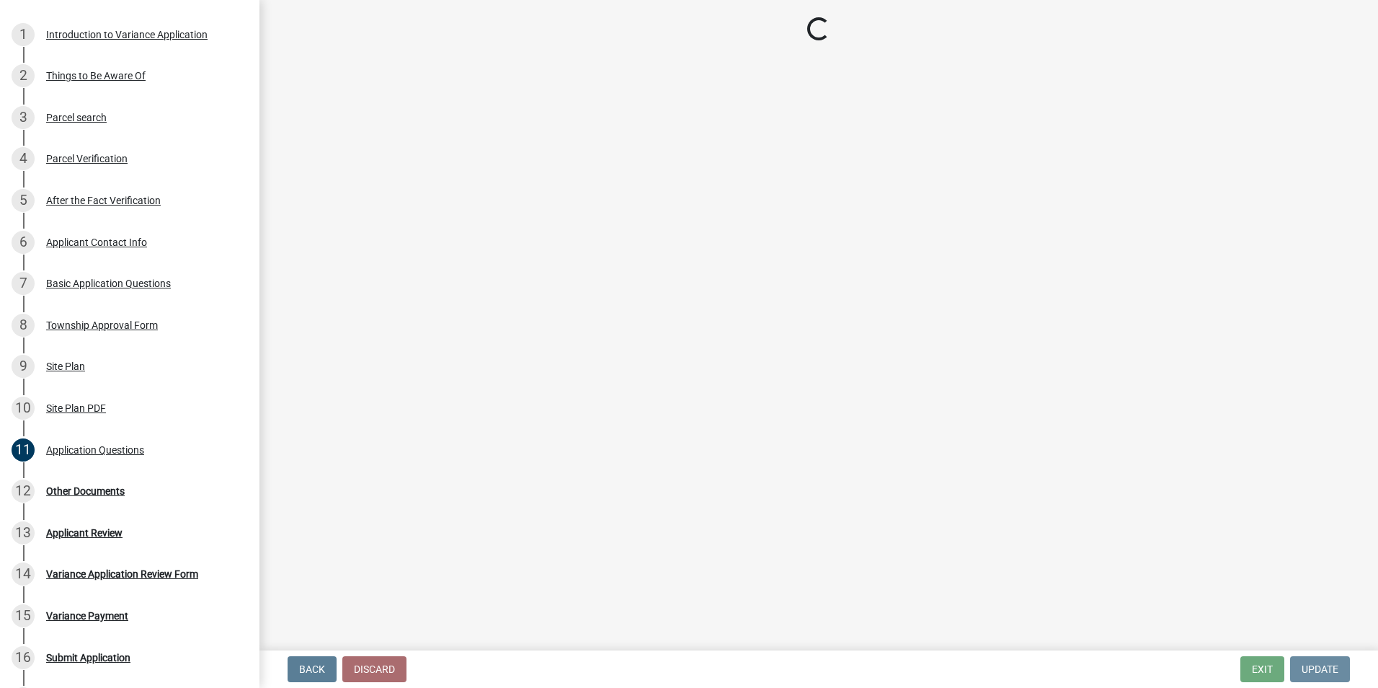
scroll to position [0, 0]
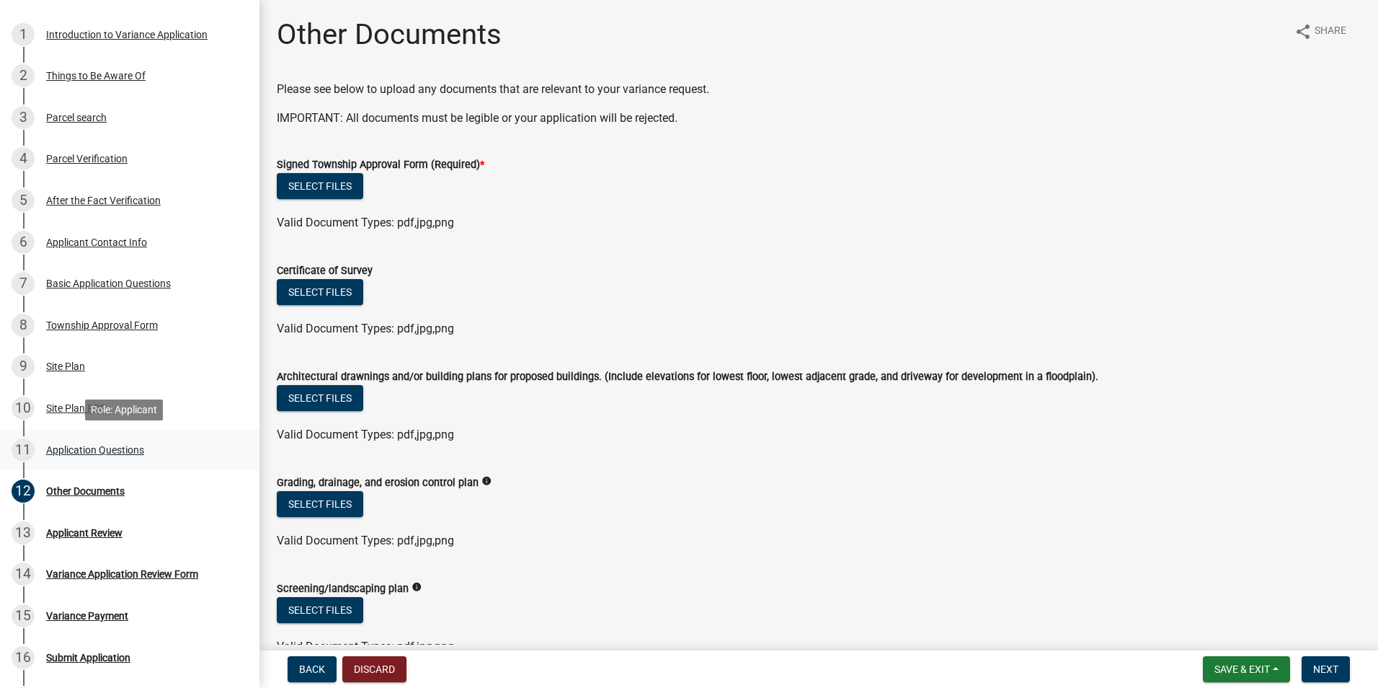
click at [120, 446] on div "Application Questions" at bounding box center [95, 450] width 98 height 10
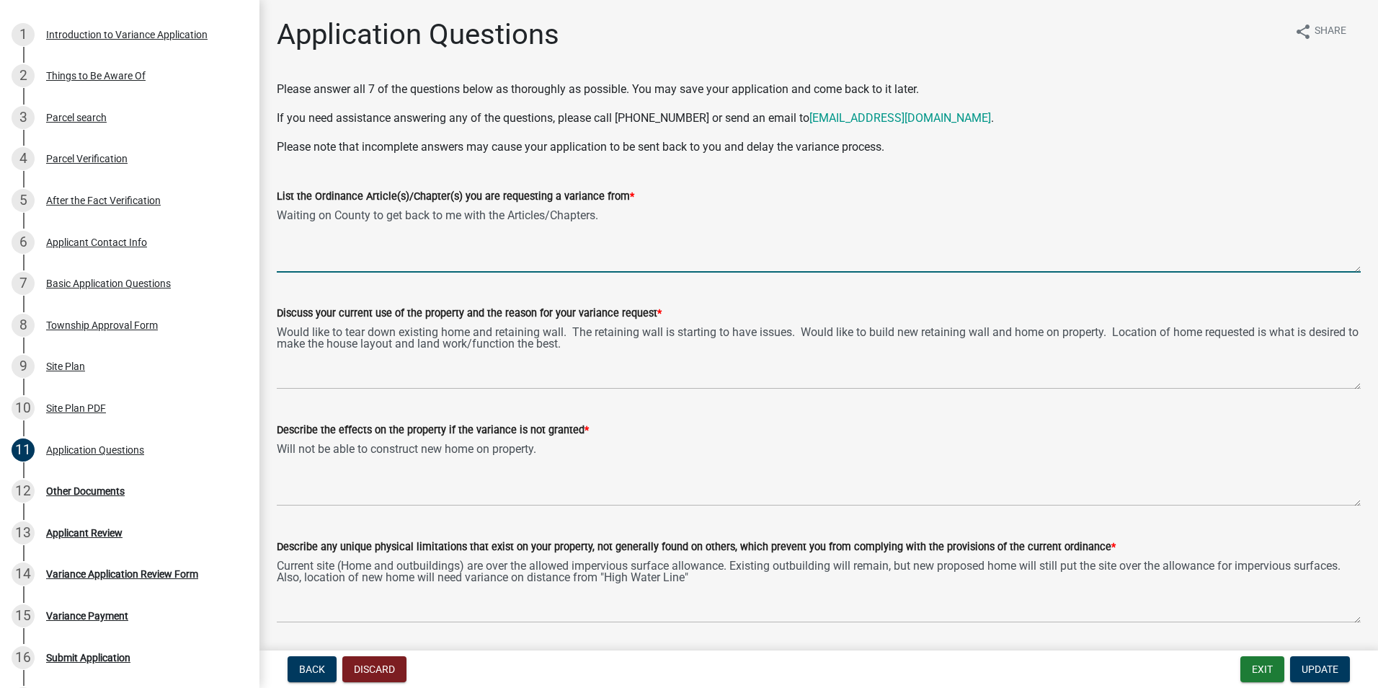
click at [476, 218] on textarea "Waiting on County to get back to me with the Articles/Chapters." at bounding box center [819, 239] width 1084 height 68
drag, startPoint x: 529, startPoint y: 213, endPoint x: 471, endPoint y: 216, distance: 57.7
click at [471, 216] on textarea "Waiting on County to get back to me with the Articles/Chapters." at bounding box center [819, 239] width 1084 height 68
click at [624, 221] on textarea "Waiting on County to get back to me with the Articles/Chapters." at bounding box center [819, 239] width 1084 height 68
type textarea "Waiting on County to get back to me with the Articles/Chapters."
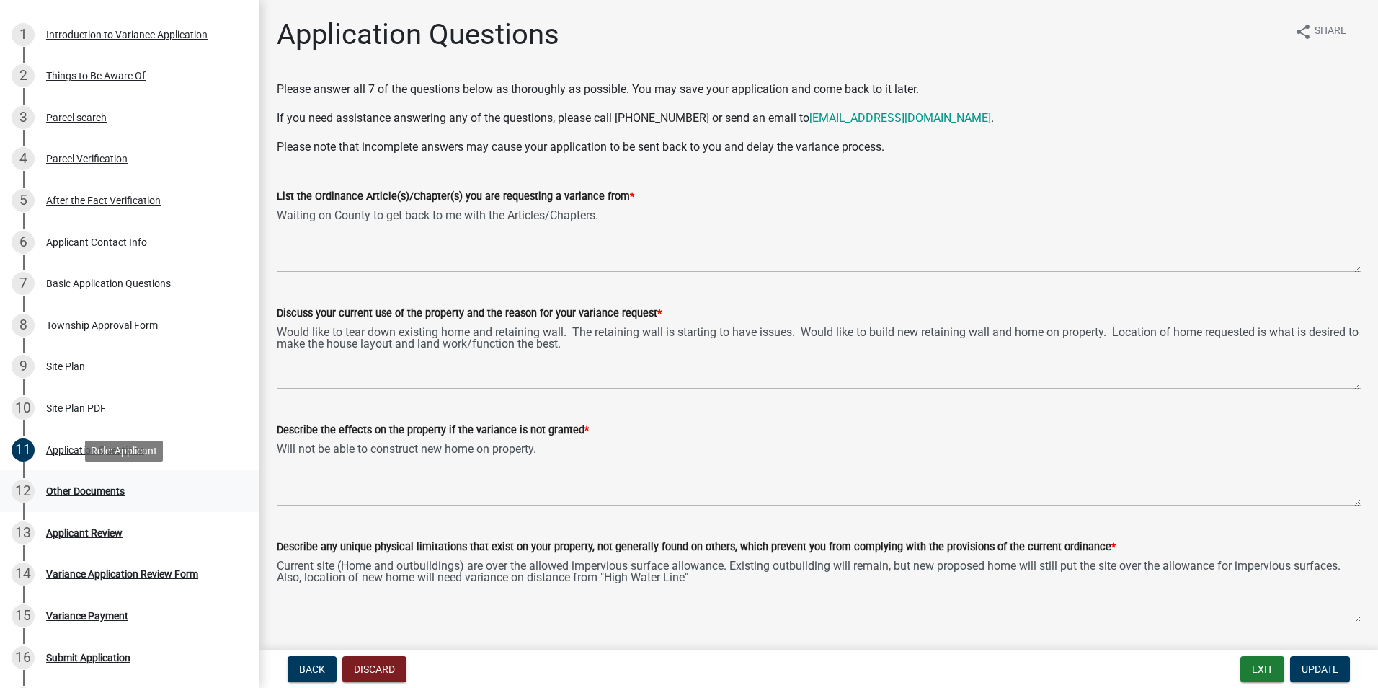
click at [105, 482] on div "12 Other Documents" at bounding box center [124, 490] width 225 height 23
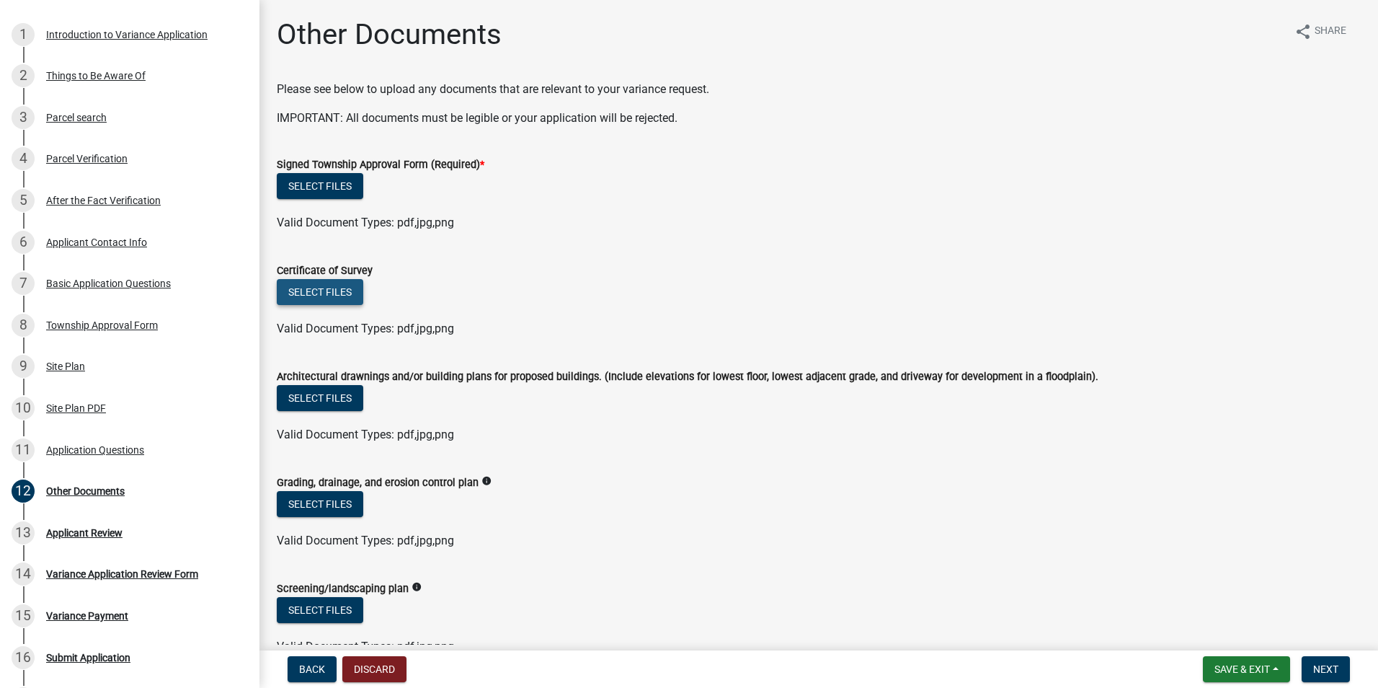
click at [337, 290] on button "Select files" at bounding box center [320, 292] width 86 height 26
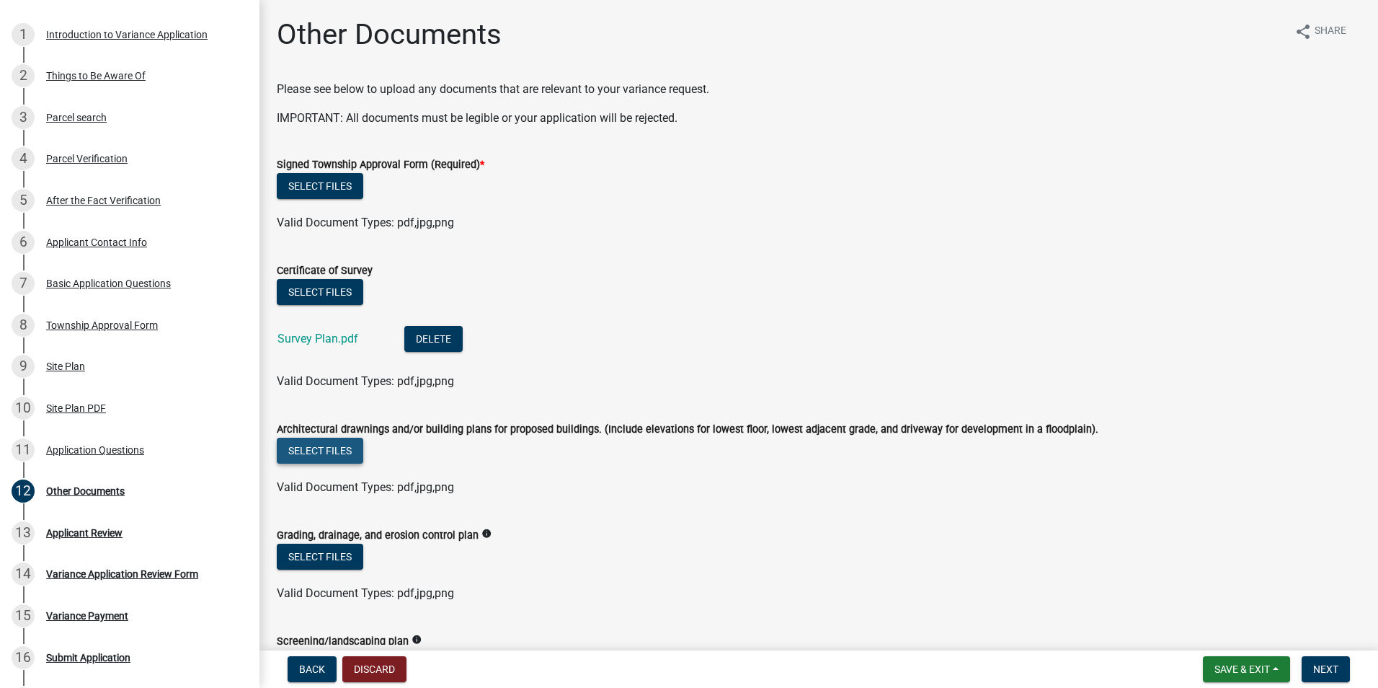
click at [343, 454] on button "Select files" at bounding box center [320, 450] width 86 height 26
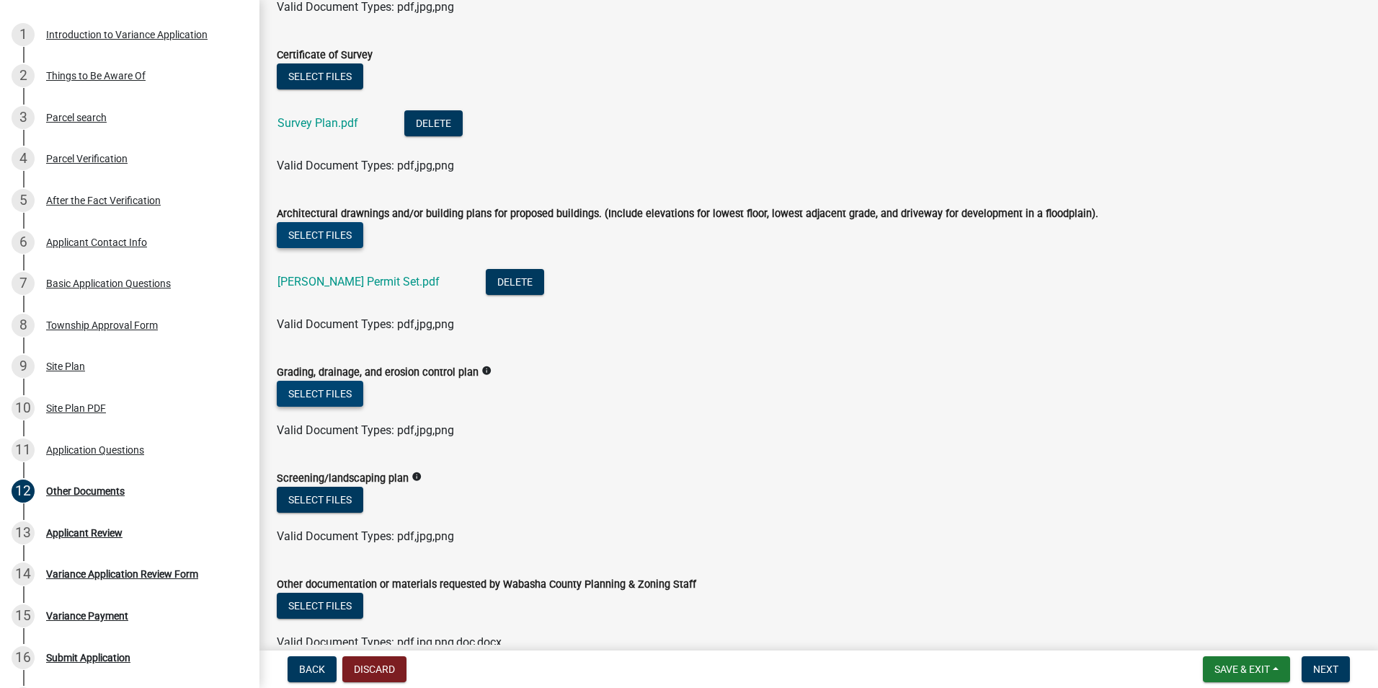
scroll to position [216, 0]
click at [342, 386] on button "Select files" at bounding box center [320, 393] width 86 height 26
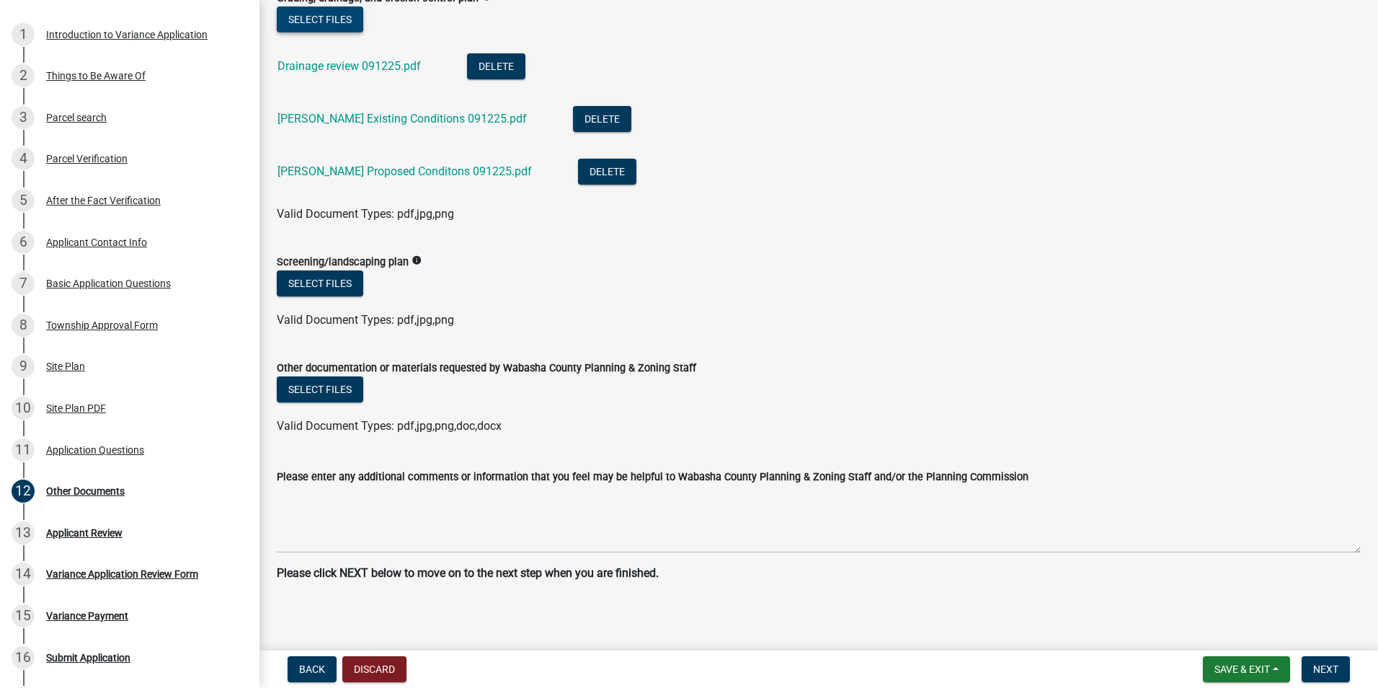
scroll to position [595, 0]
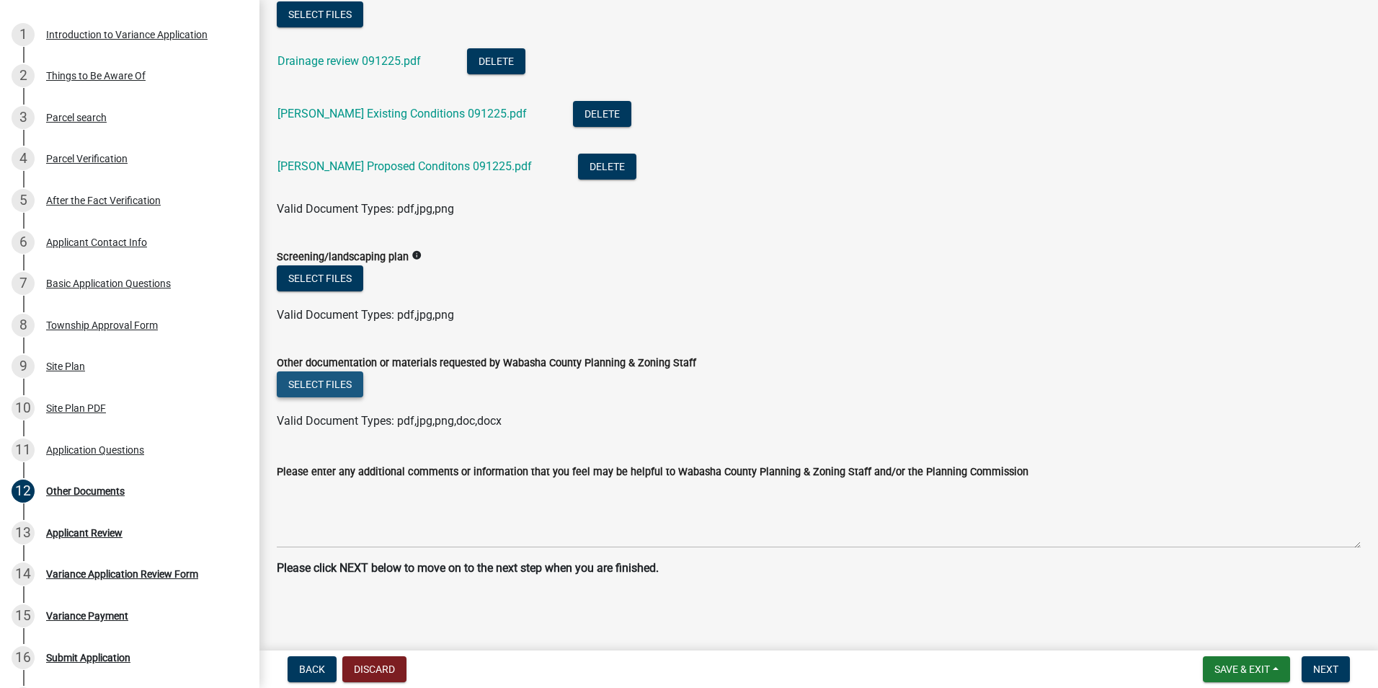
click at [336, 385] on button "Select files" at bounding box center [320, 384] width 86 height 26
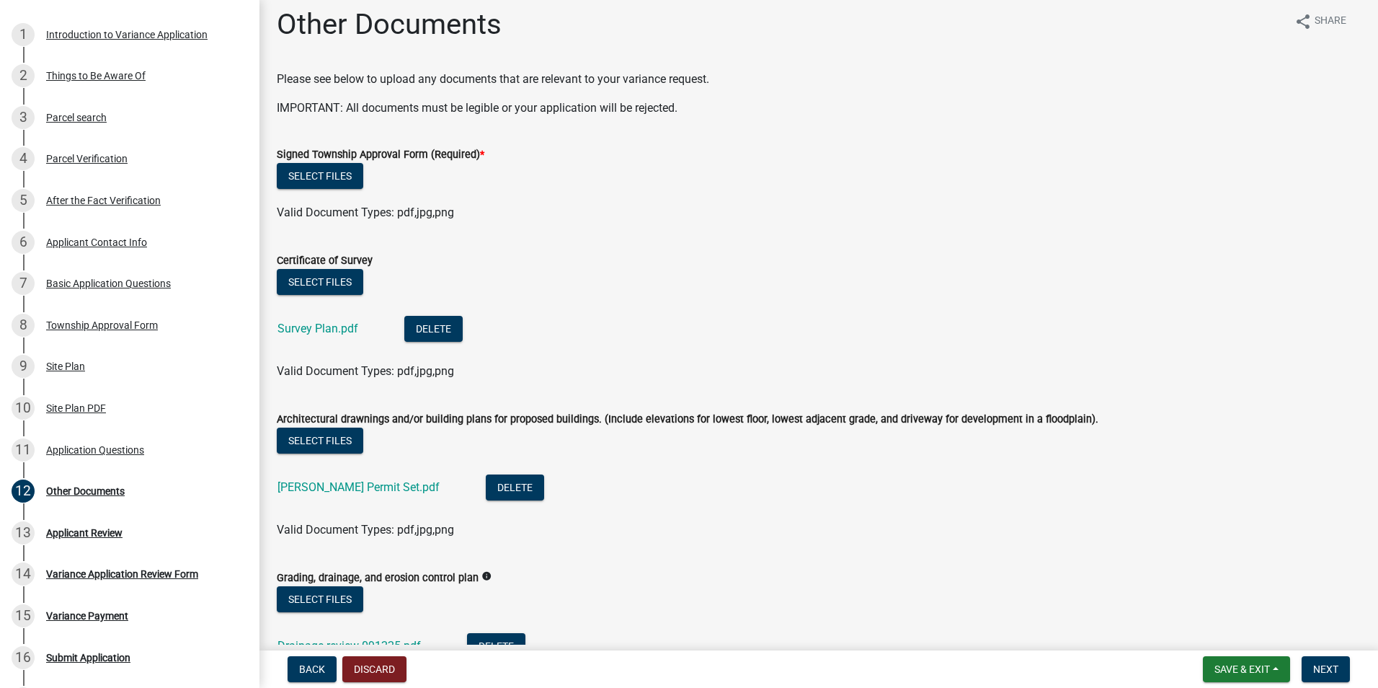
scroll to position [0, 0]
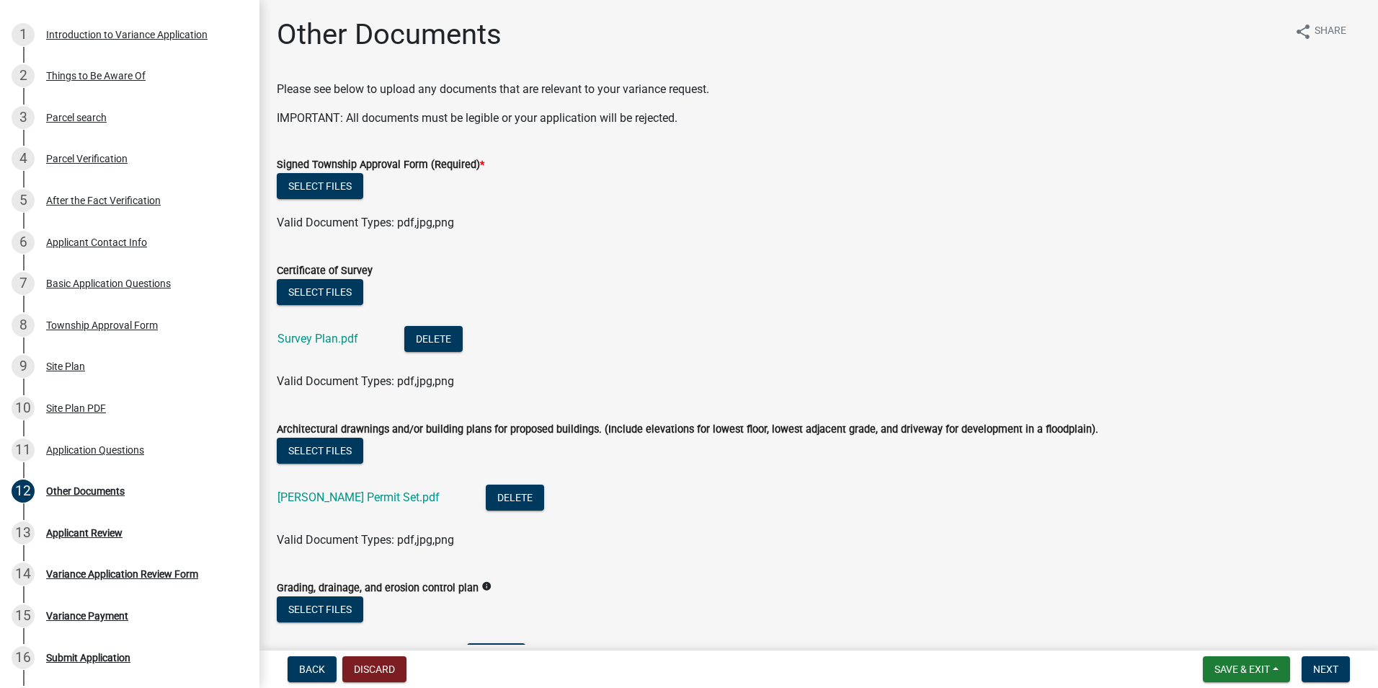
click at [724, 355] on li "Survey Plan.pdf Delete" at bounding box center [819, 340] width 1084 height 53
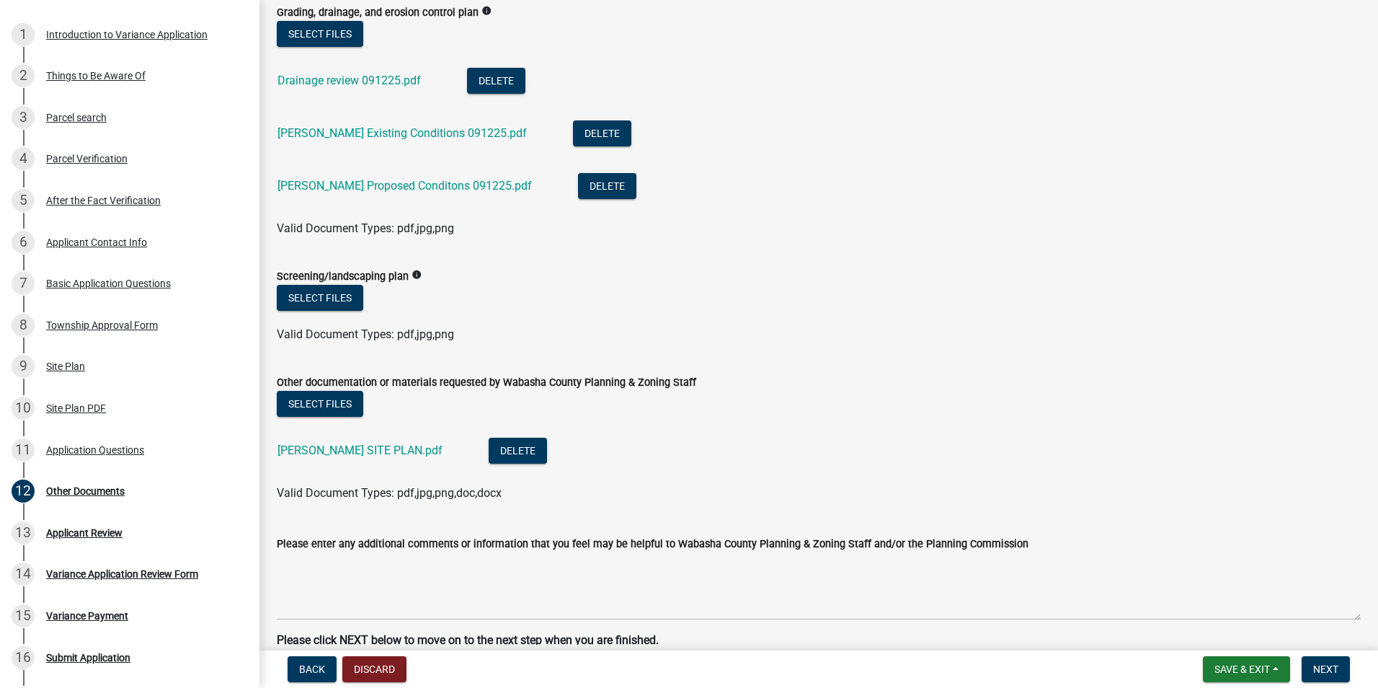
scroll to position [647, 0]
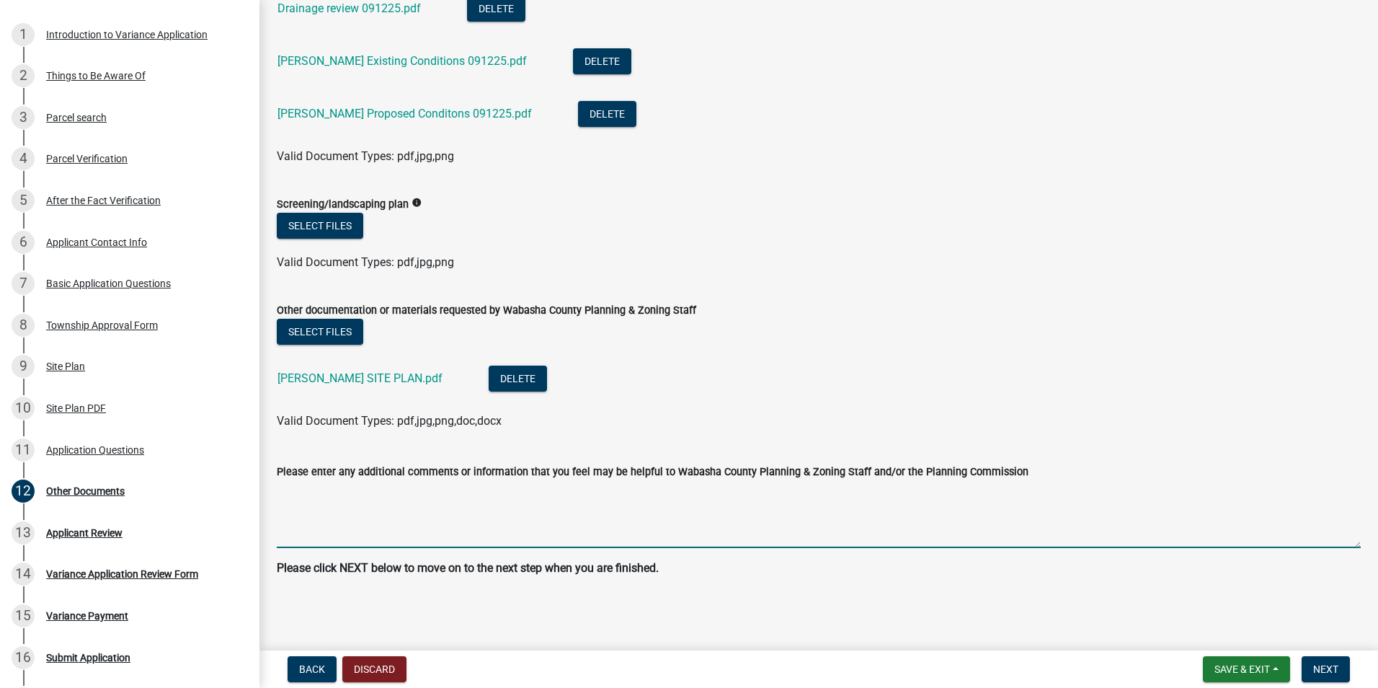
click at [403, 516] on textarea "Please enter any additional comments or information that you feel may be helpfu…" at bounding box center [819, 514] width 1084 height 68
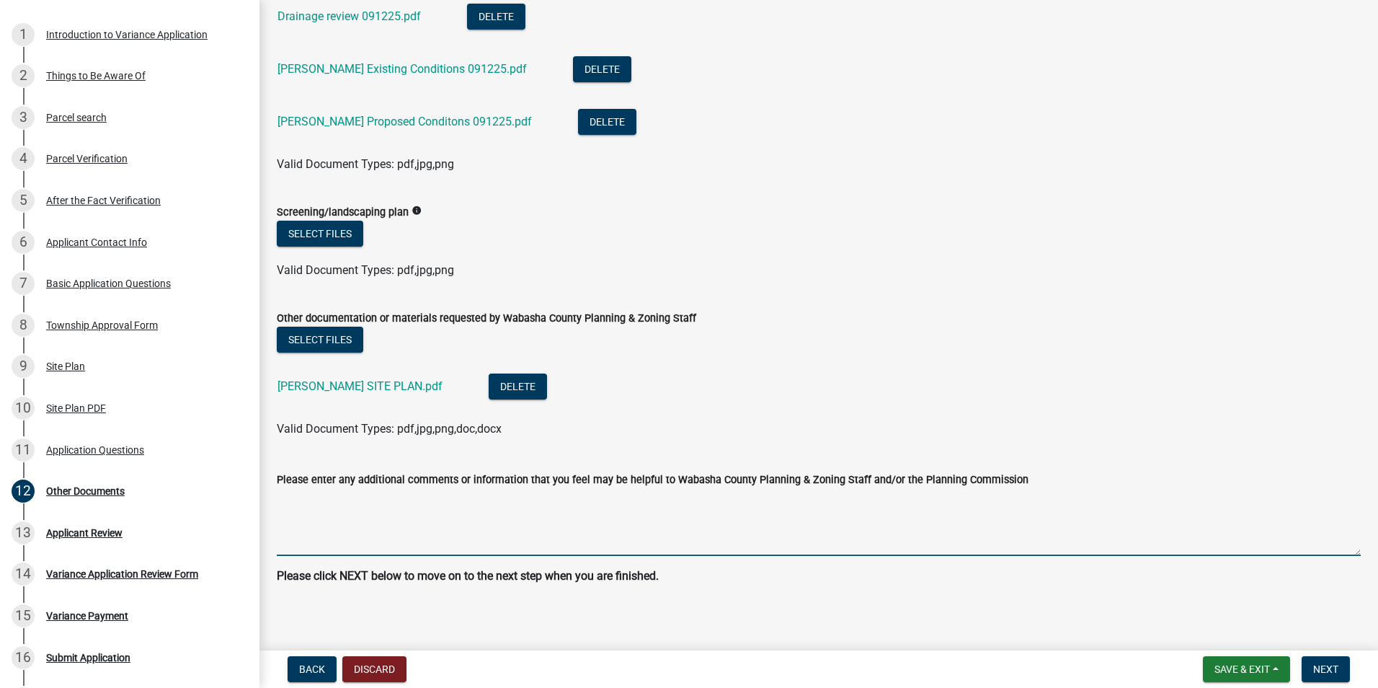
scroll to position [637, 0]
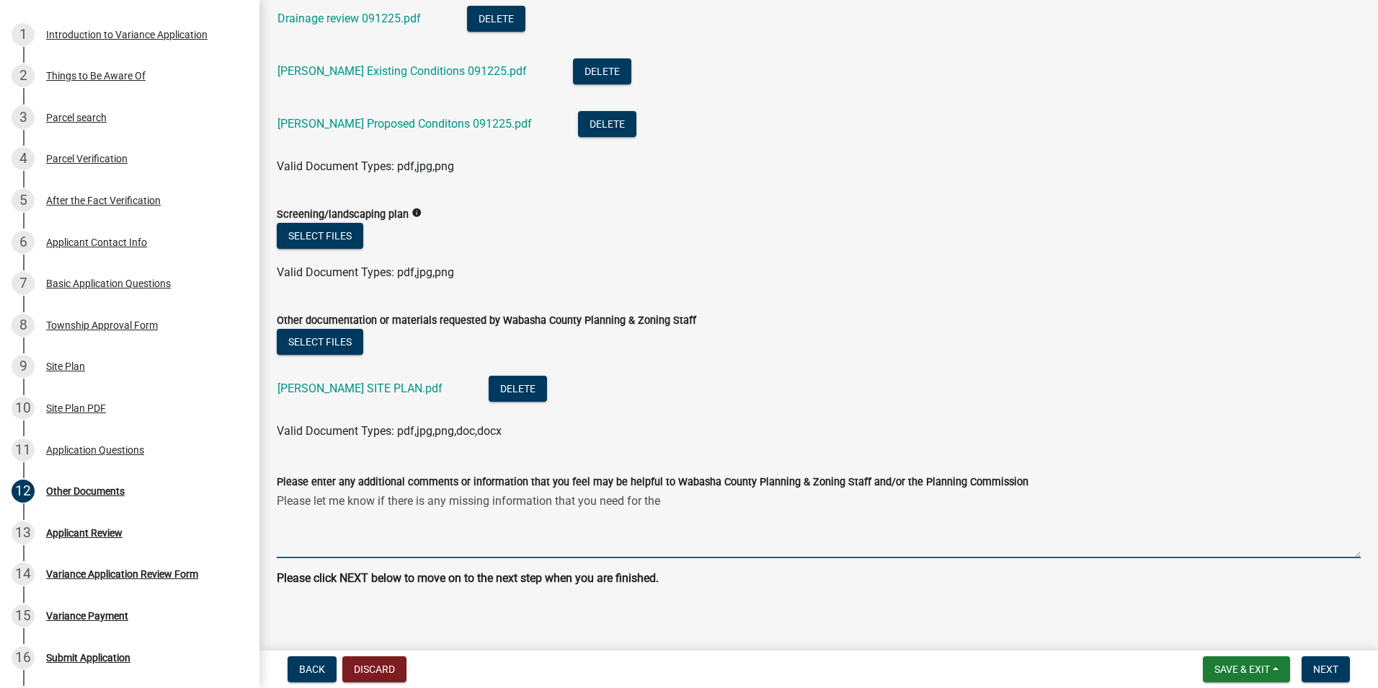
drag, startPoint x: 675, startPoint y: 504, endPoint x: 603, endPoint y: 500, distance: 72.2
click at [603, 500] on textarea "Please let me know if there is any missing information that you need for the" at bounding box center [819, 524] width 1084 height 68
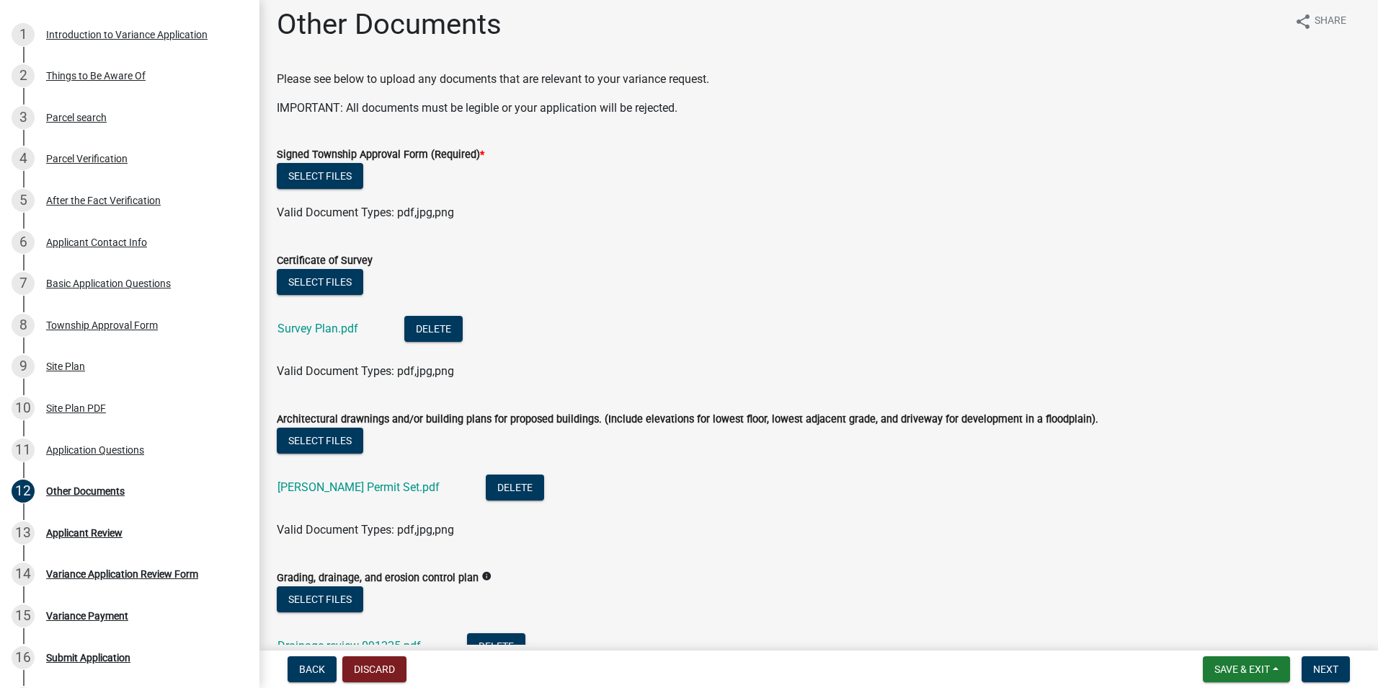
scroll to position [0, 0]
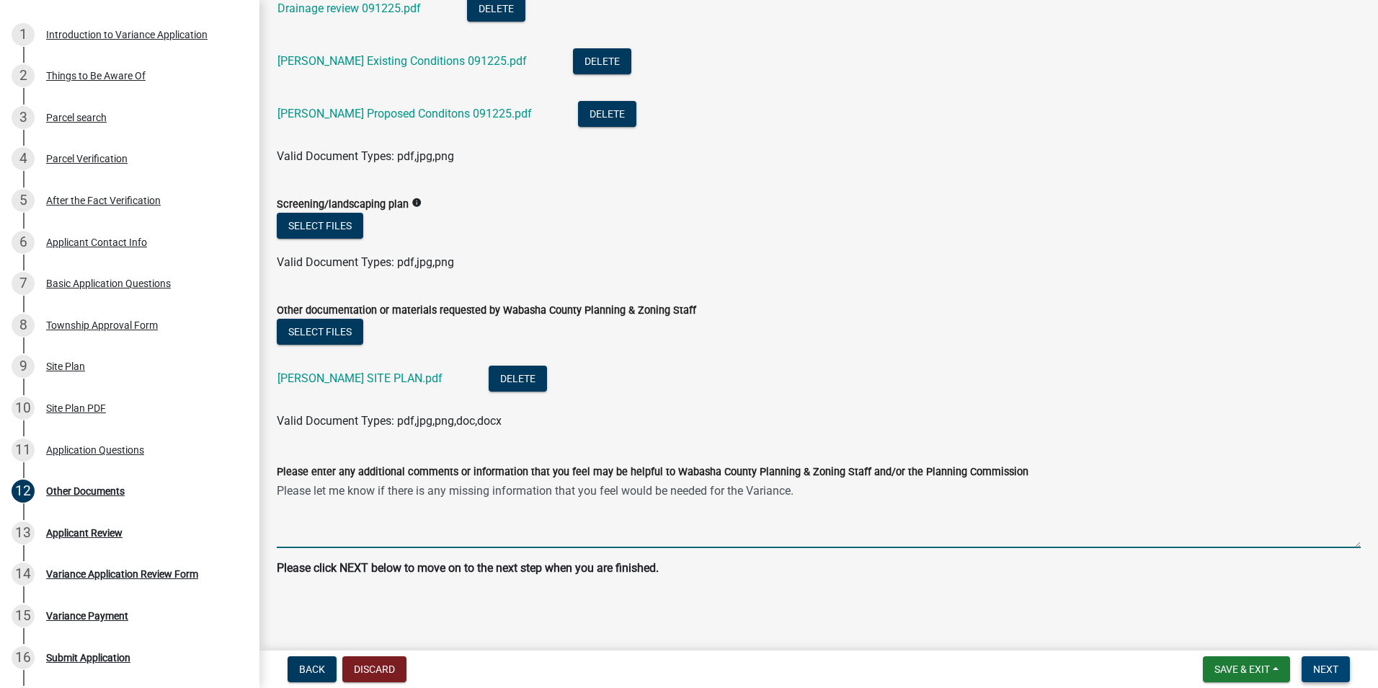
type textarea "Please let me know if there is any missing information that you feel would be n…"
click at [1336, 670] on span "Next" at bounding box center [1325, 669] width 25 height 12
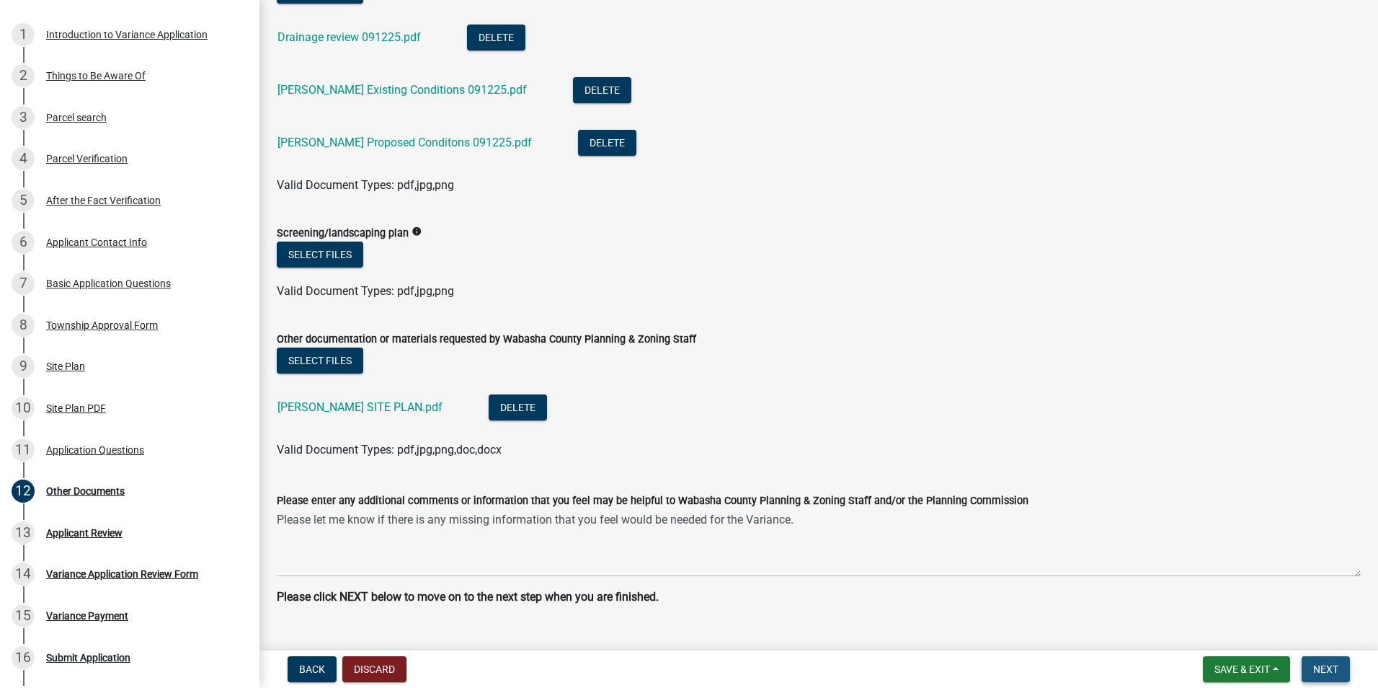
scroll to position [676, 0]
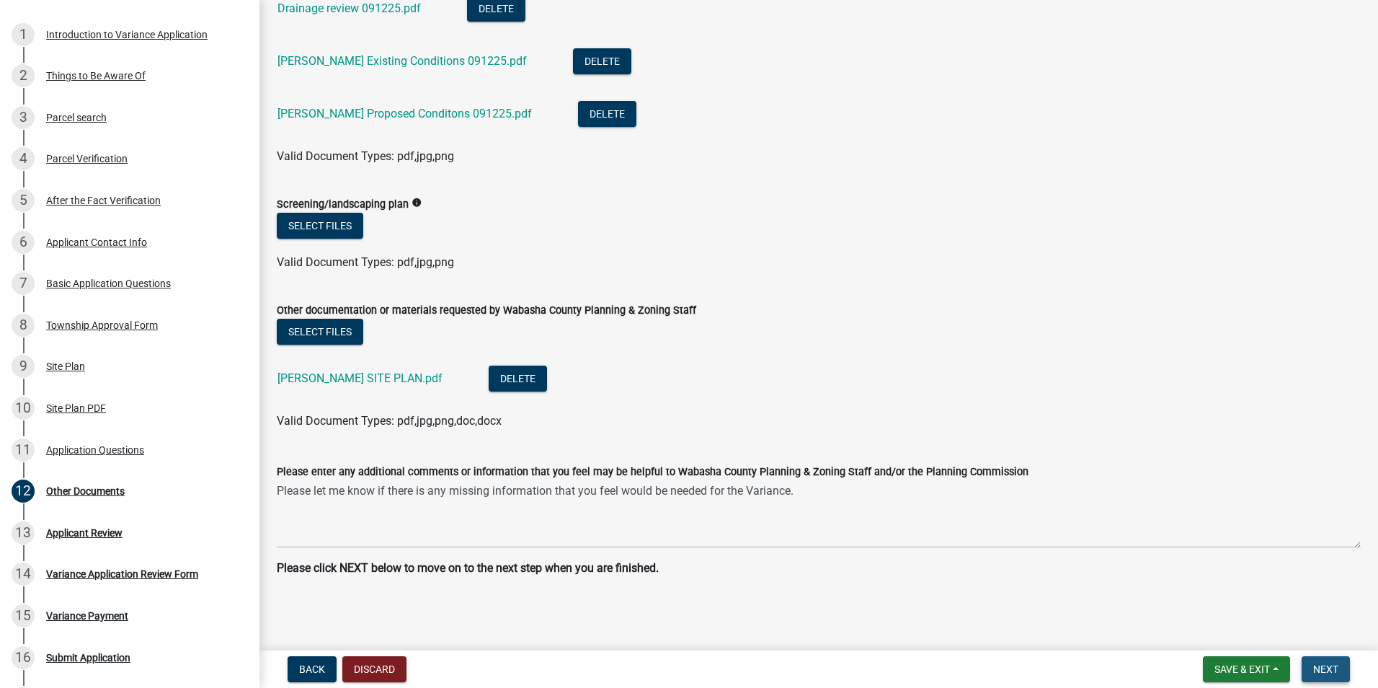
click at [1311, 661] on button "Next" at bounding box center [1326, 669] width 48 height 26
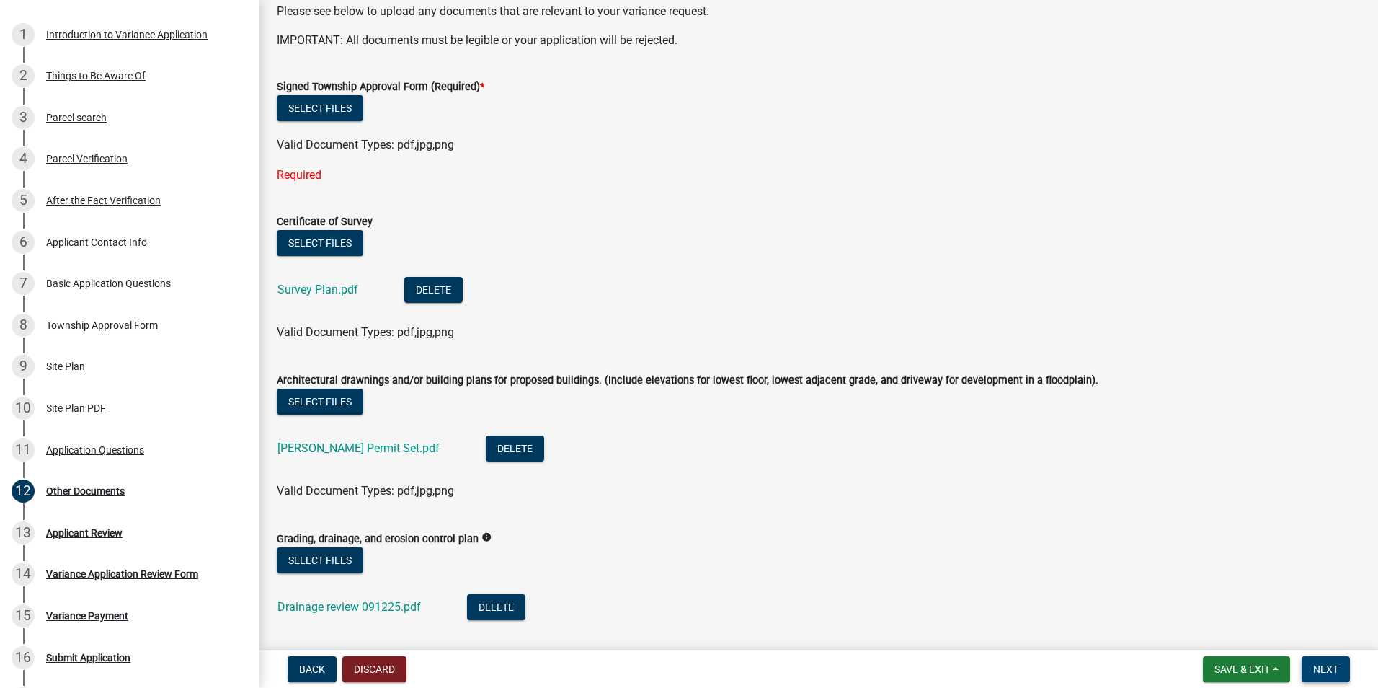
scroll to position [0, 0]
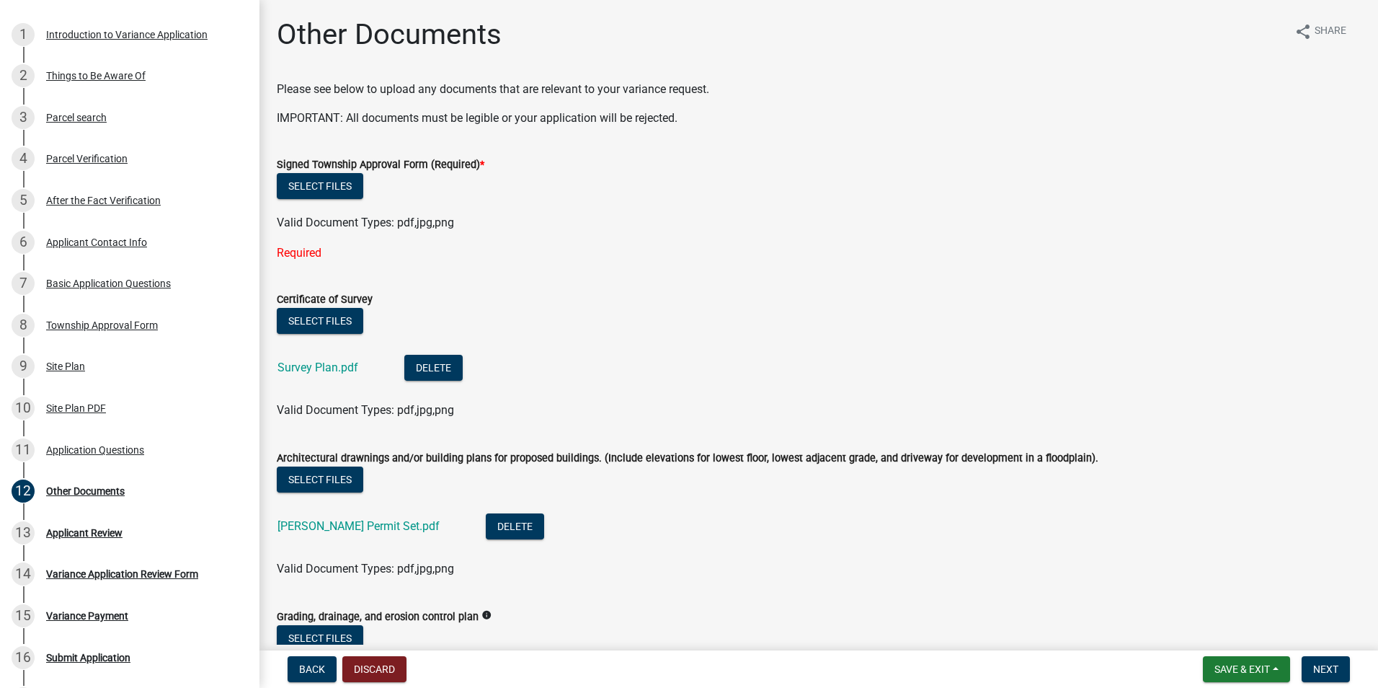
click at [899, 299] on div "Certificate of Survey" at bounding box center [819, 298] width 1084 height 17
click at [345, 185] on button "Select files" at bounding box center [320, 186] width 86 height 26
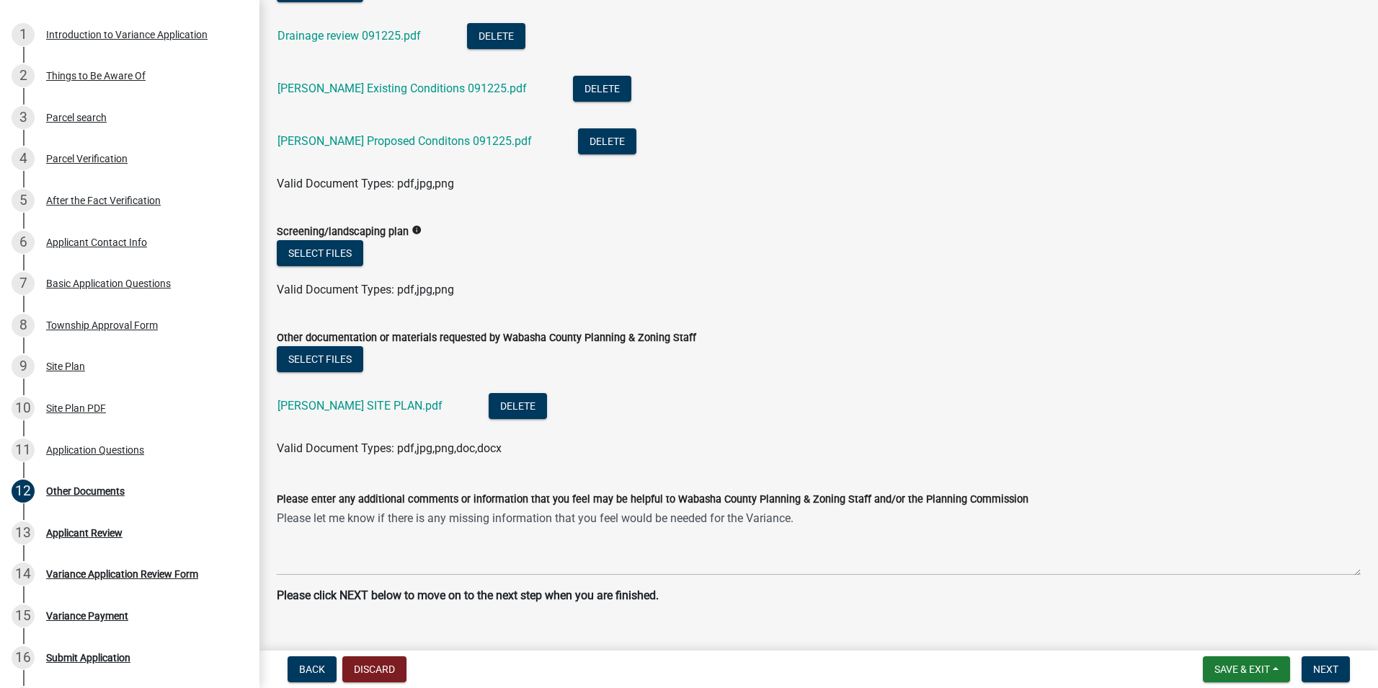
scroll to position [700, 0]
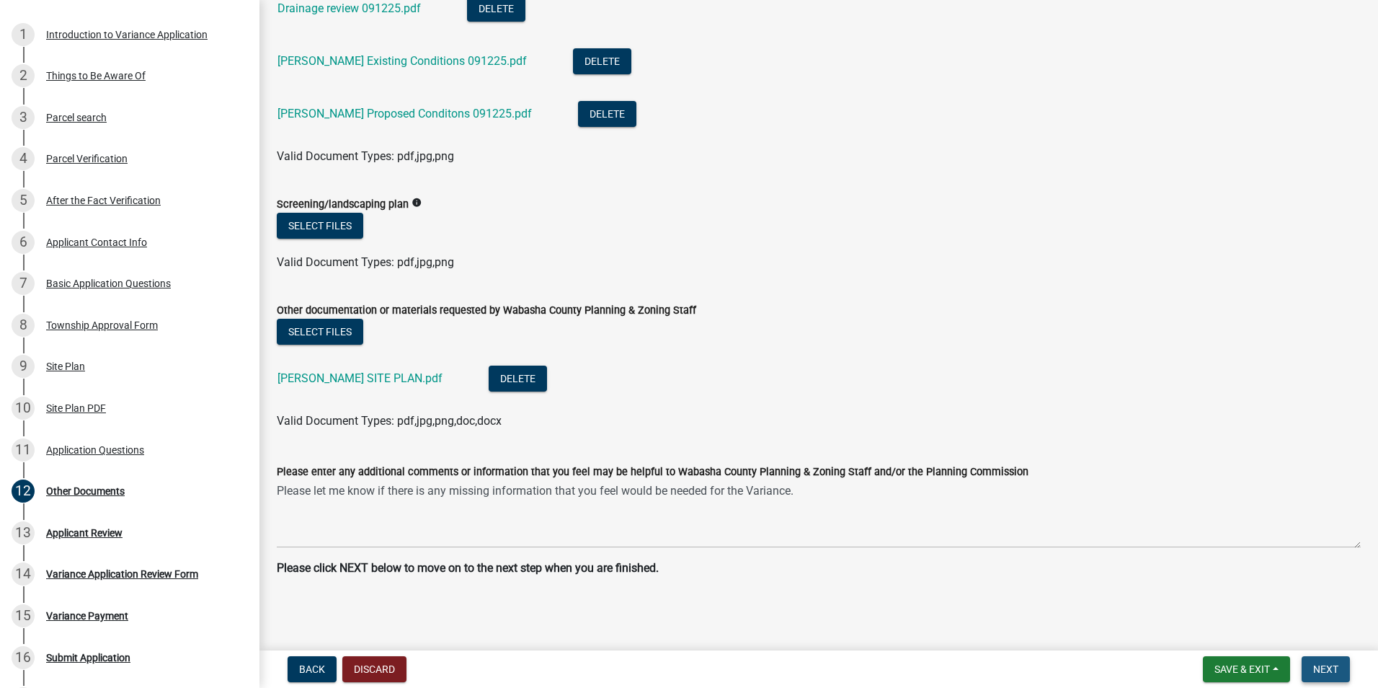
click at [1328, 667] on span "Next" at bounding box center [1325, 669] width 25 height 12
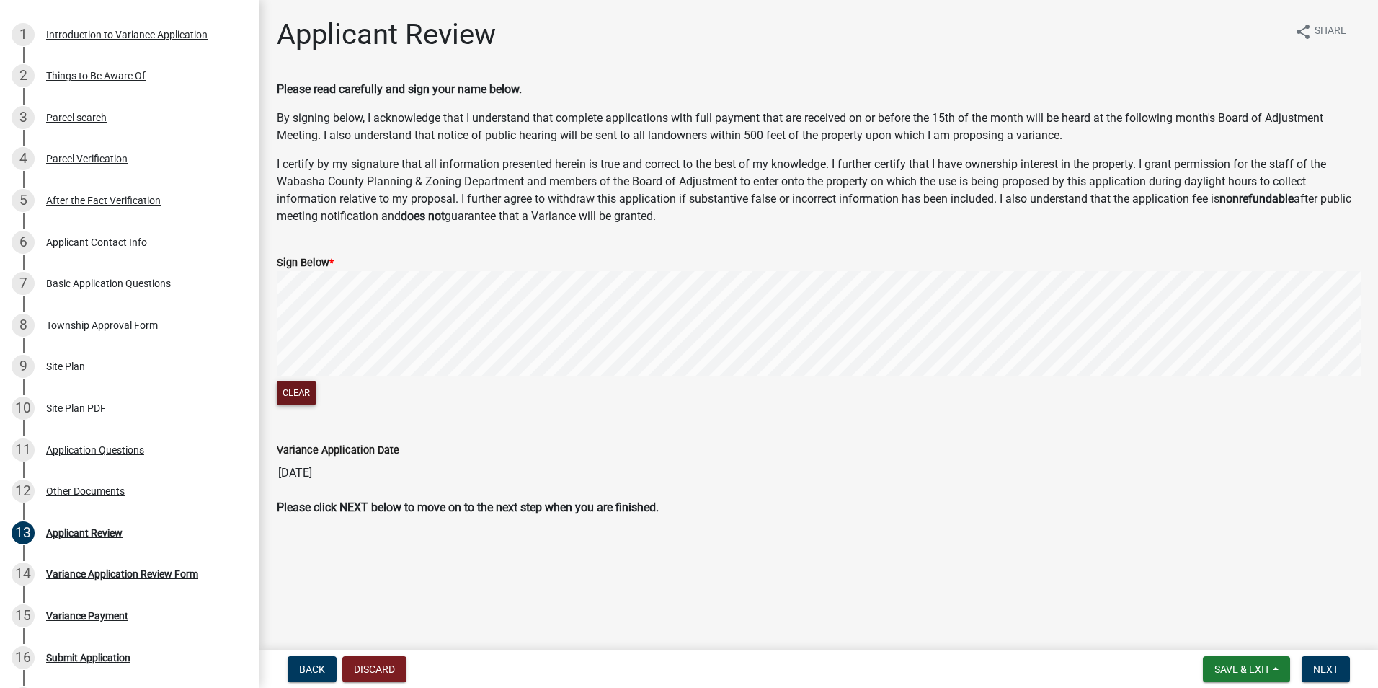
click at [299, 383] on button "Clear" at bounding box center [296, 393] width 39 height 24
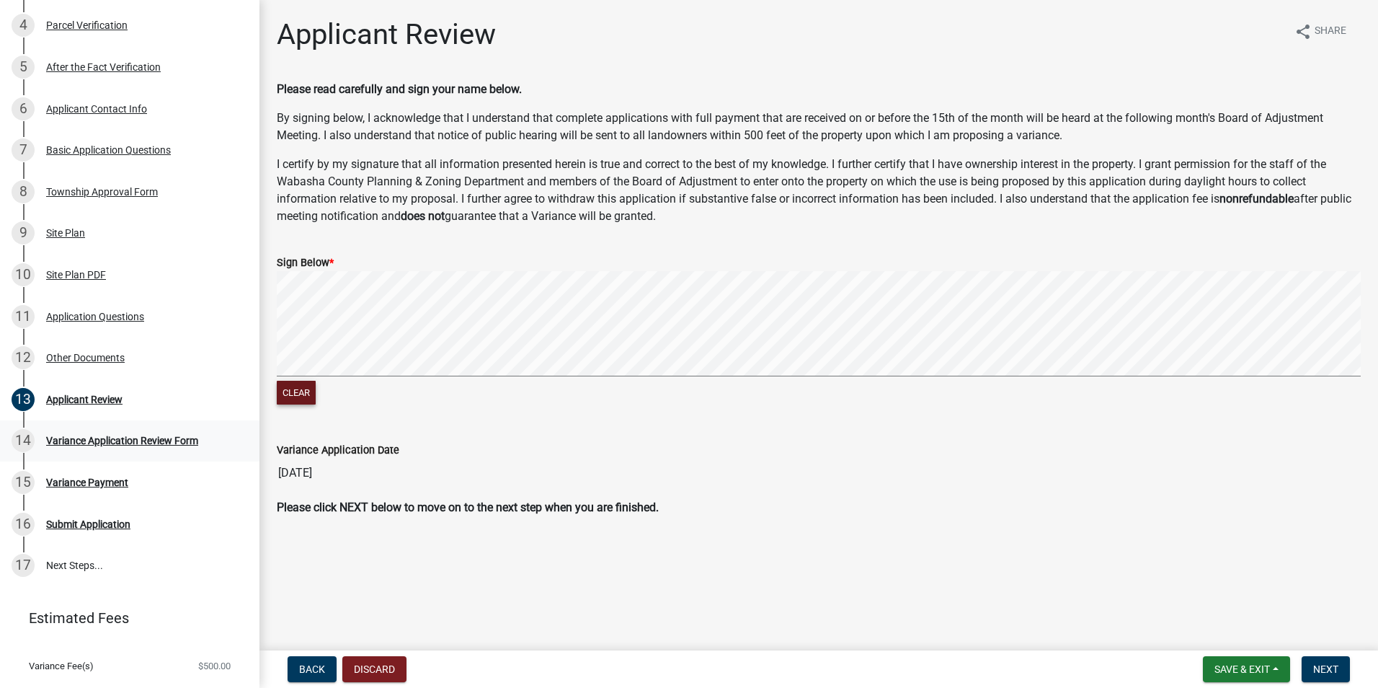
scroll to position [381, 0]
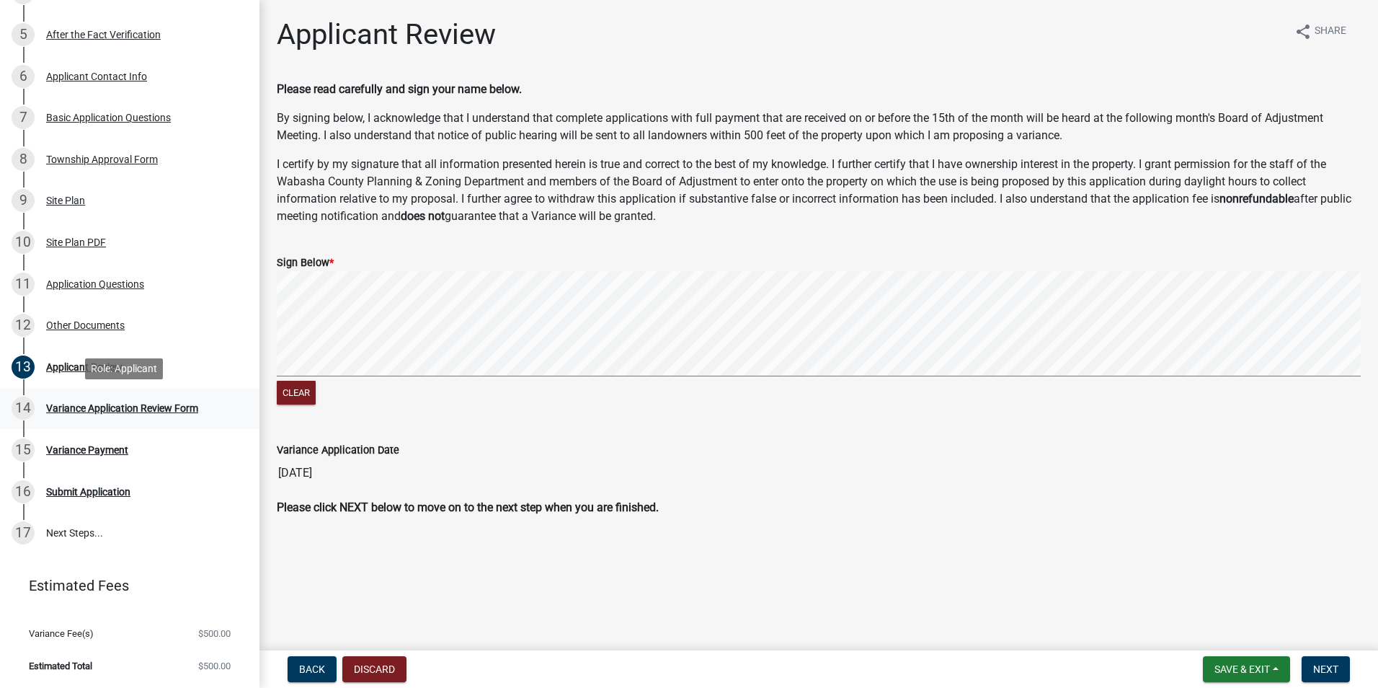
click at [131, 404] on div "Variance Application Review Form" at bounding box center [122, 408] width 152 height 10
click at [66, 367] on div "Applicant Review" at bounding box center [84, 367] width 76 height 10
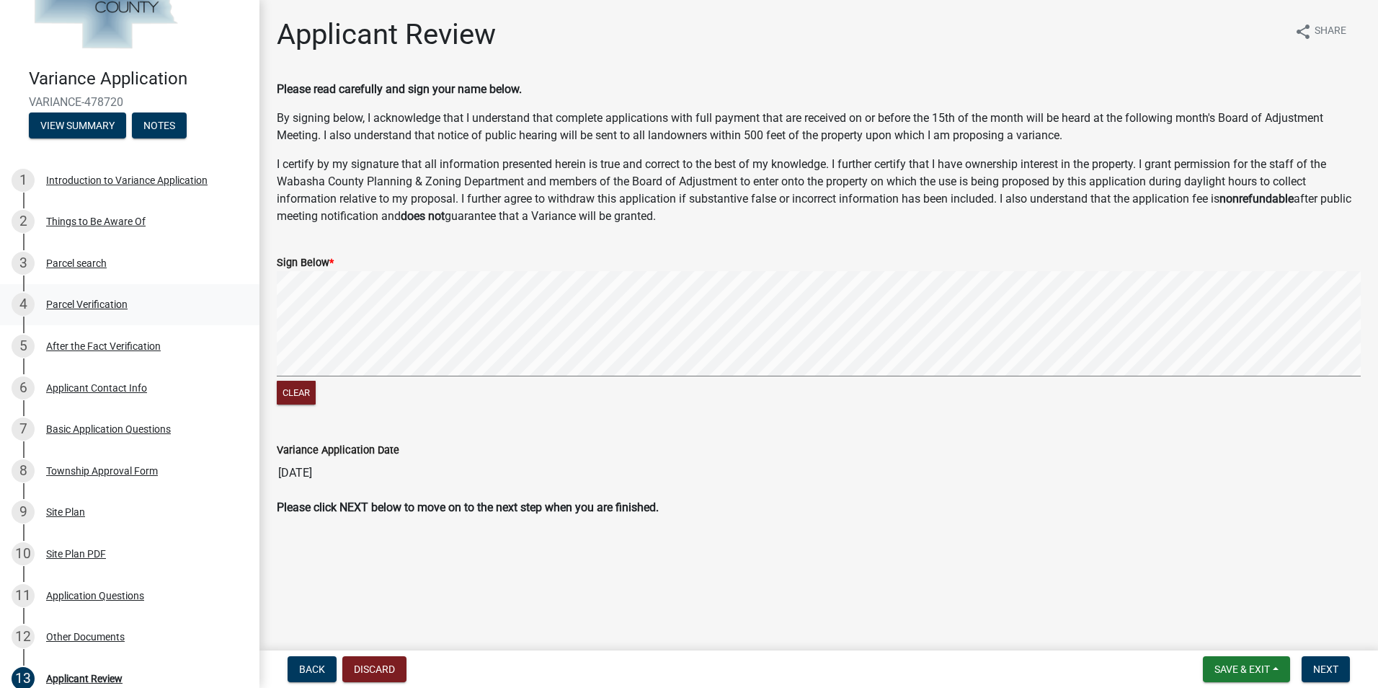
scroll to position [71, 0]
click at [378, 401] on div "Clear" at bounding box center [819, 339] width 1084 height 137
click at [1322, 666] on span "Next" at bounding box center [1325, 669] width 25 height 12
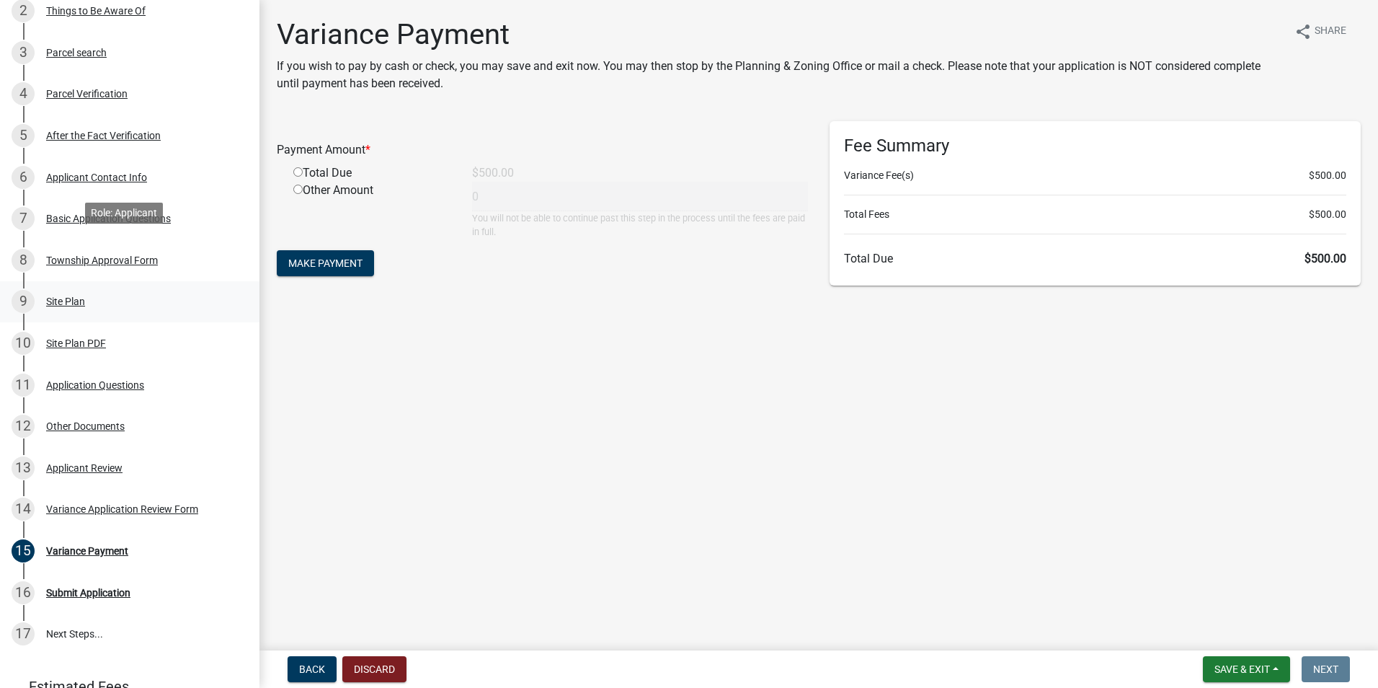
scroll to position [381, 0]
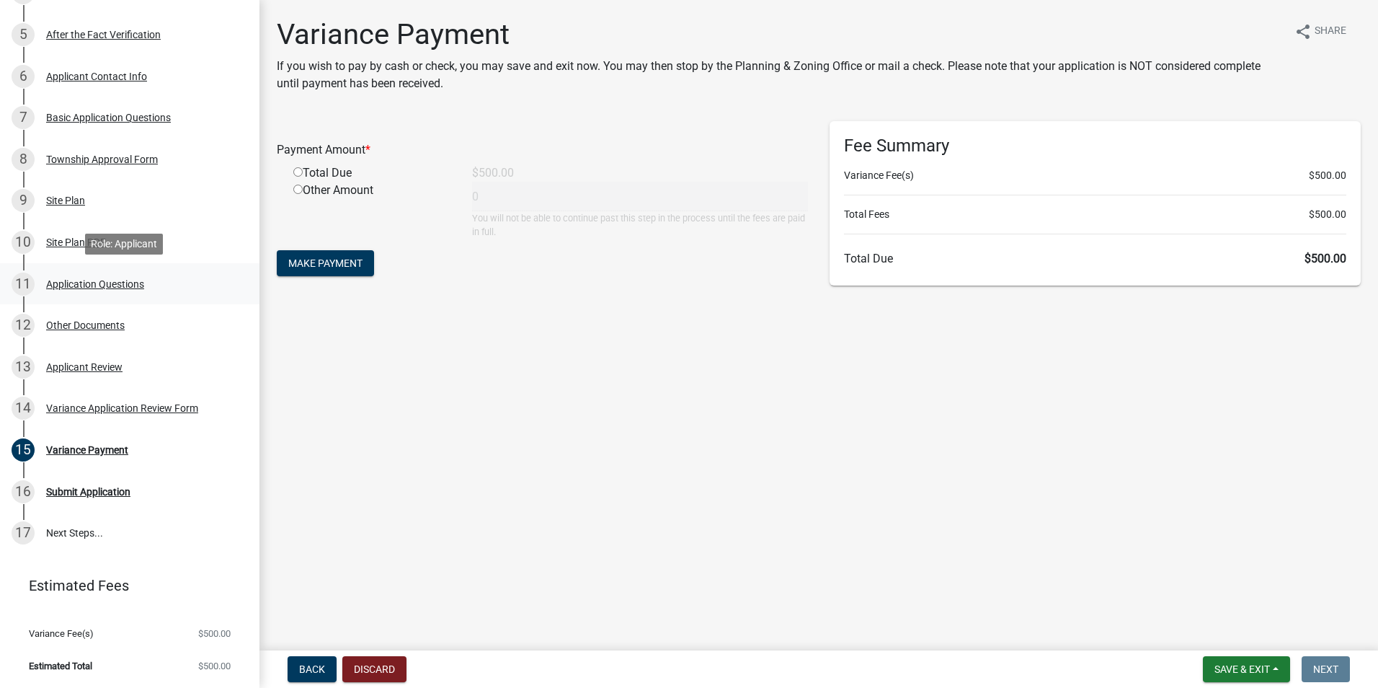
click at [79, 280] on div "Application Questions" at bounding box center [95, 284] width 98 height 10
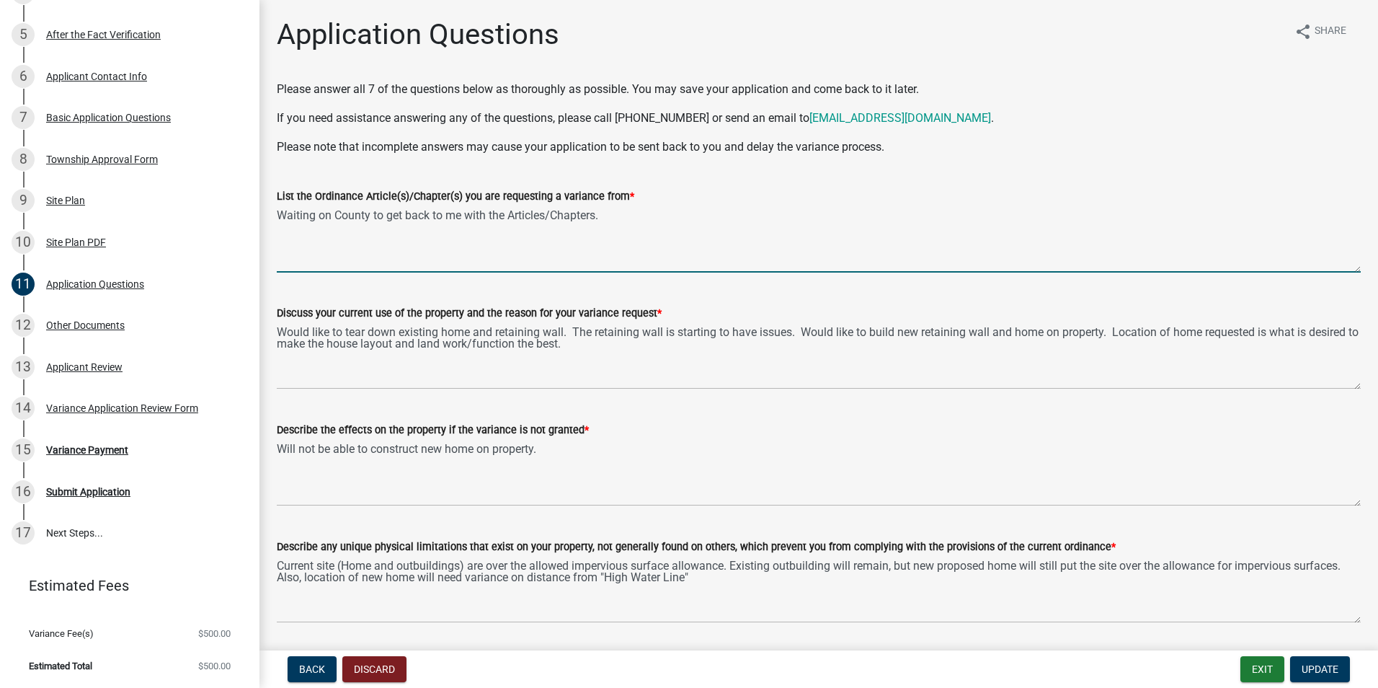
drag, startPoint x: 632, startPoint y: 218, endPoint x: 278, endPoint y: 220, distance: 353.9
click at [278, 220] on textarea "Waiting on County to get back to me with the Articles/Chapters." at bounding box center [819, 239] width 1084 height 68
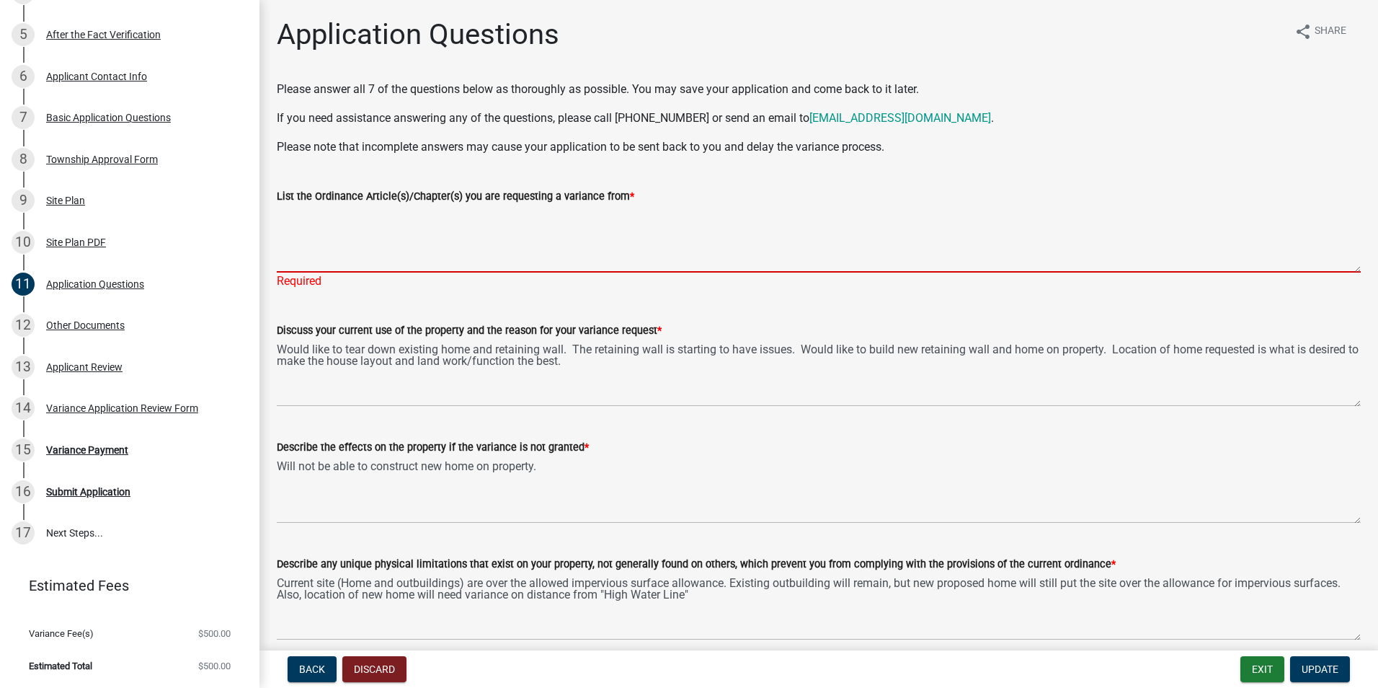
click at [345, 254] on textarea "List the Ordinance Article(s)/Chapter(s) you are requesting a variance from *" at bounding box center [819, 239] width 1084 height 68
paste textarea "Chapter 13.07(3) to build a structure with in the Ordinary High Water Level set…"
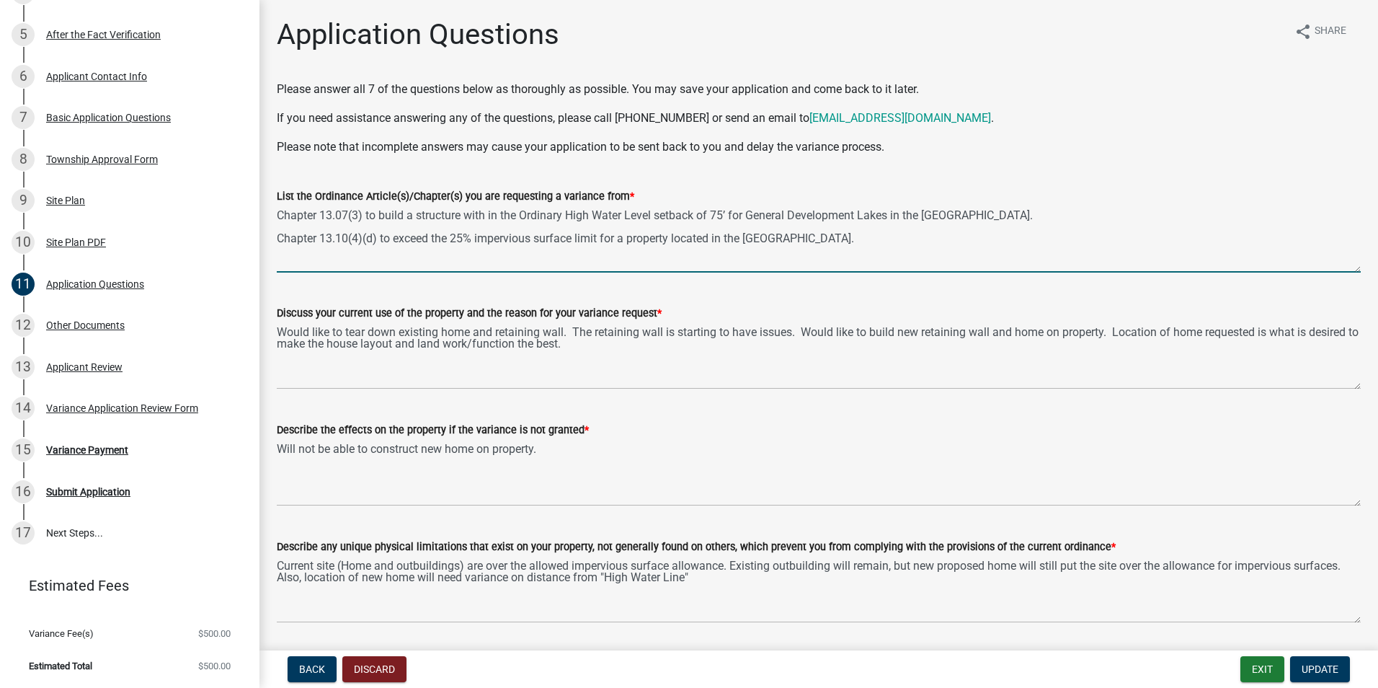
click at [306, 249] on textarea "Chapter 13.07(3) to build a structure with in the Ordinary High Water Level set…" at bounding box center [819, 239] width 1084 height 68
click at [297, 258] on textarea "Chapter 13.07(3) to build a structure with in the Ordinary High Water Level set…" at bounding box center [819, 239] width 1084 height 68
click at [957, 242] on textarea "Chapter 13.07(3) to build a structure with in the Ordinary High Water Level set…" at bounding box center [819, 239] width 1084 height 68
paste textarea "Chapter 7.06(2) to build a structure within the 15’ property line setback for a…"
click at [870, 238] on textarea "Chapter 13.07(3) to build a structure with in the Ordinary High Water Level set…" at bounding box center [819, 239] width 1084 height 68
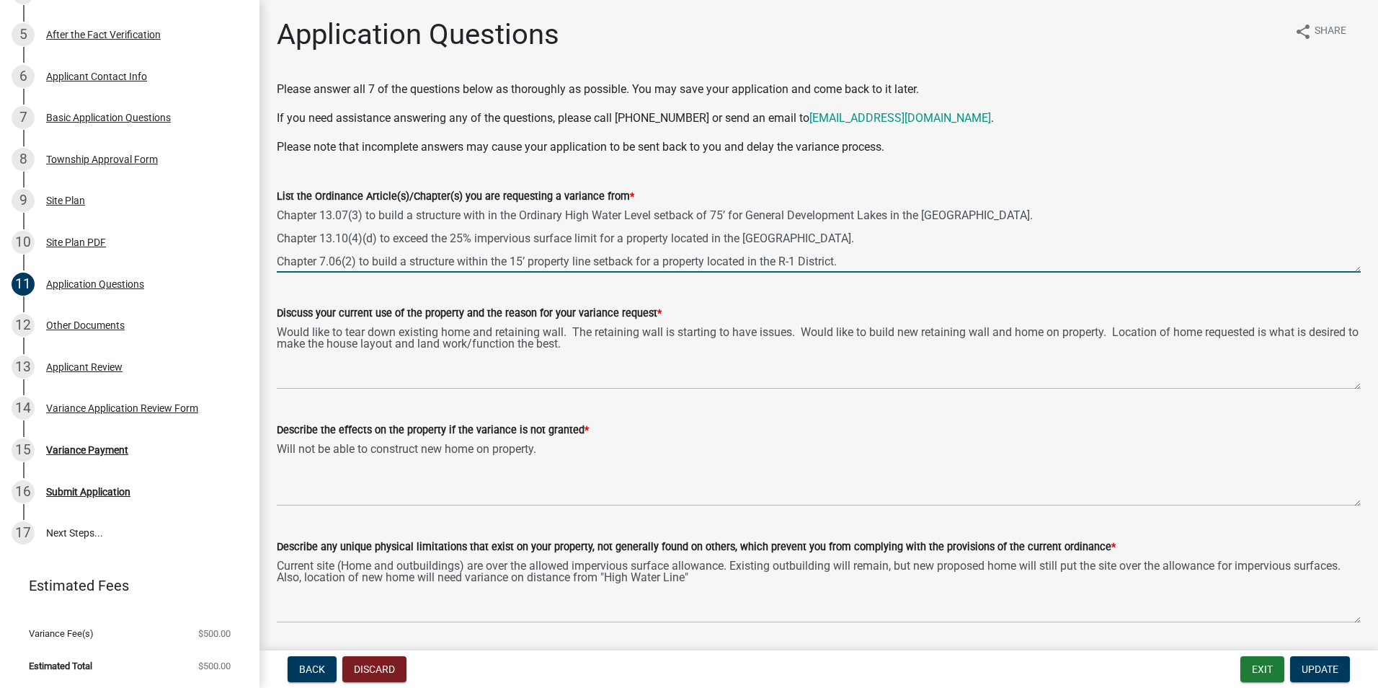
type textarea "Chapter 13.07(3) to build a structure with in the Ordinary High Water Level set…"
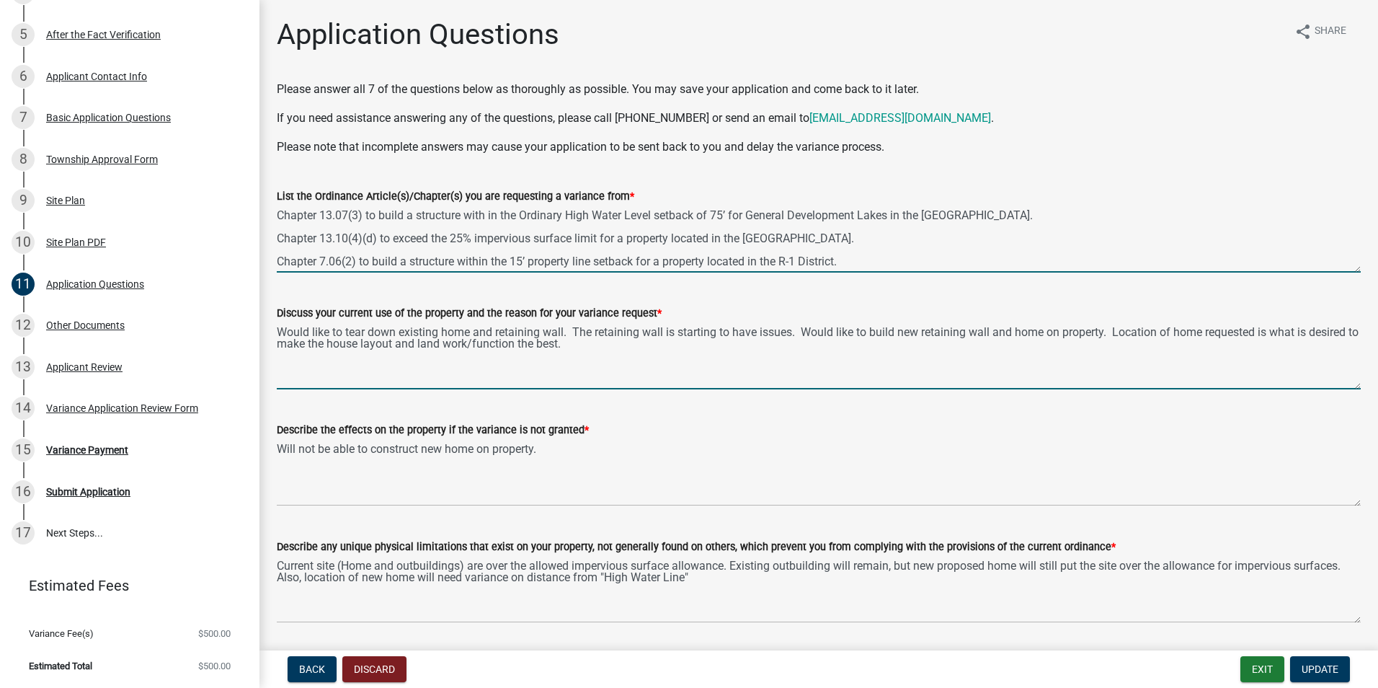
click at [371, 373] on textarea "Would like to tear down existing home and retaining wall. The retaining wall is…" at bounding box center [819, 355] width 1084 height 68
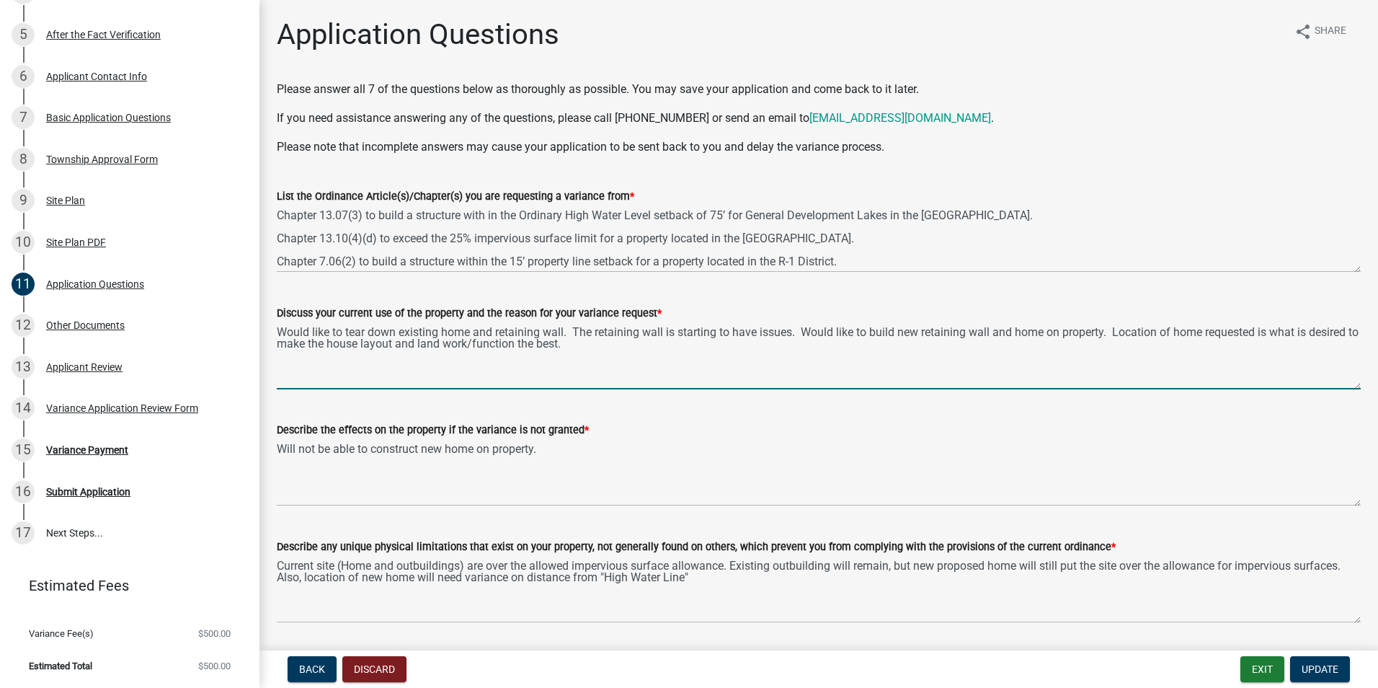
click at [275, 365] on div "Discuss your current use of the property and the reason for your variance reque…" at bounding box center [819, 336] width 1106 height 105
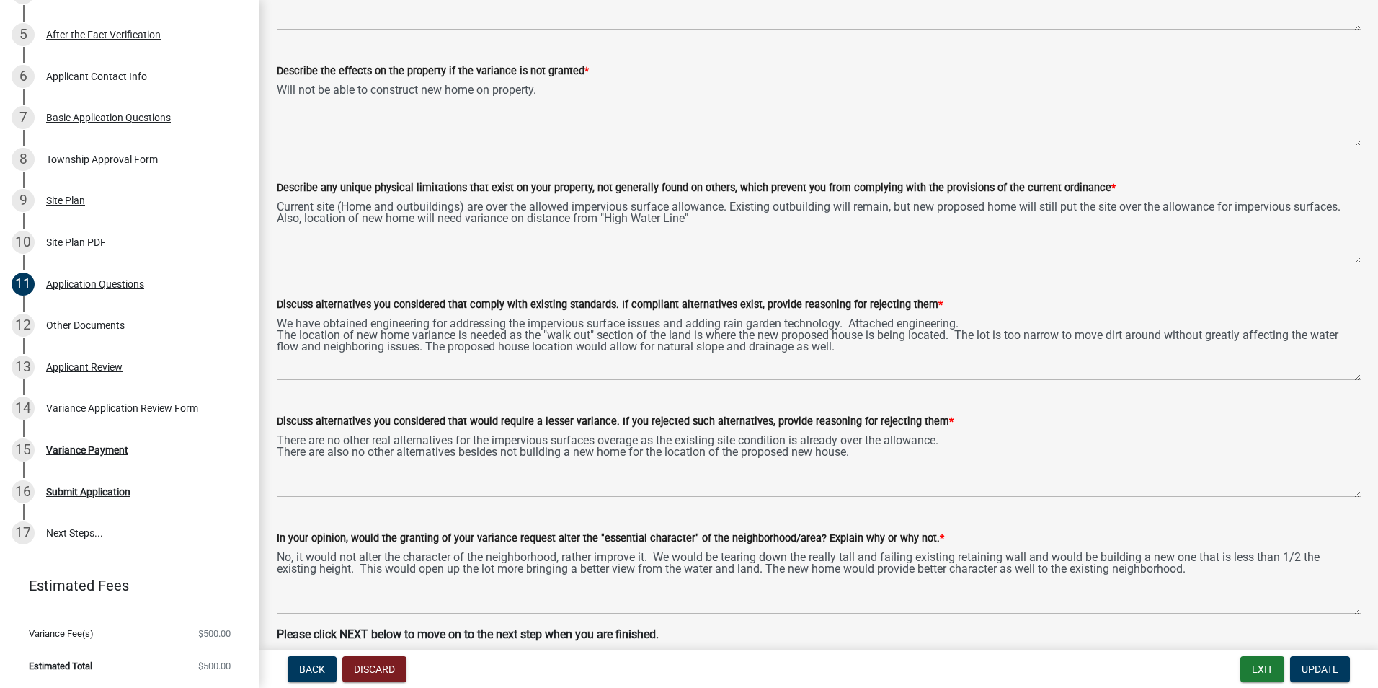
scroll to position [360, 0]
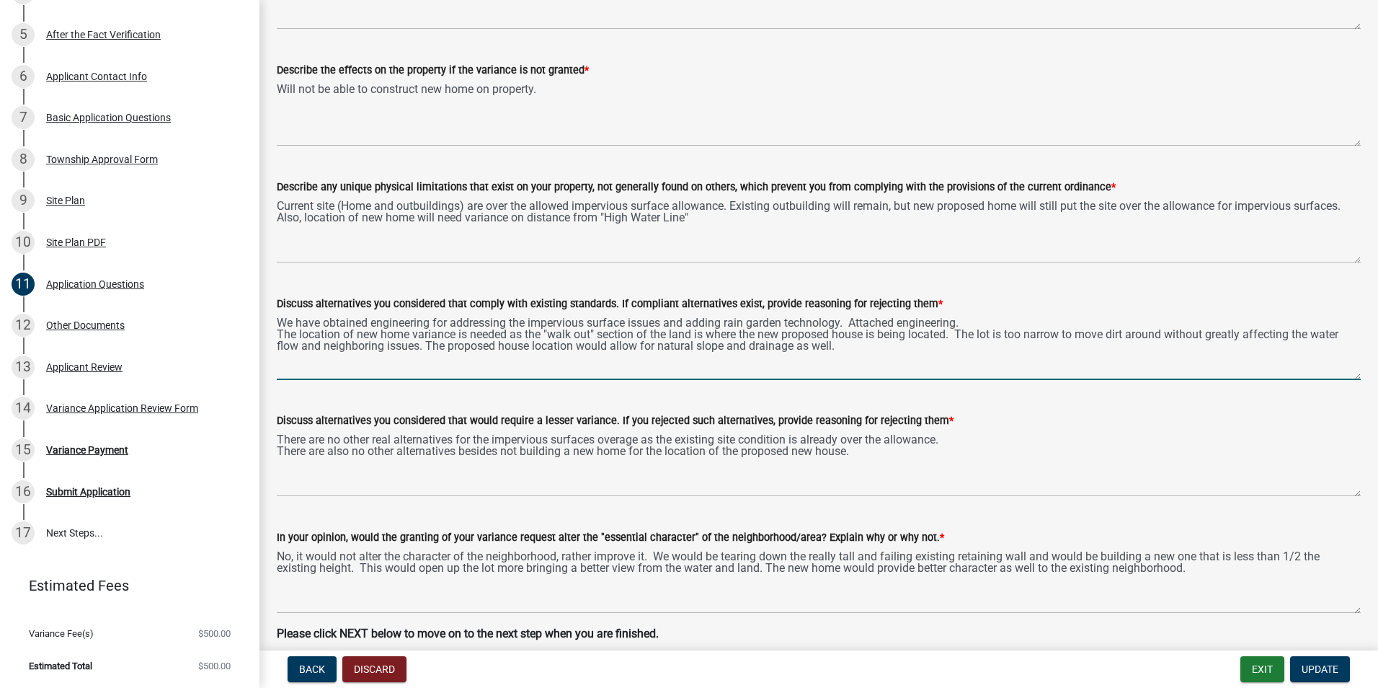
click at [840, 347] on textarea "We have obtained engineering for addressing the impervious surface issues and a…" at bounding box center [819, 346] width 1084 height 68
click at [846, 345] on textarea "We have obtained engineering for addressing the impervious surface issues and a…" at bounding box center [819, 346] width 1084 height 68
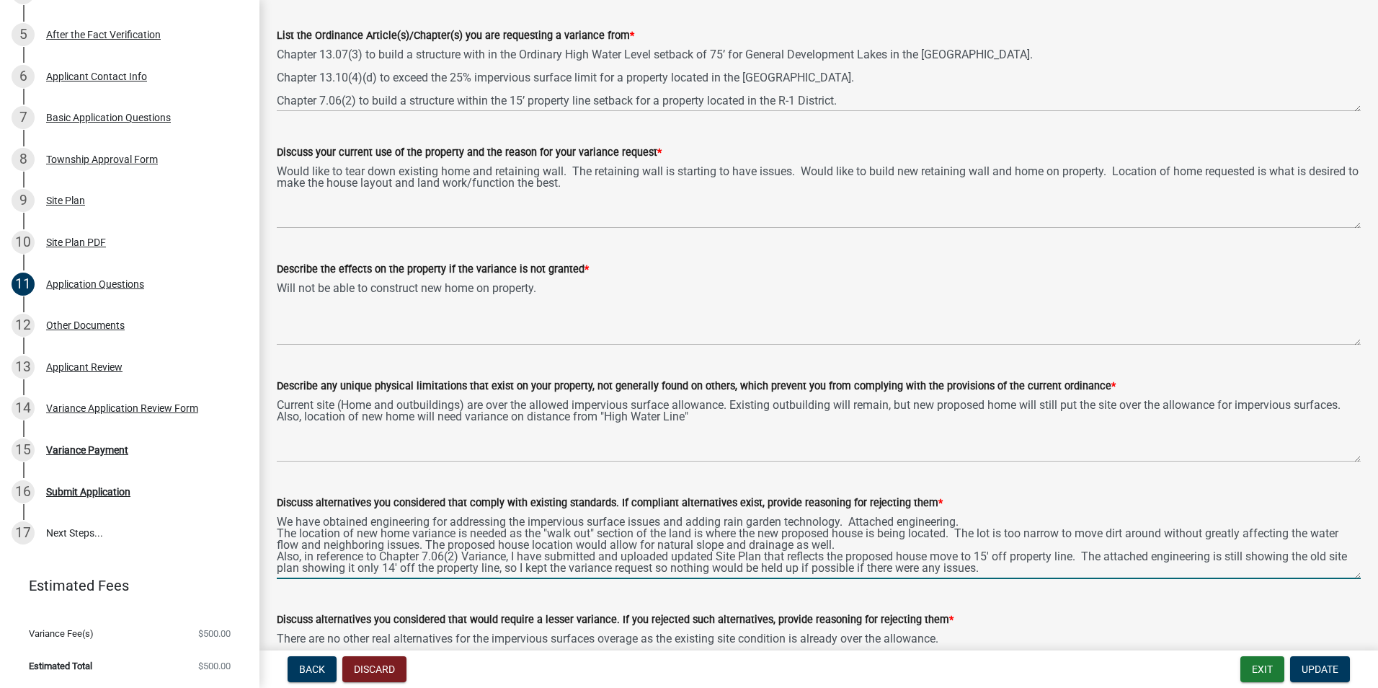
scroll to position [161, 0]
type textarea "We have obtained engineering for addressing the impervious surface issues and a…"
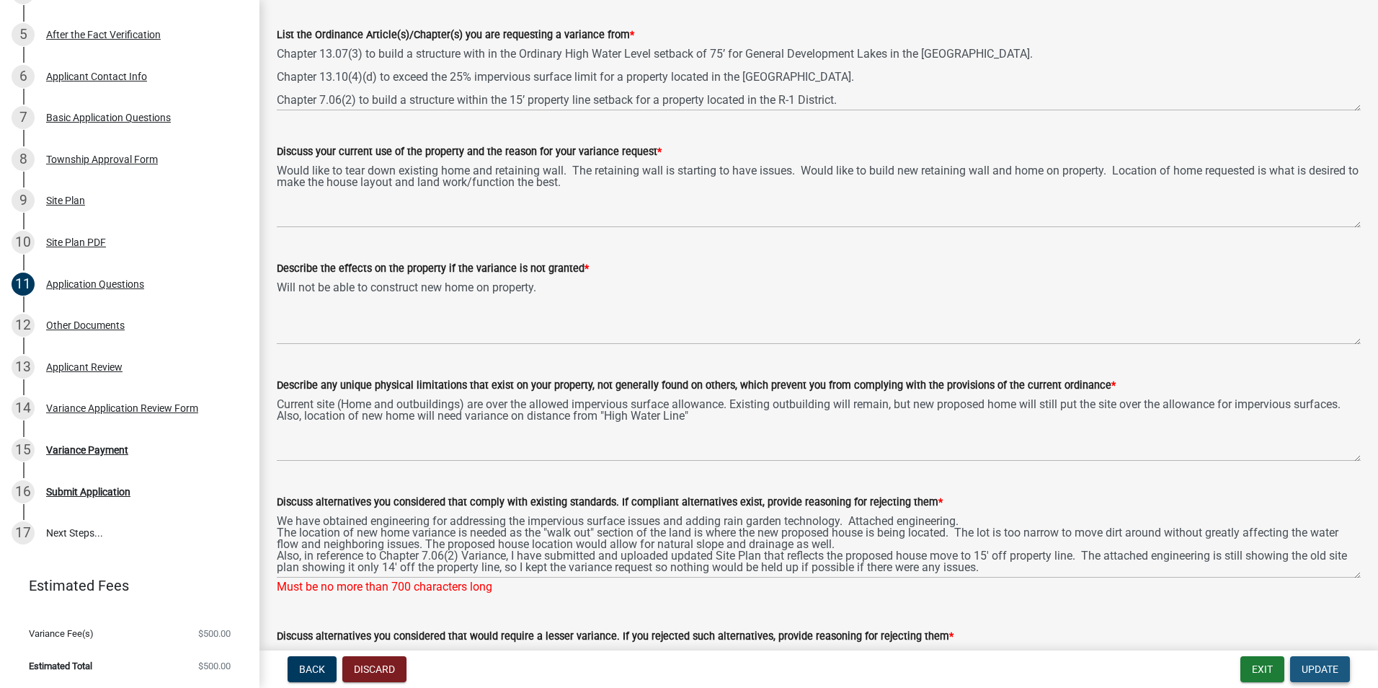
click at [1320, 668] on span "Update" at bounding box center [1320, 669] width 37 height 12
click at [84, 406] on div "Variance Application Review Form" at bounding box center [122, 408] width 152 height 10
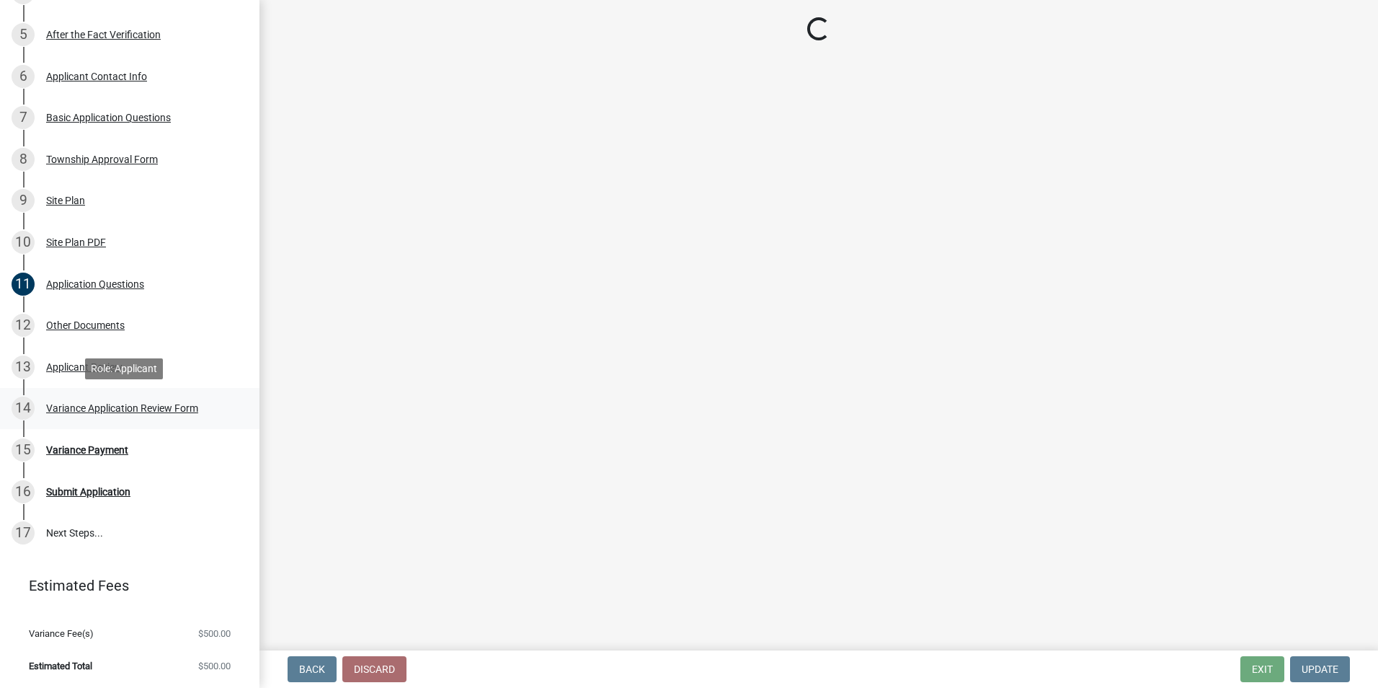
scroll to position [0, 0]
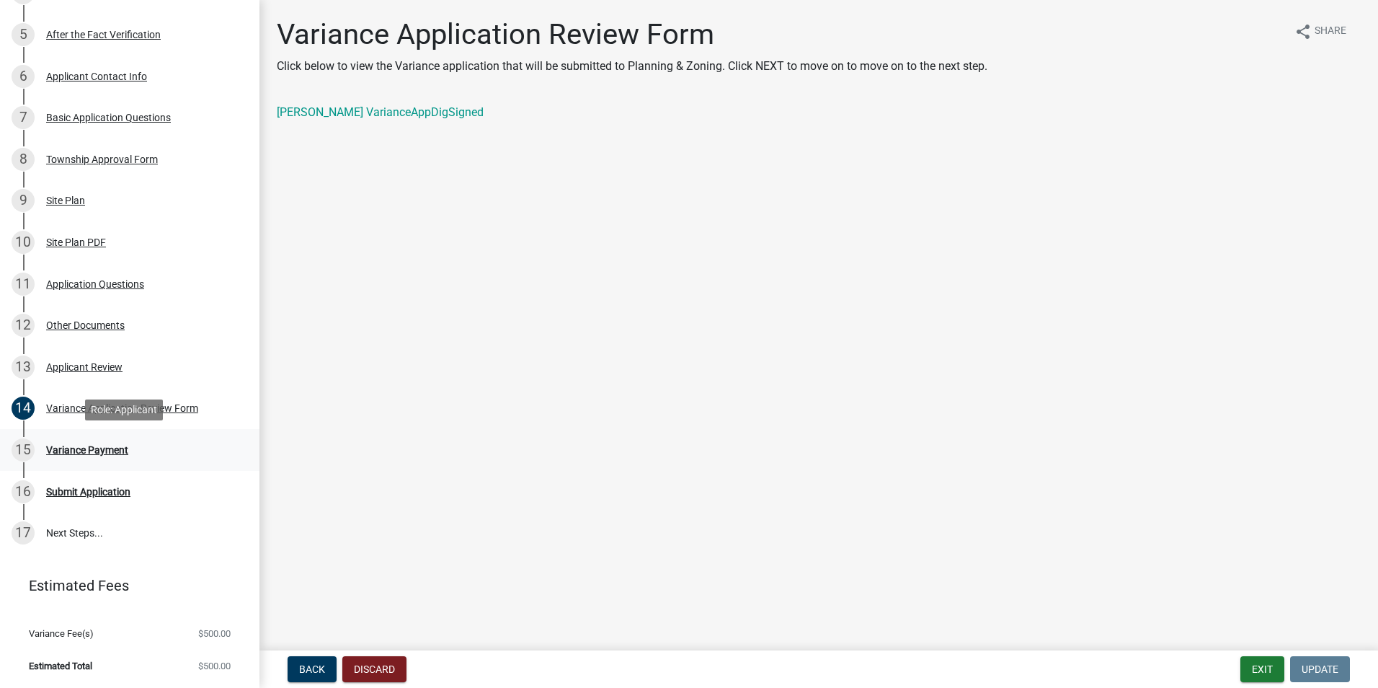
click at [110, 450] on div "Variance Payment" at bounding box center [87, 450] width 82 height 10
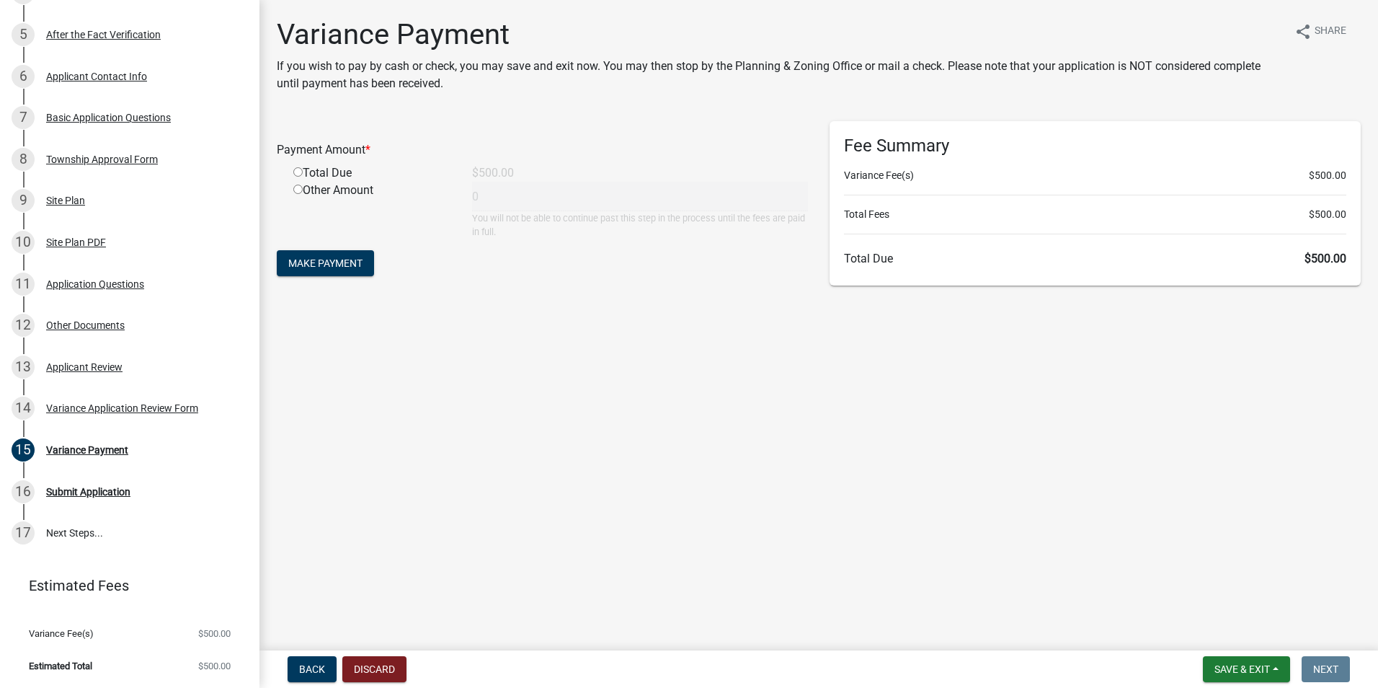
click at [298, 176] on input "radio" at bounding box center [297, 171] width 9 height 9
radio input "true"
type input "500"
click at [342, 259] on span "Make Payment" at bounding box center [325, 263] width 74 height 12
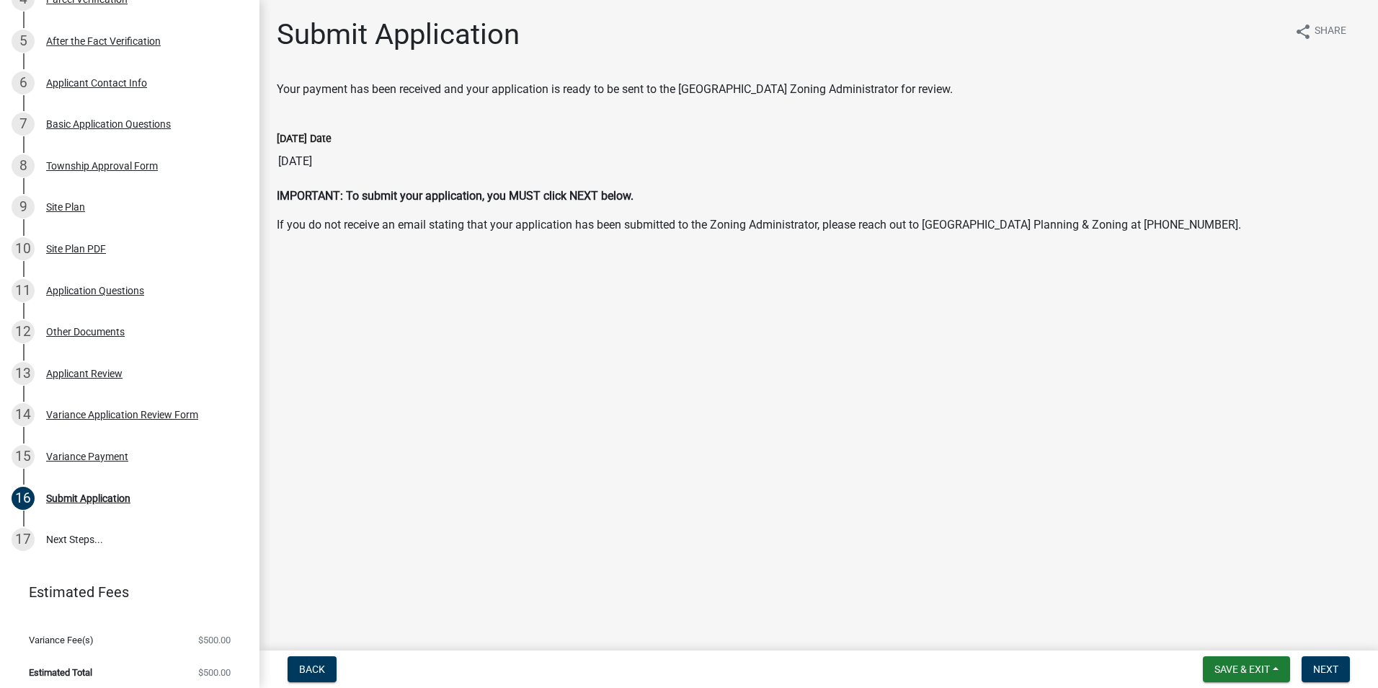
scroll to position [381, 0]
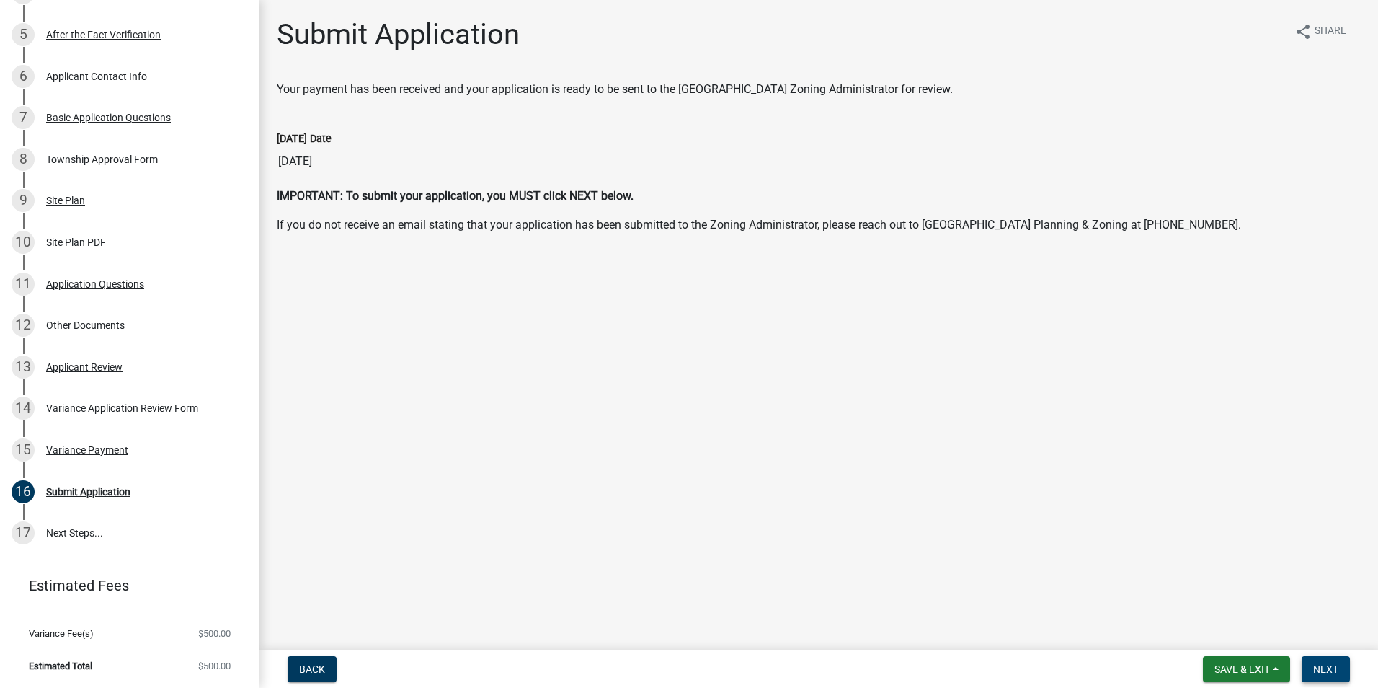
click at [1330, 659] on button "Next" at bounding box center [1326, 669] width 48 height 26
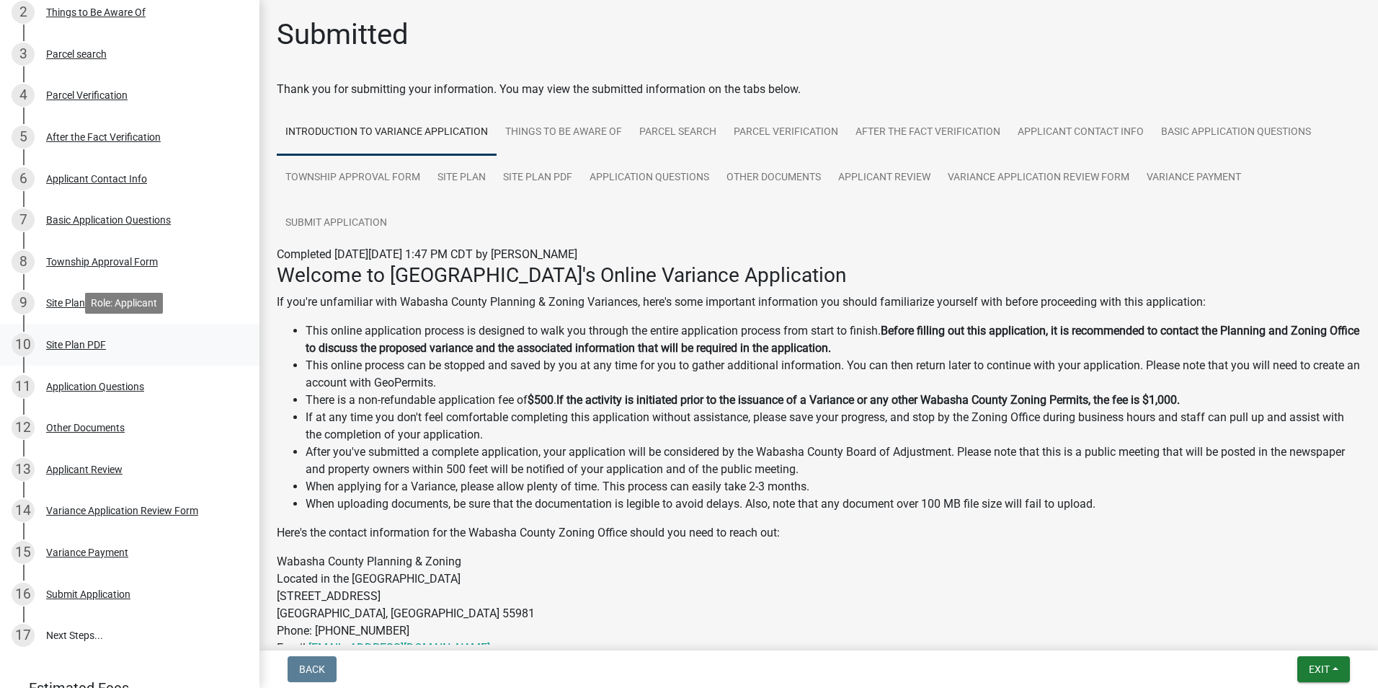
scroll to position [284, 0]
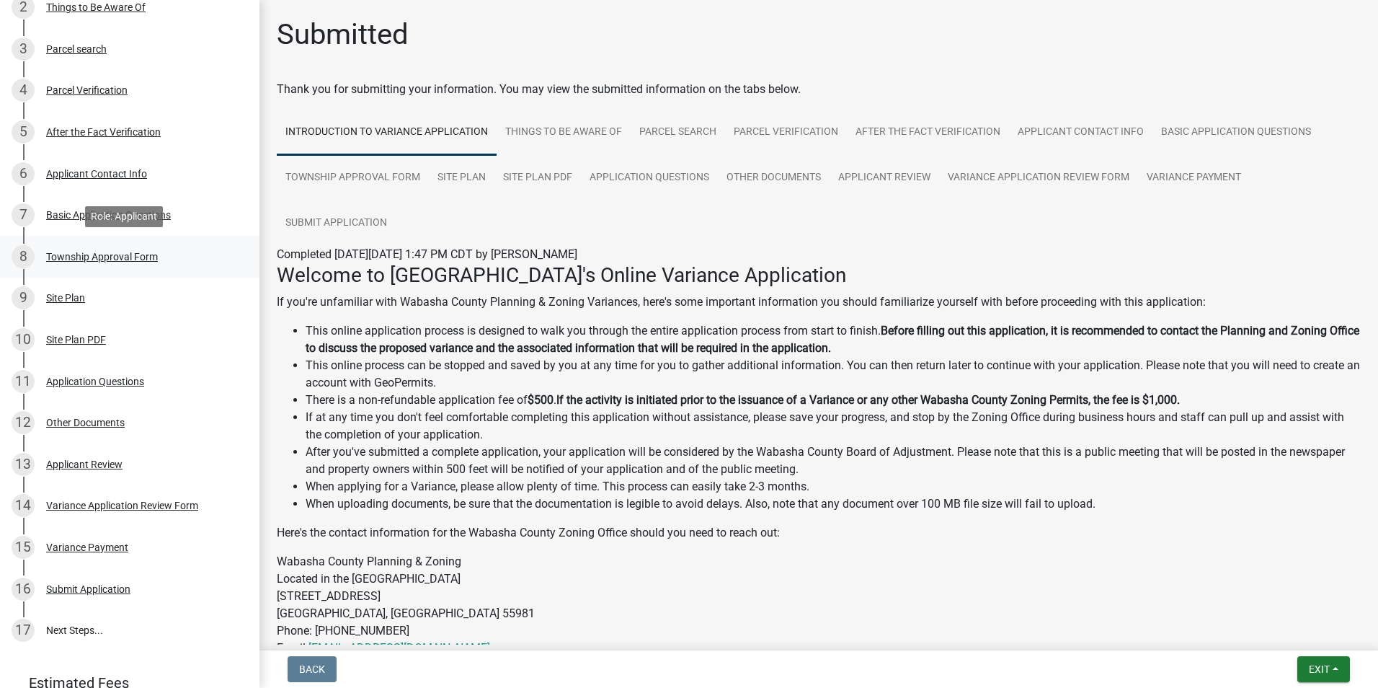
click at [63, 259] on div "Township Approval Form" at bounding box center [102, 257] width 112 height 10
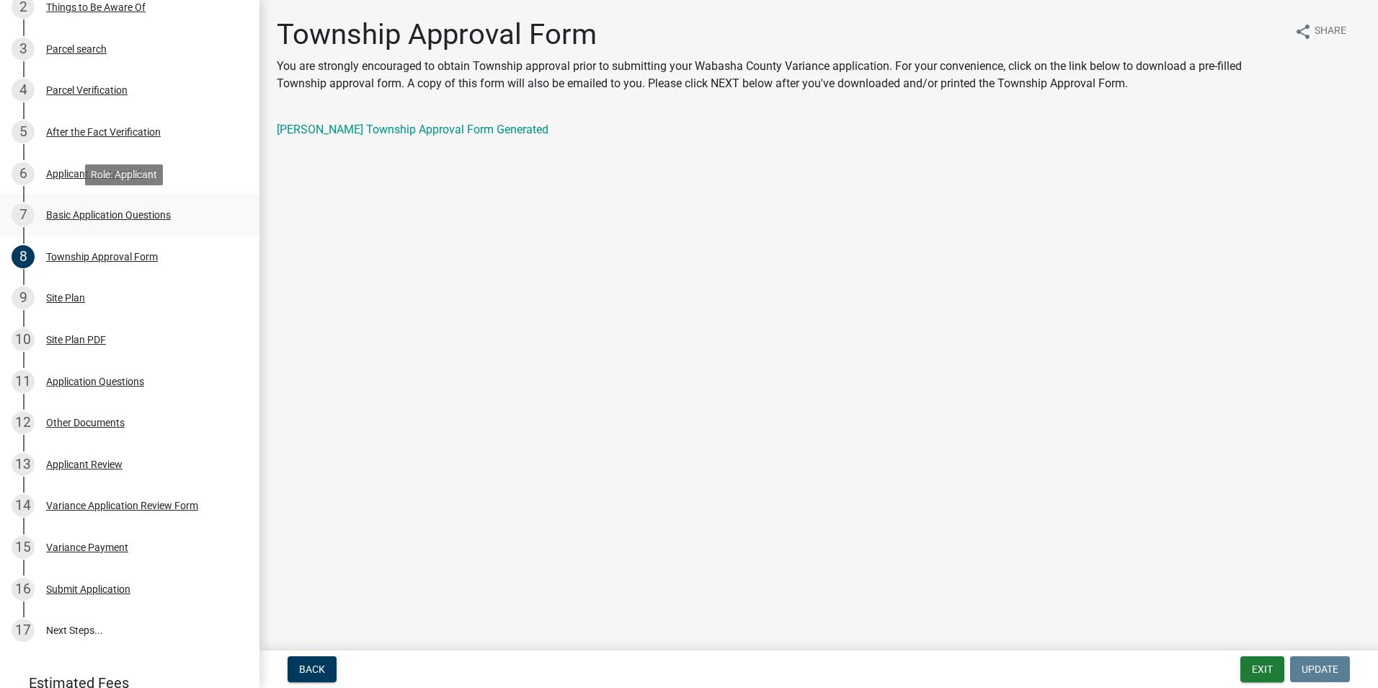
click at [71, 214] on div "Basic Application Questions" at bounding box center [108, 215] width 125 height 10
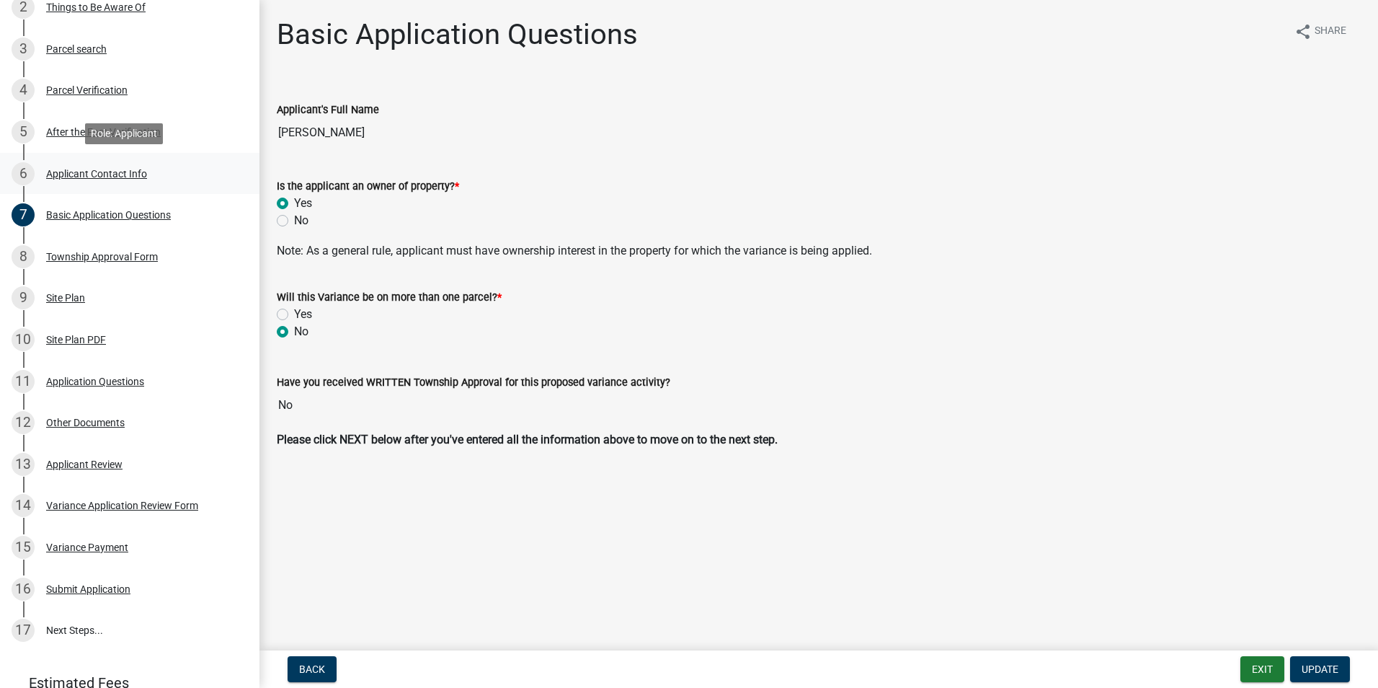
click at [61, 173] on div "Applicant Contact Info" at bounding box center [96, 174] width 101 height 10
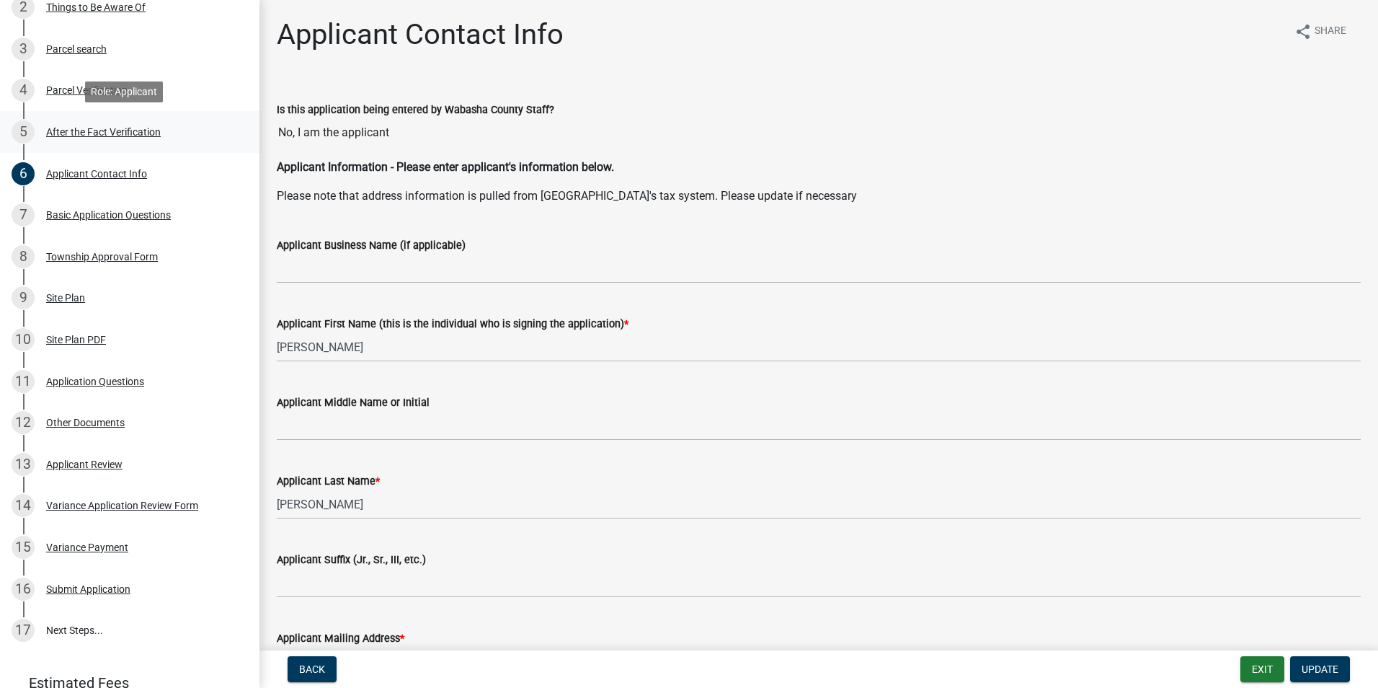
click at [64, 134] on div "After the Fact Verification" at bounding box center [103, 132] width 115 height 10
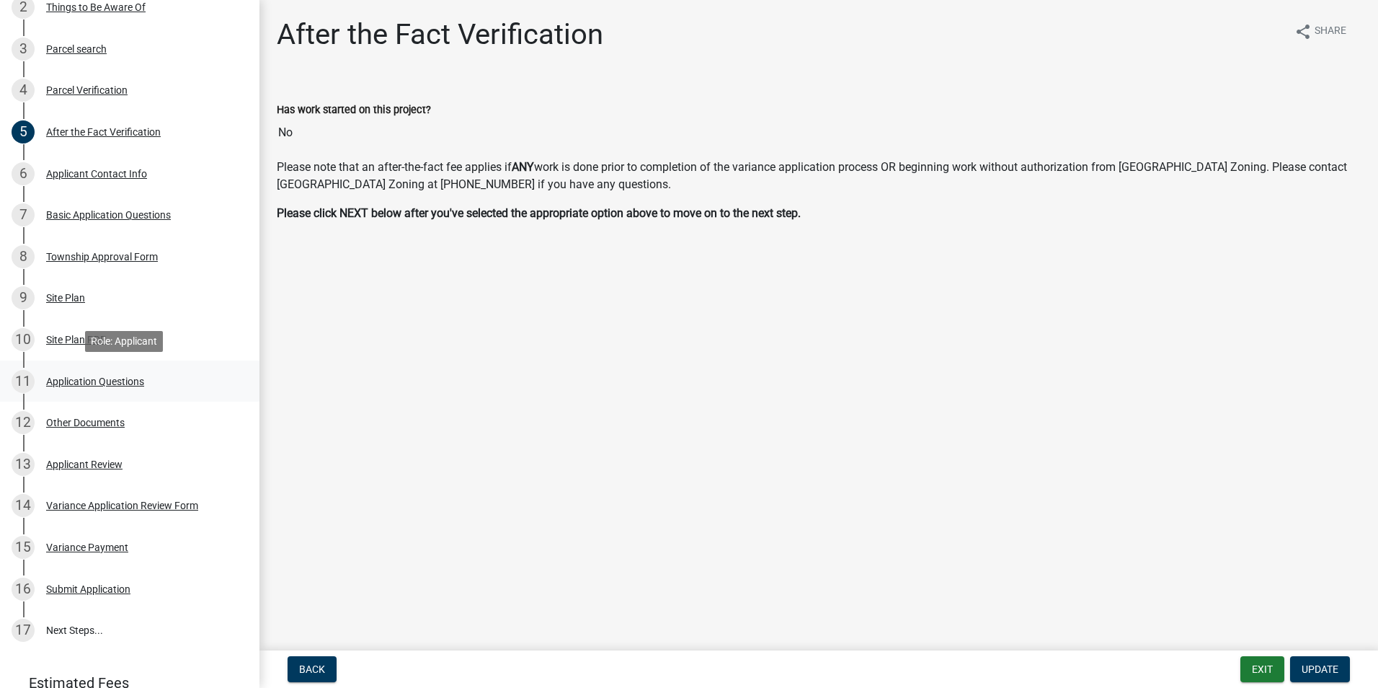
click at [90, 380] on div "Application Questions" at bounding box center [95, 381] width 98 height 10
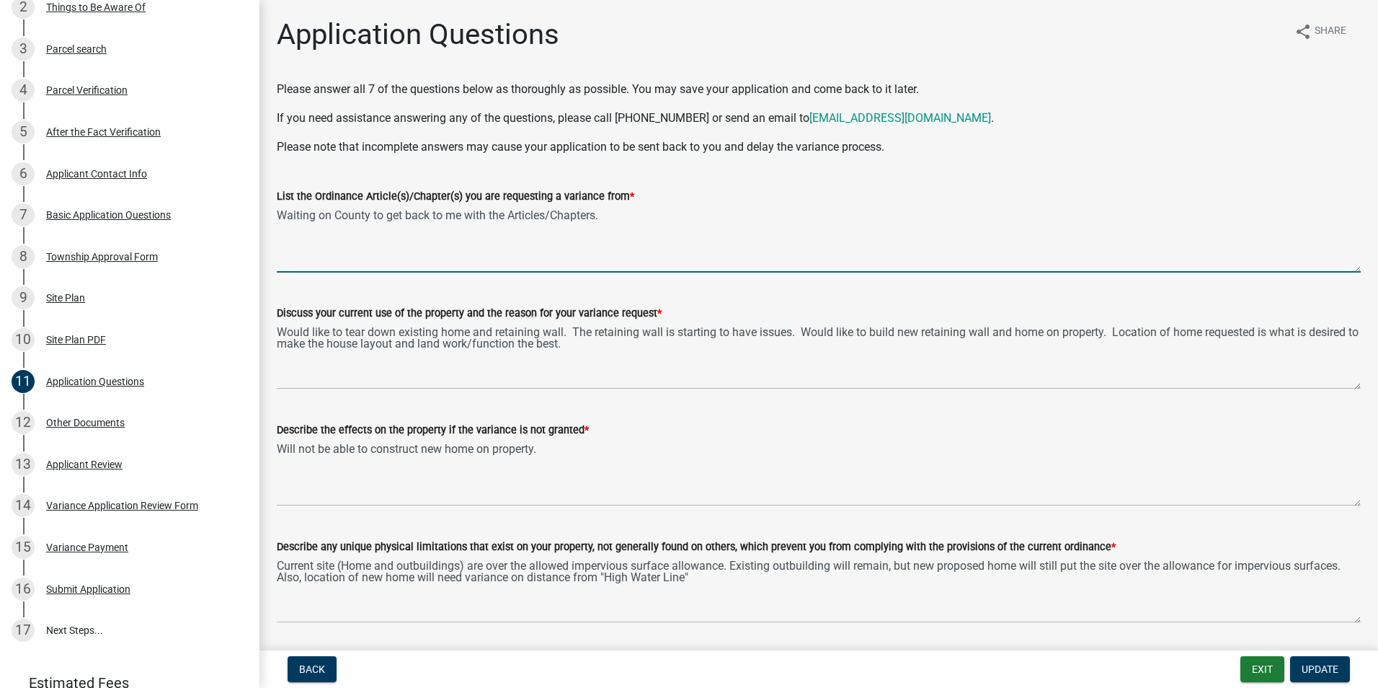
click at [628, 247] on textarea "Waiting on County to get back to me with the Articles/Chapters." at bounding box center [819, 239] width 1084 height 68
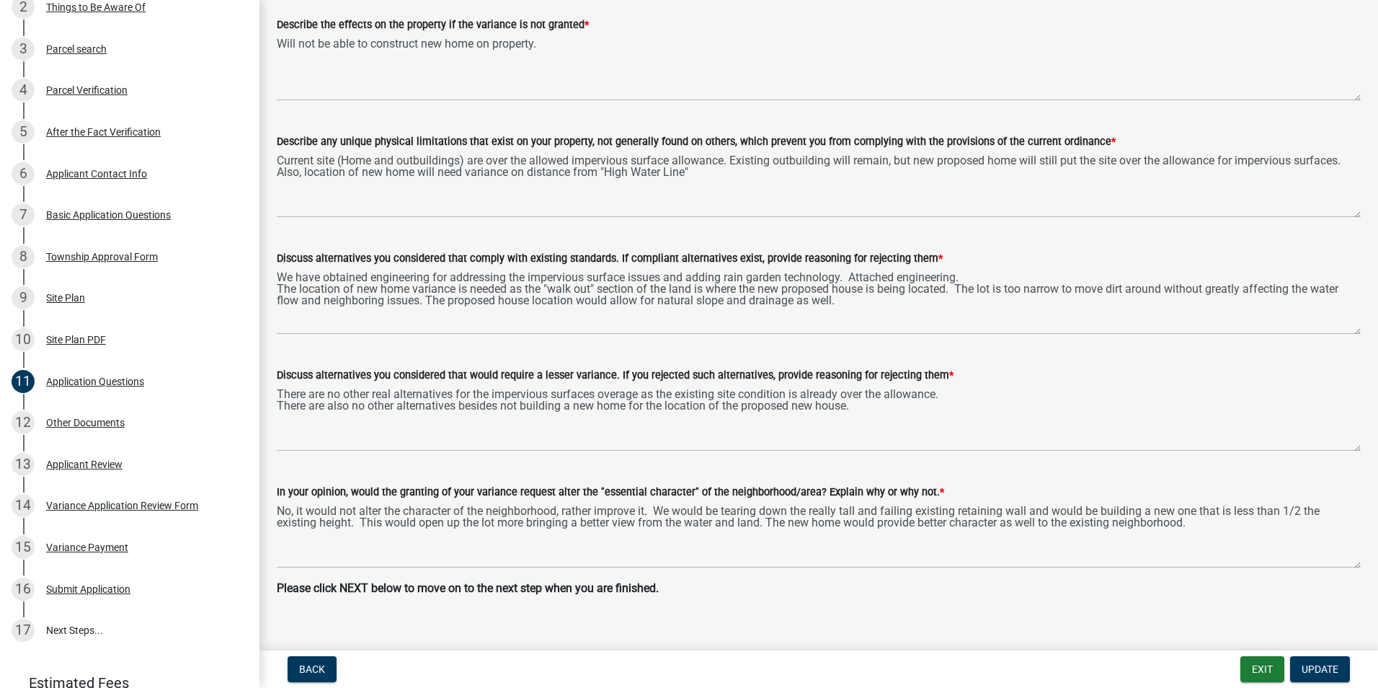
scroll to position [425, 0]
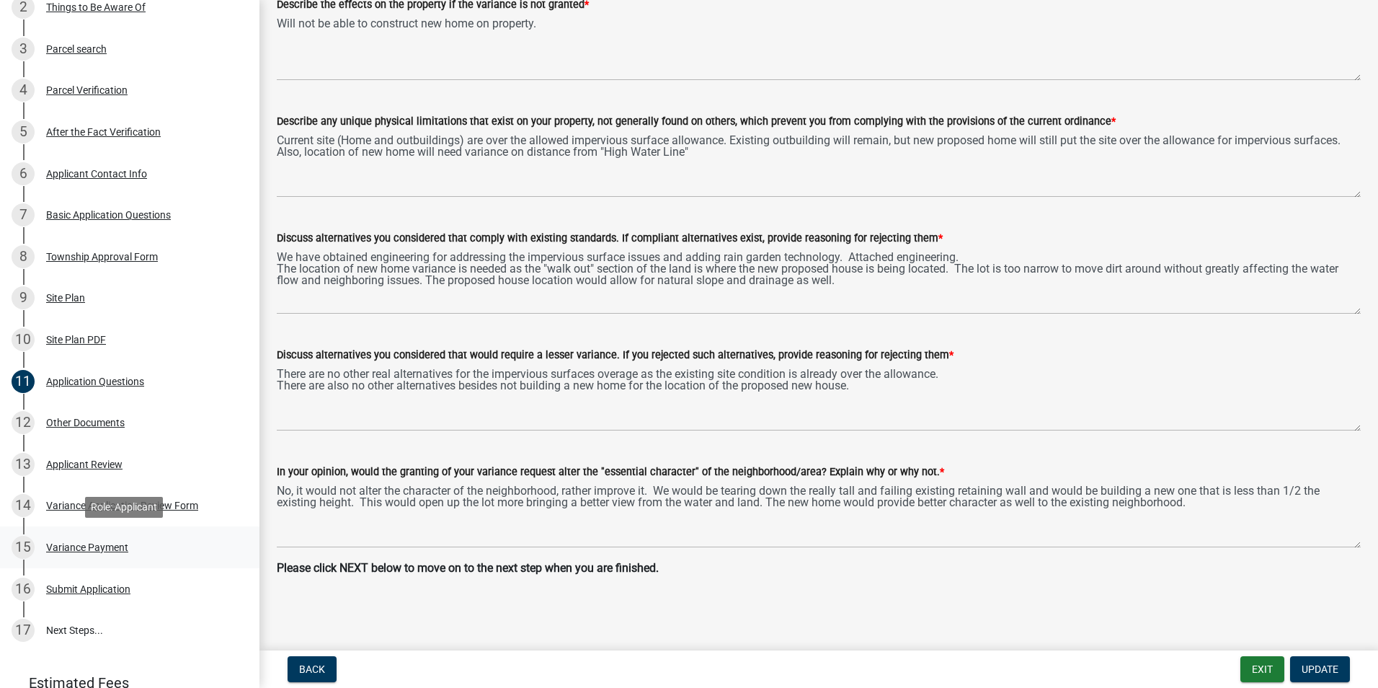
click at [85, 538] on div "15 Variance Payment" at bounding box center [124, 547] width 225 height 23
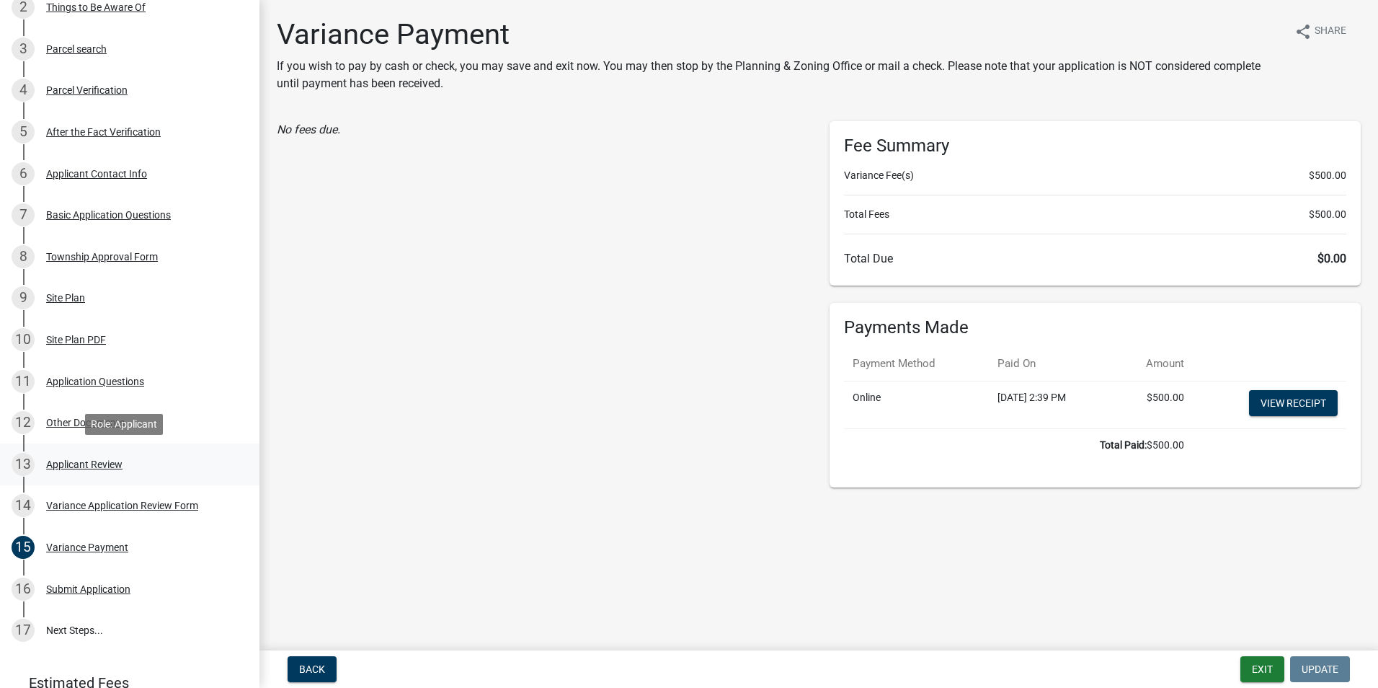
click at [73, 468] on div "Applicant Review" at bounding box center [84, 464] width 76 height 10
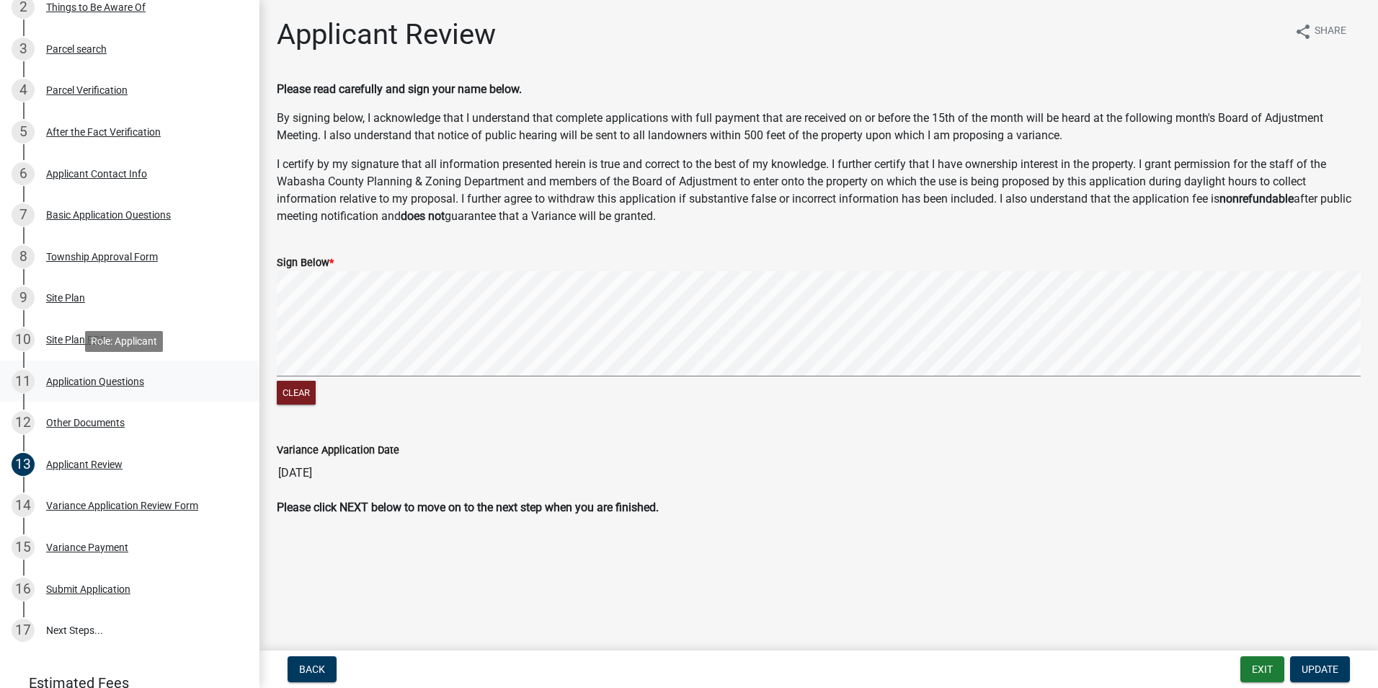
click at [65, 379] on div "Application Questions" at bounding box center [95, 381] width 98 height 10
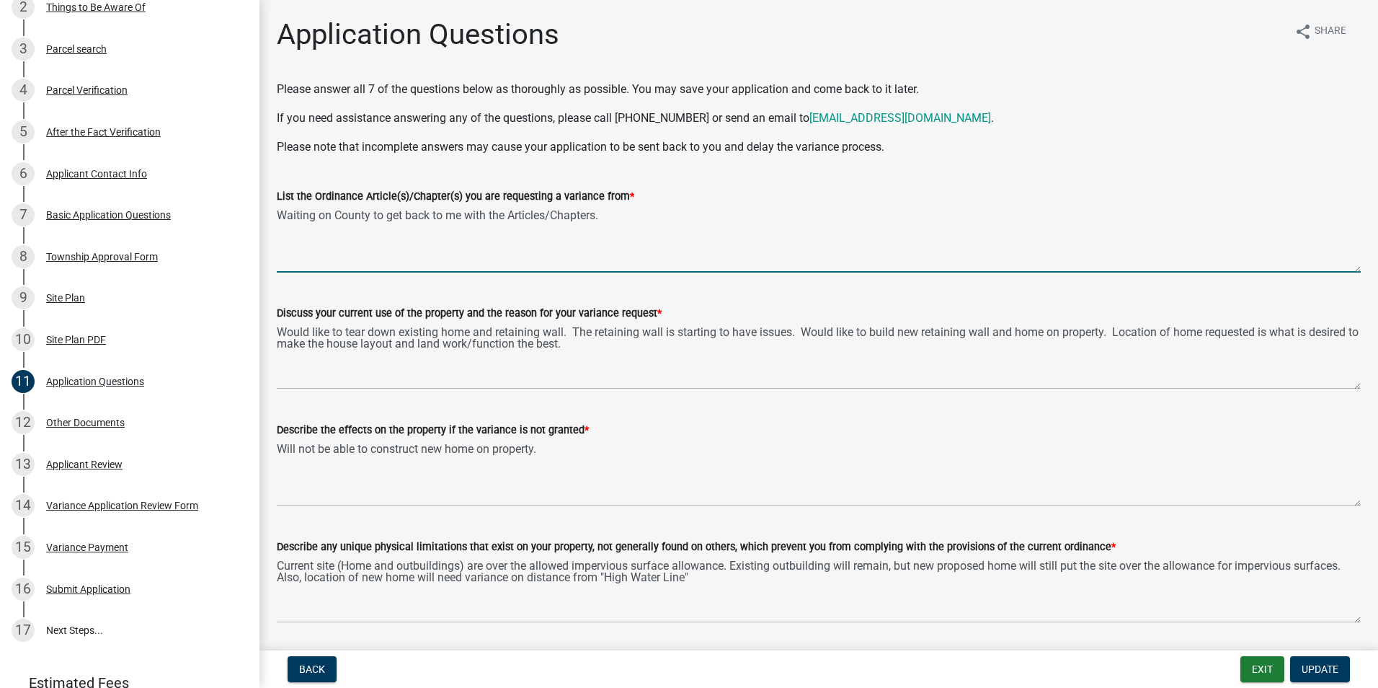
drag, startPoint x: 514, startPoint y: 244, endPoint x: 553, endPoint y: 229, distance: 41.8
click at [515, 244] on textarea "Waiting on County to get back to me with the Articles/Chapters." at bounding box center [819, 239] width 1084 height 68
drag, startPoint x: 625, startPoint y: 213, endPoint x: 270, endPoint y: 216, distance: 355.3
click at [270, 216] on div "List the Ordinance Article(s)/Chapter(s) you are requesting a variance from * W…" at bounding box center [819, 219] width 1106 height 105
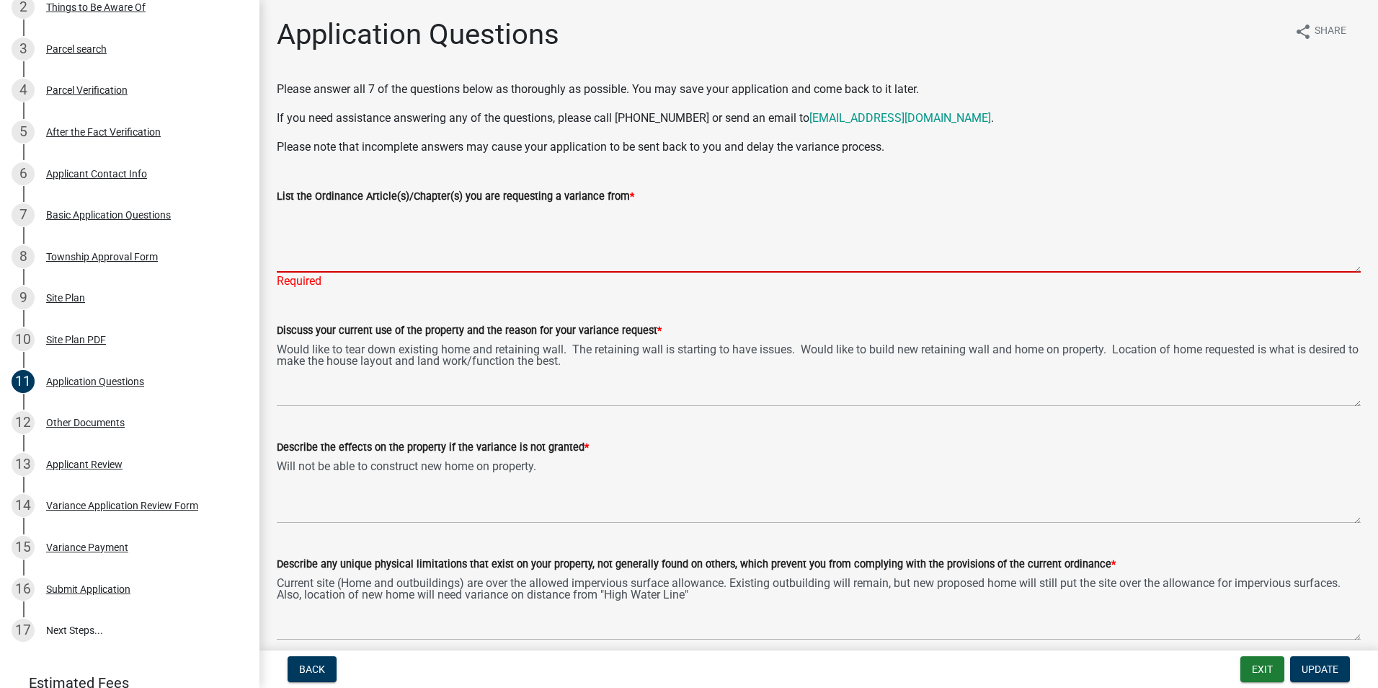
click at [425, 228] on textarea "List the Ordinance Article(s)/Chapter(s) you are requesting a variance from *" at bounding box center [819, 239] width 1084 height 68
paste textarea "Chapter 13.07(3) to build a structure with in the Ordinary High Water Level set…"
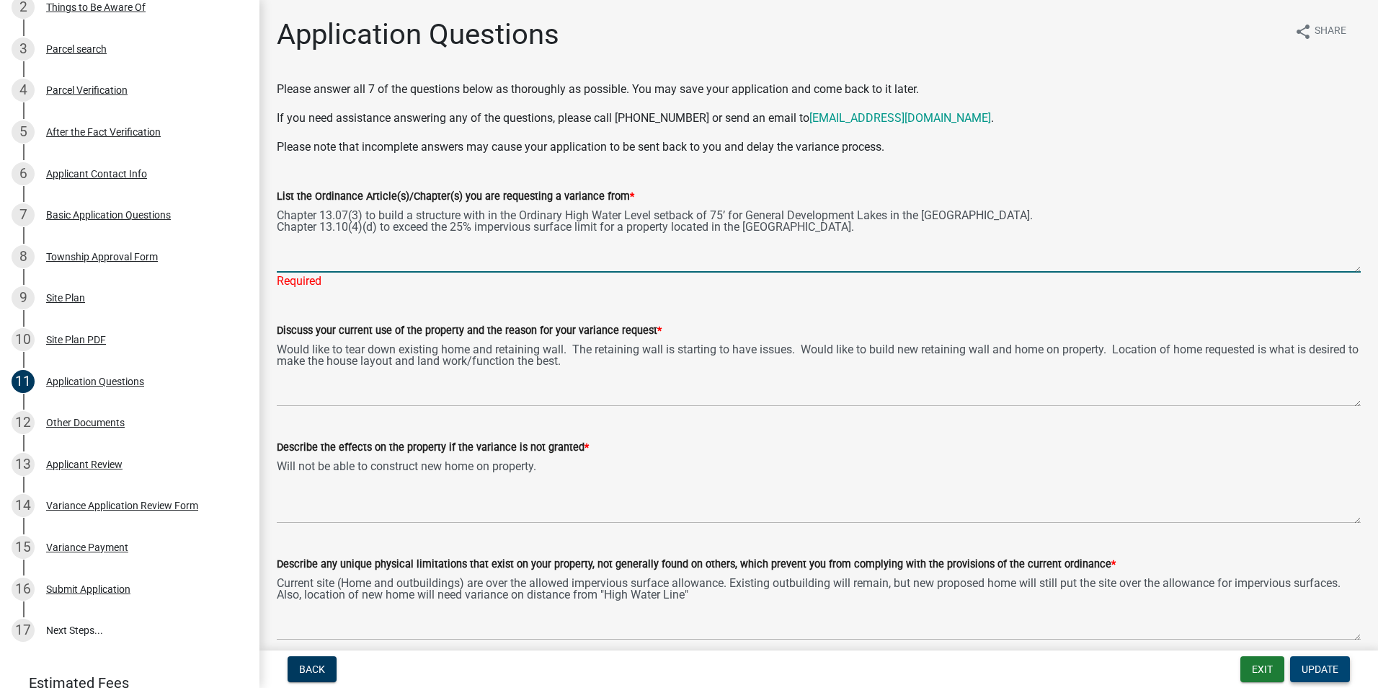
type textarea "Chapter 13.07(3) to build a structure with in the Ordinary High Water Level set…"
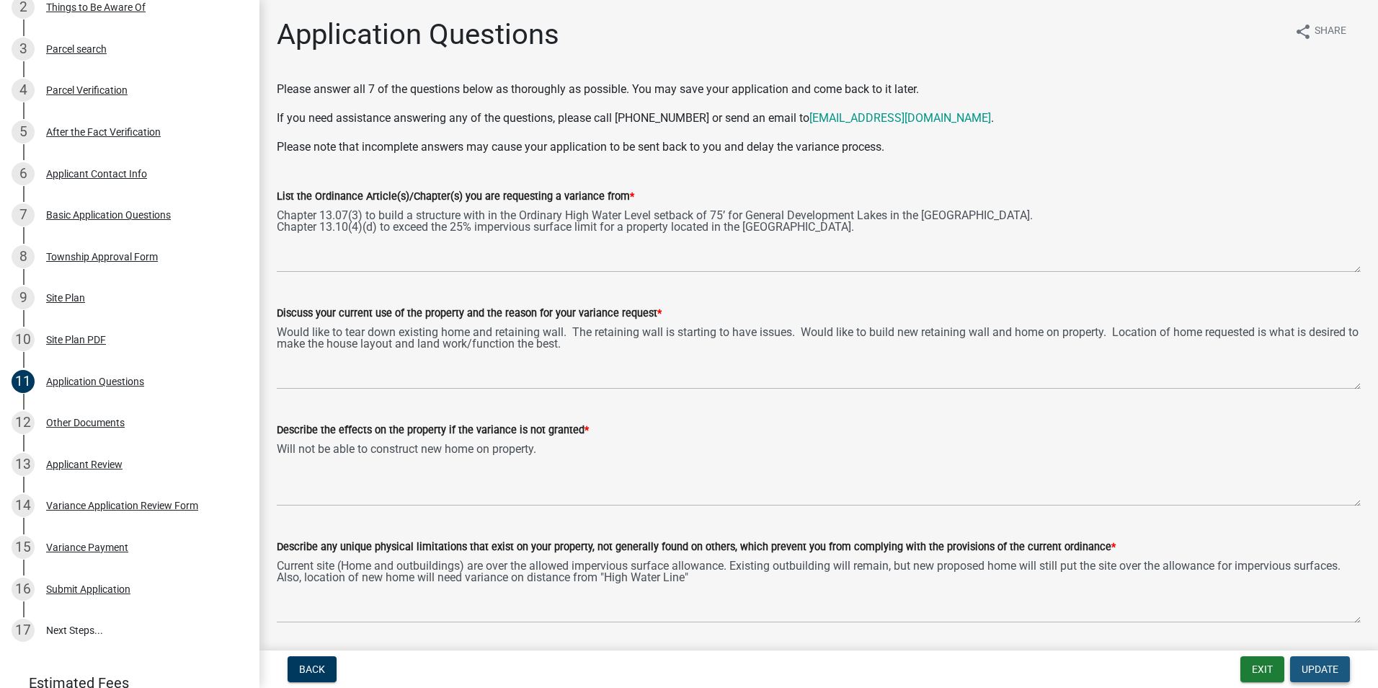
click at [1336, 669] on span "Update" at bounding box center [1320, 669] width 37 height 12
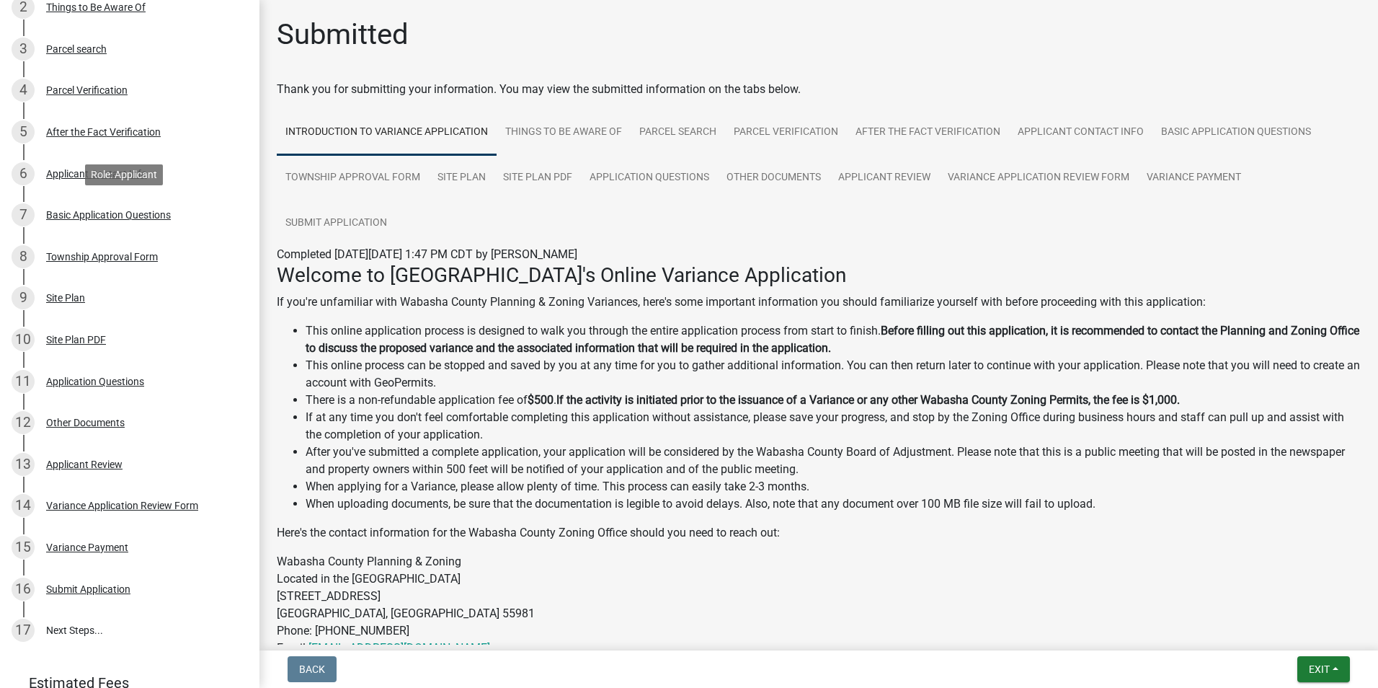
click at [111, 218] on div "Basic Application Questions" at bounding box center [108, 215] width 125 height 10
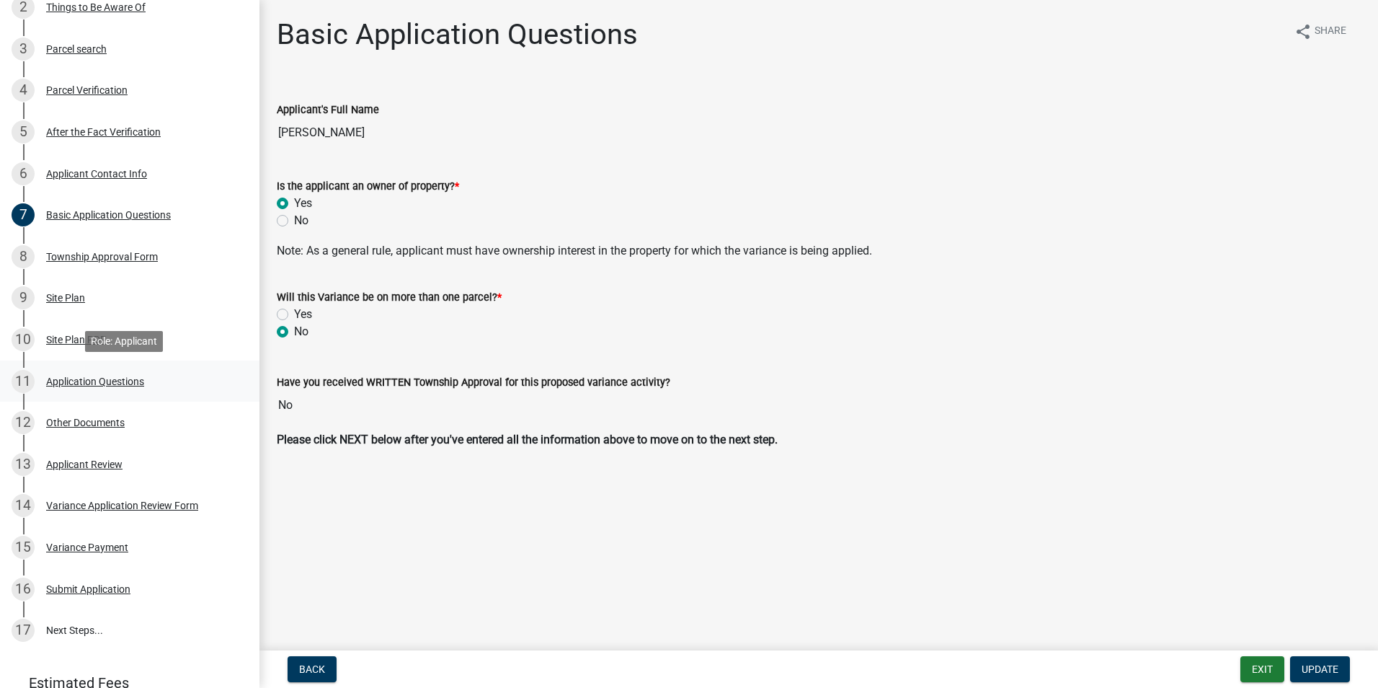
click at [68, 377] on div "Application Questions" at bounding box center [95, 381] width 98 height 10
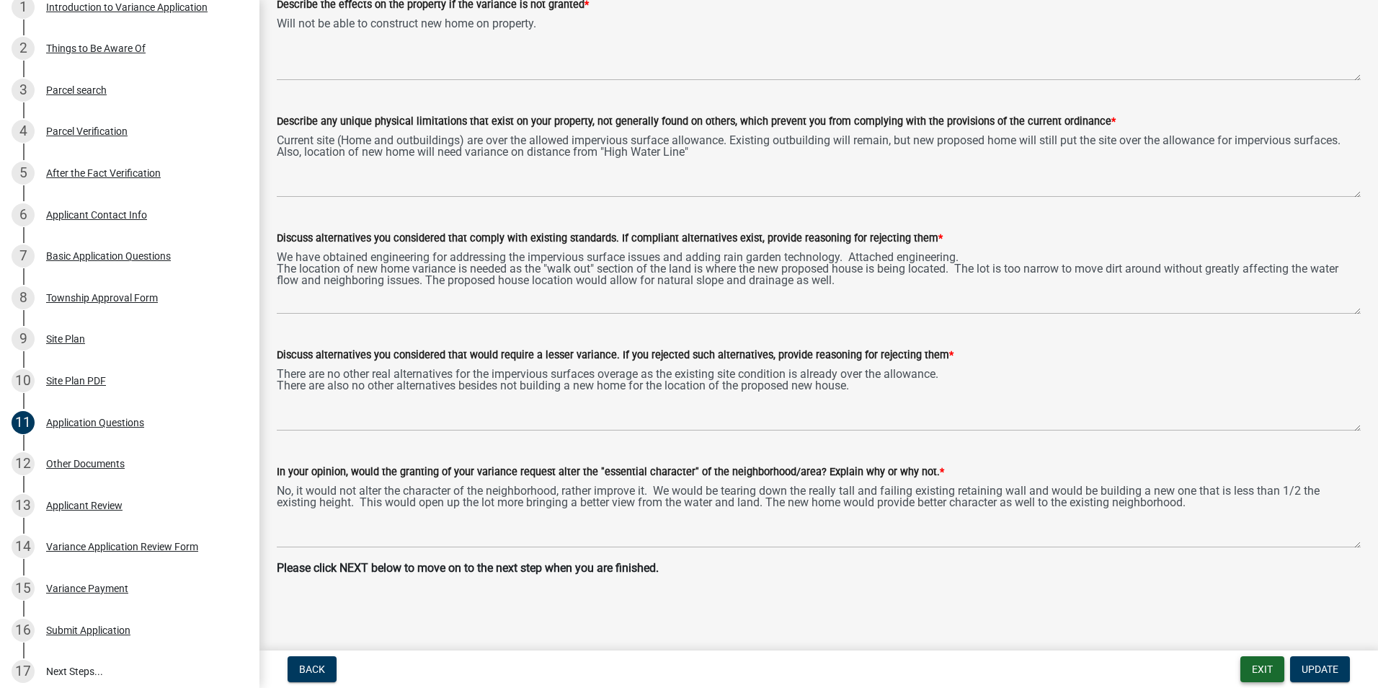
scroll to position [242, 0]
click at [1253, 667] on button "Exit" at bounding box center [1262, 669] width 44 height 26
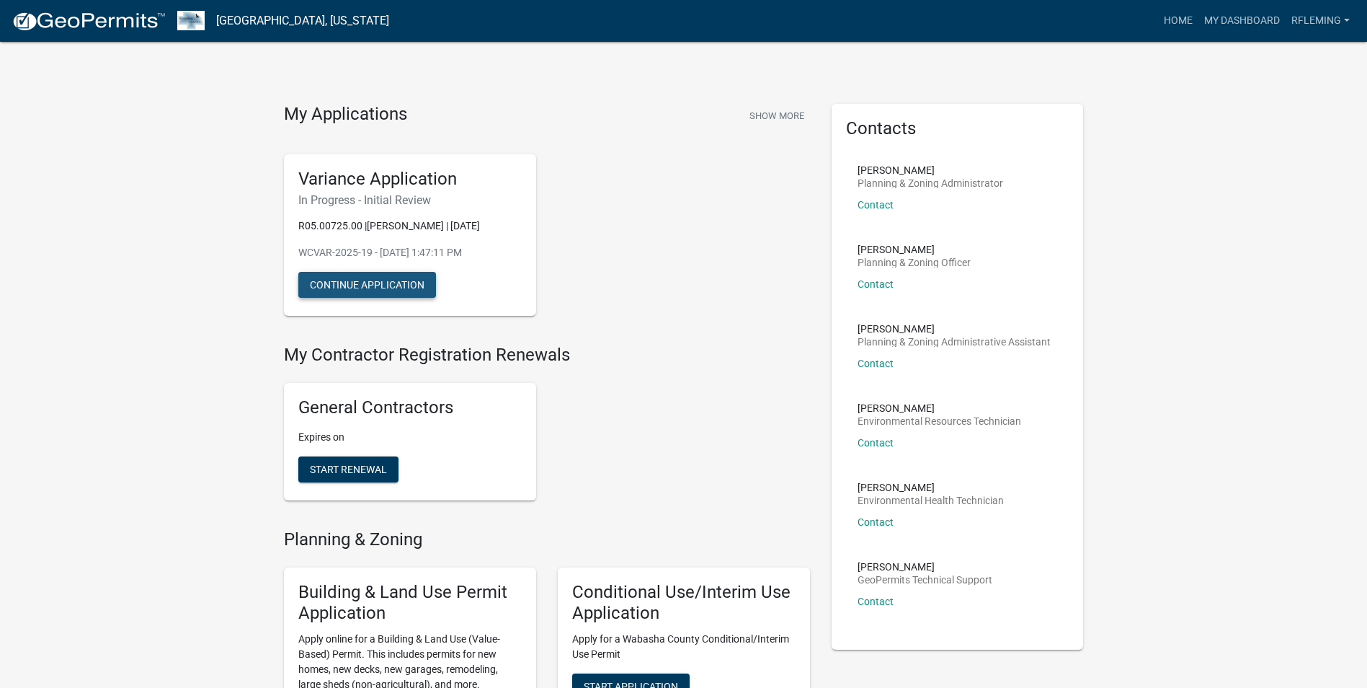
click at [384, 278] on button "Continue Application" at bounding box center [367, 285] width 138 height 26
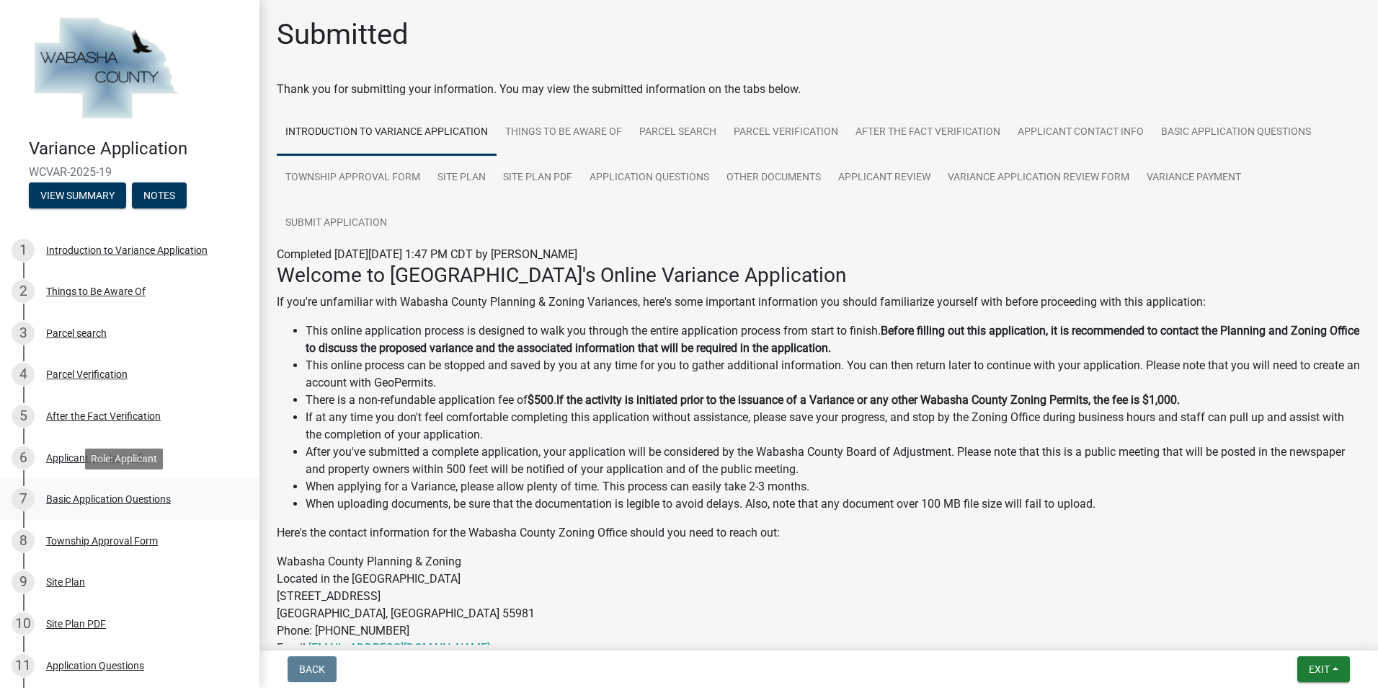
click at [80, 505] on div "7 Basic Application Questions" at bounding box center [124, 498] width 225 height 23
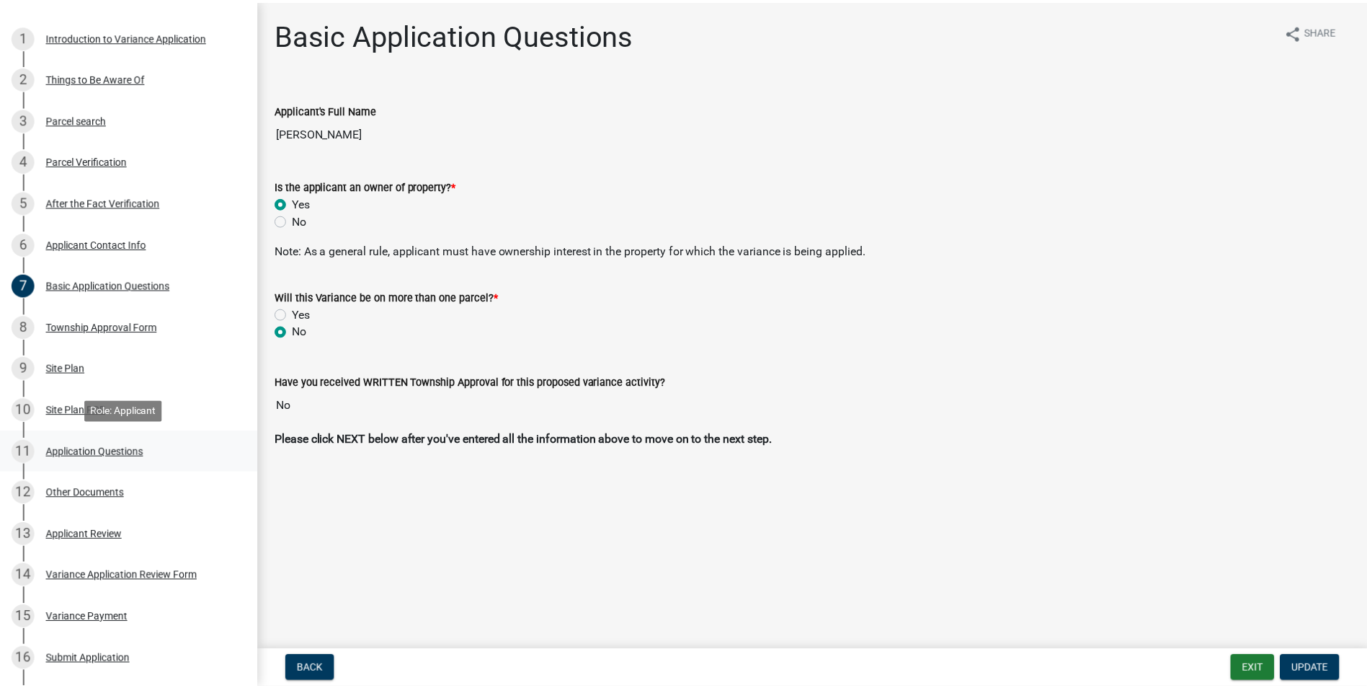
scroll to position [215, 0]
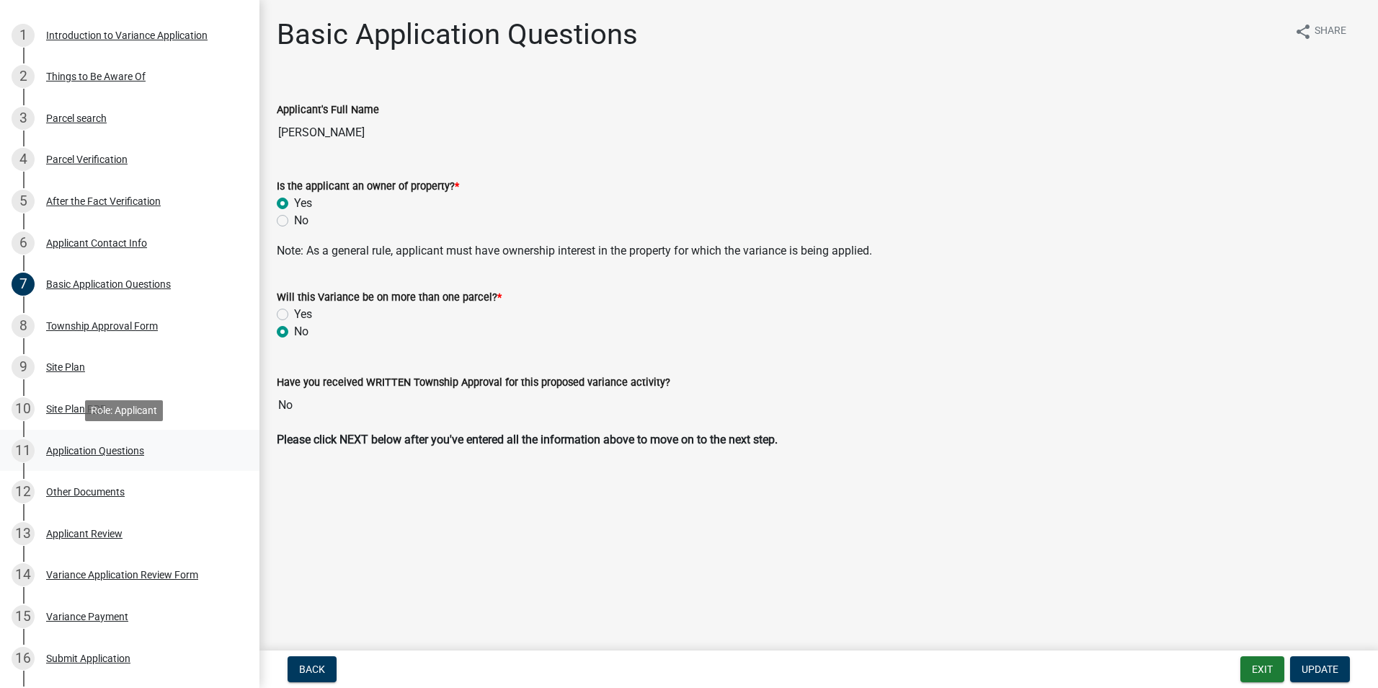
click at [95, 450] on div "Application Questions" at bounding box center [95, 450] width 98 height 10
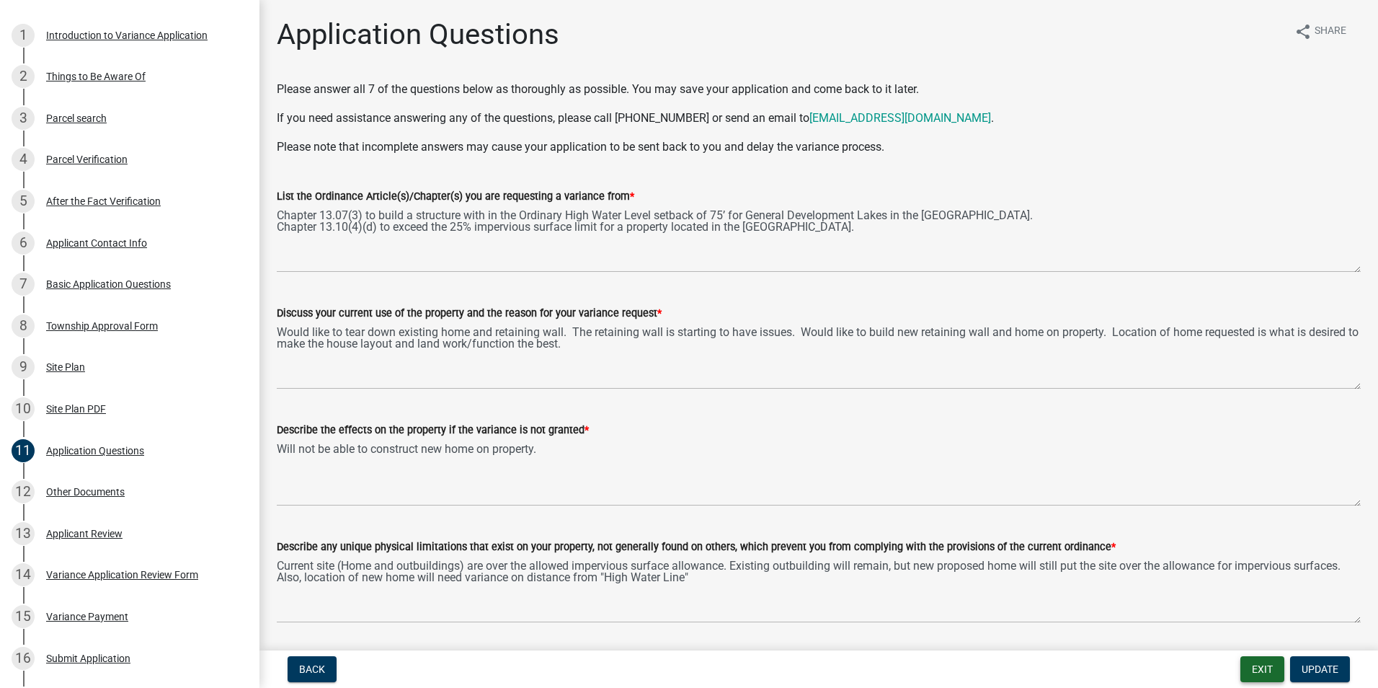
click at [1254, 665] on button "Exit" at bounding box center [1262, 669] width 44 height 26
